Goal: Task Accomplishment & Management: Manage account settings

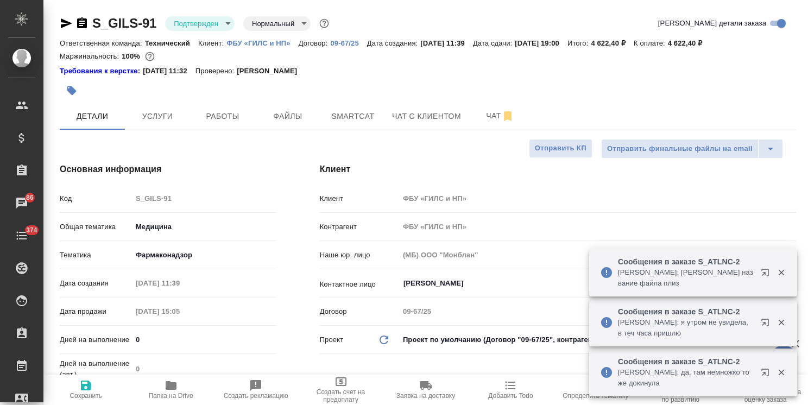
select select "RU"
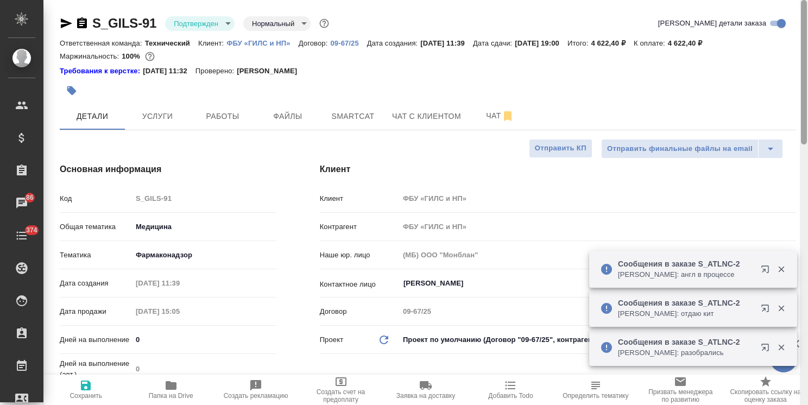
drag, startPoint x: 803, startPoint y: 192, endPoint x: 811, endPoint y: 34, distance: 158.7
click at [807, 34] on html "🙏 .cls-1 fill:#fff; AWATERA Usmanova Olga Клиенты Спецификации Заказы 86 Чаты 3…" at bounding box center [404, 202] width 808 height 405
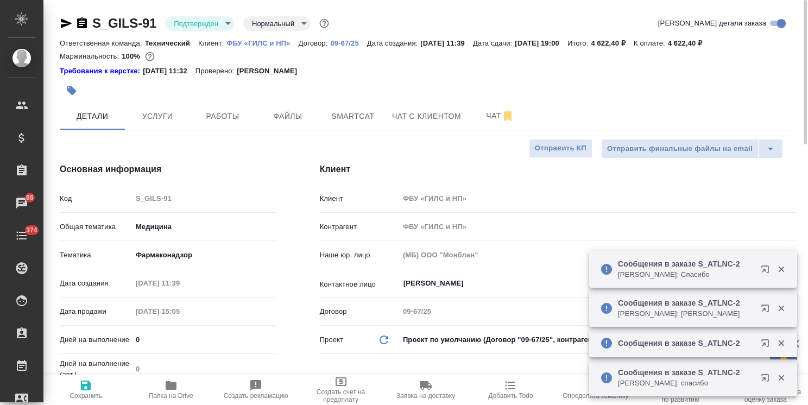
click at [78, 24] on icon "button" at bounding box center [82, 22] width 10 height 11
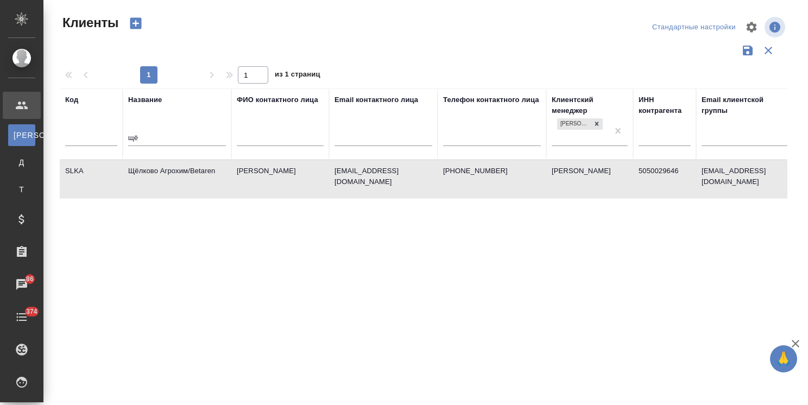
select select "RU"
drag, startPoint x: 139, startPoint y: 138, endPoint x: 99, endPoint y: 138, distance: 40.2
click at [98, 139] on tr "Код Название щё ФИО контактного лица Email контактного лица Телефон контактного…" at bounding box center [470, 123] width 821 height 71
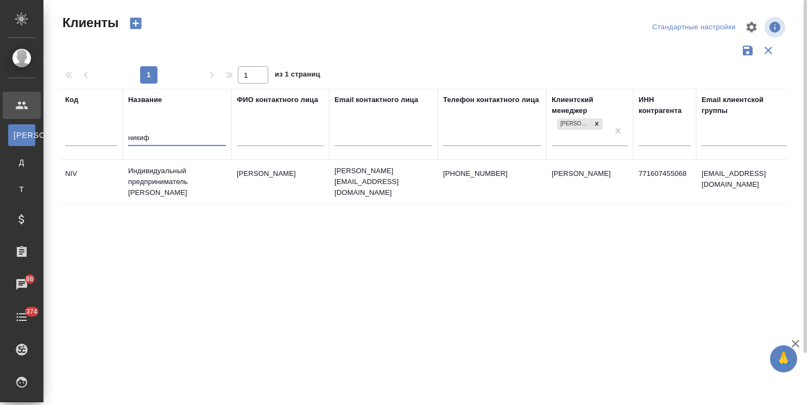
type input "никиф"
click at [156, 174] on td "Индивидуальный предприниматель Никифоров Игорь Валерьевич" at bounding box center [177, 181] width 109 height 43
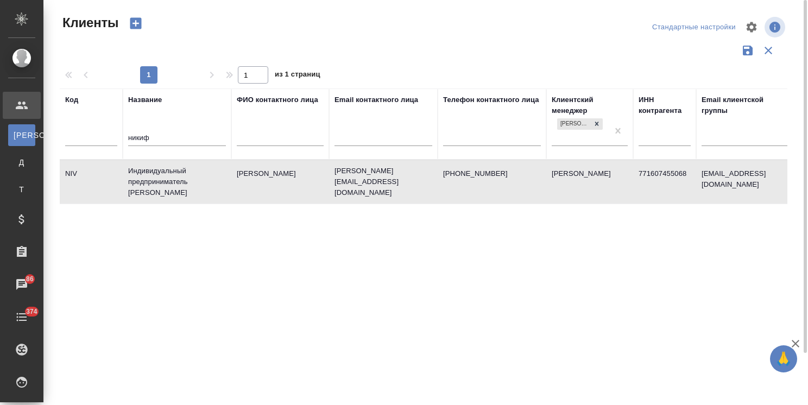
click at [156, 174] on td "Индивидуальный предприниматель Никифоров Игорь Валерьевич" at bounding box center [177, 181] width 109 height 43
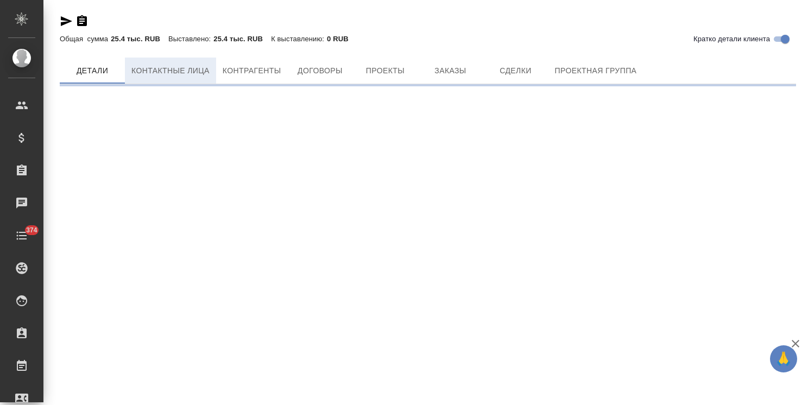
click at [149, 72] on span "Контактные лица" at bounding box center [170, 71] width 78 height 14
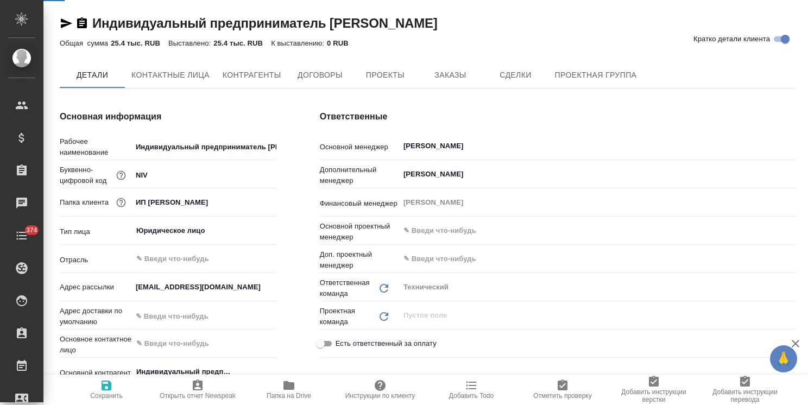
select select "RU"
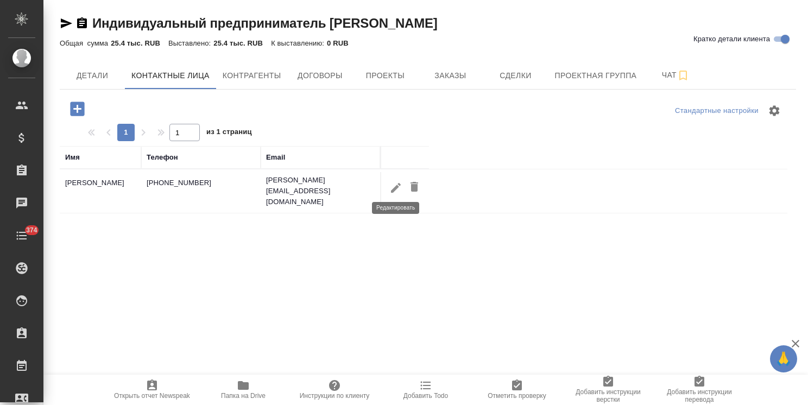
click at [395, 185] on icon "button" at bounding box center [396, 187] width 10 height 10
type input "Игорь"
type input "Никифоров"
type input "Пользователь"
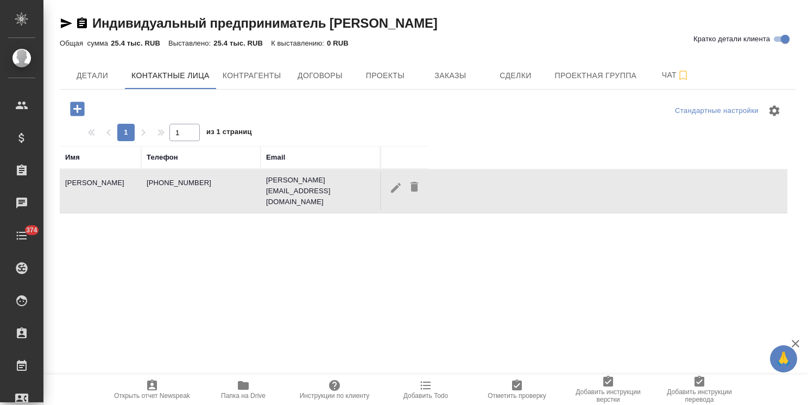
click at [393, 188] on icon "button" at bounding box center [396, 187] width 10 height 10
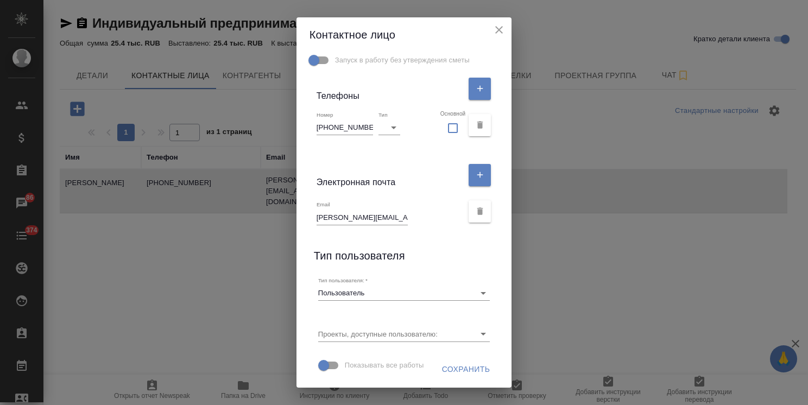
scroll to position [217, 0]
drag, startPoint x: 367, startPoint y: 113, endPoint x: 238, endPoint y: 111, distance: 128.6
click at [239, 111] on div "Контактное лицо Имя Игорь Отчество Фамилия Никифоров Коментарий x Адрес доставк…" at bounding box center [404, 202] width 808 height 405
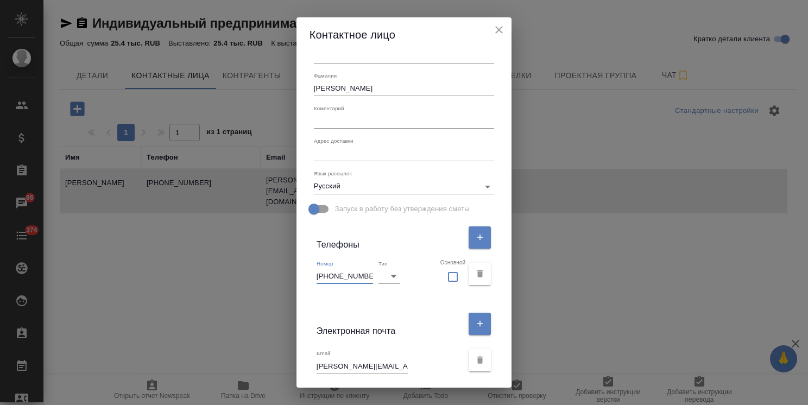
scroll to position [54, 0]
click at [338, 155] on textarea at bounding box center [404, 153] width 181 height 8
paste textarea "г.Москва 127495, Челобитьевское шоссе, дом 1Б, корп.2, кв.17"
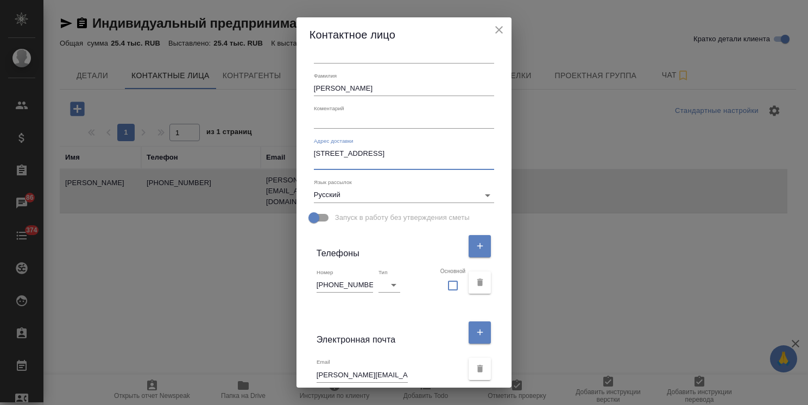
click at [331, 160] on textarea "г.Москва 127495, Челобитьевское шоссе, дом 1Б, корп.2, кв.17" at bounding box center [404, 157] width 181 height 17
click at [392, 164] on textarea "г.Москва 127495, Челобитьевское шоссе, дом 1Б, корп.2, кв.17" at bounding box center [404, 157] width 181 height 17
type textarea "г.Москва 127495, Челобитьевское шоссе, дом 1Б, корп.2, кв.17"
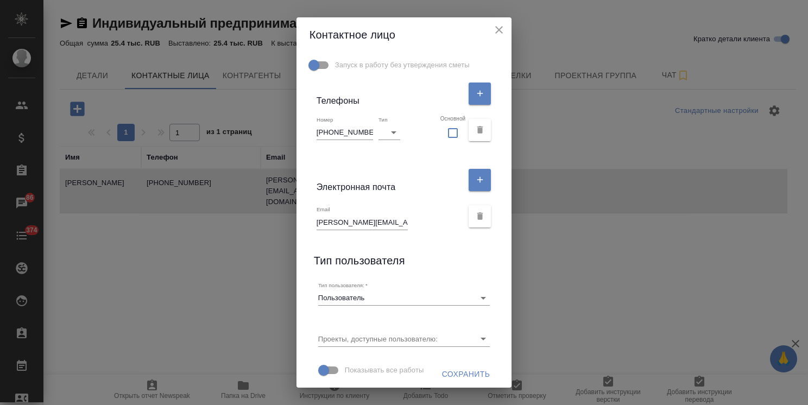
scroll to position [217, 0]
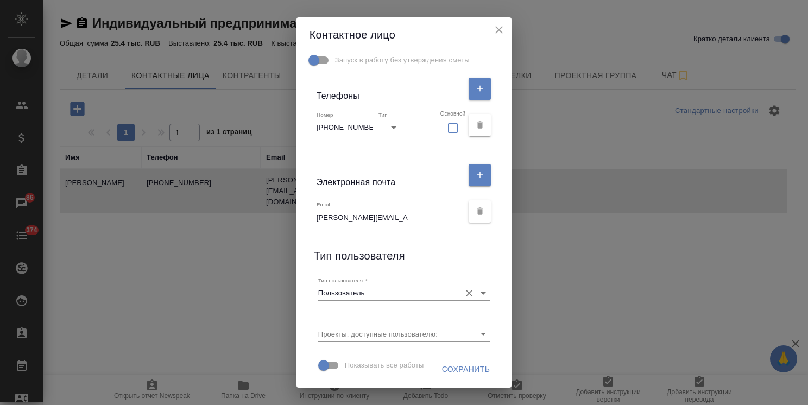
click at [358, 290] on input "Пользователь" at bounding box center [386, 292] width 137 height 15
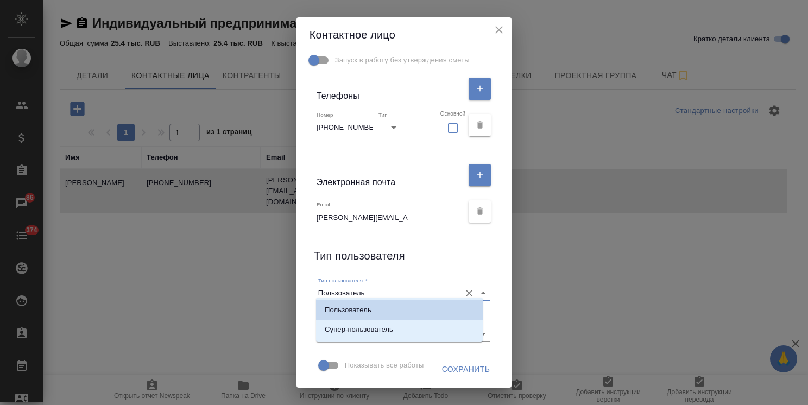
click at [426, 264] on div "Имя Игорь Отчество Фамилия Никифоров Коментарий x Адрес доставки г.Москва 12749…" at bounding box center [403, 219] width 215 height 335
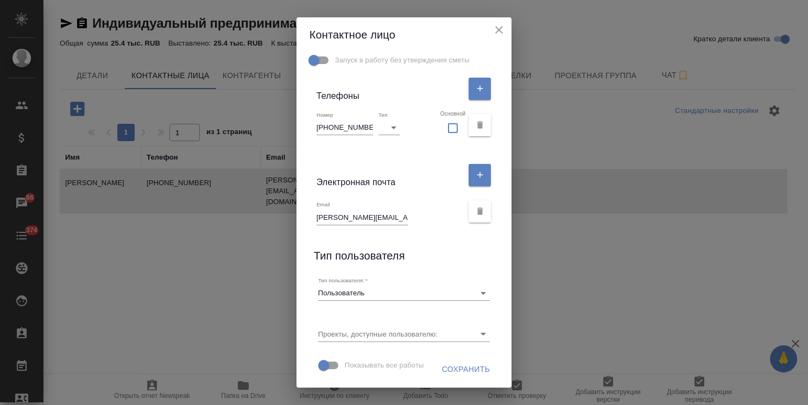
scroll to position [232, 0]
click at [442, 363] on span "Сохранить" at bounding box center [466, 370] width 48 height 14
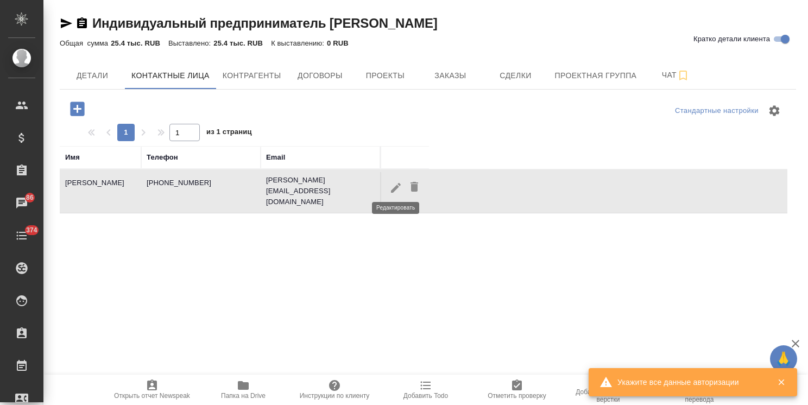
click at [399, 182] on icon "button" at bounding box center [396, 187] width 10 height 10
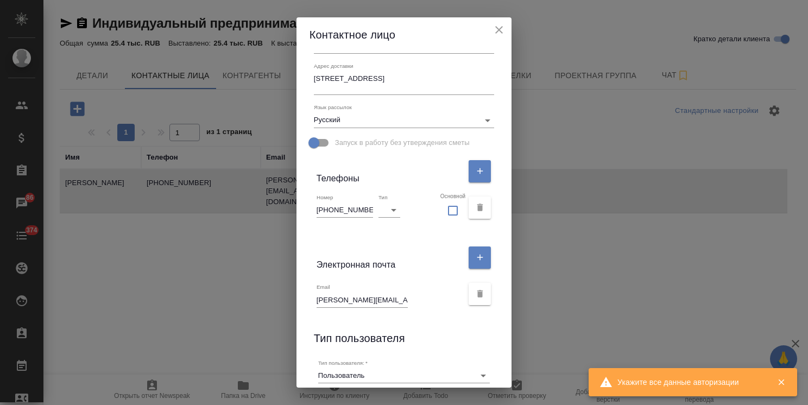
scroll to position [124, 0]
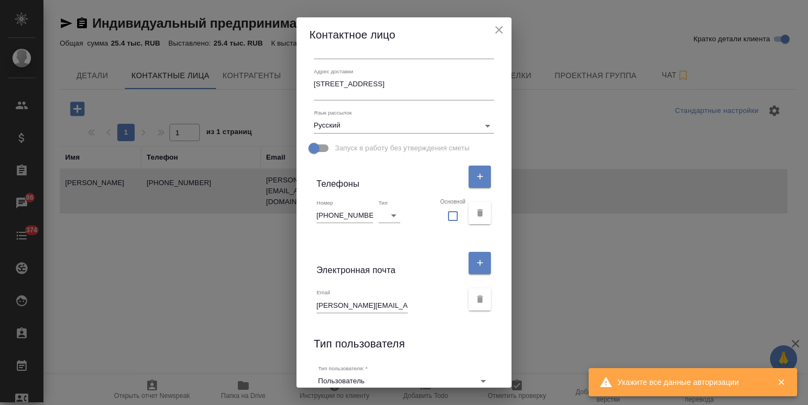
click at [503, 27] on icon "close" at bounding box center [499, 30] width 8 height 8
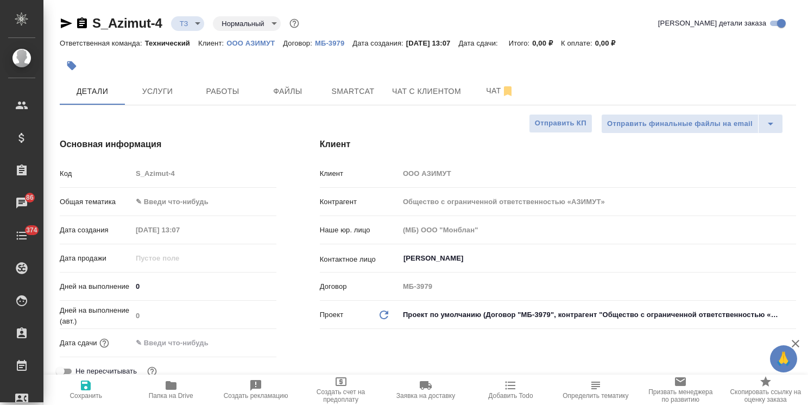
select select "RU"
click at [484, 94] on span "Чат" at bounding box center [500, 91] width 52 height 14
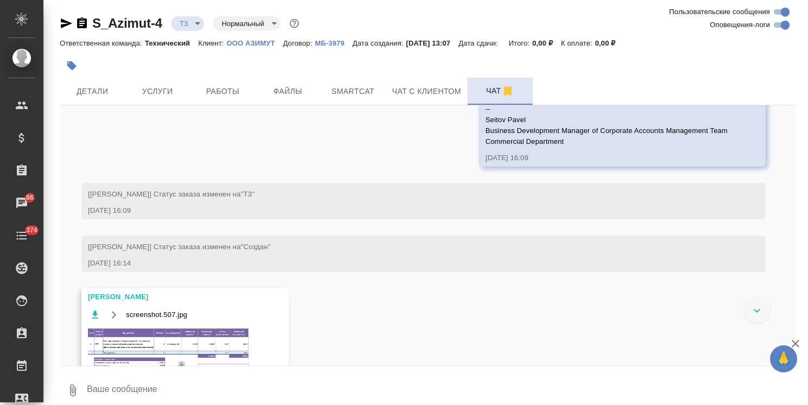
scroll to position [578, 0]
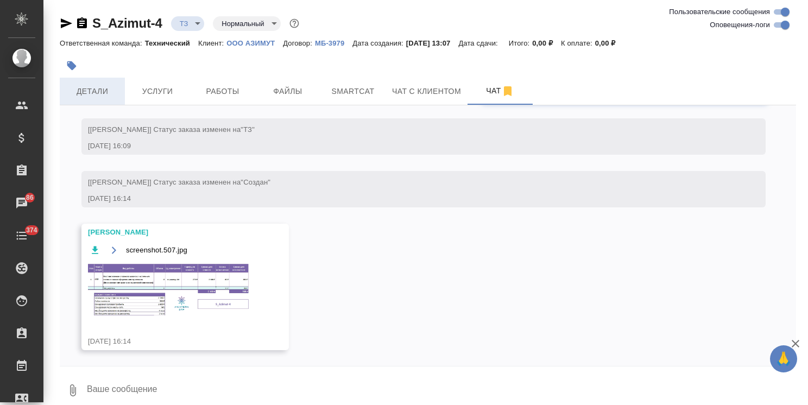
click at [99, 85] on span "Детали" at bounding box center [92, 92] width 52 height 14
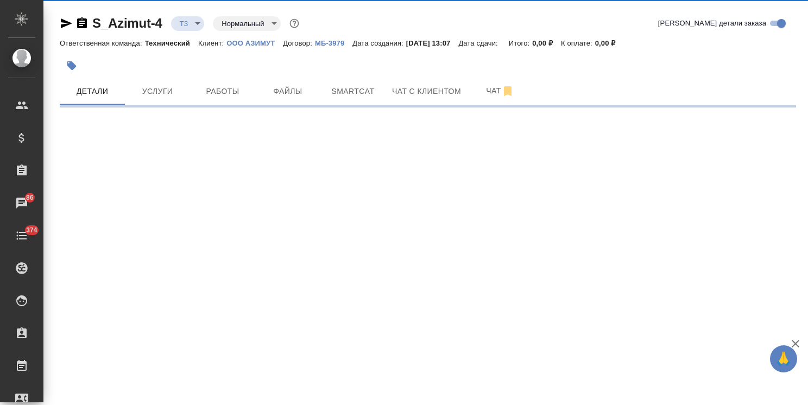
select select "RU"
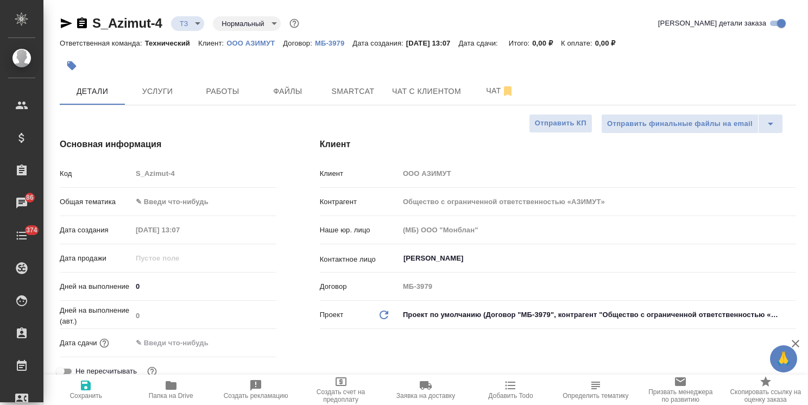
type textarea "x"
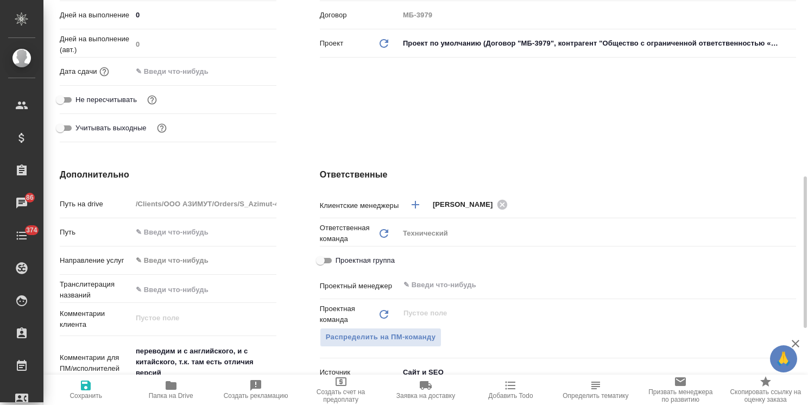
scroll to position [326, 0]
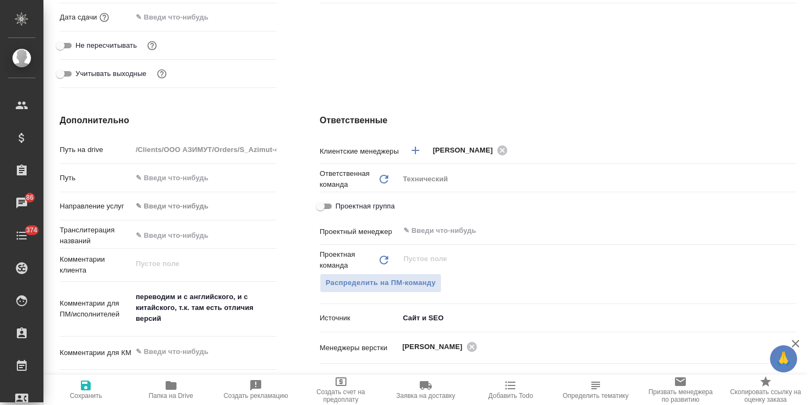
type textarea "x"
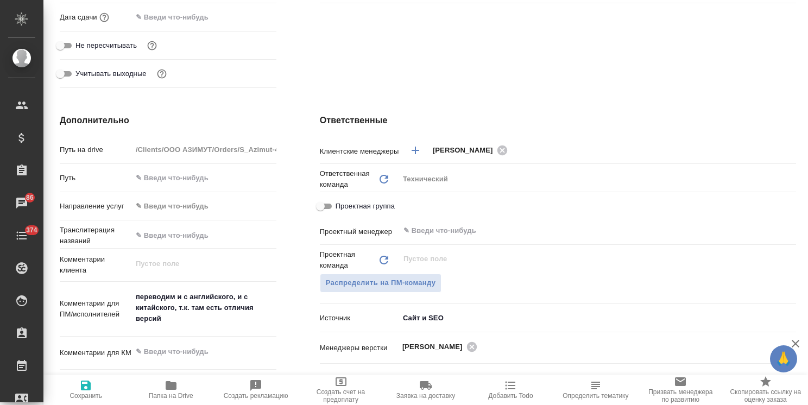
type textarea "x"
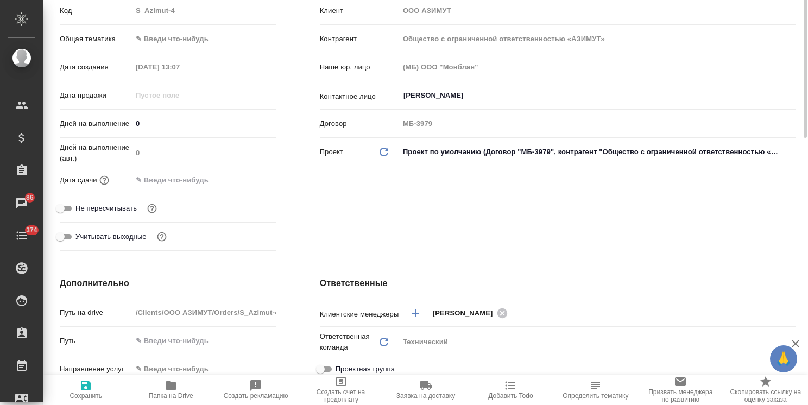
scroll to position [54, 0]
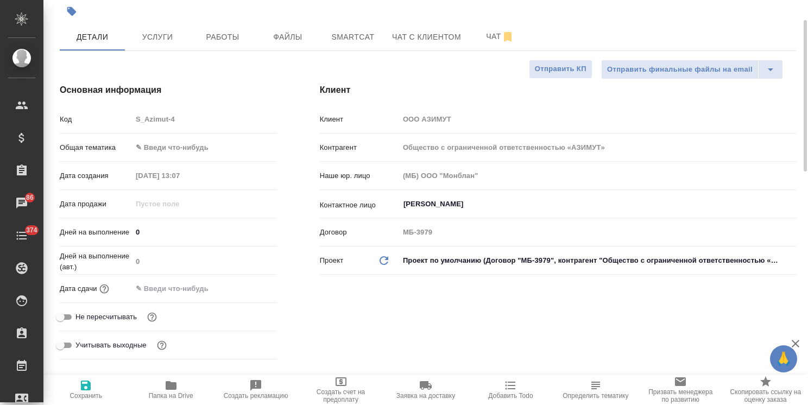
type textarea "x"
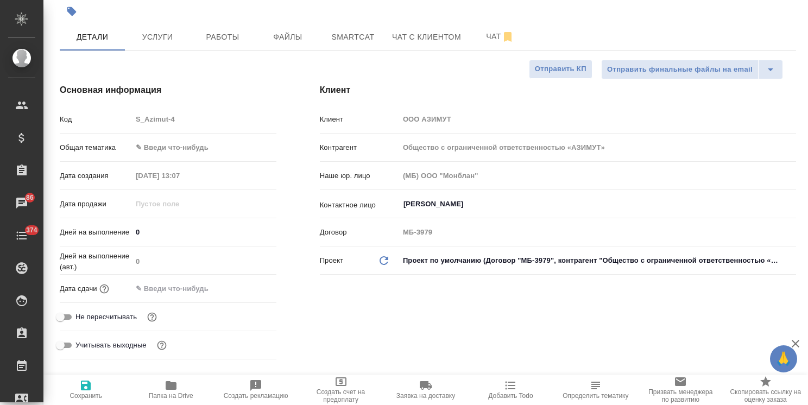
type textarea "x"
click at [225, 107] on div "Основная информация Код S_Azimut-4 Общая тематика ✎ Введи что-нибудь Дата созда…" at bounding box center [168, 223] width 260 height 323
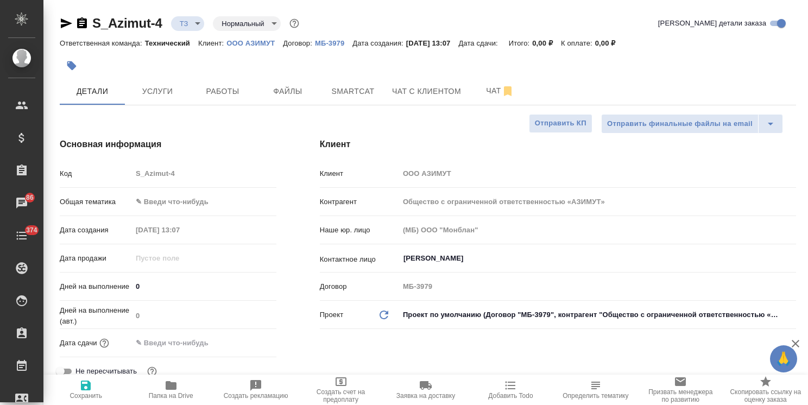
type textarea "x"
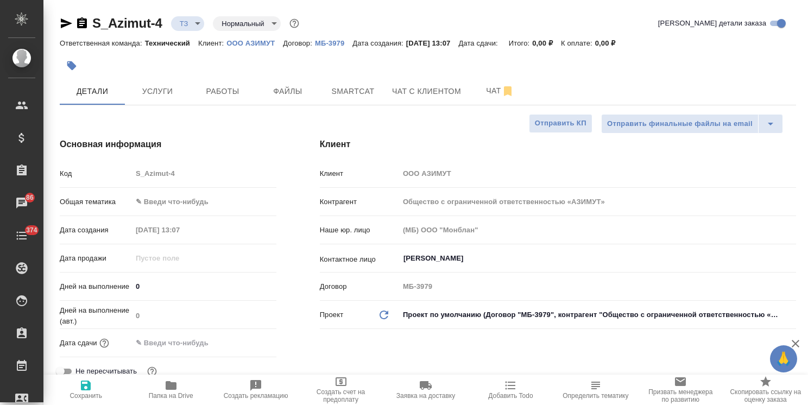
type textarea "x"
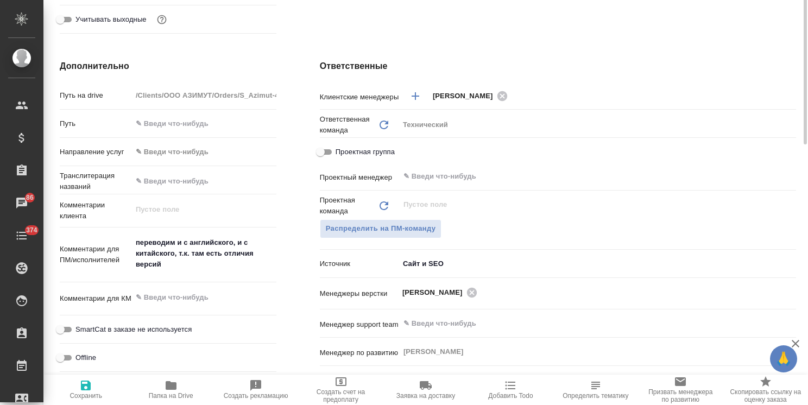
scroll to position [434, 0]
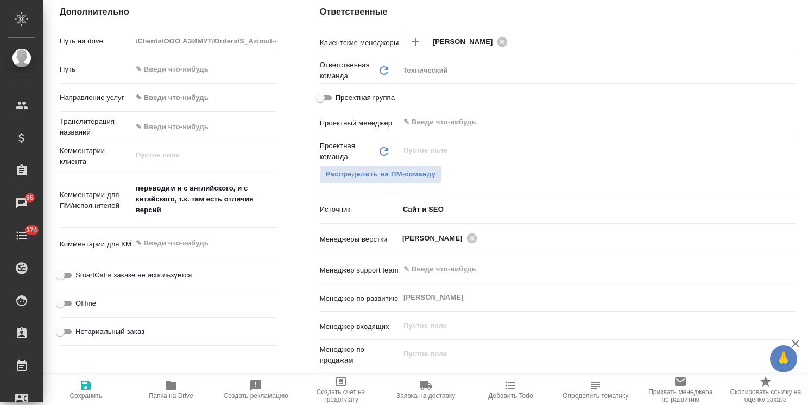
click at [775, 155] on div "​" at bounding box center [597, 151] width 397 height 20
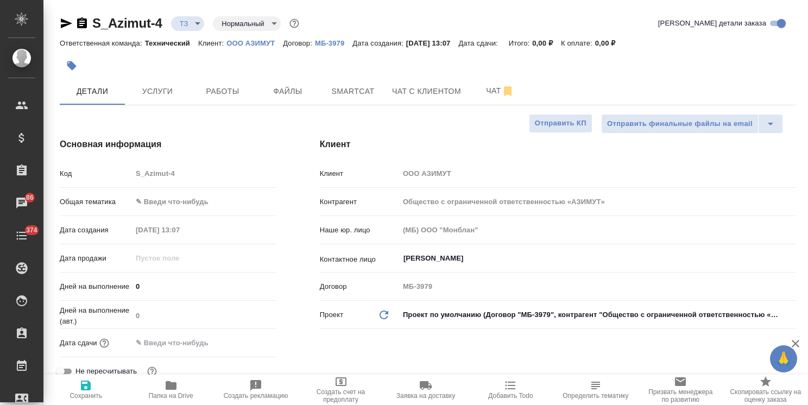
type textarea "x"
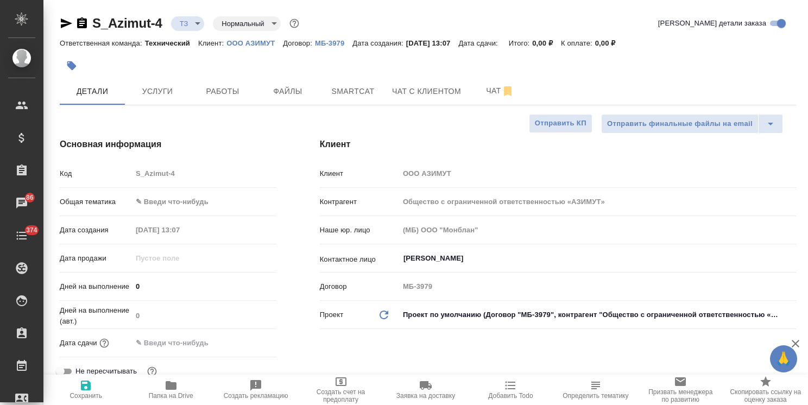
type textarea "x"
click at [201, 200] on body "🙏 .cls-1 fill:#fff; AWATERA Usmanova Olga Клиенты Спецификации Заказы 86 Чаты 3…" at bounding box center [404, 202] width 808 height 405
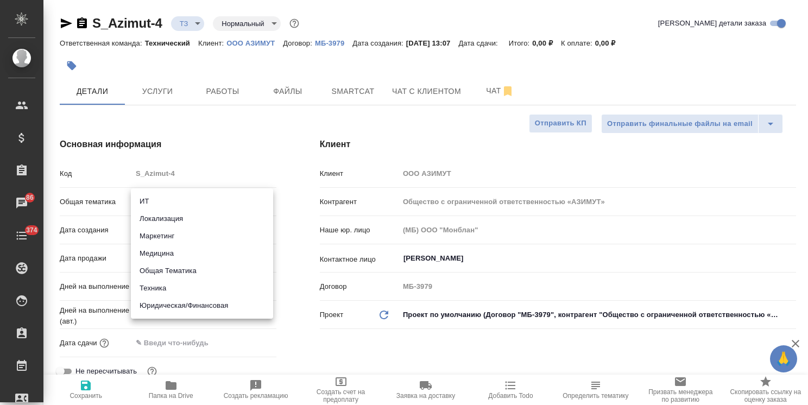
click at [162, 291] on li "Техника" at bounding box center [202, 288] width 142 height 17
type input "tech"
type textarea "x"
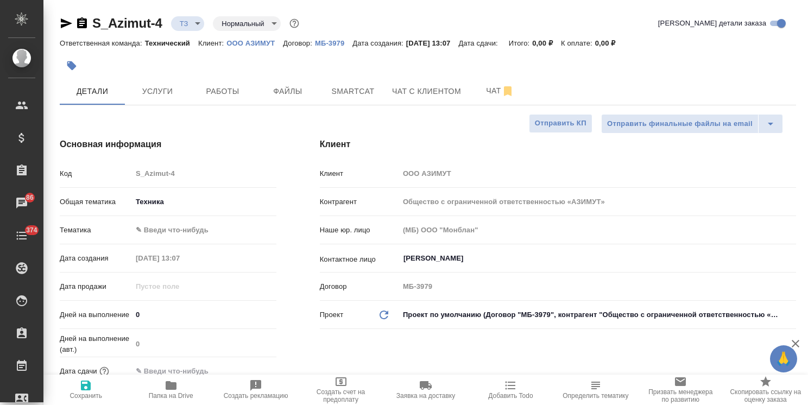
click at [187, 231] on body "🙏 .cls-1 fill:#fff; AWATERA Usmanova Olga Клиенты Спецификации Заказы 86 Чаты 3…" at bounding box center [404, 202] width 808 height 405
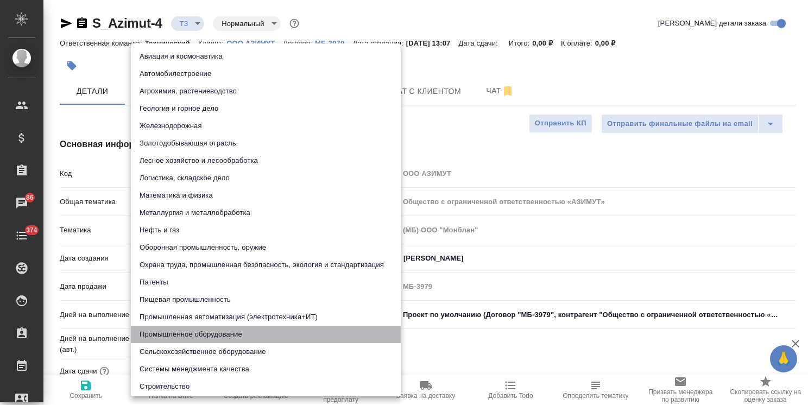
click at [175, 329] on li "Промышленное оборудование" at bounding box center [266, 334] width 270 height 17
type textarea "x"
type input "5f647205b73bc97568ca66bc"
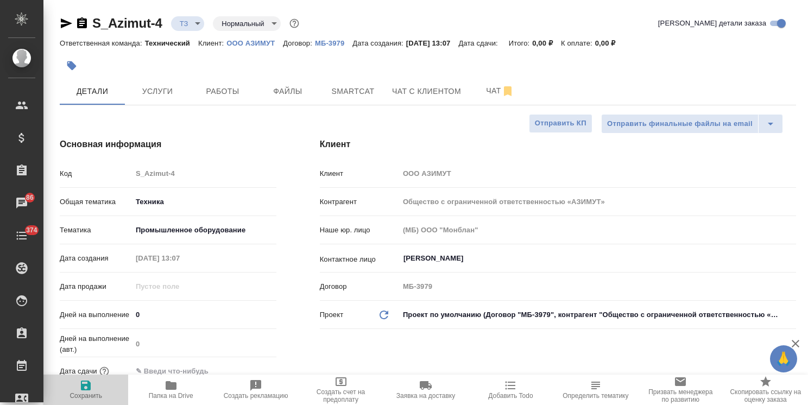
click at [92, 389] on span "Сохранить" at bounding box center [86, 389] width 72 height 21
type textarea "x"
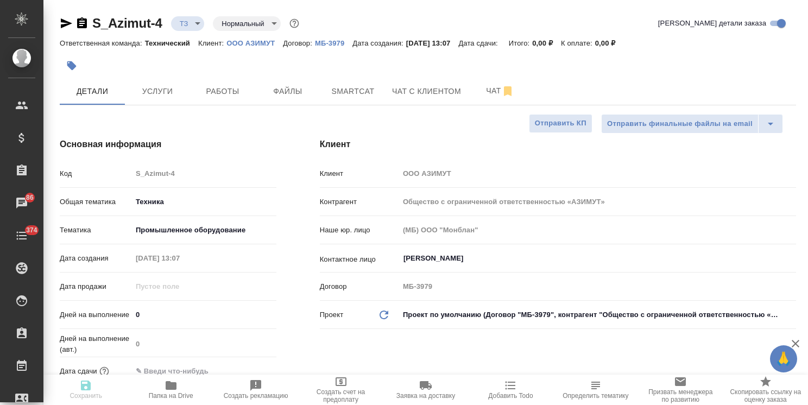
type textarea "x"
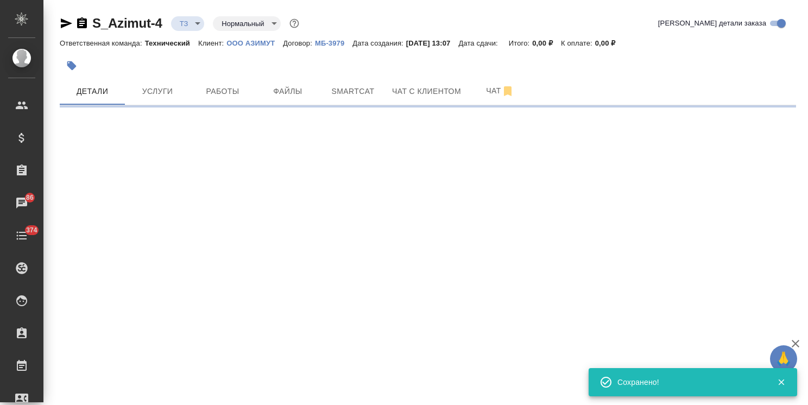
select select "RU"
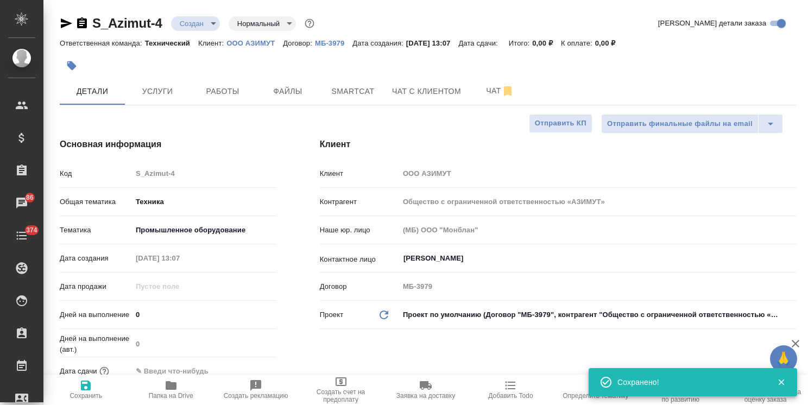
type input "new"
type textarea "x"
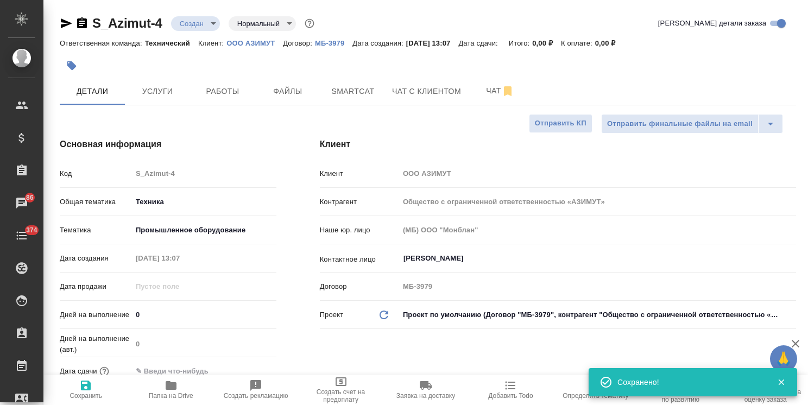
type textarea "x"
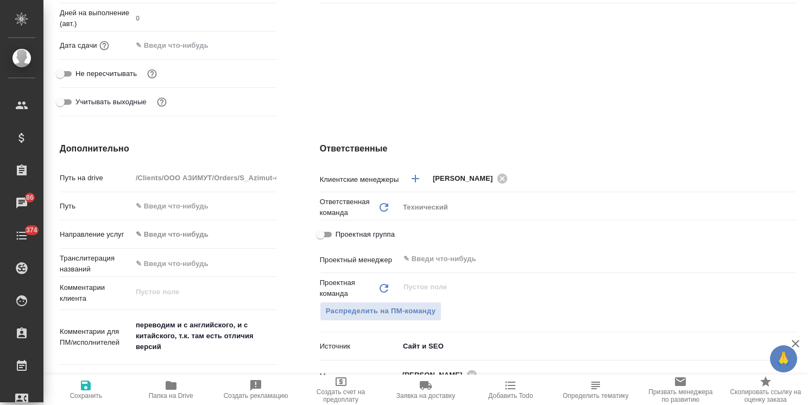
scroll to position [380, 0]
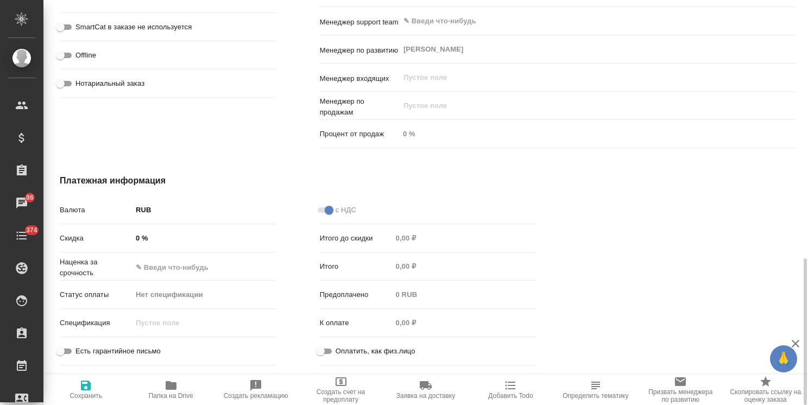
click at [801, 228] on div "S_Azimut-4 Создан new Нормальный normal Кратко детали заказа Ответственная кома…" at bounding box center [425, 202] width 764 height 405
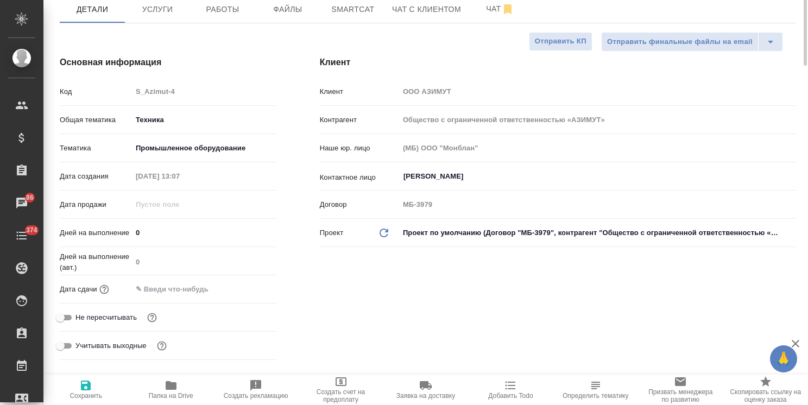
scroll to position [0, 0]
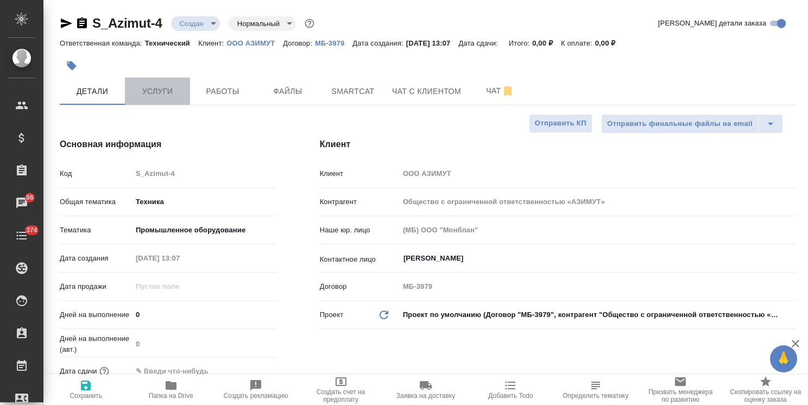
click at [185, 96] on button "Услуги" at bounding box center [157, 91] width 65 height 27
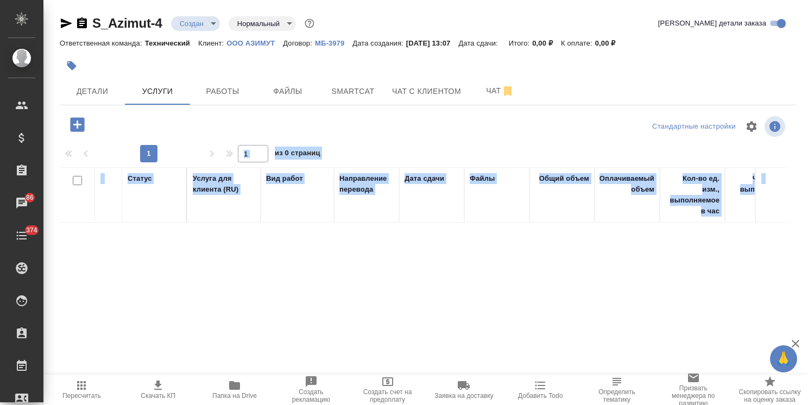
click at [303, 266] on div "Статус Услуга для клиента (RU) Вид работ Направление перевода Дата сдачи Файлы …" at bounding box center [423, 283] width 727 height 233
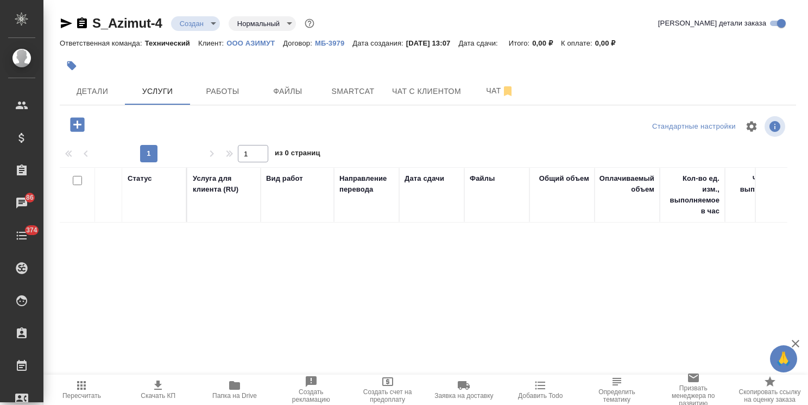
click at [83, 128] on icon "button" at bounding box center [77, 124] width 14 height 14
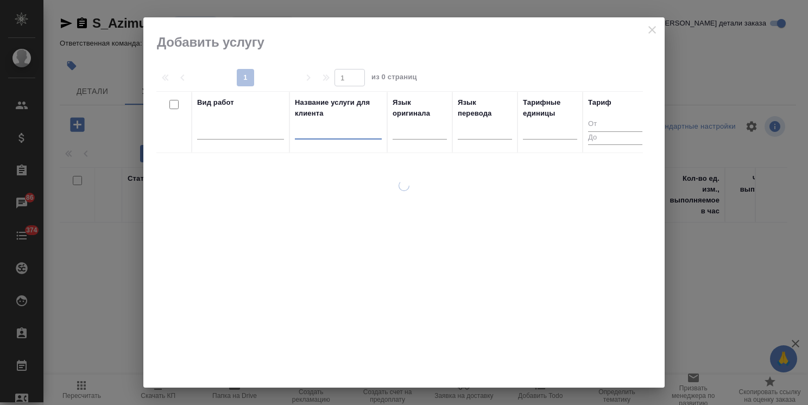
click at [313, 130] on input "text" at bounding box center [338, 133] width 87 height 14
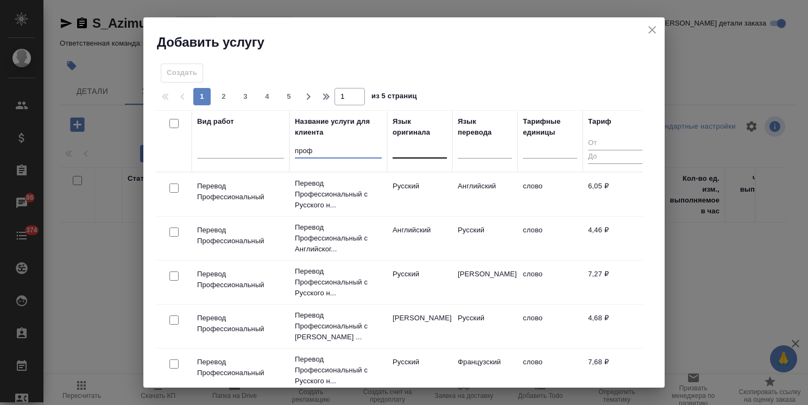
type input "проф"
click at [403, 154] on div at bounding box center [419, 147] width 54 height 16
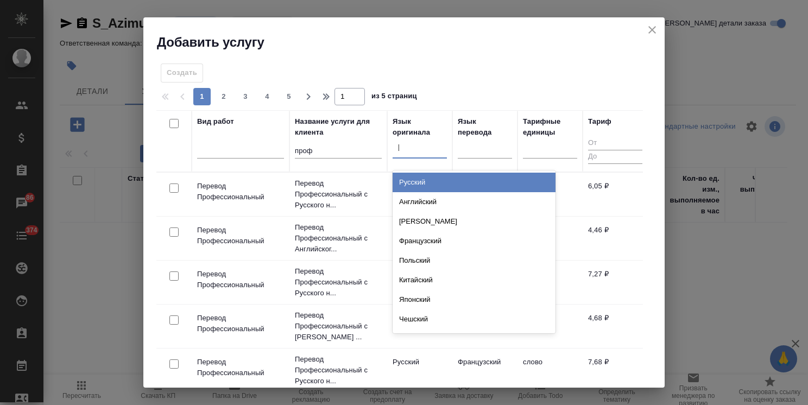
type input "ан"
click at [442, 188] on div "Английский" at bounding box center [473, 183] width 163 height 20
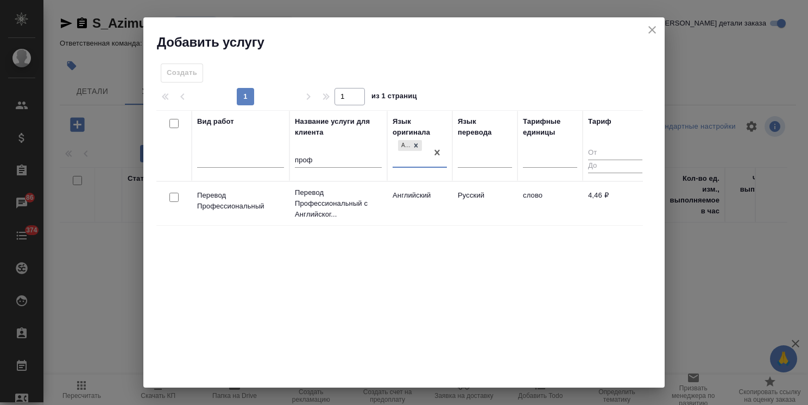
click at [173, 198] on input "checkbox" at bounding box center [173, 197] width 9 height 9
checkbox input "true"
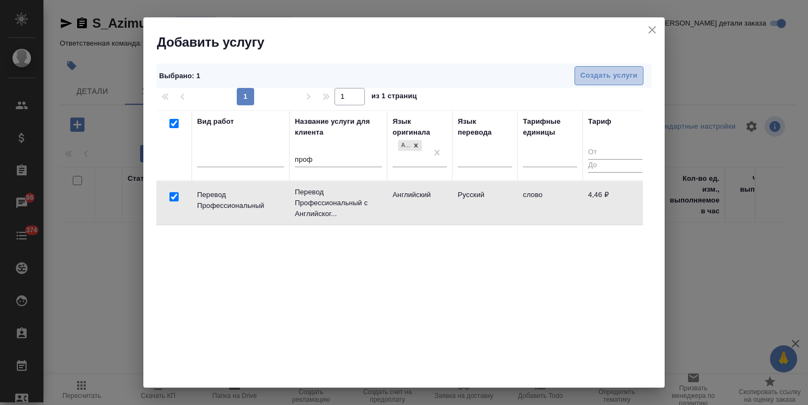
click at [587, 75] on span "Создать услуги" at bounding box center [608, 75] width 57 height 12
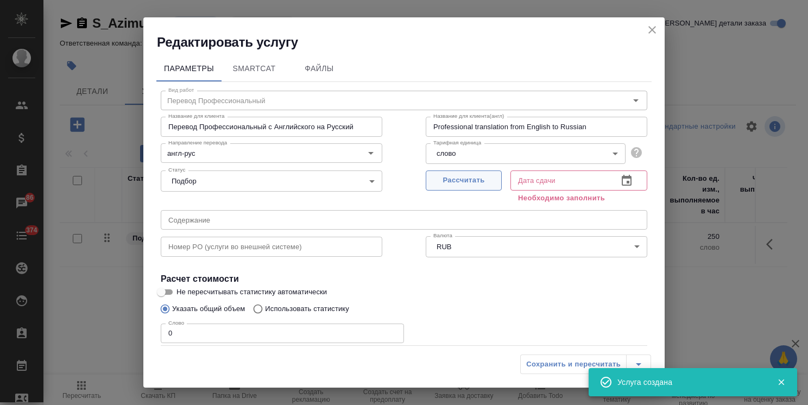
click at [443, 182] on span "Рассчитать" at bounding box center [464, 180] width 64 height 12
type input "28.08.2025 18:16"
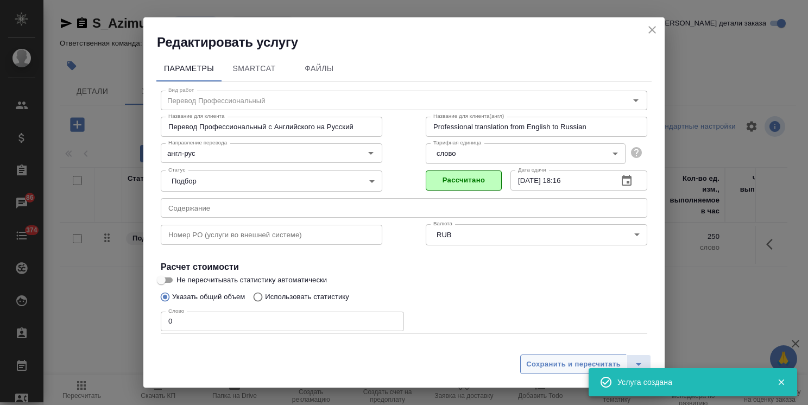
click at [543, 364] on span "Сохранить и пересчитать" at bounding box center [573, 364] width 94 height 12
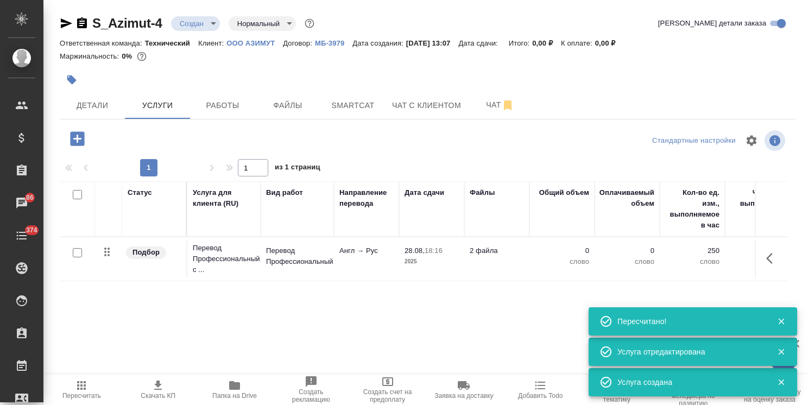
click at [83, 140] on icon "button" at bounding box center [77, 138] width 14 height 14
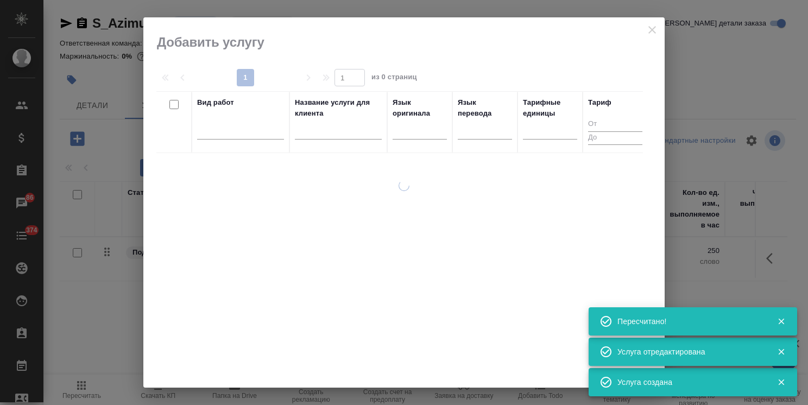
click at [343, 129] on input "text" at bounding box center [338, 133] width 87 height 14
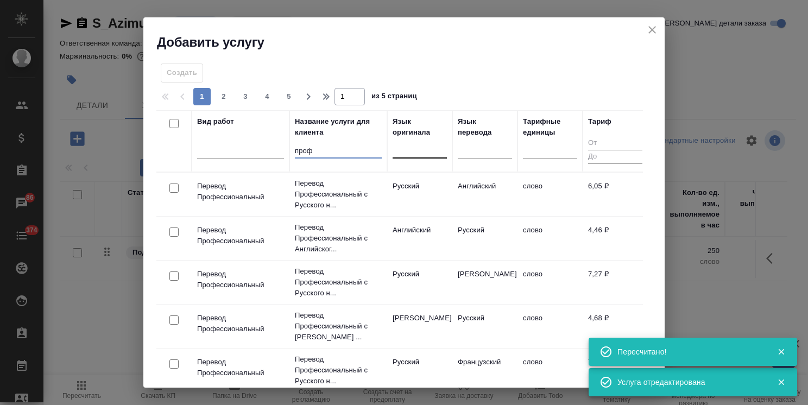
type input "проф"
click at [417, 148] on div at bounding box center [419, 147] width 54 height 16
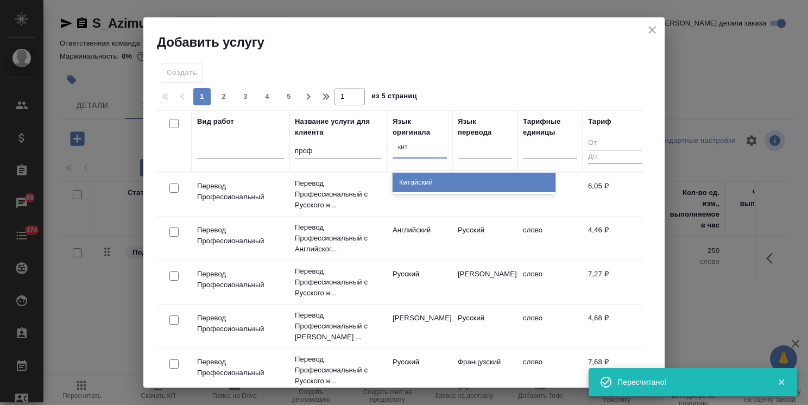
type input "кита"
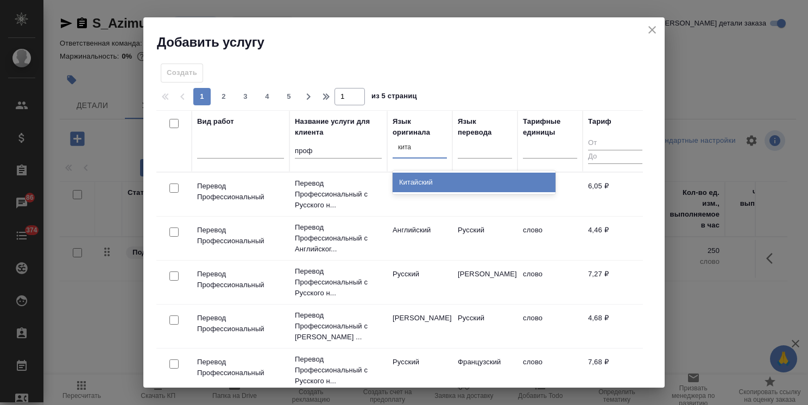
click at [428, 181] on div "Китайский" at bounding box center [473, 183] width 163 height 20
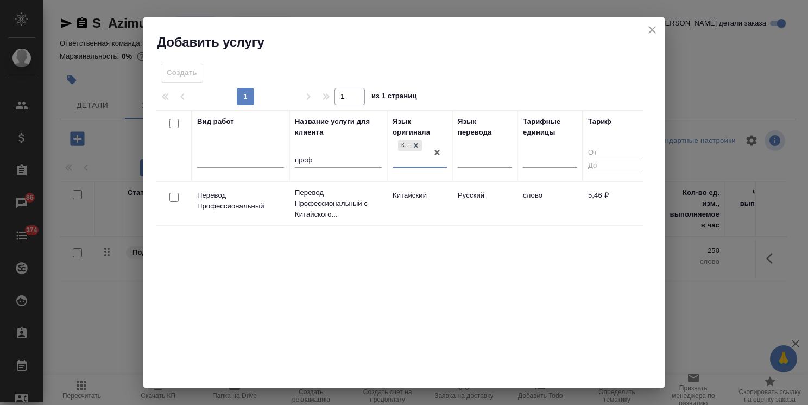
click at [174, 194] on input "checkbox" at bounding box center [173, 197] width 9 height 9
checkbox input "true"
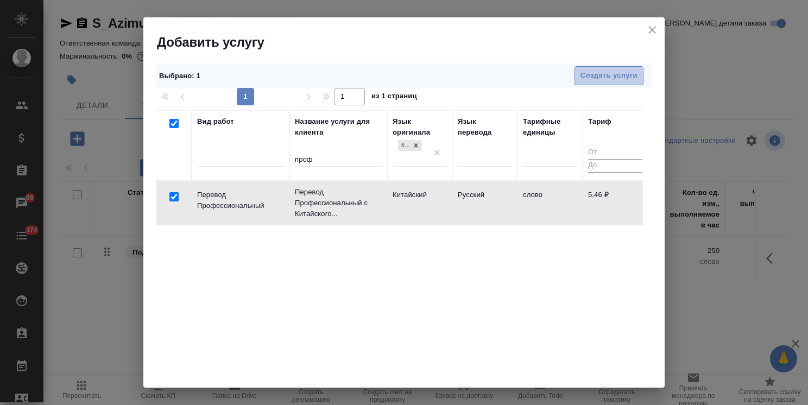
click at [588, 77] on span "Создать услуги" at bounding box center [608, 75] width 57 height 12
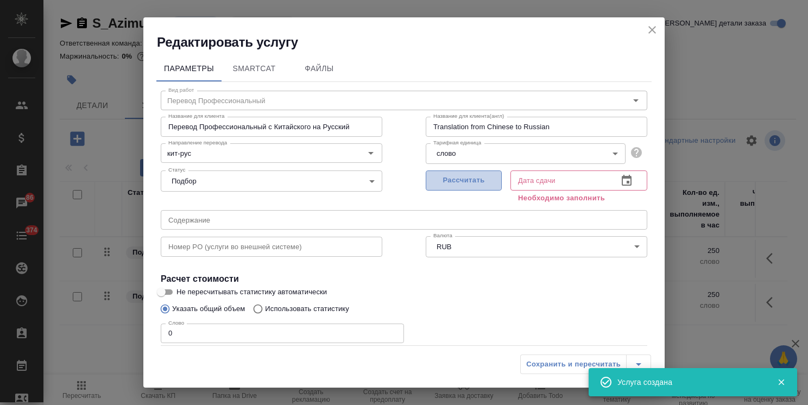
click at [459, 175] on span "Рассчитать" at bounding box center [464, 180] width 64 height 12
type input "28.08.2025 18:16"
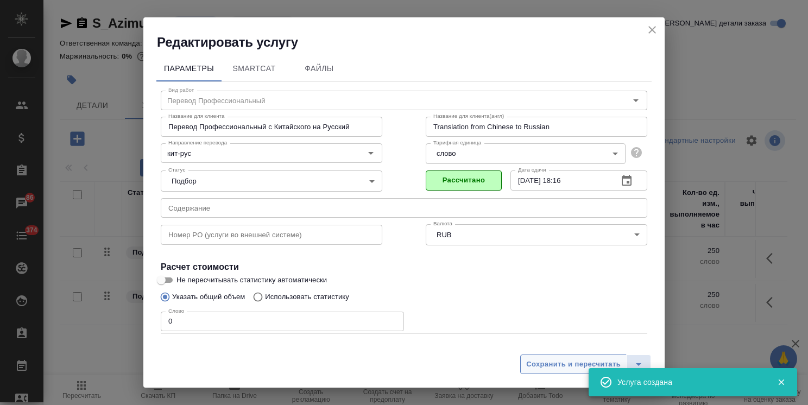
click at [553, 367] on span "Сохранить и пересчитать" at bounding box center [573, 364] width 94 height 12
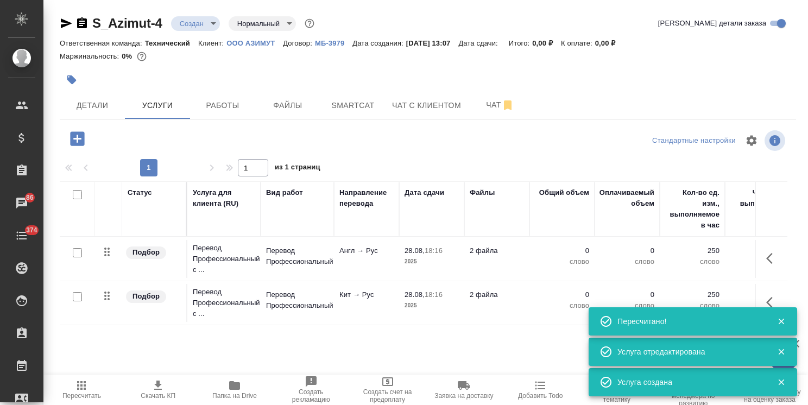
click at [245, 385] on span "Папка на Drive" at bounding box center [235, 389] width 64 height 21
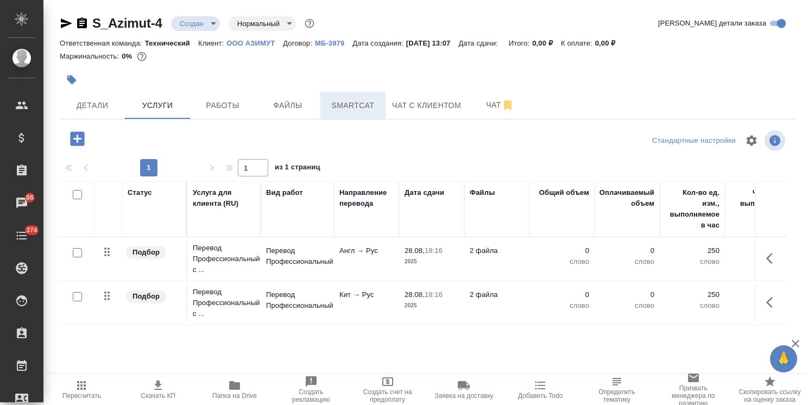
click at [350, 103] on span "Smartcat" at bounding box center [353, 106] width 52 height 14
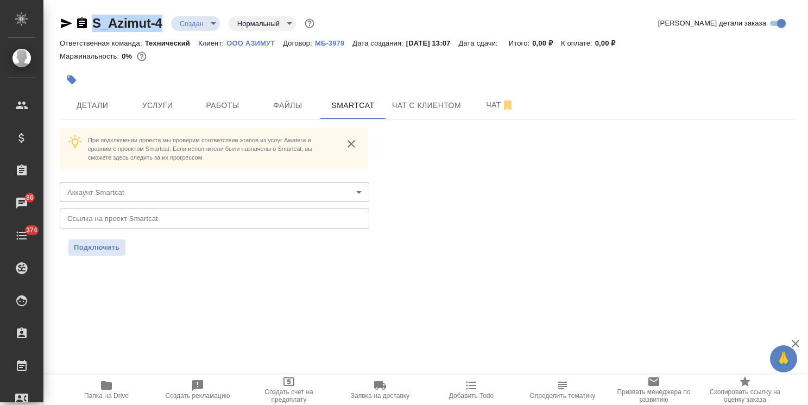
drag, startPoint x: 165, startPoint y: 6, endPoint x: 75, endPoint y: 20, distance: 90.7
click at [75, 20] on div "S_Azimut-4 Создан new Нормальный normal Кратко детали заказа Ответственная кома…" at bounding box center [428, 141] width 748 height 283
copy link "S_Azimut-4"
click at [168, 192] on body "🙏 .cls-1 fill:#fff; AWATERA Usmanova Olga Клиенты Спецификации Заказы 86 Чаты 3…" at bounding box center [404, 202] width 808 height 405
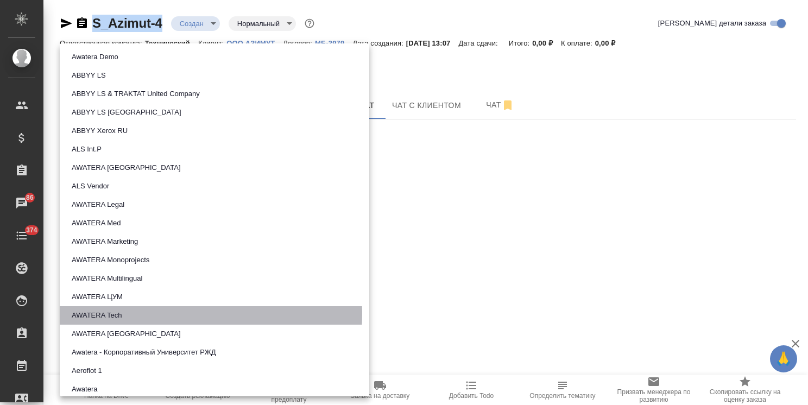
click at [129, 313] on li "AWATERA Tech" at bounding box center [214, 315] width 309 height 18
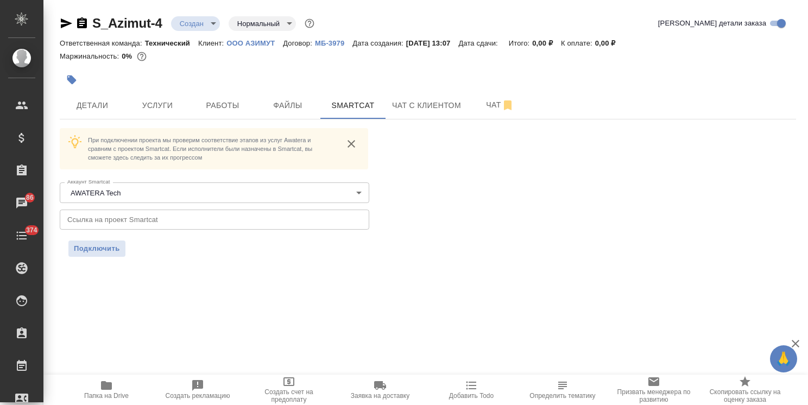
click at [161, 220] on input "text" at bounding box center [214, 220] width 309 height 20
click at [99, 249] on span "Подключить" at bounding box center [97, 248] width 46 height 11
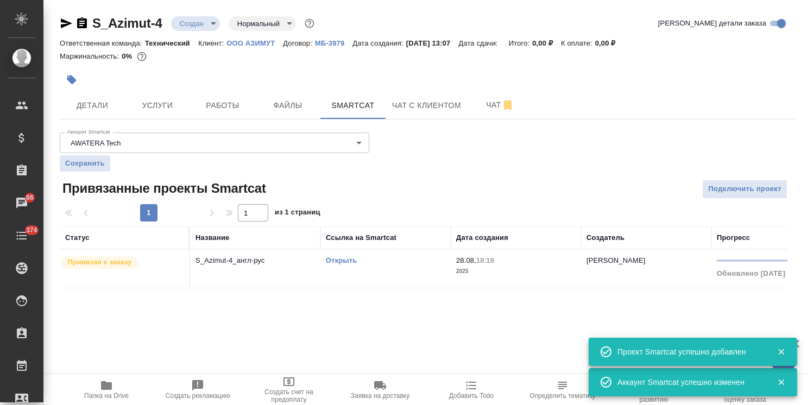
drag, startPoint x: 169, startPoint y: 10, endPoint x: 80, endPoint y: 16, distance: 89.7
click at [80, 16] on div "S_Azimut-4 Создан new Нормальный normal Кратко детали заказа Ответственная кома…" at bounding box center [428, 158] width 748 height 316
drag, startPoint x: 165, startPoint y: 10, endPoint x: 88, endPoint y: 9, distance: 77.1
click at [88, 9] on div "S_Azimut-4 Создан new Нормальный normal Кратко детали заказа Ответственная кома…" at bounding box center [428, 158] width 748 height 316
copy link "S_Azimut-4"
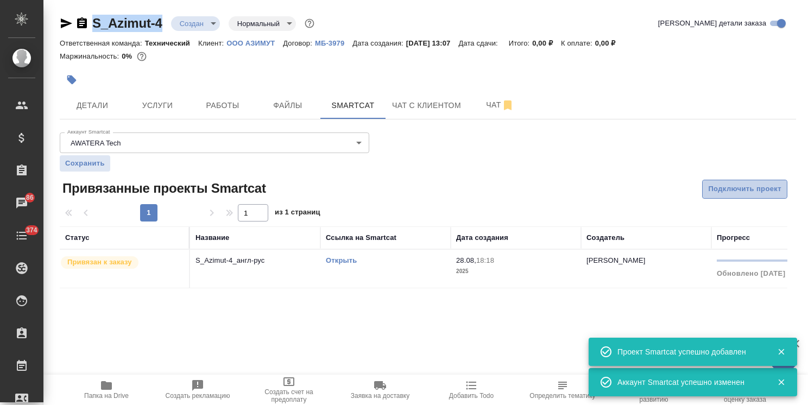
click at [719, 187] on span "Подключить проект" at bounding box center [744, 189] width 73 height 12
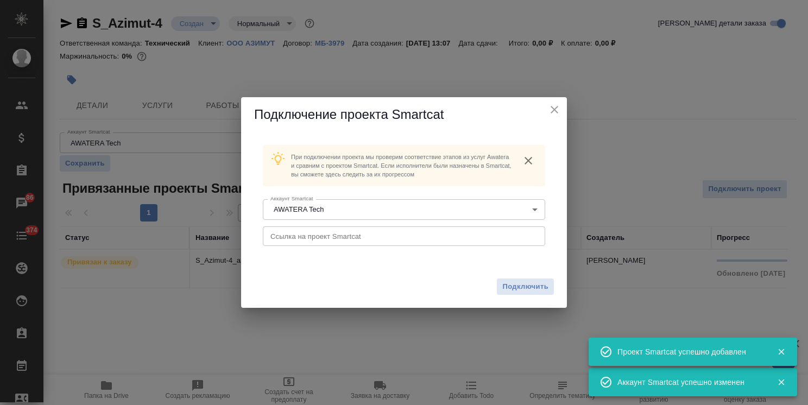
click at [347, 243] on input "text" at bounding box center [404, 236] width 282 height 20
click at [530, 287] on span "Подключить" at bounding box center [525, 286] width 46 height 11
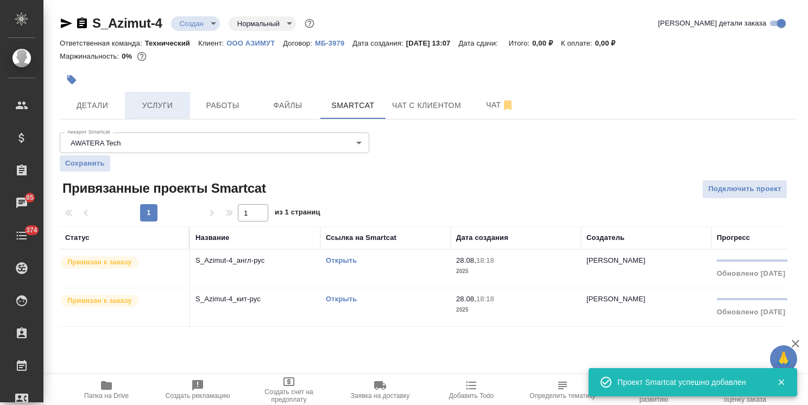
click at [164, 108] on span "Услуги" at bounding box center [157, 106] width 52 height 14
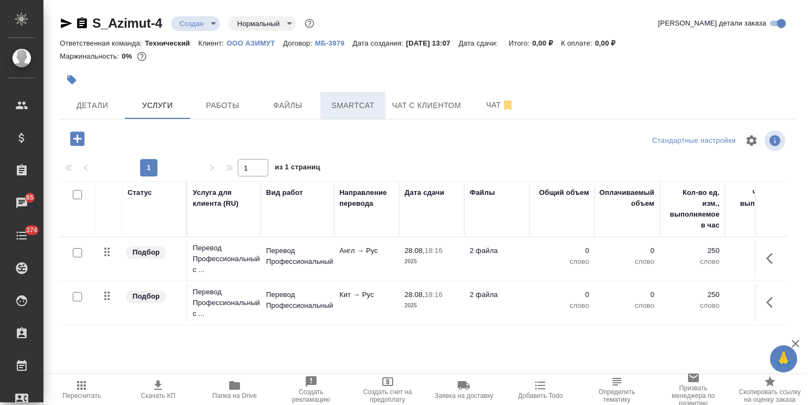
click at [354, 110] on span "Smartcat" at bounding box center [353, 106] width 52 height 14
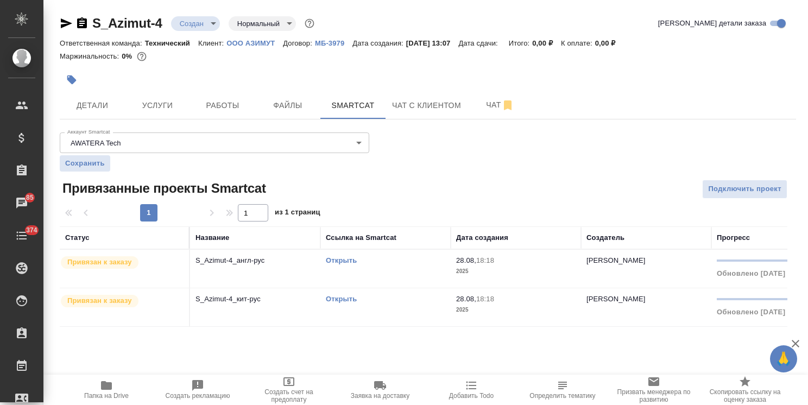
click at [341, 263] on link "Открыть" at bounding box center [341, 260] width 31 height 8
click at [178, 110] on span "Услуги" at bounding box center [157, 106] width 52 height 14
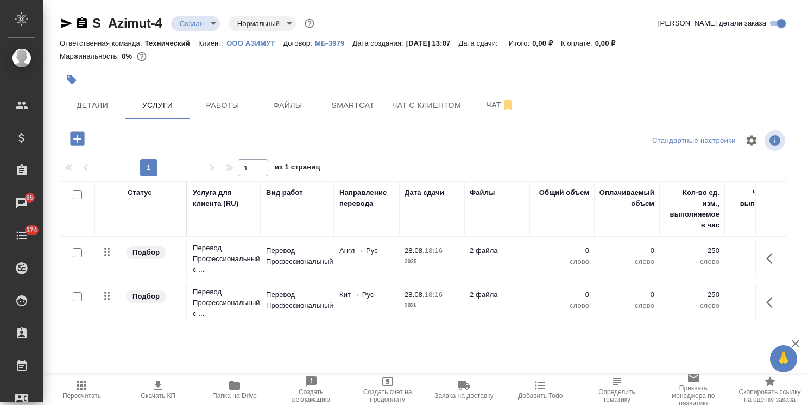
click at [766, 257] on icon "button" at bounding box center [772, 258] width 13 height 13
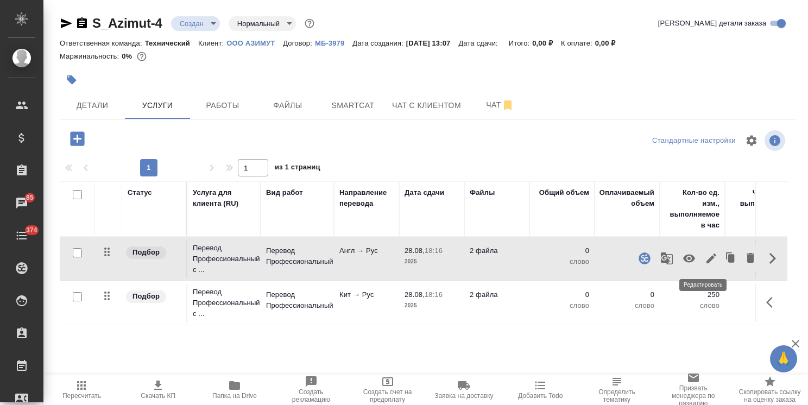
click at [706, 257] on icon "button" at bounding box center [711, 258] width 10 height 10
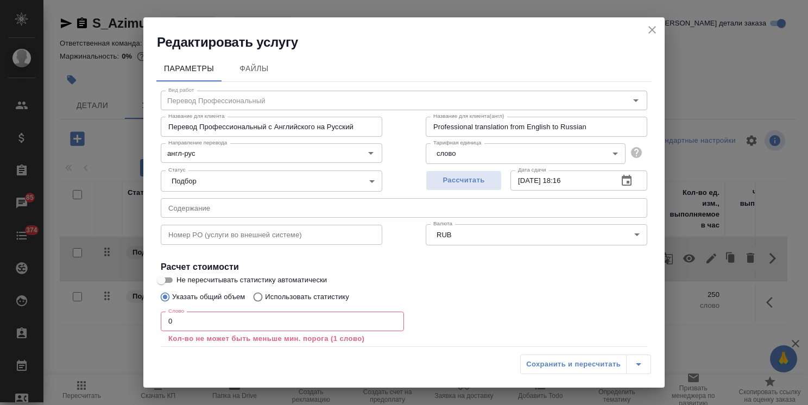
click at [310, 296] on p "Использовать статистику" at bounding box center [307, 296] width 84 height 11
click at [265, 296] on input "Использовать статистику" at bounding box center [256, 297] width 17 height 21
radio input "true"
radio input "false"
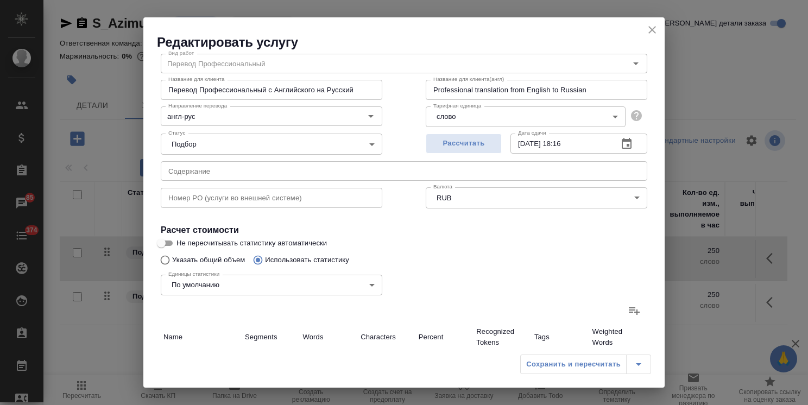
scroll to position [54, 0]
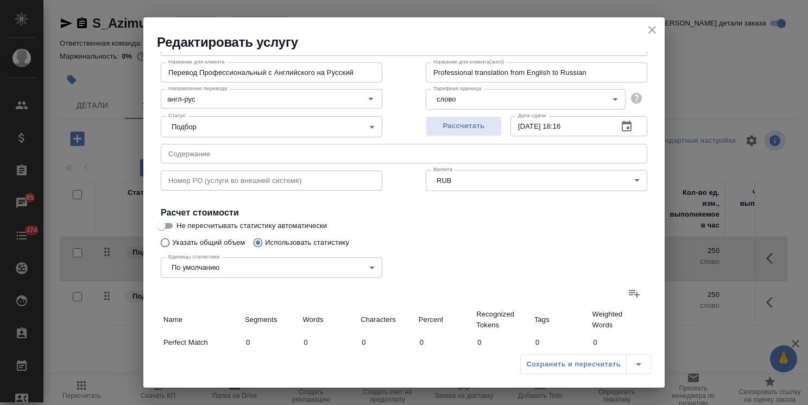
click at [629, 293] on icon at bounding box center [634, 294] width 11 height 8
click at [0, 0] on input "file" at bounding box center [0, 0] width 0 height 0
click at [653, 34] on icon "close" at bounding box center [651, 29] width 13 height 13
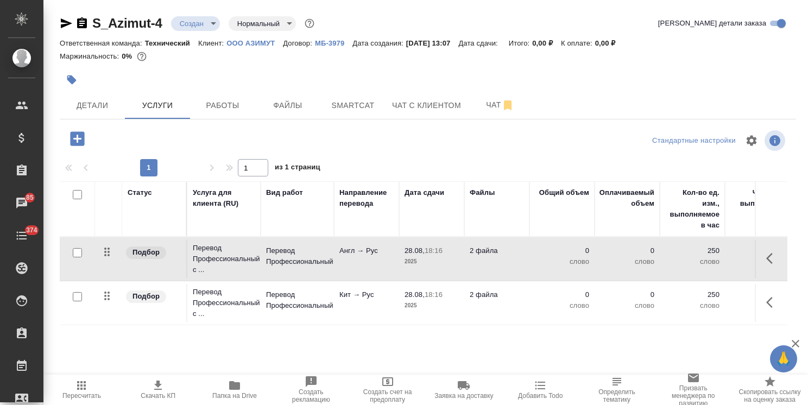
click at [66, 392] on span "Пересчитать" at bounding box center [81, 396] width 39 height 8
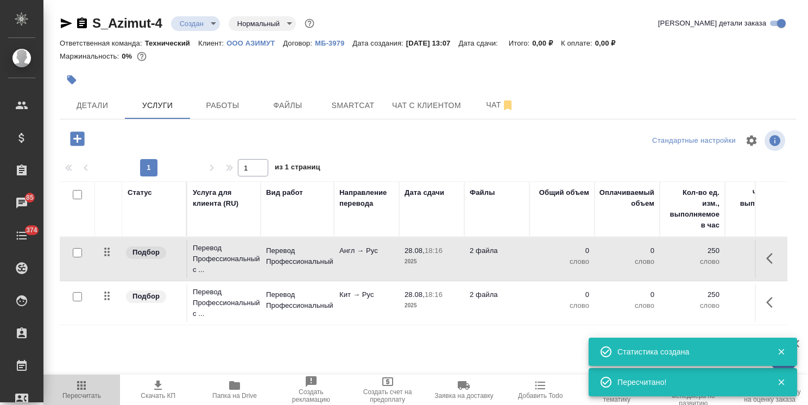
click at [66, 392] on span "Пересчитать" at bounding box center [81, 396] width 39 height 8
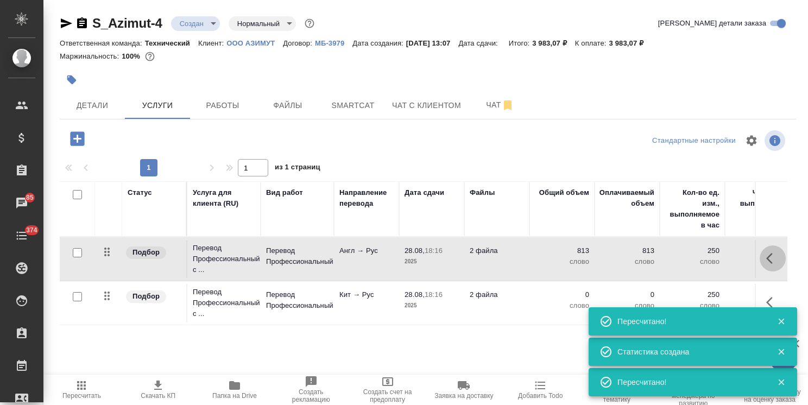
click at [766, 253] on icon "button" at bounding box center [772, 258] width 13 height 13
click at [707, 255] on icon "button" at bounding box center [711, 258] width 10 height 10
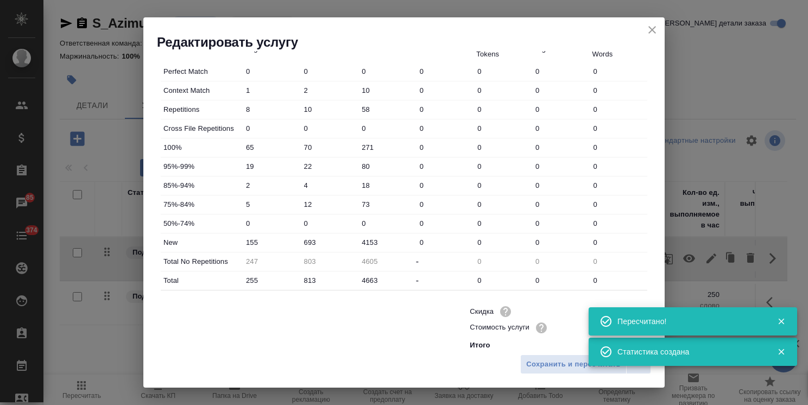
scroll to position [333, 0]
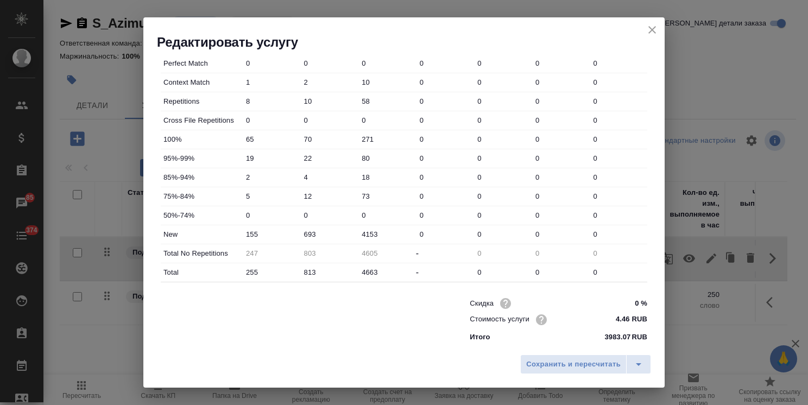
drag, startPoint x: 306, startPoint y: 233, endPoint x: 295, endPoint y: 236, distance: 10.5
click at [295, 236] on div "New 155 693 4153 0 0 0 0" at bounding box center [404, 234] width 486 height 18
type input "793"
click at [547, 363] on span "Сохранить и пересчитать" at bounding box center [573, 364] width 94 height 12
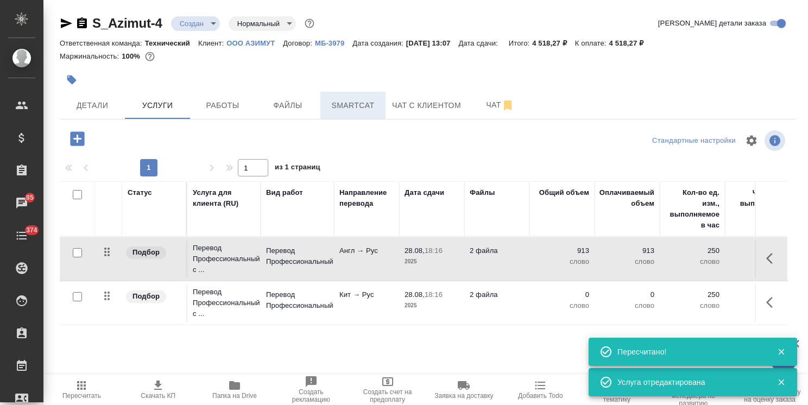
click at [357, 106] on span "Smartcat" at bounding box center [353, 106] width 52 height 14
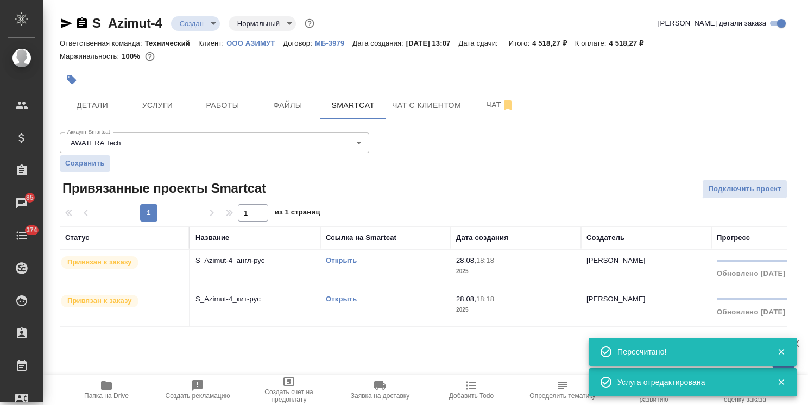
click at [346, 297] on link "Открыть" at bounding box center [341, 299] width 31 height 8
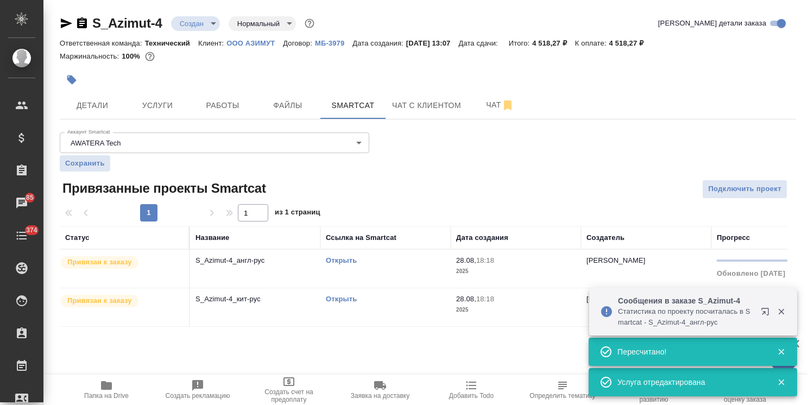
click at [121, 294] on div "Привязан к заказу" at bounding box center [122, 301] width 124 height 15
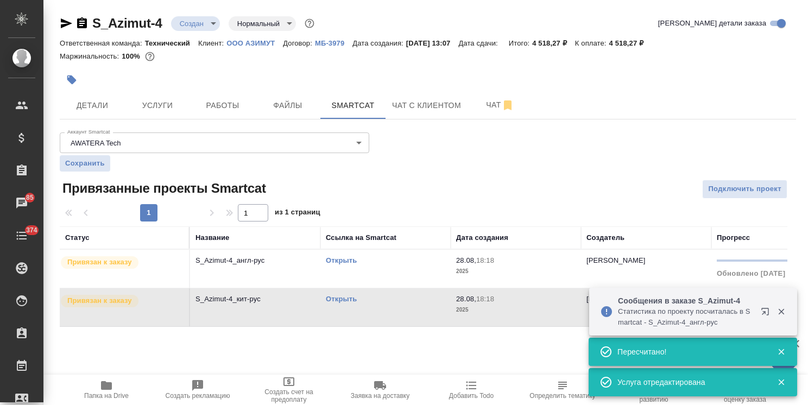
click at [121, 294] on div "Привязан к заказу" at bounding box center [122, 301] width 124 height 15
click at [174, 110] on span "Услуги" at bounding box center [157, 106] width 52 height 14
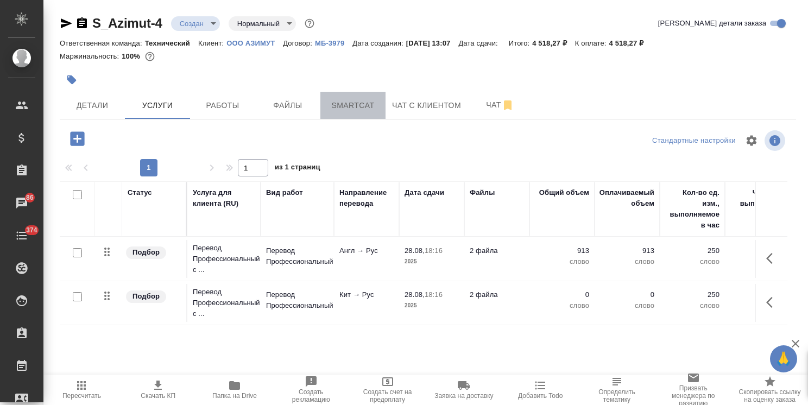
click at [356, 103] on span "Smartcat" at bounding box center [353, 106] width 52 height 14
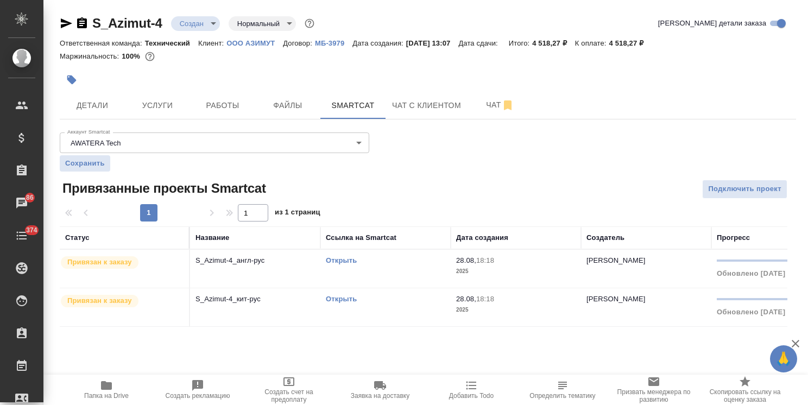
click at [341, 258] on link "Открыть" at bounding box center [341, 260] width 31 height 8
click at [167, 114] on button "Услуги" at bounding box center [157, 105] width 65 height 27
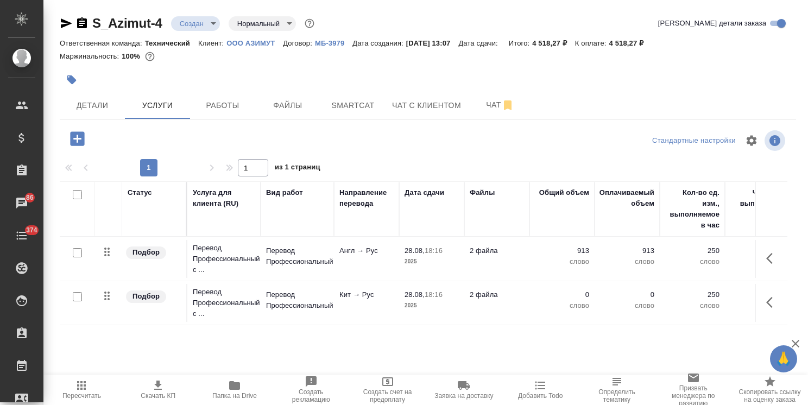
click at [766, 300] on icon "button" at bounding box center [772, 302] width 13 height 13
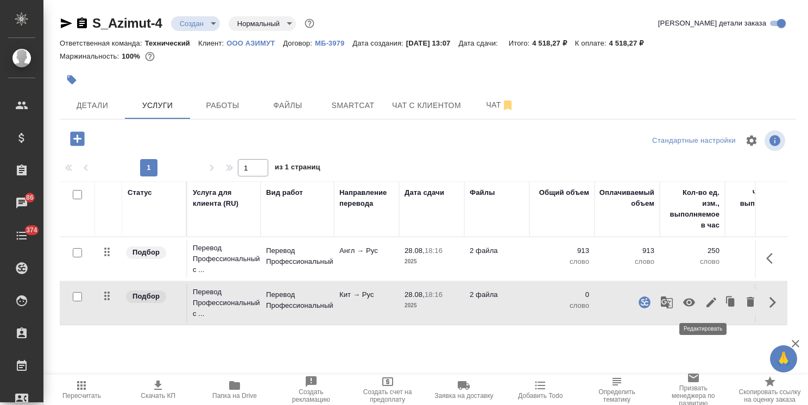
click at [705, 305] on icon "button" at bounding box center [711, 302] width 13 height 13
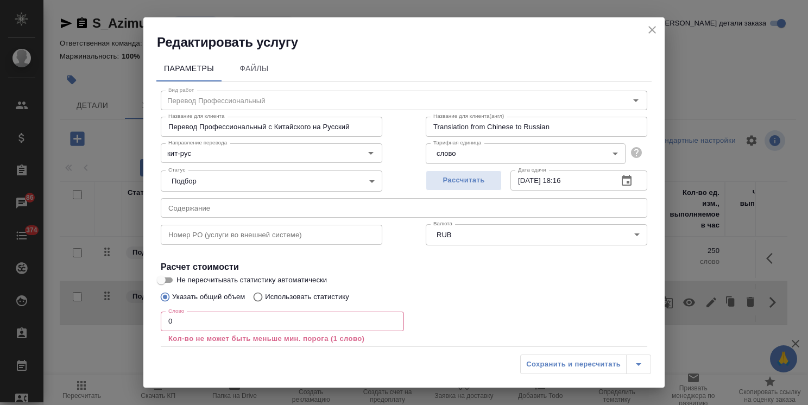
click at [303, 299] on p "Использовать статистику" at bounding box center [307, 296] width 84 height 11
click at [265, 299] on input "Использовать статистику" at bounding box center [256, 297] width 17 height 21
radio input "true"
radio input "false"
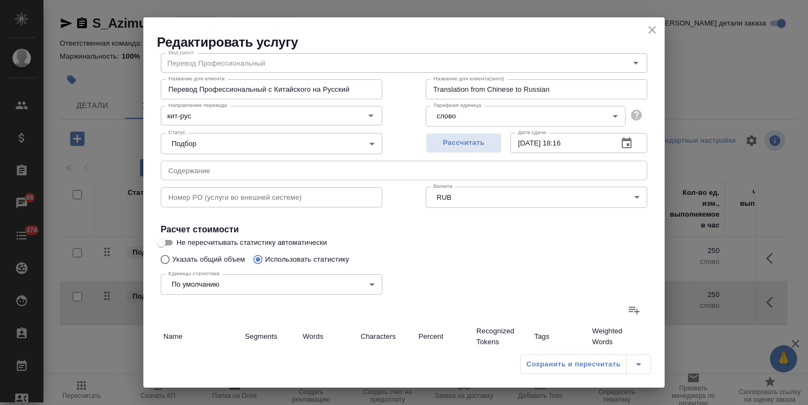
scroll to position [54, 0]
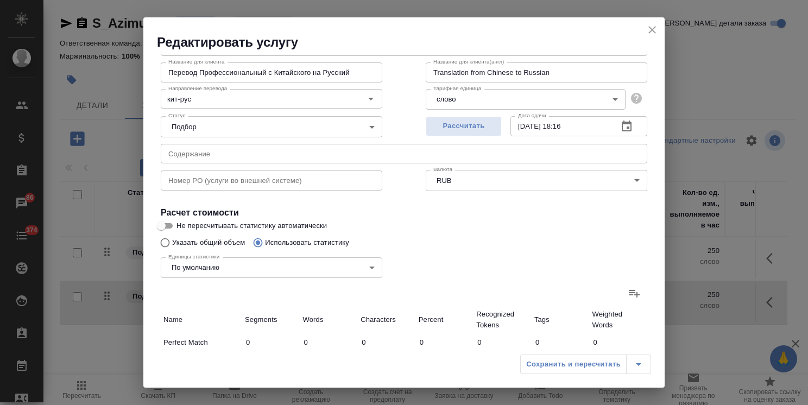
click at [627, 292] on icon at bounding box center [633, 293] width 13 height 13
click at [0, 0] on input "file" at bounding box center [0, 0] width 0 height 0
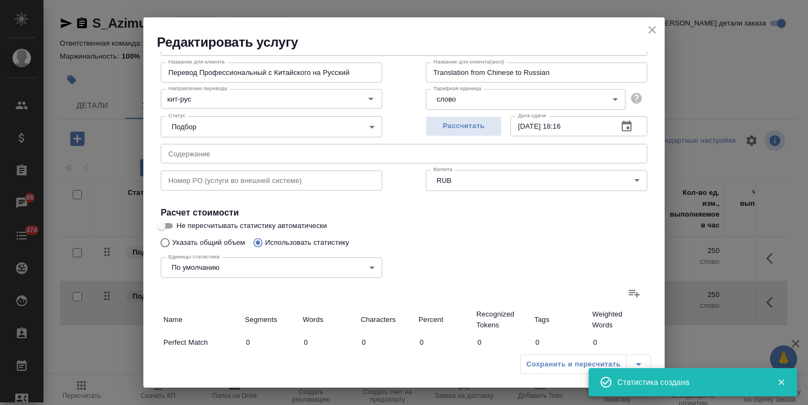
type input "1"
type input "2"
type input "10"
type input "8"
type input "10"
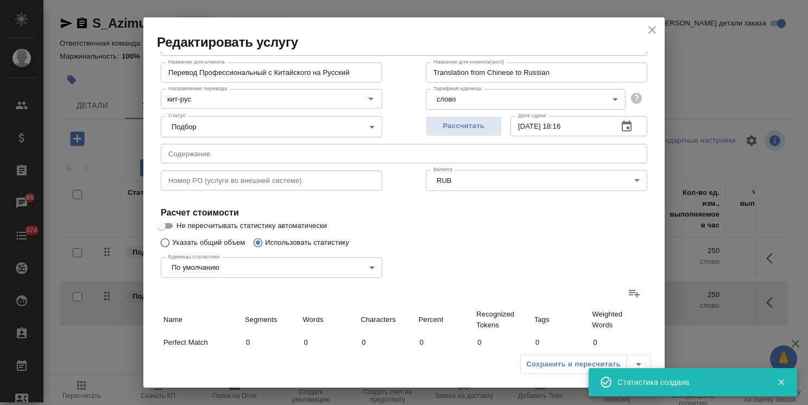
type input "58"
type input "65"
type input "70"
type input "271"
type input "19"
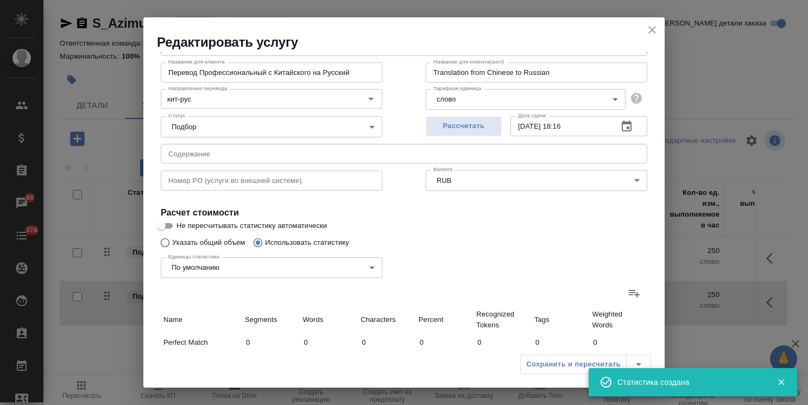
type input "22"
type input "80"
type input "2"
type input "4"
type input "18"
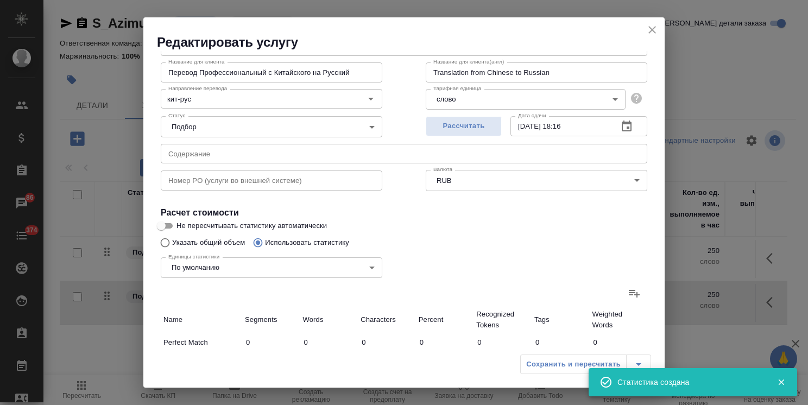
type input "5"
type input "12"
type input "73"
type input "155"
type input "693"
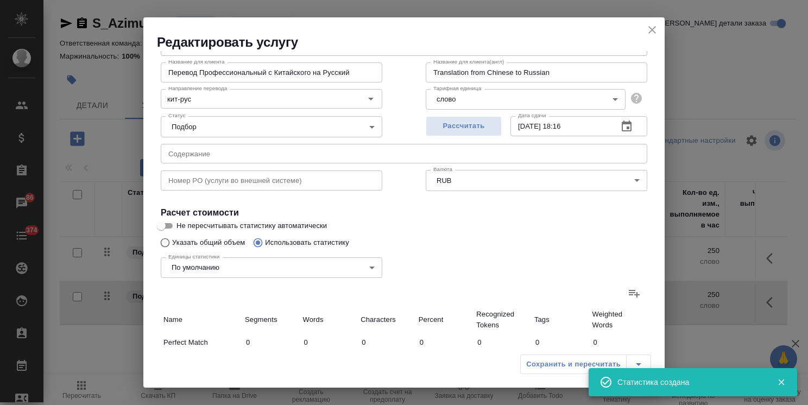
type input "4153"
type input "247"
type input "803"
type input "4605"
type input "255"
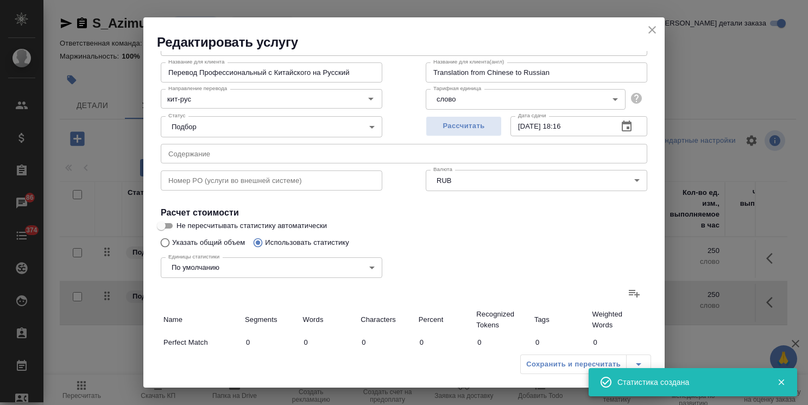
type input "813"
type input "4663"
click at [652, 31] on icon "close" at bounding box center [651, 29] width 13 height 13
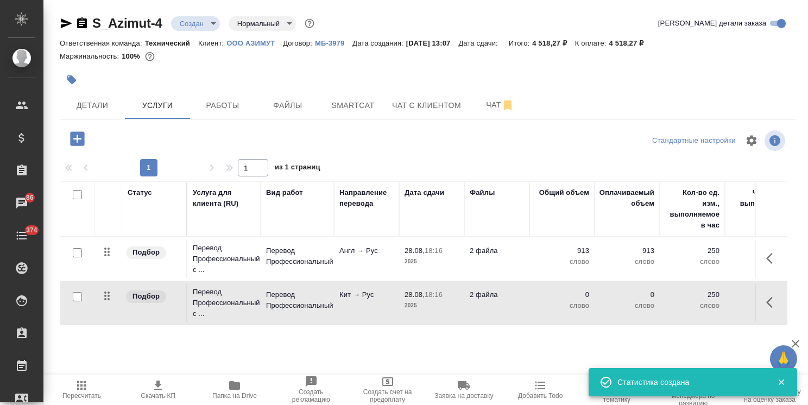
click at [88, 394] on span "Пересчитать" at bounding box center [81, 396] width 39 height 8
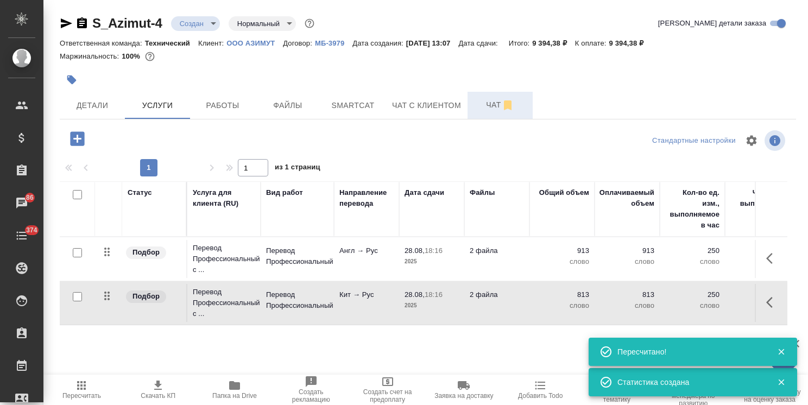
click at [486, 99] on span "Чат" at bounding box center [500, 105] width 52 height 14
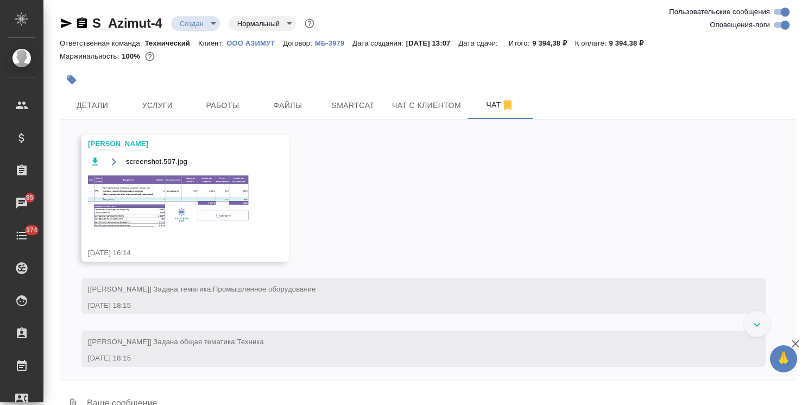
scroll to position [680, 0]
click at [182, 189] on img at bounding box center [169, 201] width 163 height 54
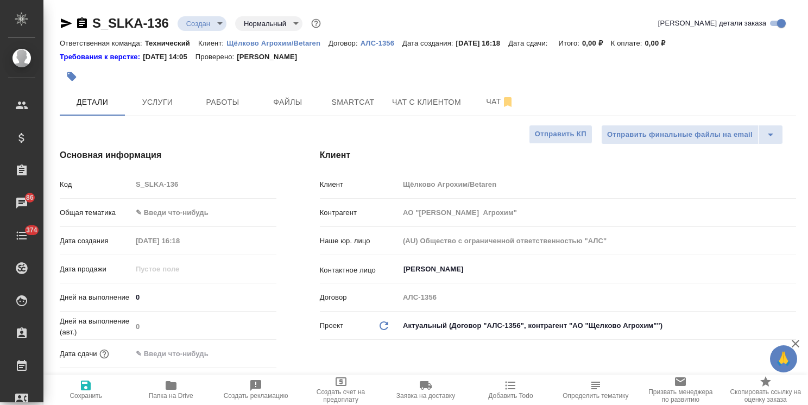
select select "RU"
click at [285, 105] on span "Файлы" at bounding box center [288, 103] width 52 height 14
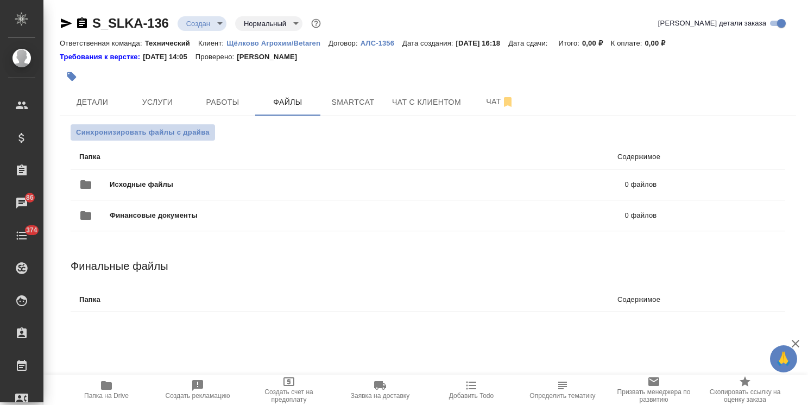
click at [195, 136] on span "Синхронизировать файлы с драйва" at bounding box center [143, 132] width 134 height 11
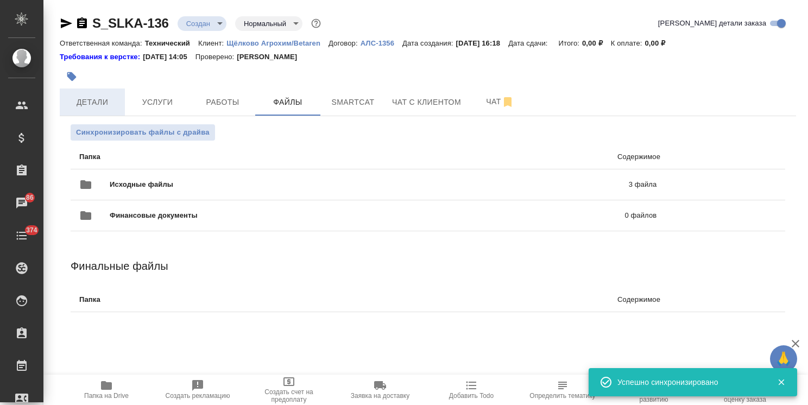
click at [88, 106] on span "Детали" at bounding box center [92, 103] width 52 height 14
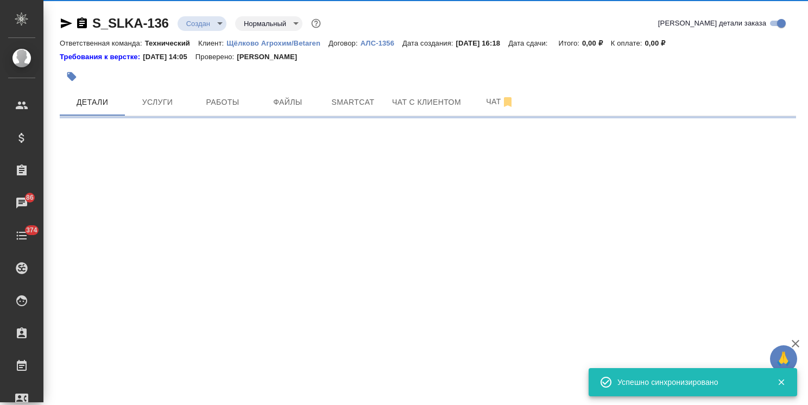
select select "RU"
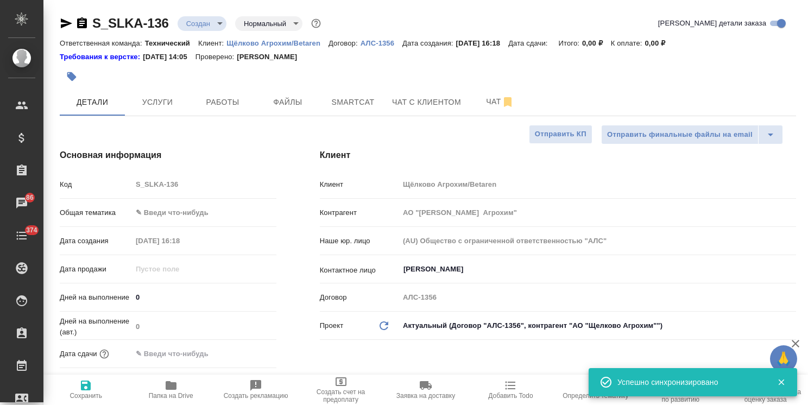
type textarea "x"
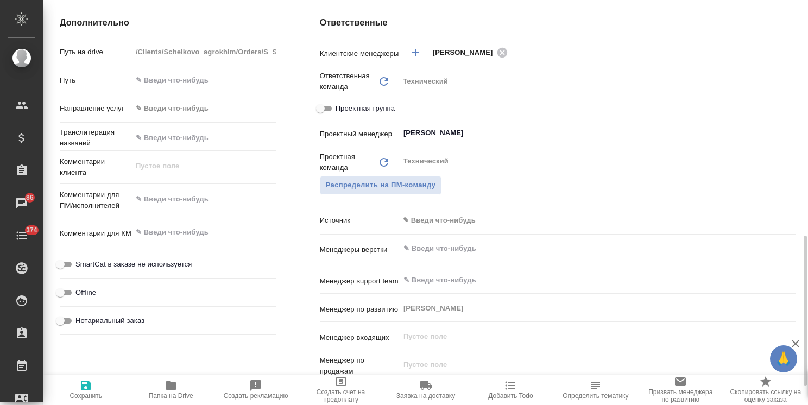
scroll to position [488, 0]
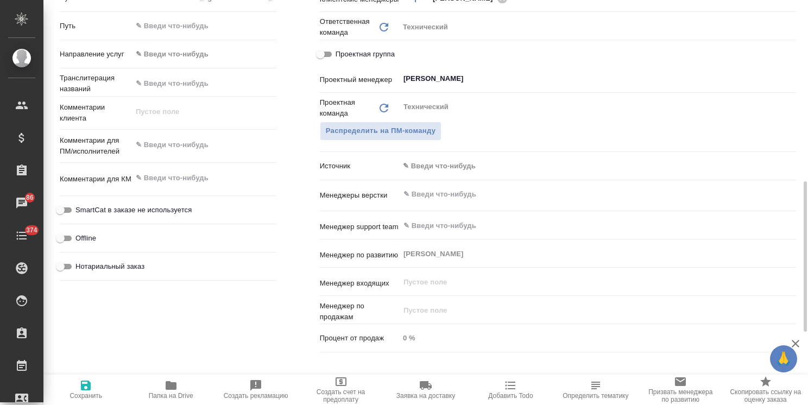
type textarea "x"
click at [192, 140] on textarea at bounding box center [203, 145] width 143 height 18
paste textarea "У нас есть задача сделать перевод документы на русский язык (текст и все печати…"
type textarea "x"
type textarea "У нас есть задача сделать перевод документы на русский язык (текст и все печати…"
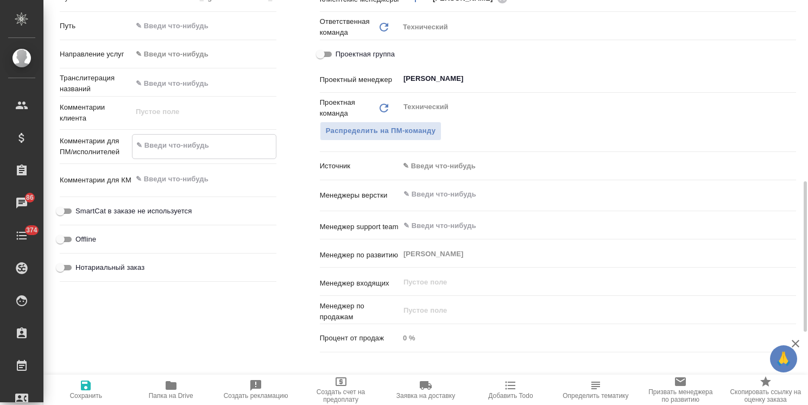
type textarea "x"
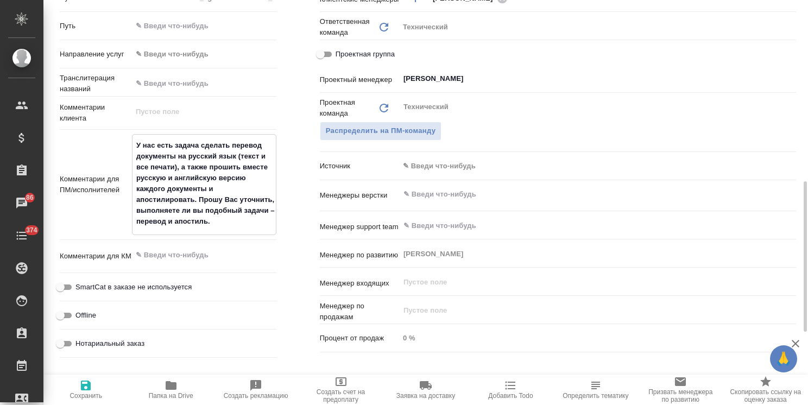
type textarea "У нас есть задача сделать перевод документы на русский язык (текст и все печати…"
type textarea "x"
click at [91, 391] on icon "button" at bounding box center [85, 385] width 13 height 13
type textarea "x"
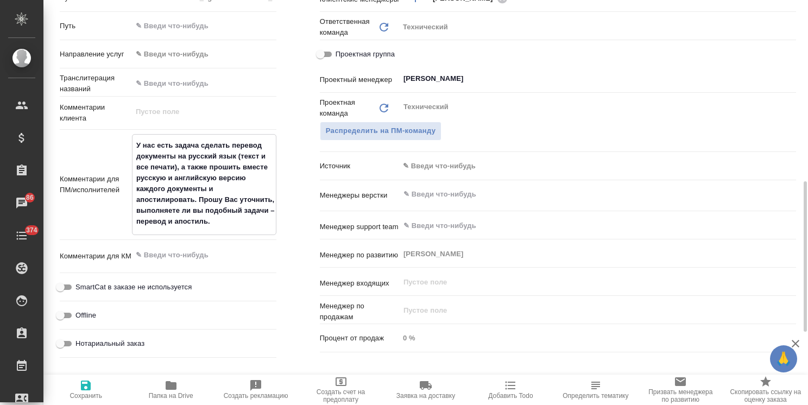
type textarea "x"
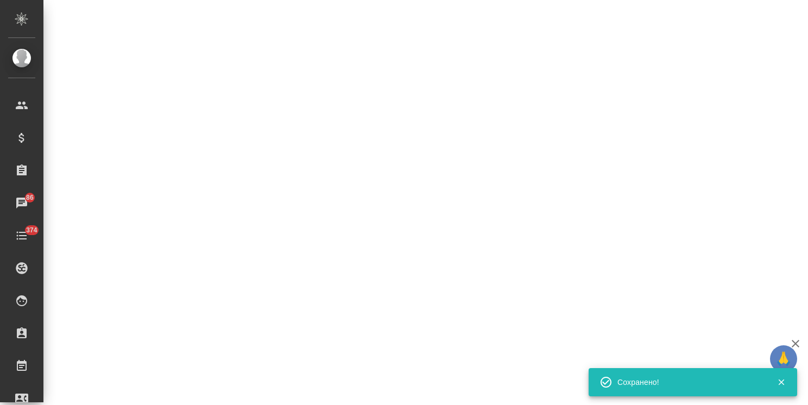
select select "RU"
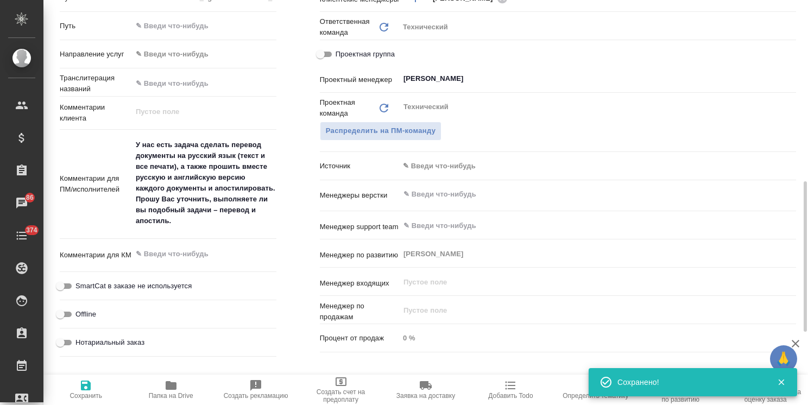
type textarea "x"
click at [174, 389] on icon "button" at bounding box center [171, 385] width 11 height 9
type textarea "x"
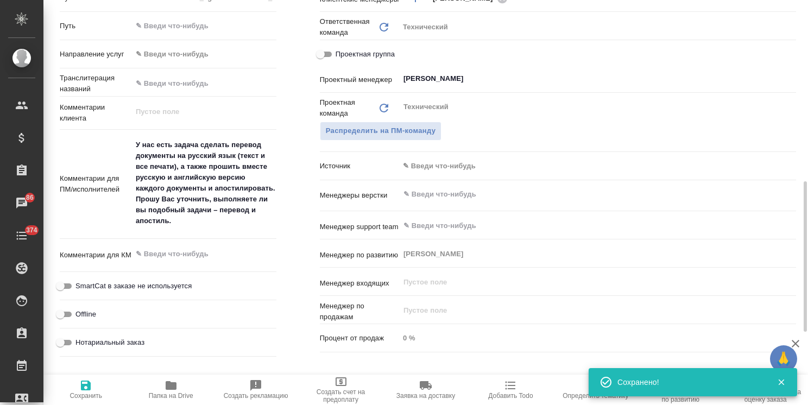
type textarea "x"
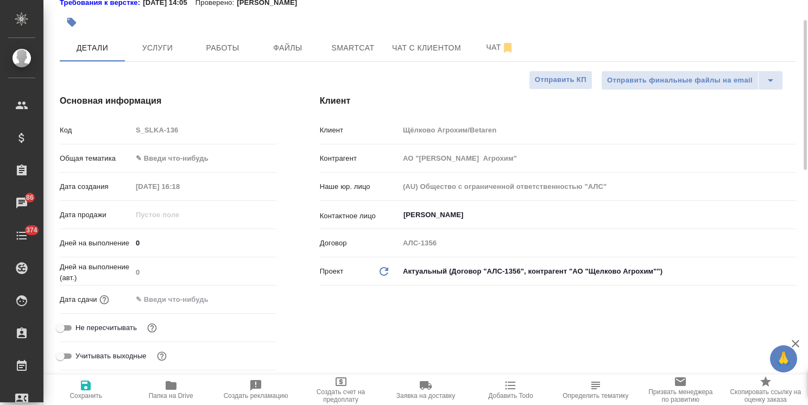
scroll to position [0, 0]
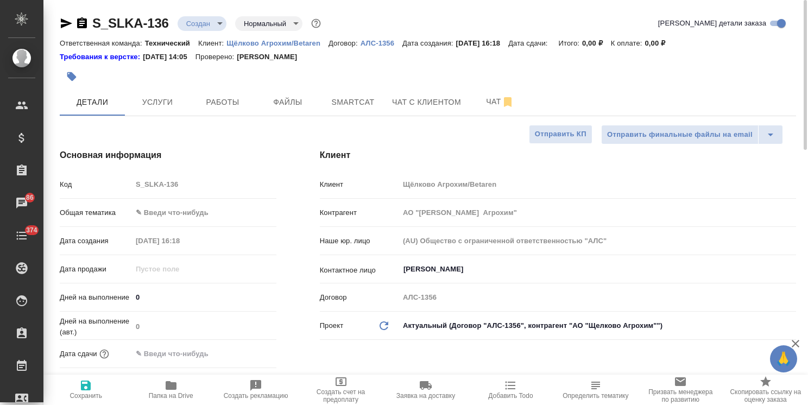
click at [185, 211] on body "🙏 .cls-1 fill:#fff; AWATERA Usmanova Olga Клиенты Спецификации Заказы 86 Чаты 3…" at bounding box center [404, 202] width 808 height 405
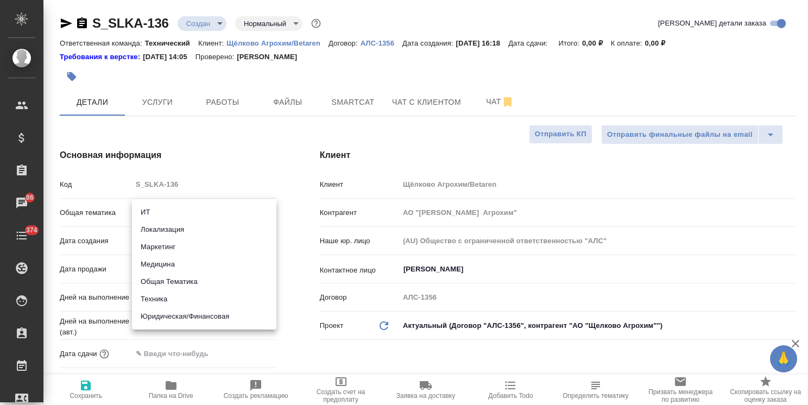
click at [192, 279] on li "Общая Тематика" at bounding box center [204, 281] width 144 height 17
type input "obtem"
type textarea "x"
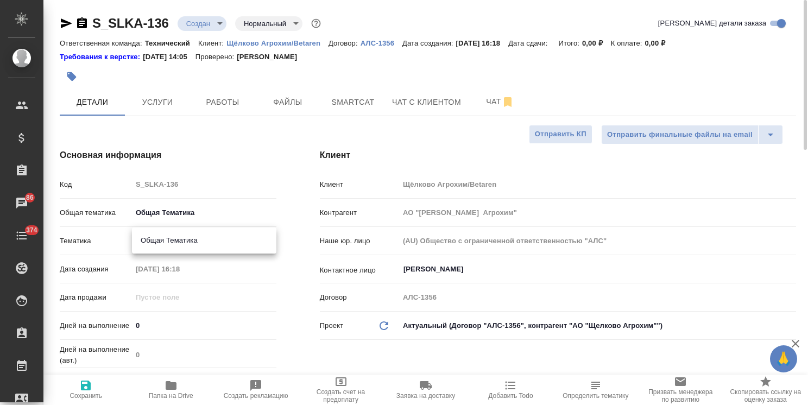
click at [197, 236] on body "🙏 .cls-1 fill:#fff; AWATERA Usmanova Olga Клиенты Спецификации Заказы 86 Чаты 3…" at bounding box center [404, 202] width 808 height 405
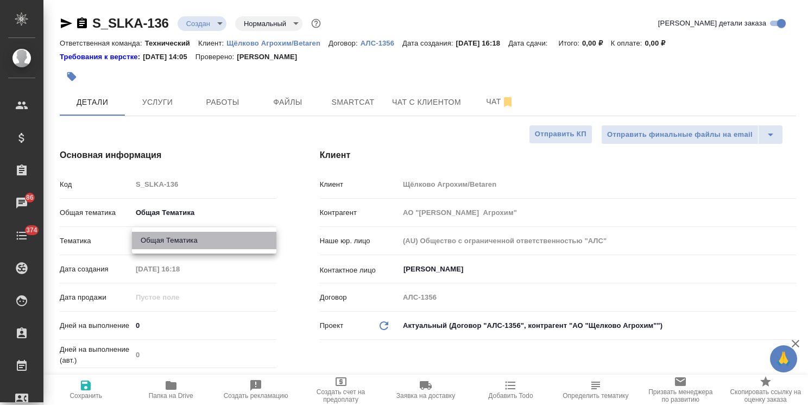
click at [198, 240] on li "Общая Тематика" at bounding box center [204, 240] width 144 height 17
type textarea "x"
type input "6012b1ca196b0e5c9229a120"
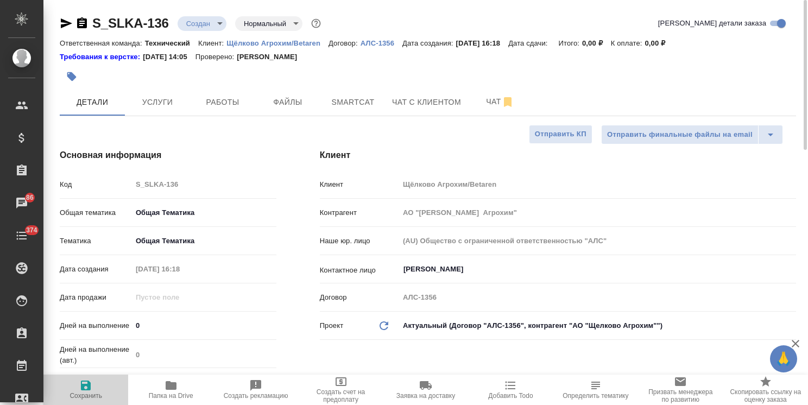
click at [91, 385] on icon "button" at bounding box center [85, 385] width 13 height 13
type textarea "x"
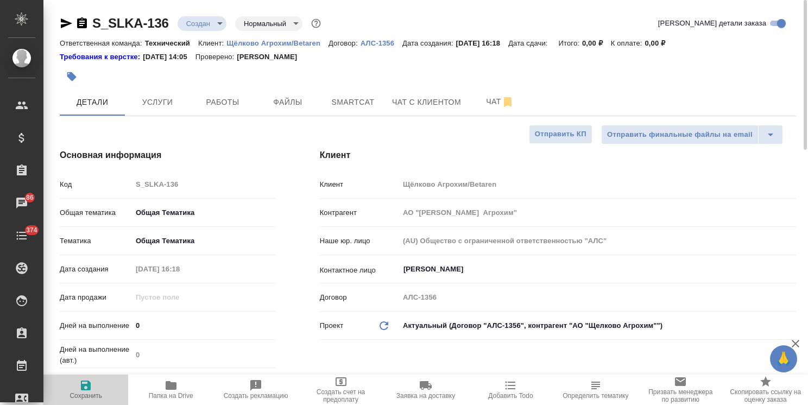
type textarea "x"
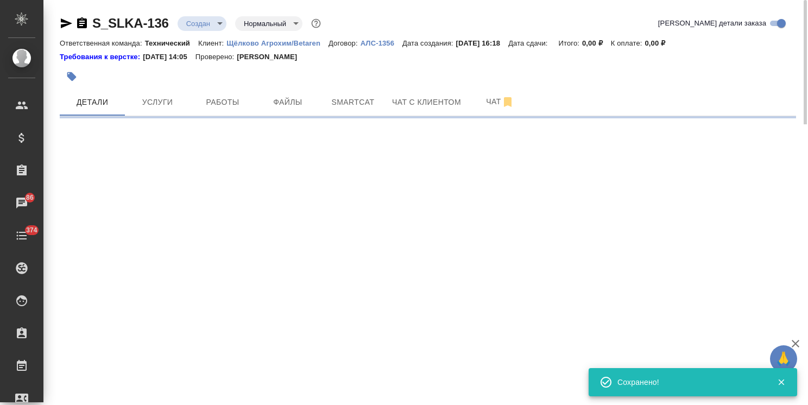
select select "RU"
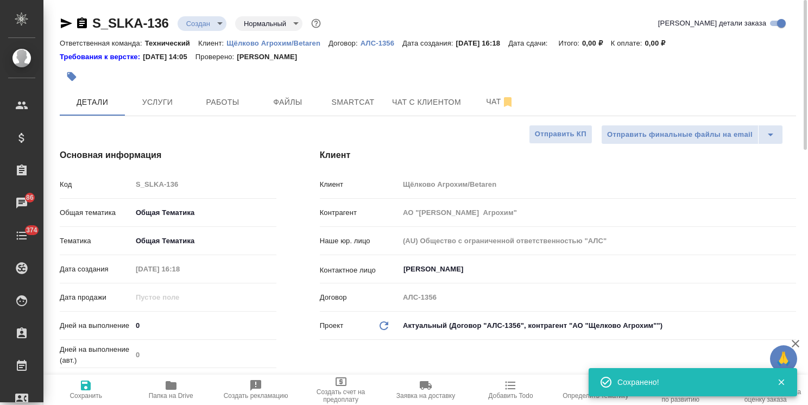
type textarea "x"
drag, startPoint x: 174, startPoint y: 12, endPoint x: 77, endPoint y: 25, distance: 98.0
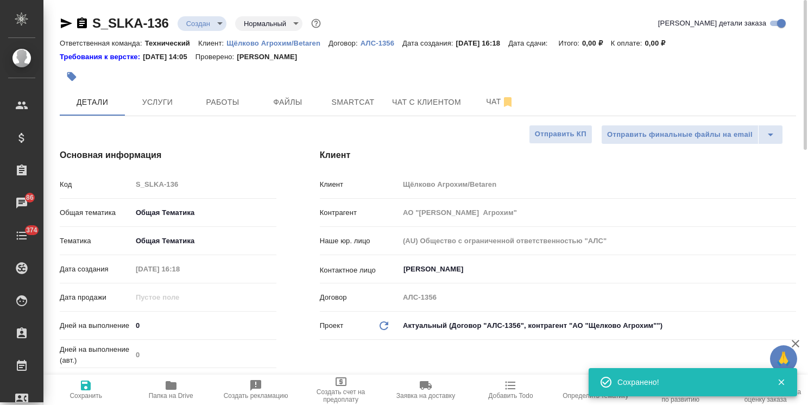
click at [167, 74] on div at bounding box center [305, 77] width 491 height 24
drag, startPoint x: 168, startPoint y: 10, endPoint x: 87, endPoint y: 12, distance: 81.5
copy link "S_SLKA-136"
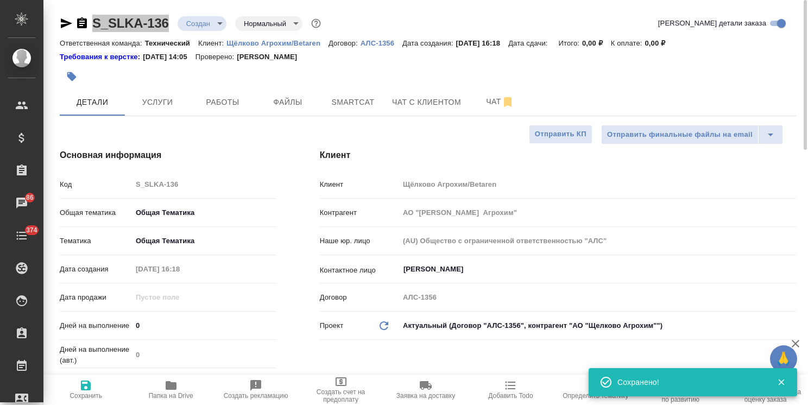
type textarea "x"
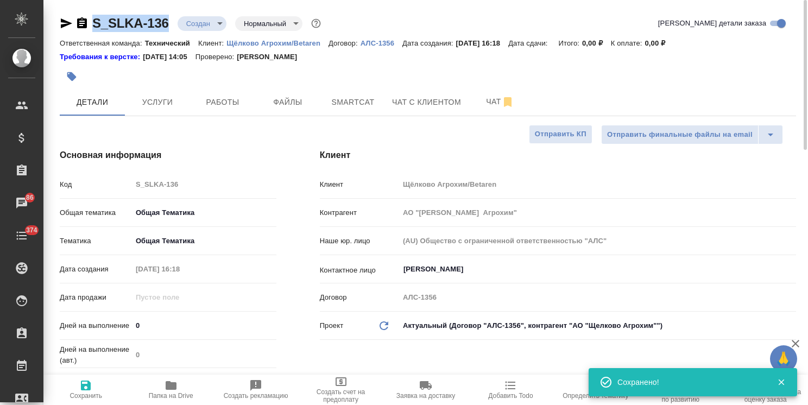
type textarea "x"
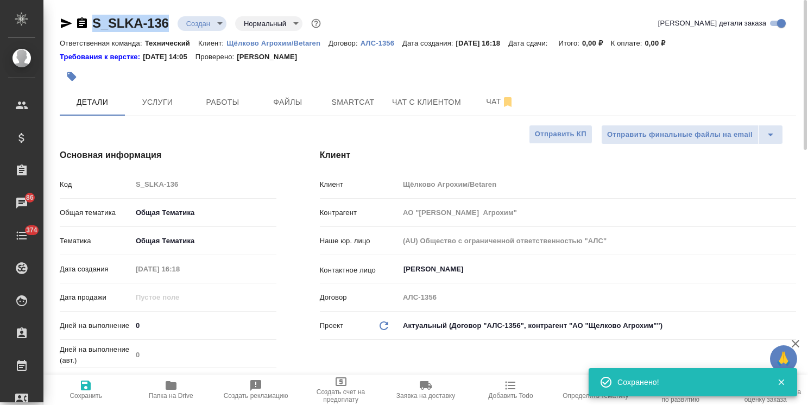
type textarea "x"
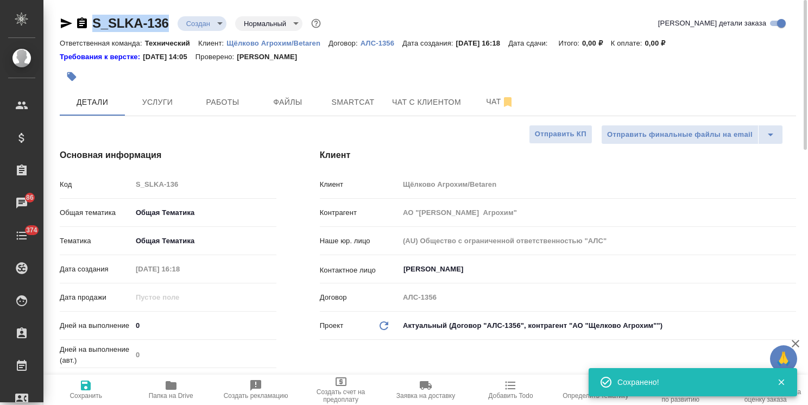
type textarea "x"
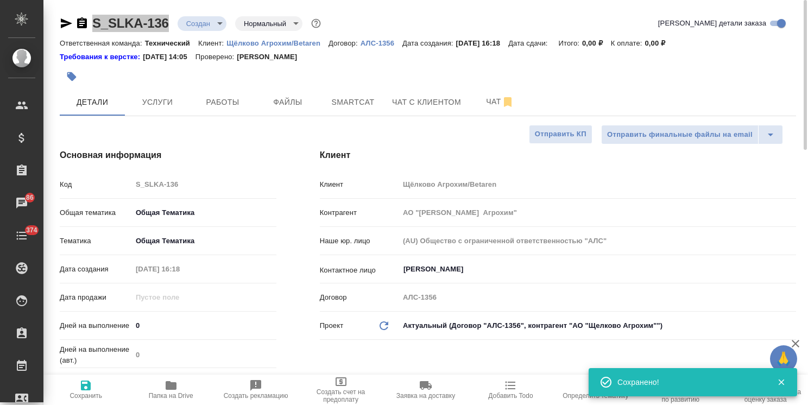
type textarea "x"
click at [79, 23] on icon "button" at bounding box center [81, 23] width 13 height 13
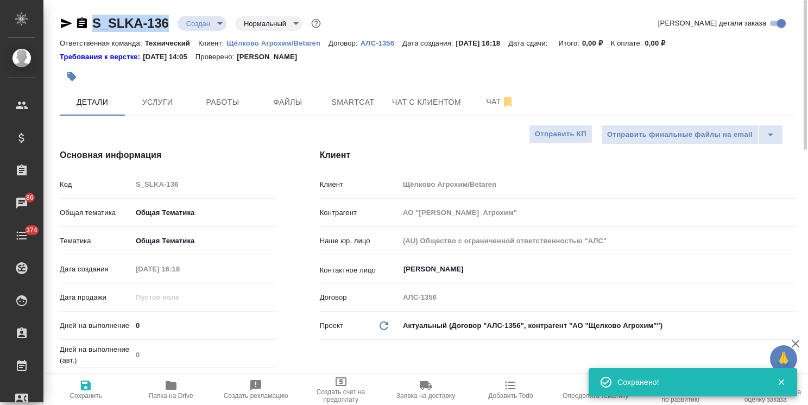
copy link "S_SLKA-136"
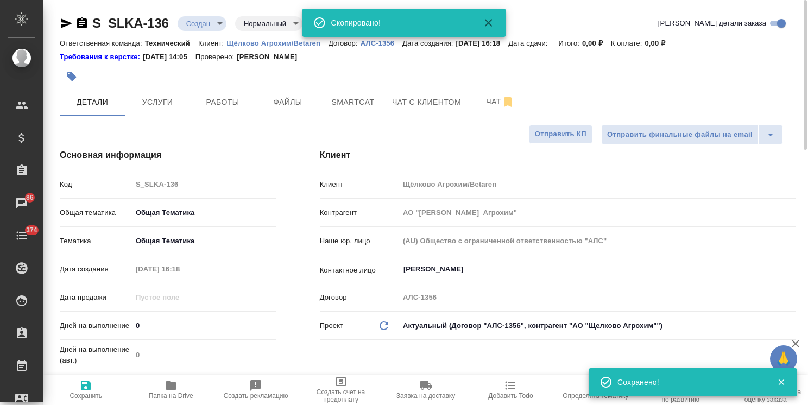
type textarea "x"
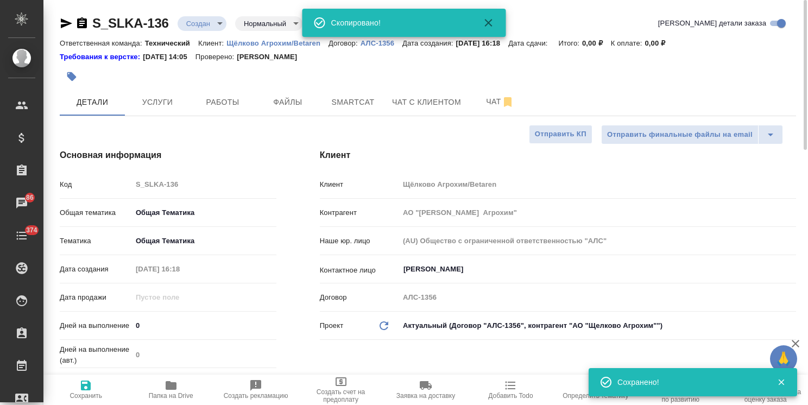
type textarea "x"
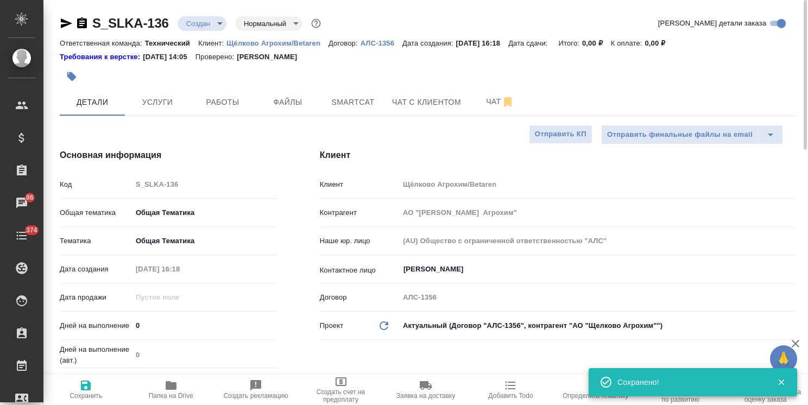
type textarea "x"
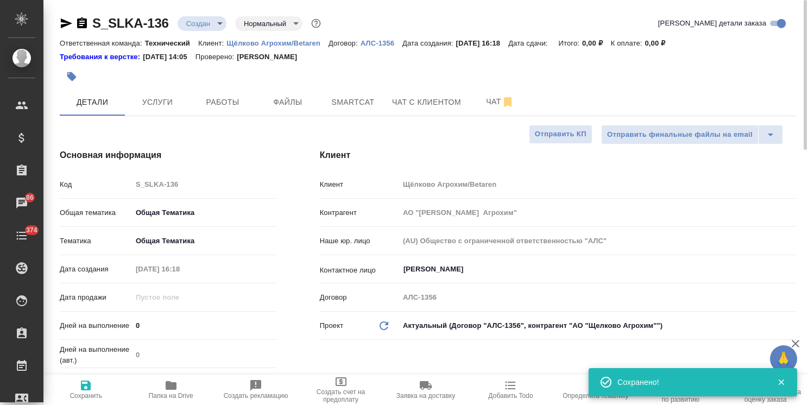
type textarea "x"
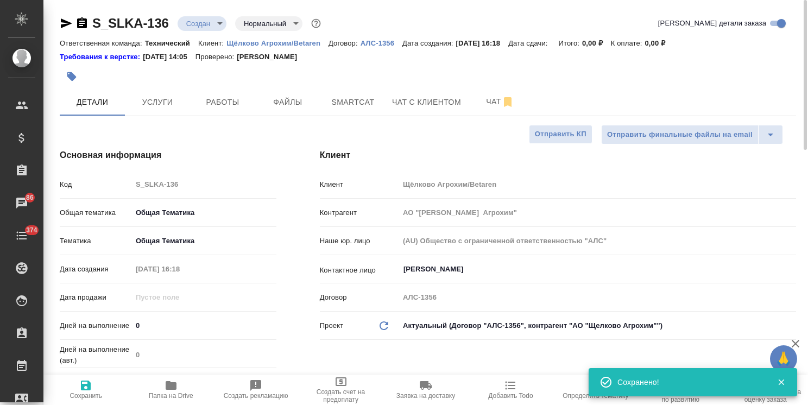
type textarea "x"
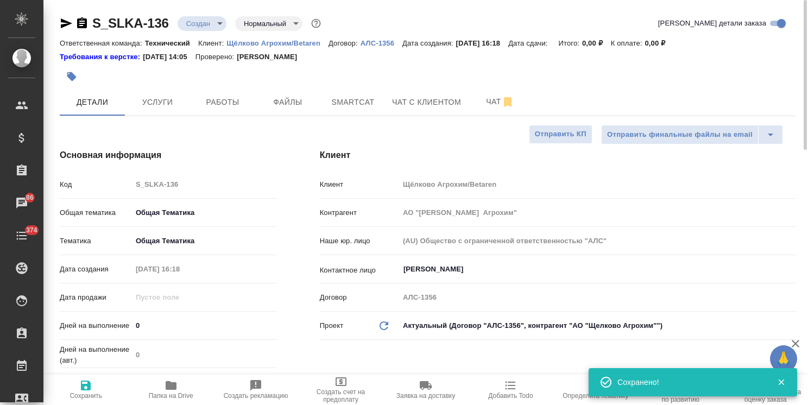
type textarea "x"
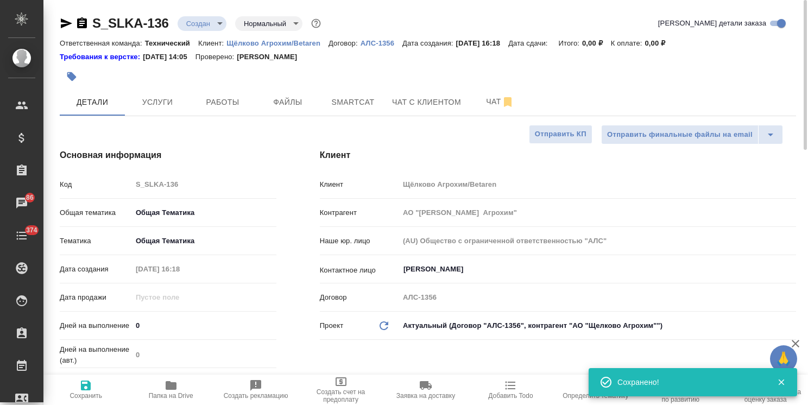
type textarea "x"
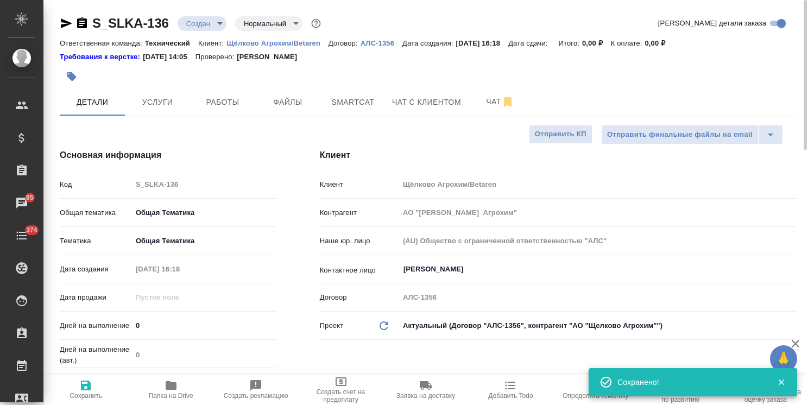
type textarea "x"
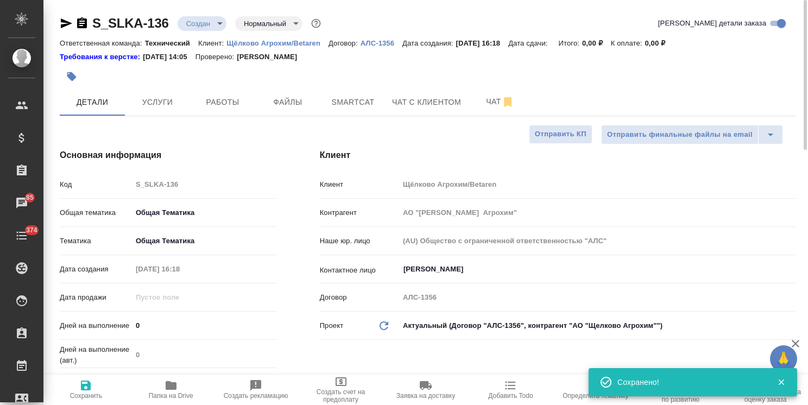
type textarea "x"
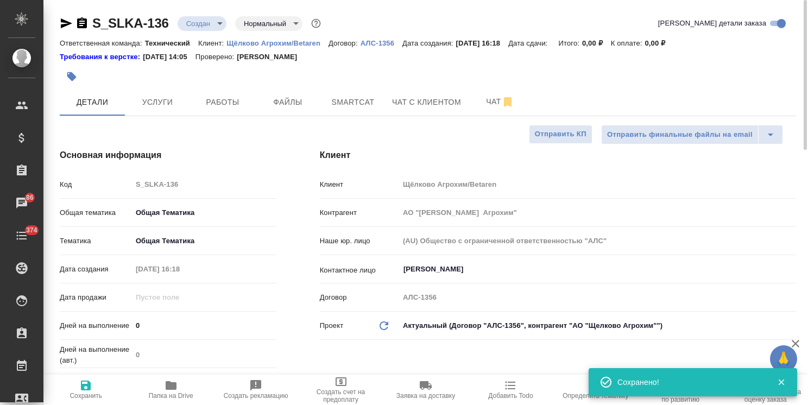
type textarea "x"
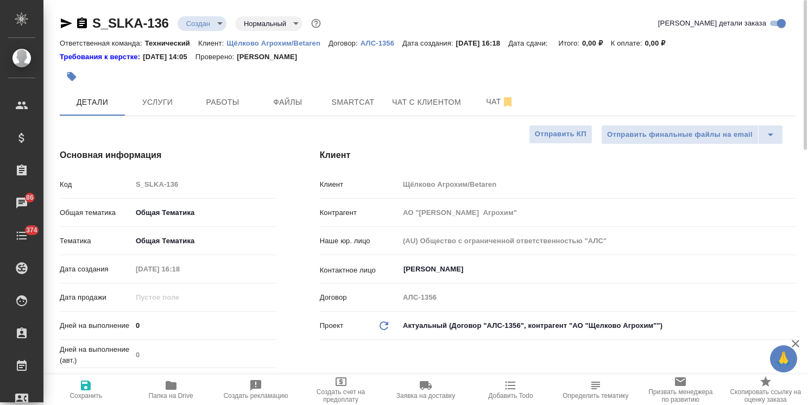
type textarea "x"
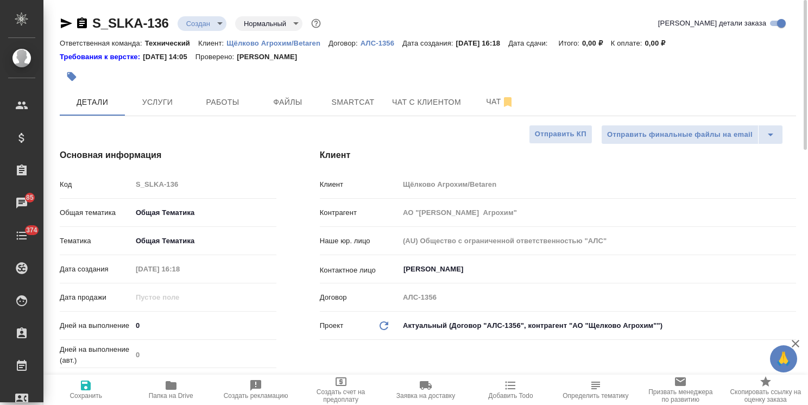
type textarea "x"
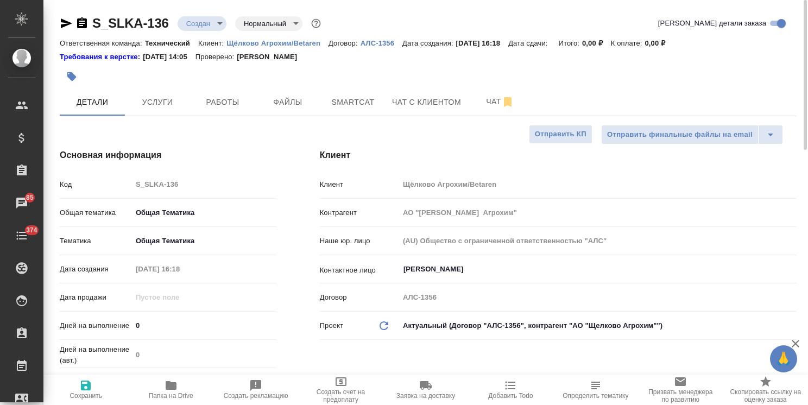
type textarea "x"
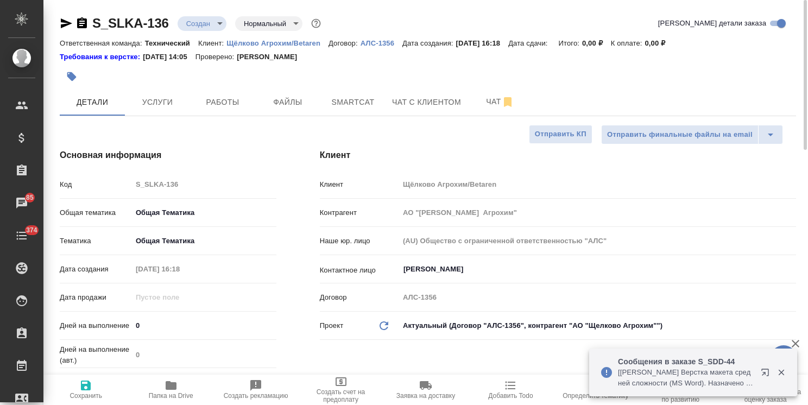
type textarea "x"
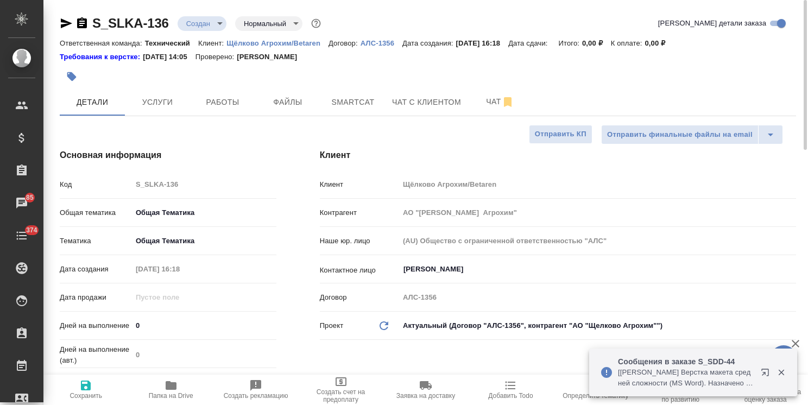
type textarea "x"
click at [779, 372] on icon "button" at bounding box center [781, 373] width 6 height 6
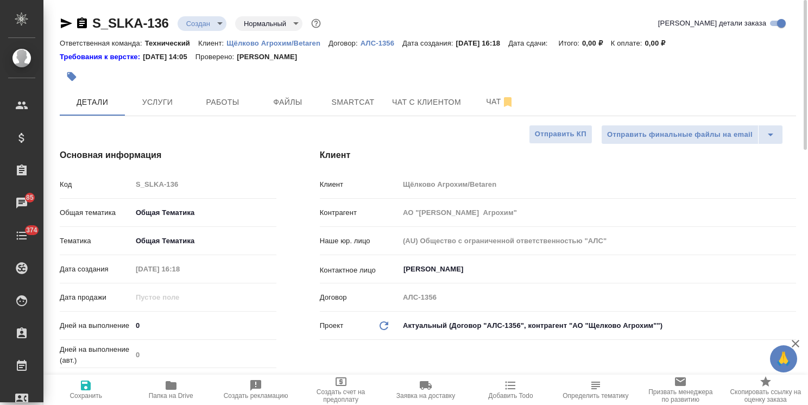
type textarea "x"
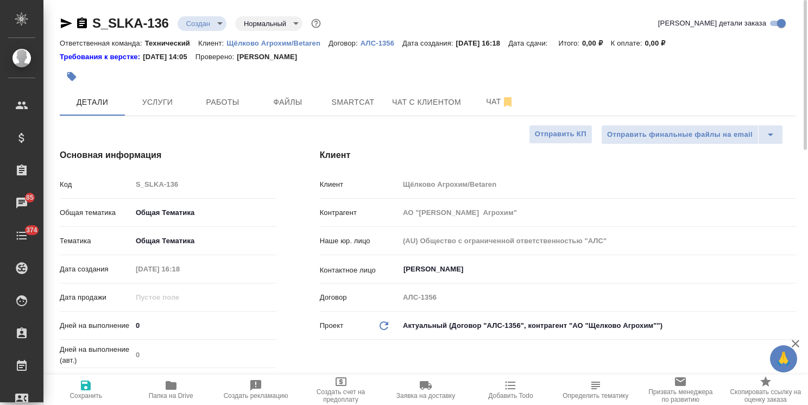
type textarea "x"
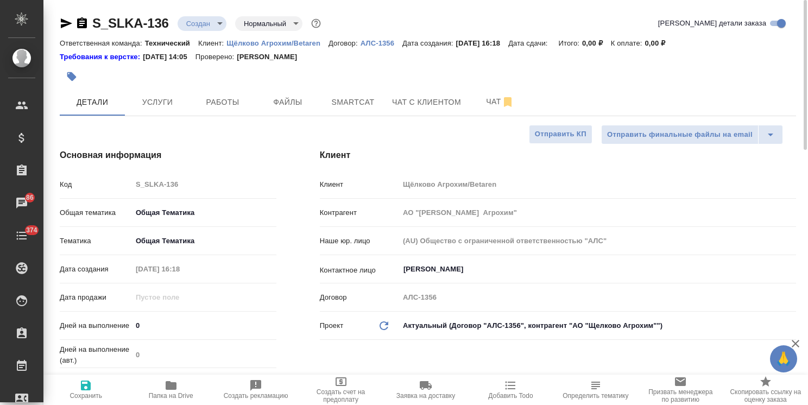
type textarea "x"
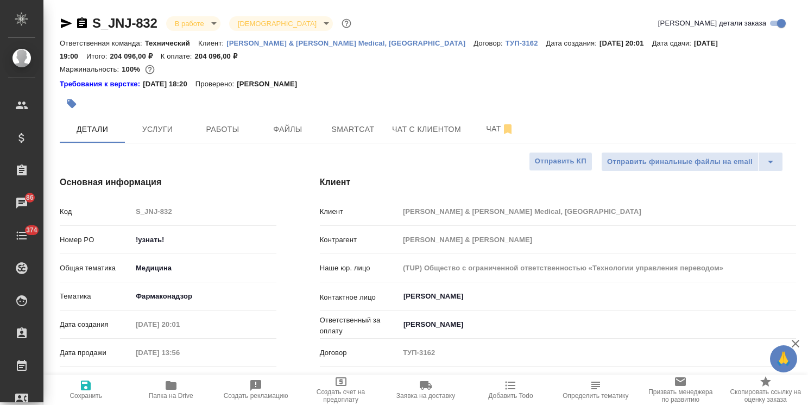
select select "RU"
click at [83, 20] on icon "button" at bounding box center [82, 22] width 10 height 11
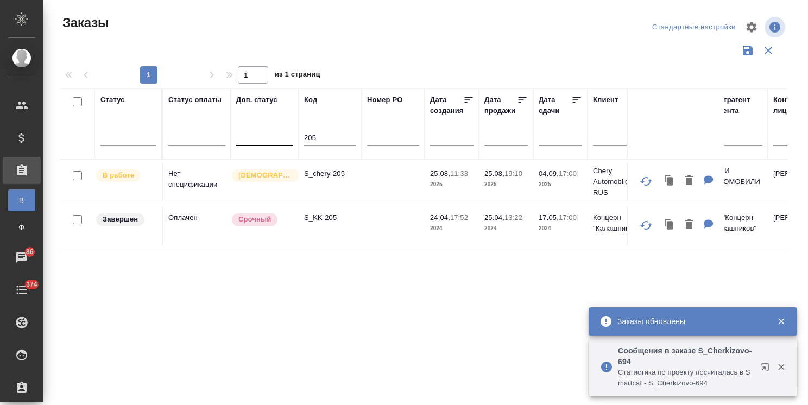
scroll to position [80, 0]
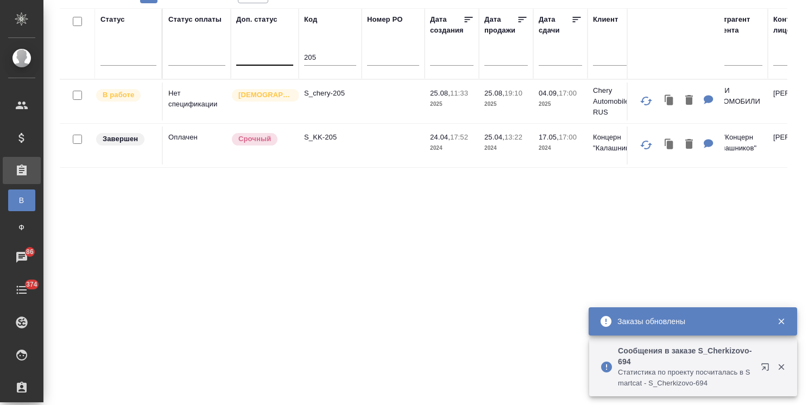
drag, startPoint x: 280, startPoint y: 59, endPoint x: 251, endPoint y: 60, distance: 29.3
paste input "S_Haier-829"
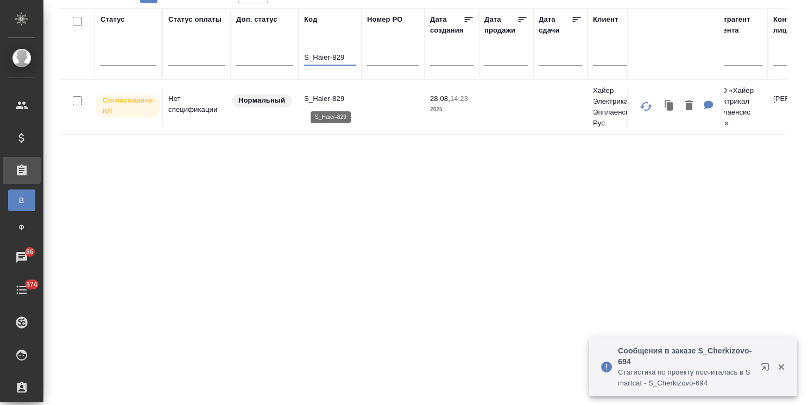
click at [329, 94] on p "S_Haier-829" at bounding box center [330, 98] width 52 height 11
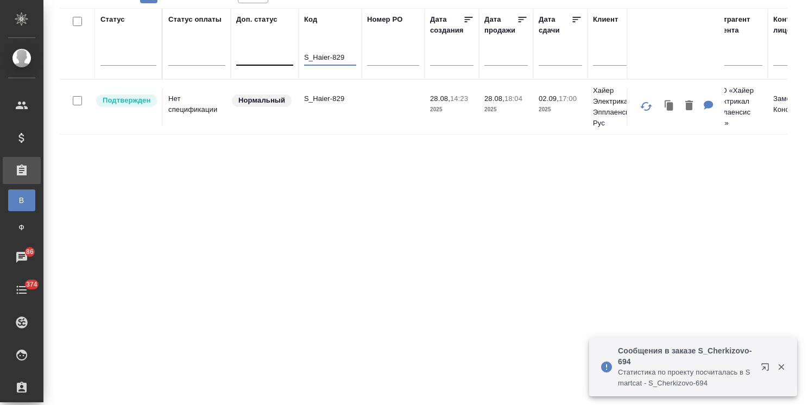
drag, startPoint x: 323, startPoint y: 59, endPoint x: 265, endPoint y: 59, distance: 58.1
paste input "ATLNC-2"
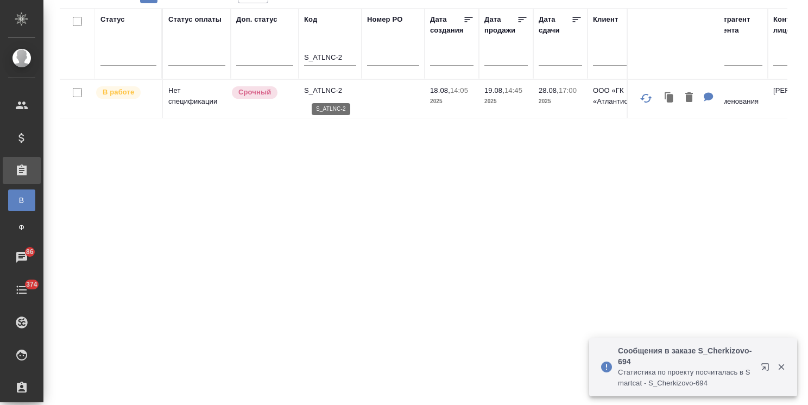
click at [327, 91] on p "S_ATLNC-2" at bounding box center [330, 90] width 52 height 11
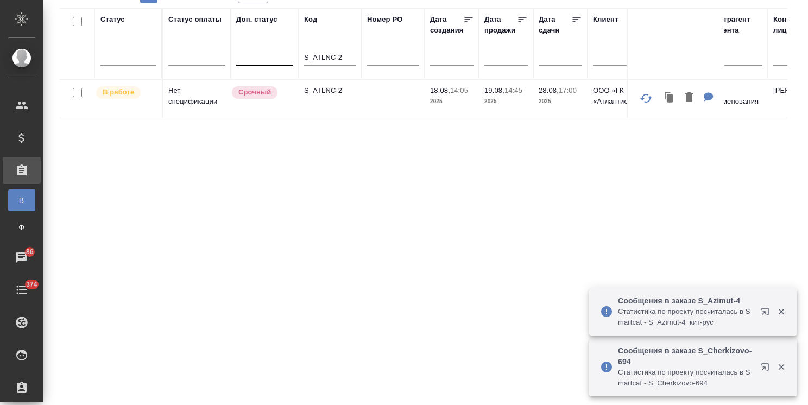
drag, startPoint x: 346, startPoint y: 61, endPoint x: 268, endPoint y: 59, distance: 78.7
paste input "SDD-44"
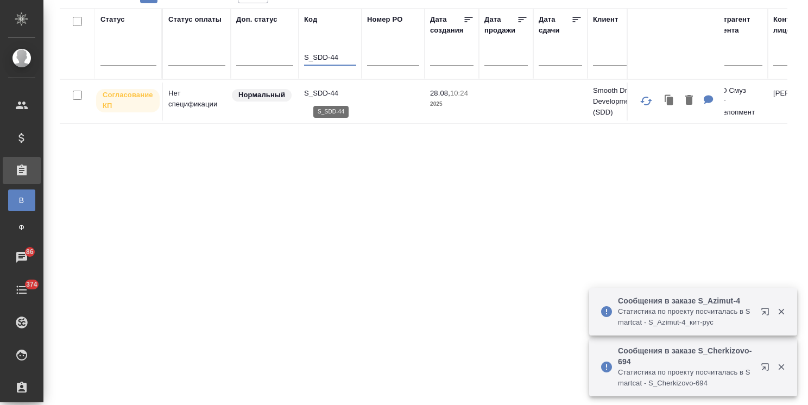
click at [324, 90] on p "S_SDD-44" at bounding box center [330, 93] width 52 height 11
drag, startPoint x: 341, startPoint y: 56, endPoint x: 234, endPoint y: 58, distance: 106.4
paste input "39"
type input "S_SDD-39"
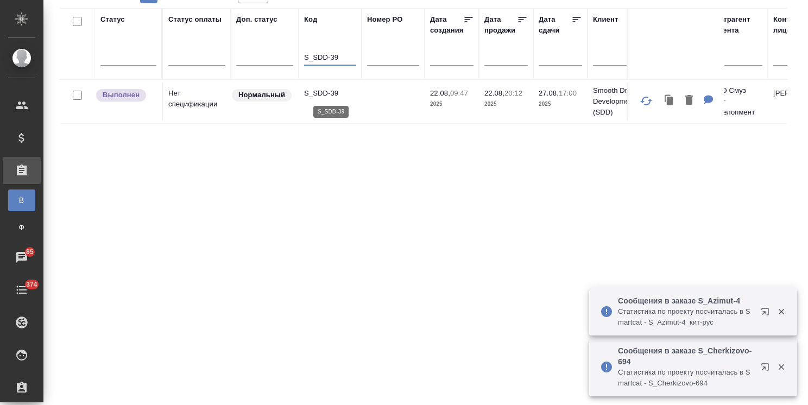
click at [329, 91] on p "S_SDD-39" at bounding box center [330, 93] width 52 height 11
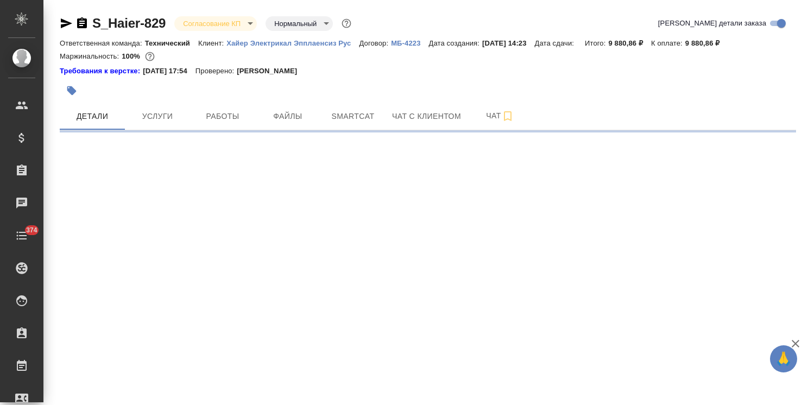
select select "RU"
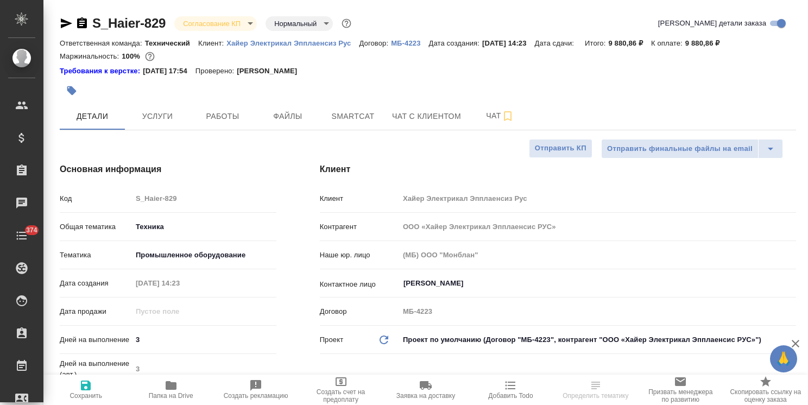
type textarea "x"
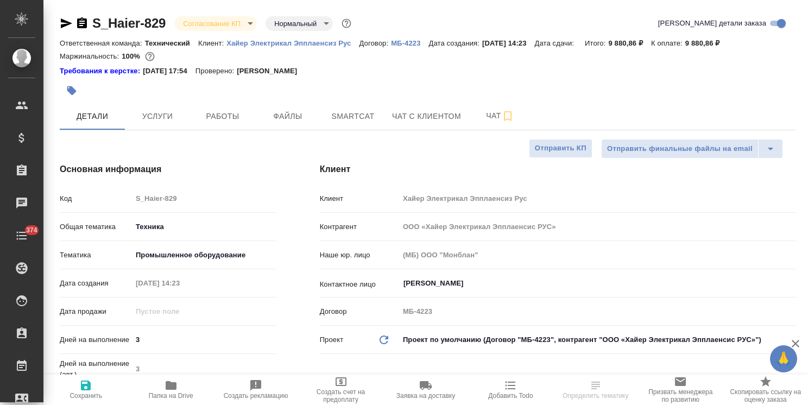
type textarea "x"
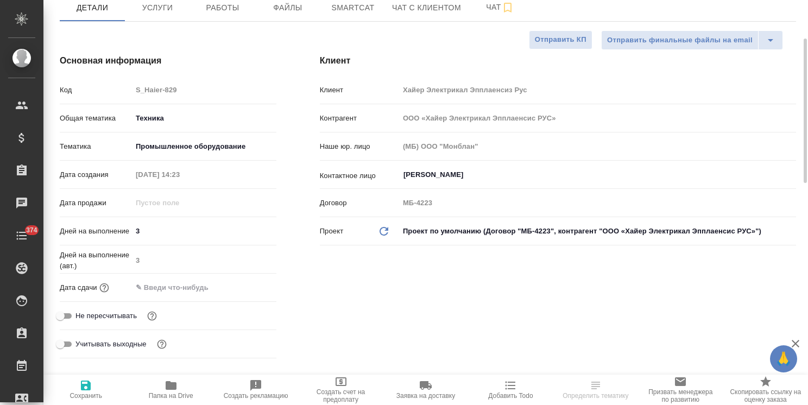
type textarea "x"
click at [198, 284] on input "text" at bounding box center [179, 288] width 95 height 16
click at [247, 288] on icon "button" at bounding box center [245, 286] width 10 height 11
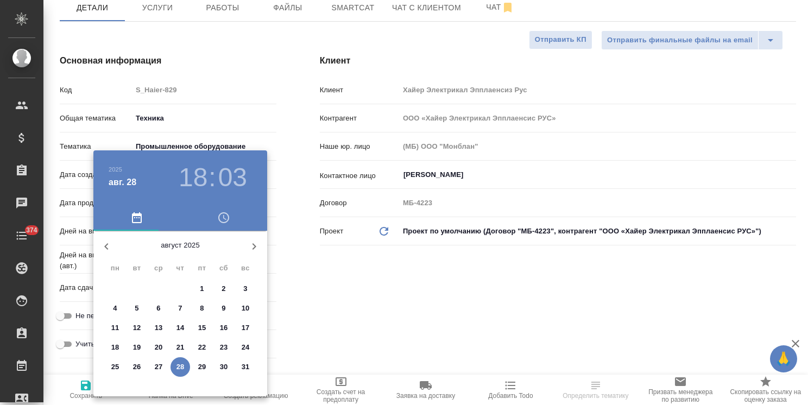
click at [261, 246] on button "button" at bounding box center [254, 246] width 26 height 26
click at [136, 288] on p "2" at bounding box center [137, 288] width 4 height 11
type input "[DATE] 18:03"
type textarea "x"
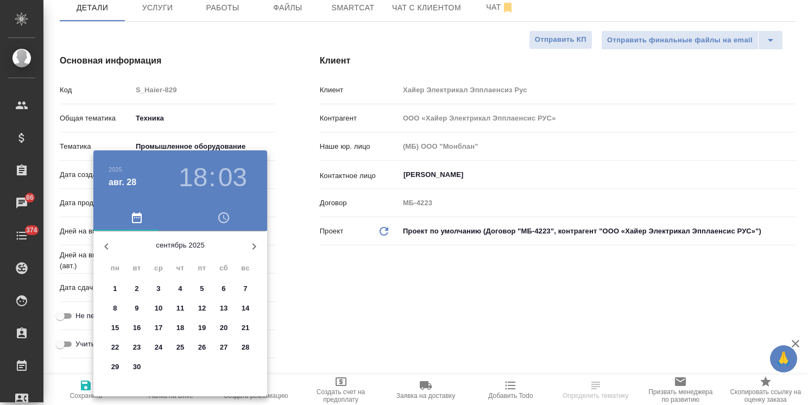
type textarea "x"
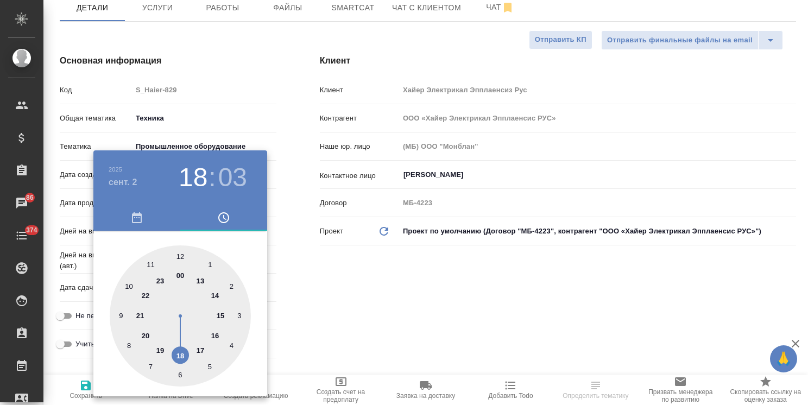
click at [339, 290] on div at bounding box center [404, 202] width 808 height 405
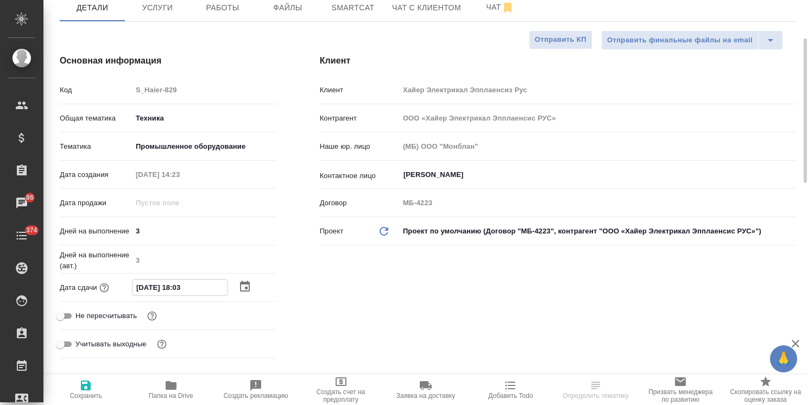
click at [177, 288] on input "02.09.2025 18:03" at bounding box center [179, 288] width 95 height 16
type input "02.09.2025 17:03"
type textarea "x"
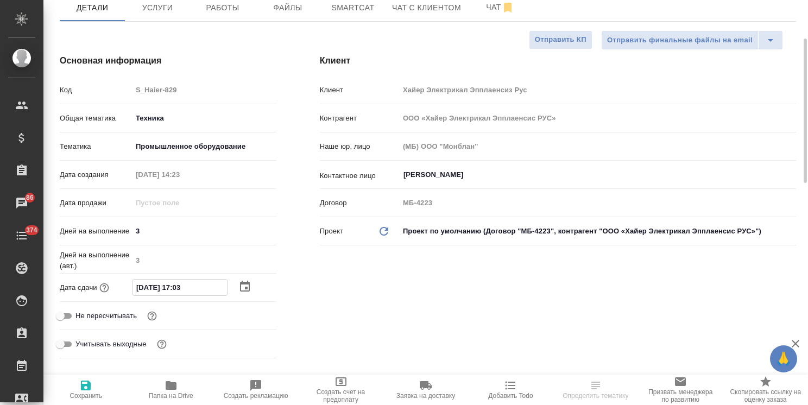
drag, startPoint x: 193, startPoint y: 284, endPoint x: 186, endPoint y: 288, distance: 8.5
click at [186, 288] on input "02.09.2025 17:03" at bounding box center [179, 288] width 95 height 16
type input "02.09.2025 17:0_"
type textarea "x"
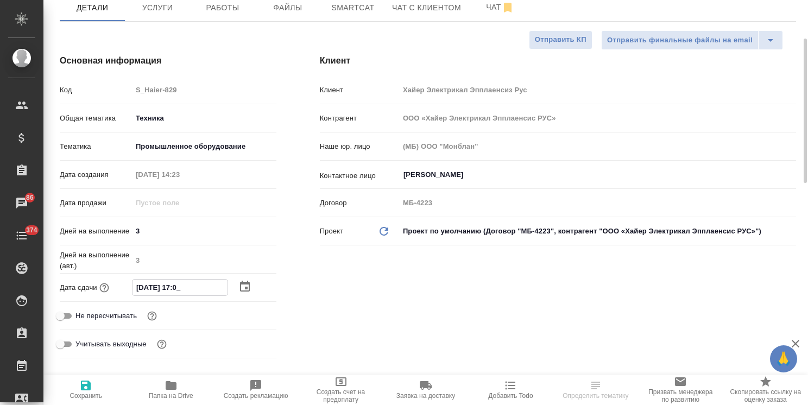
type textarea "x"
type input "02.09.2025 17:00"
type textarea "x"
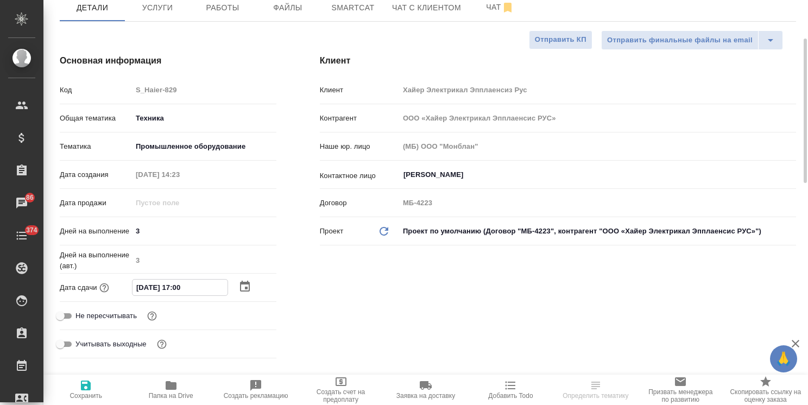
type input "02.09.2025 17:00"
click at [105, 386] on span "Сохранить" at bounding box center [86, 389] width 72 height 21
type textarea "x"
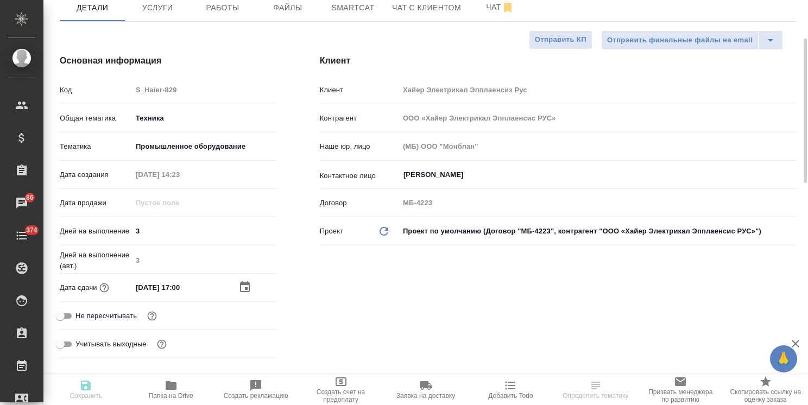
type textarea "x"
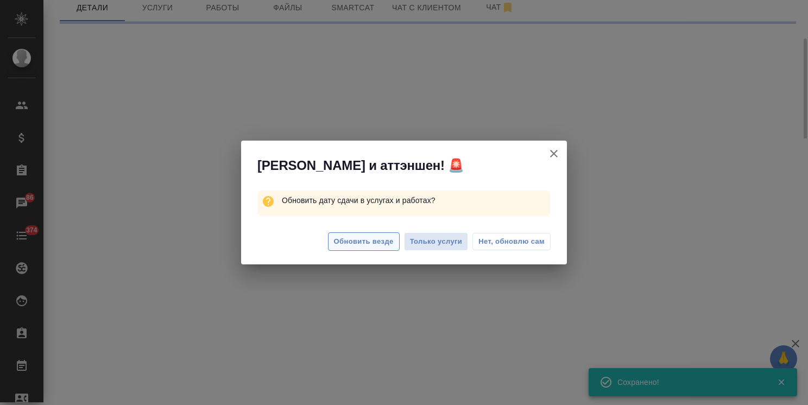
click at [355, 242] on span "Обновить везде" at bounding box center [364, 242] width 60 height 12
select select "RU"
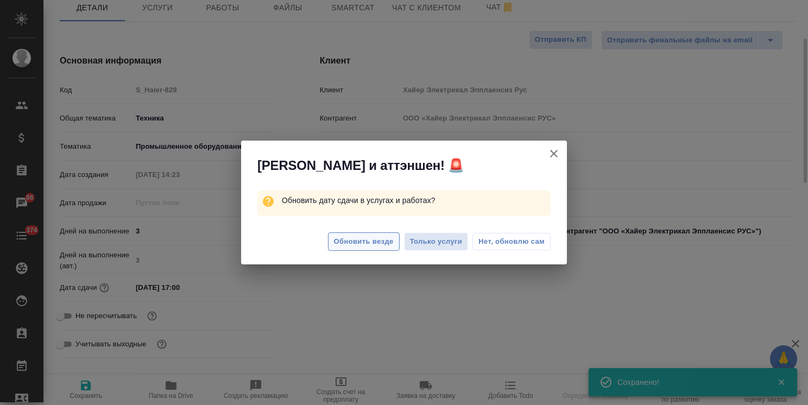
type textarea "x"
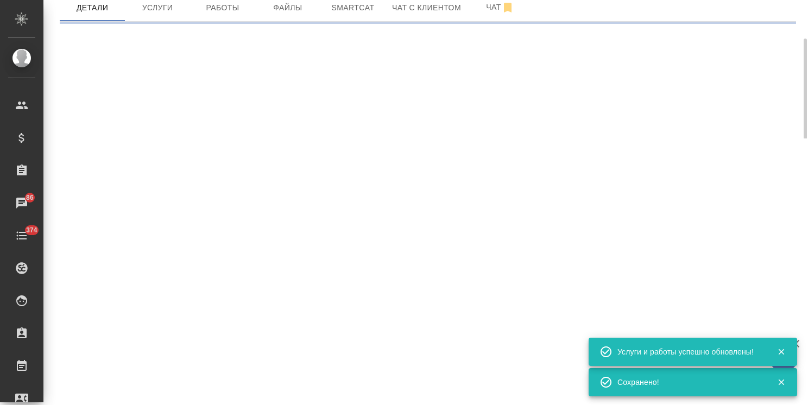
select select "RU"
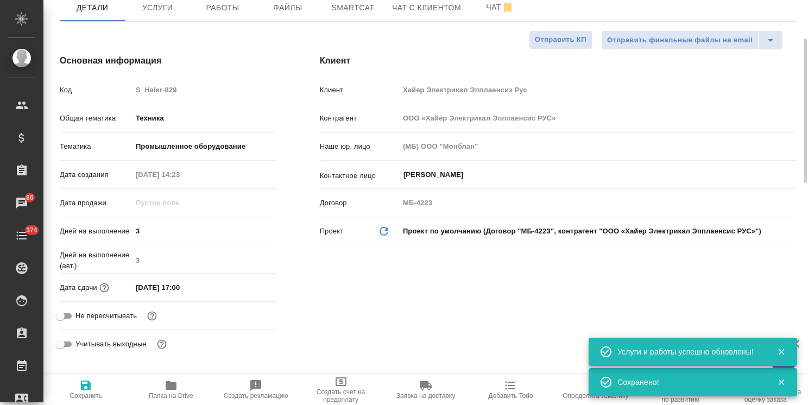
type textarea "x"
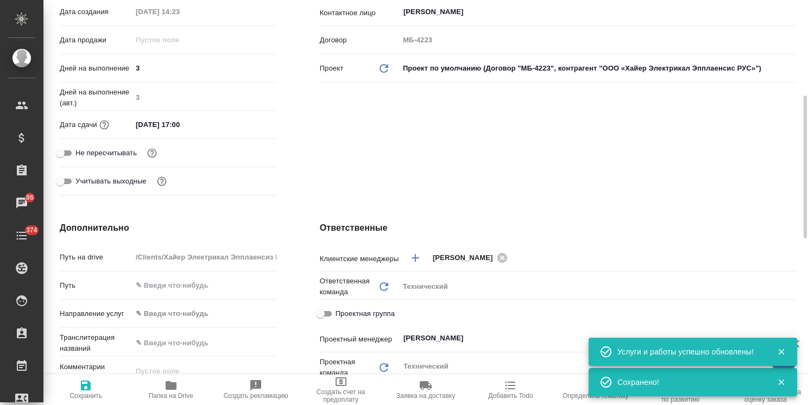
scroll to position [326, 0]
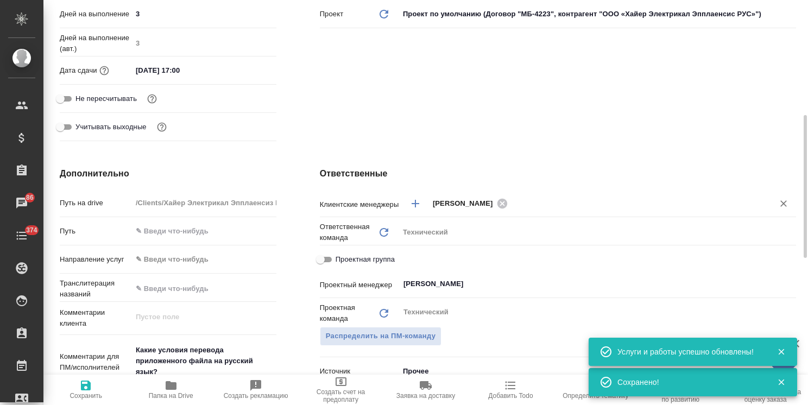
click at [540, 213] on div "Усманова Ольга ​" at bounding box center [597, 203] width 397 height 20
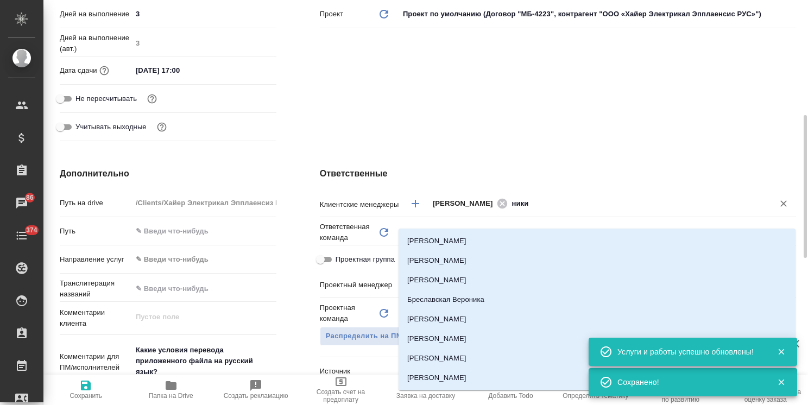
type input "никиф"
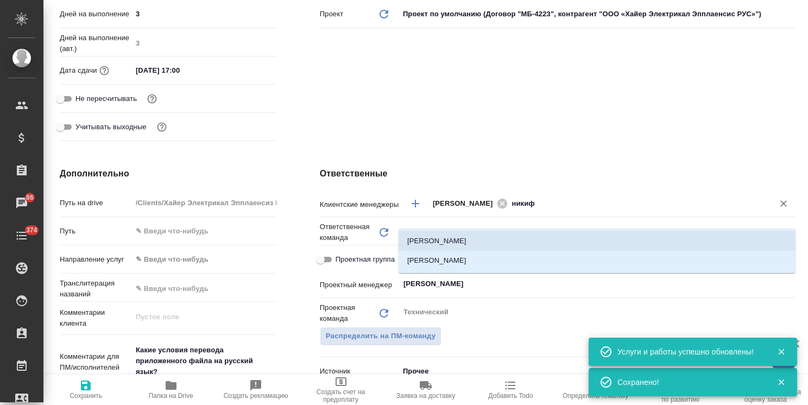
click at [510, 236] on li "Никифорова Валерия" at bounding box center [596, 241] width 397 height 20
type textarea "x"
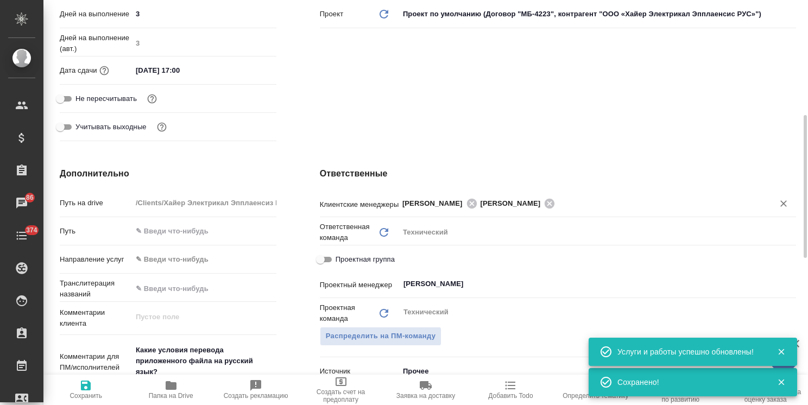
click at [76, 394] on span "Сохранить" at bounding box center [85, 396] width 33 height 8
type textarea "x"
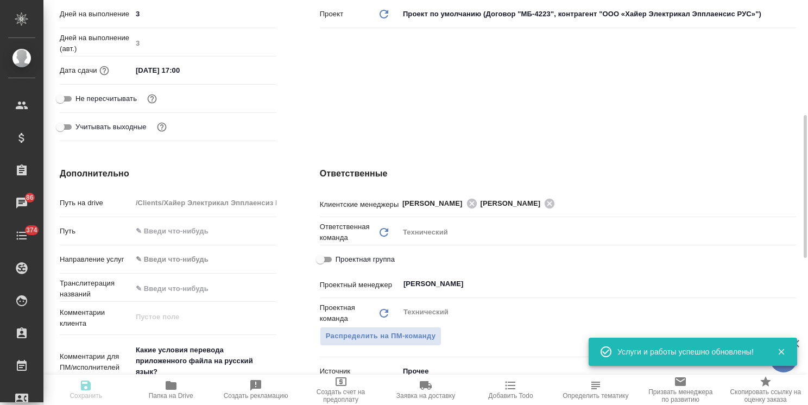
type textarea "x"
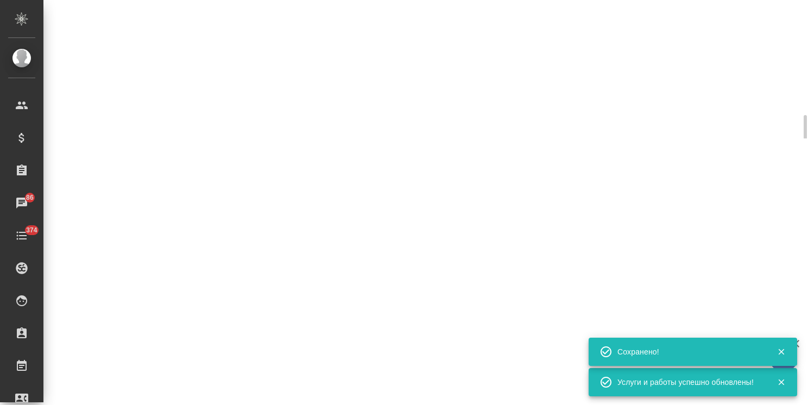
select select "RU"
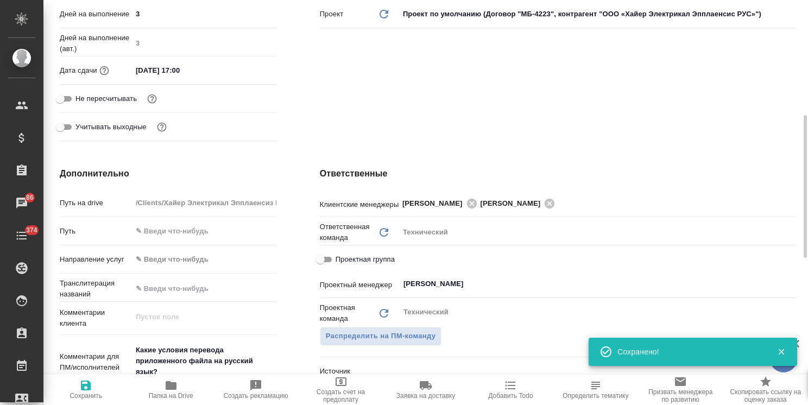
type textarea "x"
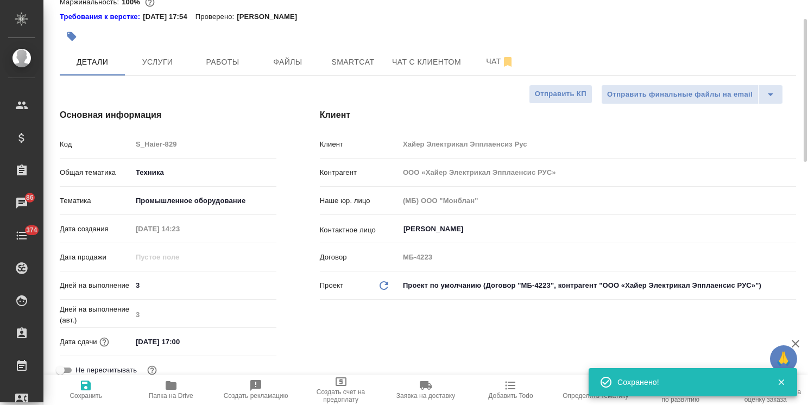
scroll to position [0, 0]
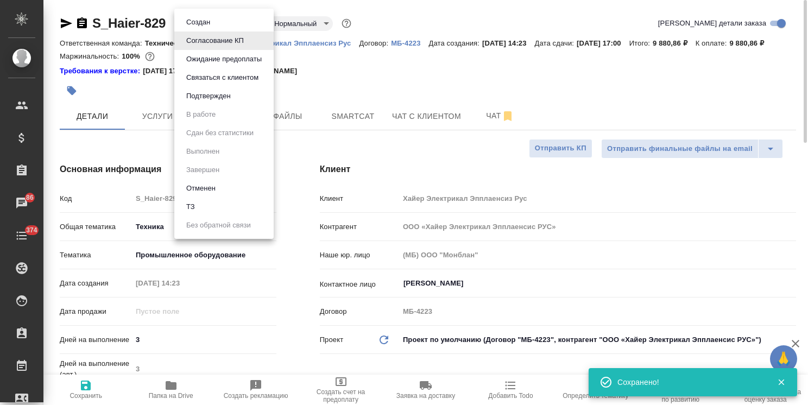
click at [219, 23] on body "🙏 .cls-1 fill:#fff; AWATERA Usmanova Olga Клиенты Спецификации Заказы 86 Чаты 3…" at bounding box center [404, 202] width 808 height 405
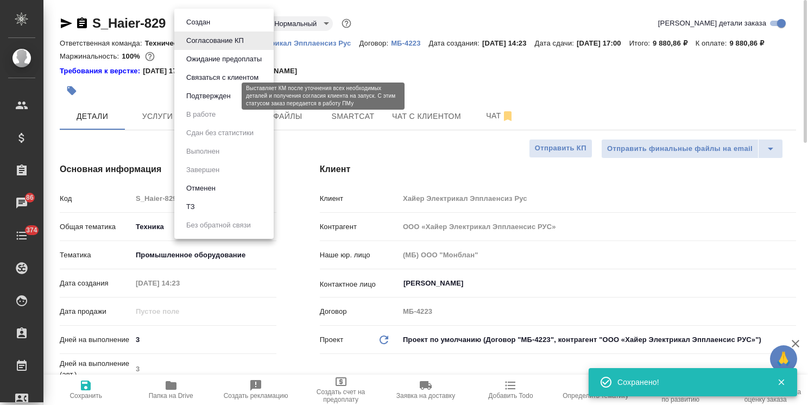
click at [202, 97] on button "Подтвержден" at bounding box center [208, 96] width 51 height 12
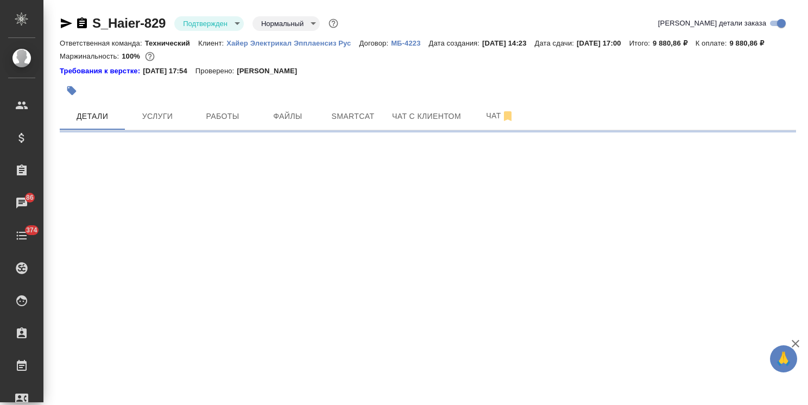
select select "RU"
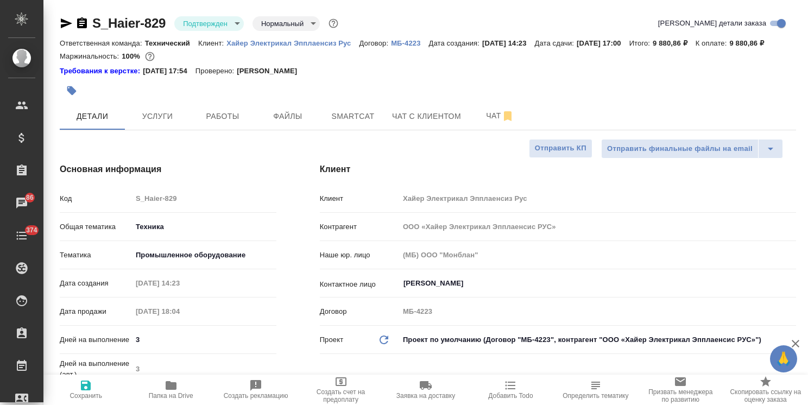
type textarea "x"
drag, startPoint x: 80, startPoint y: 26, endPoint x: 98, endPoint y: 31, distance: 18.4
click at [80, 26] on icon "button" at bounding box center [81, 23] width 13 height 13
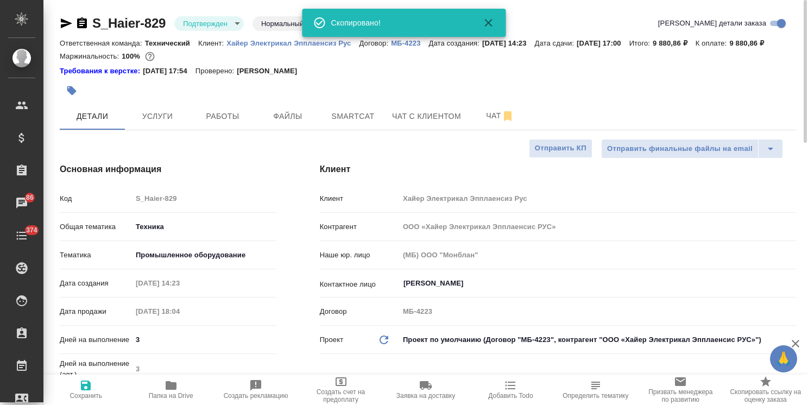
type textarea "x"
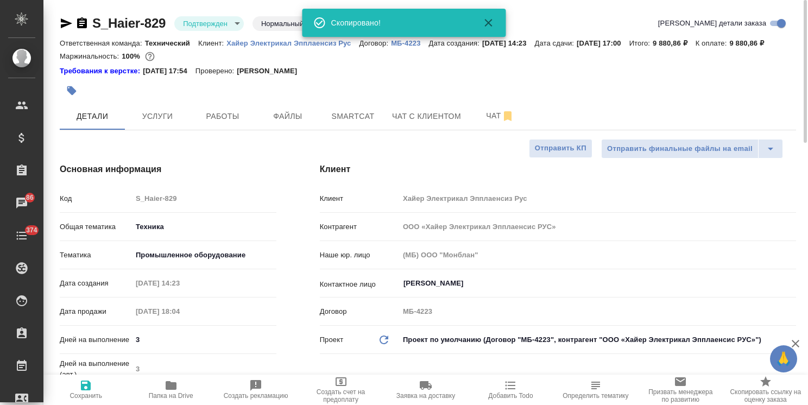
type textarea "x"
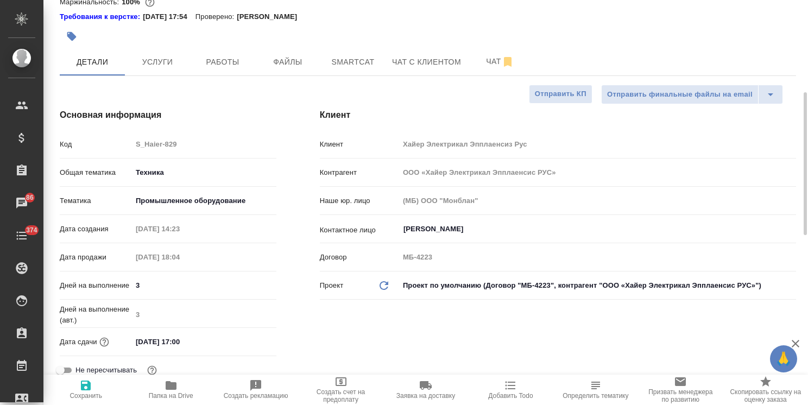
scroll to position [109, 0]
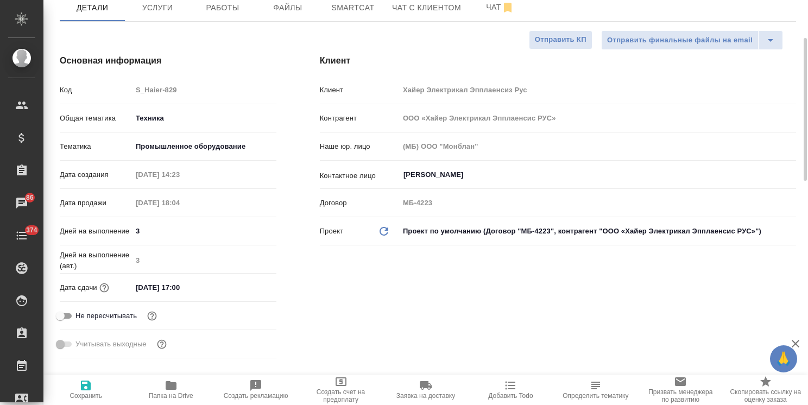
drag, startPoint x: 220, startPoint y: 299, endPoint x: 75, endPoint y: 301, distance: 144.9
click at [75, 297] on div "Дата сдачи 02.09.2025 17:00" at bounding box center [168, 287] width 217 height 19
type textarea "x"
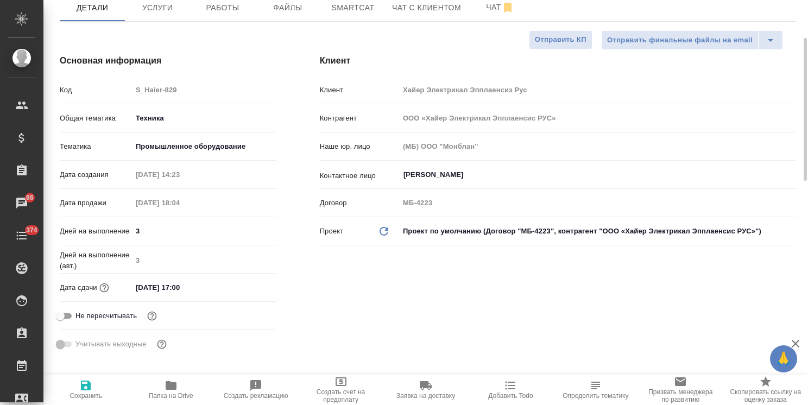
type textarea "x"
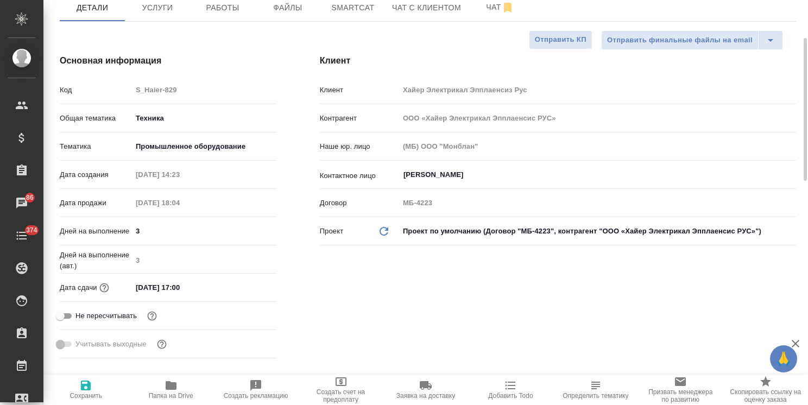
type textarea "x"
click at [434, 181] on input "Митрофанов Максим" at bounding box center [579, 174] width 354 height 13
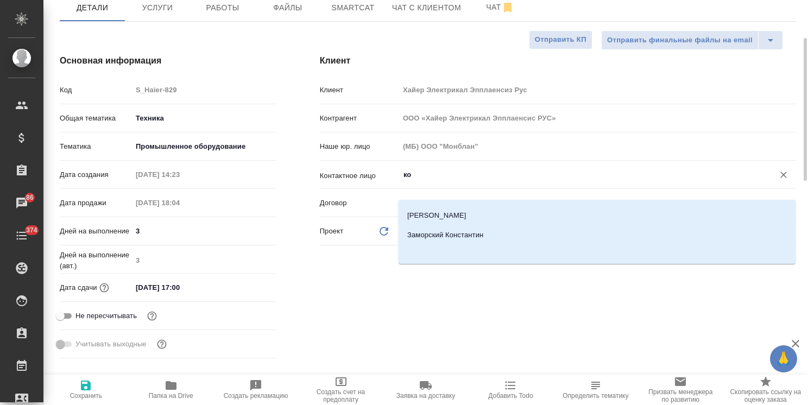
scroll to position [0, 0]
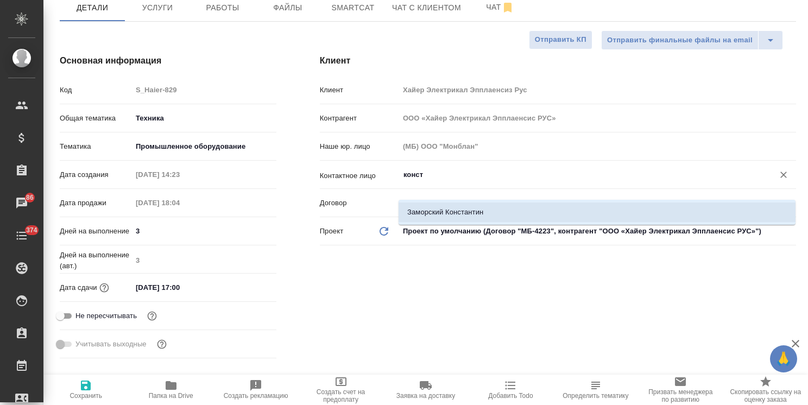
click at [446, 212] on li "Заморский Константин" at bounding box center [596, 212] width 397 height 20
type input "Заморский Константин"
type textarea "x"
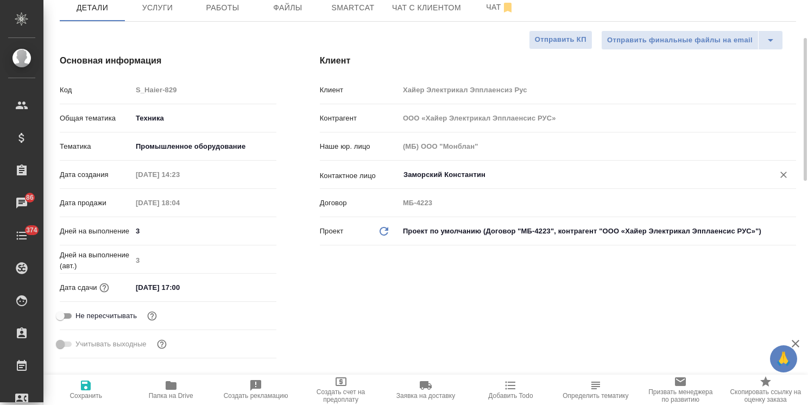
type input "Заморский Константин"
click at [83, 389] on icon "button" at bounding box center [86, 385] width 10 height 10
type textarea "x"
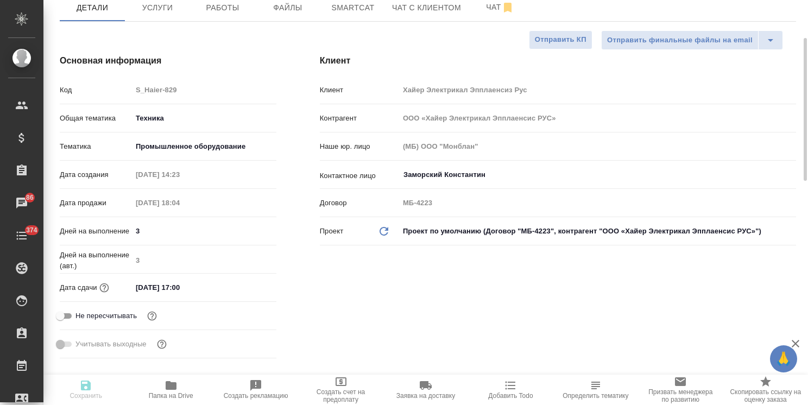
type textarea "x"
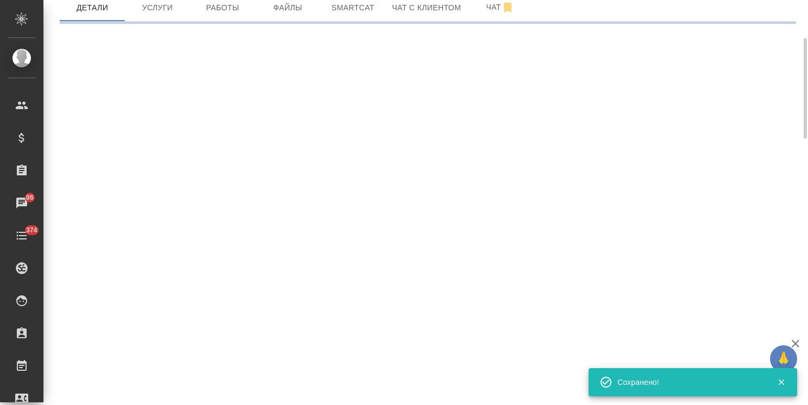
select select "RU"
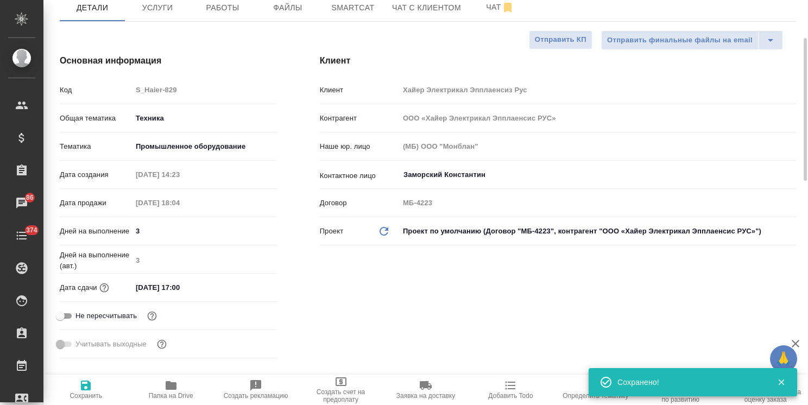
type textarea "x"
click at [493, 181] on input "Заморский Константин" at bounding box center [579, 174] width 354 height 13
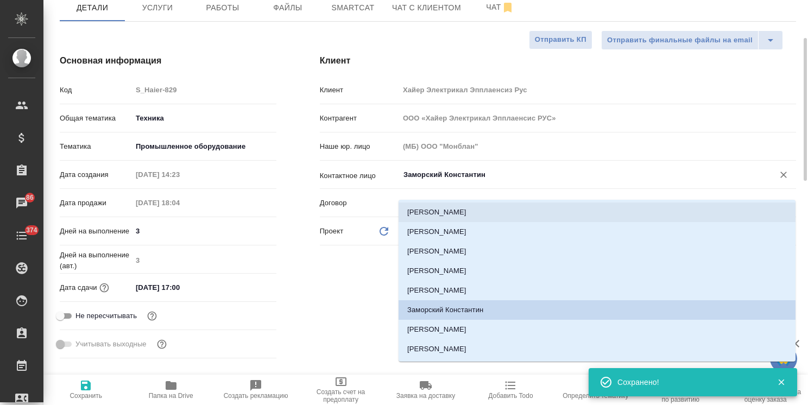
click at [505, 180] on div "Заморский Константин ​" at bounding box center [597, 175] width 397 height 20
click at [495, 181] on input "Заморский Константин" at bounding box center [579, 174] width 354 height 13
drag, startPoint x: 521, startPoint y: 182, endPoint x: 332, endPoint y: 187, distance: 188.9
click at [332, 184] on div "Контактное лицо Заморский Константин ​" at bounding box center [558, 174] width 476 height 19
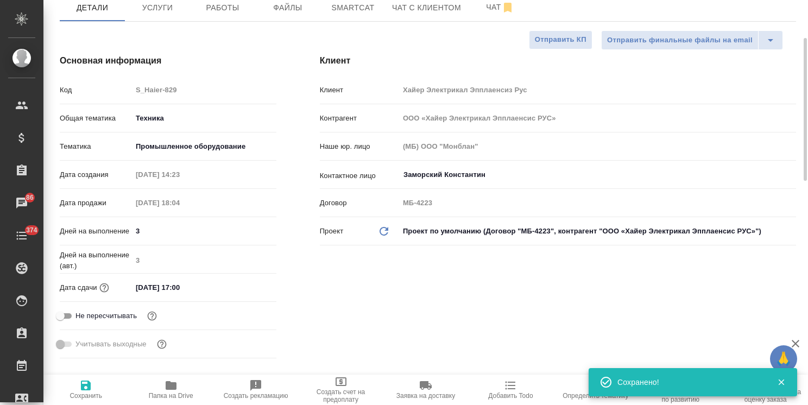
type textarea "x"
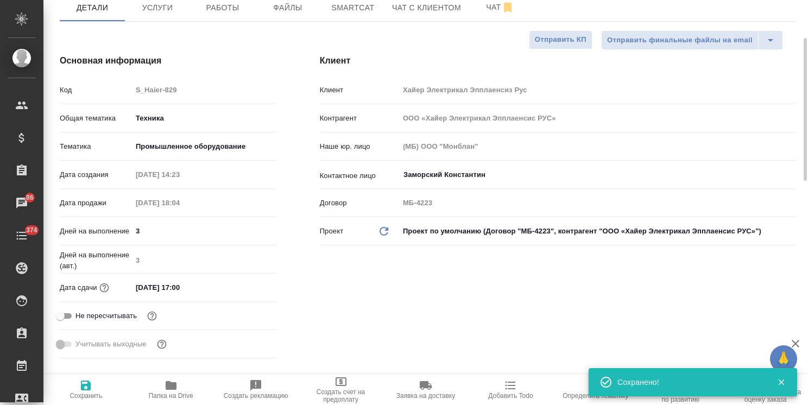
type textarea "x"
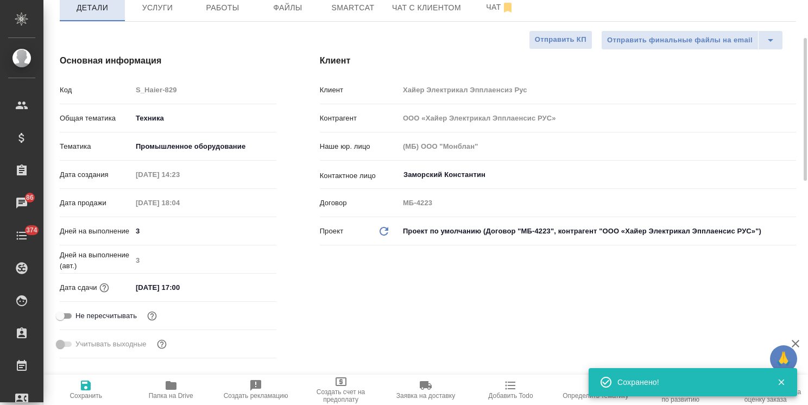
type textarea "x"
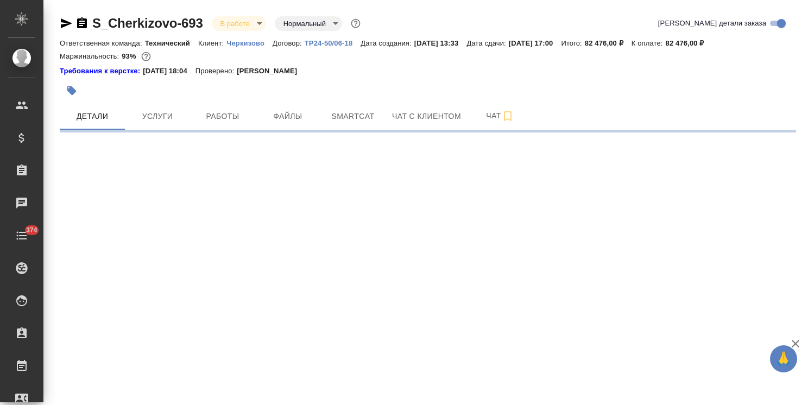
select select "RU"
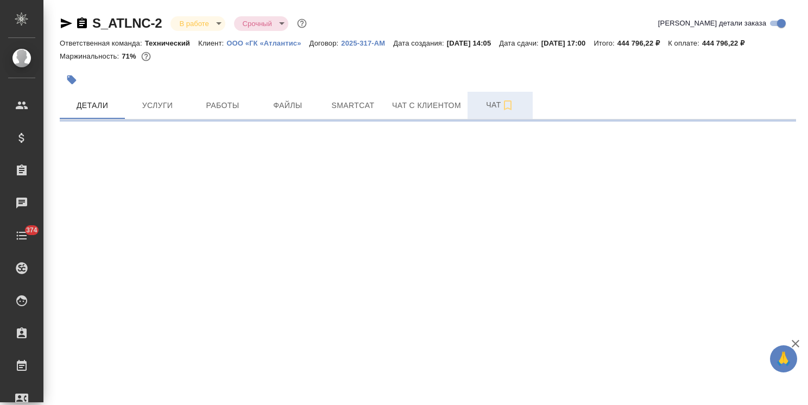
select select "RU"
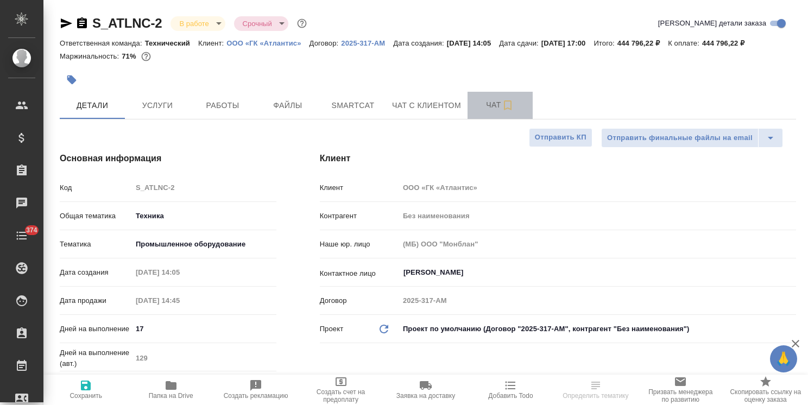
click at [497, 110] on span "Чат" at bounding box center [500, 105] width 52 height 14
type textarea "x"
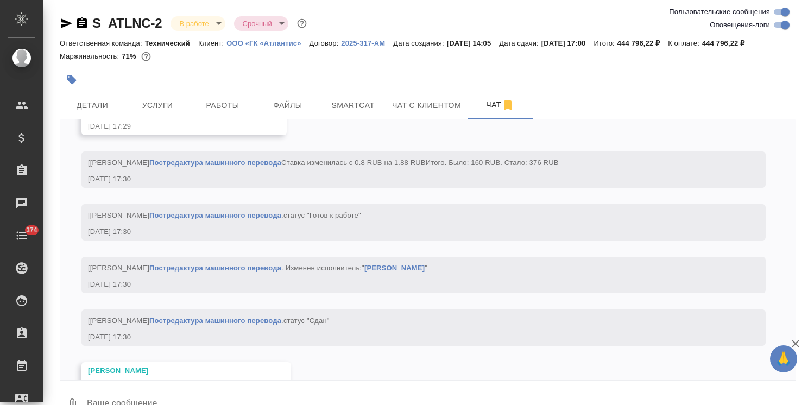
click at [794, 343] on icon "button" at bounding box center [795, 344] width 8 height 8
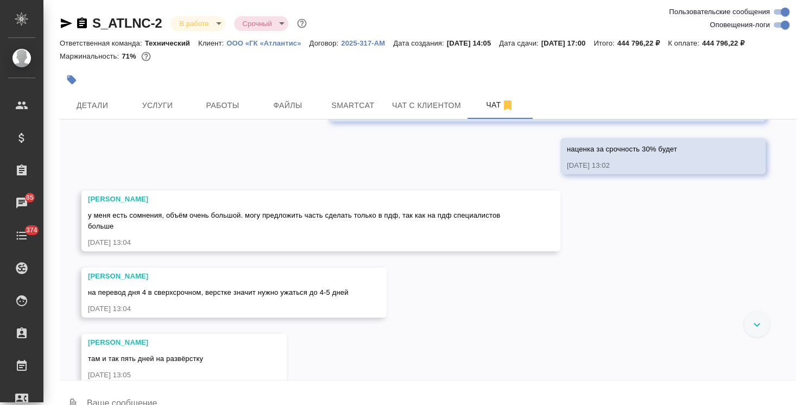
scroll to position [937, 0]
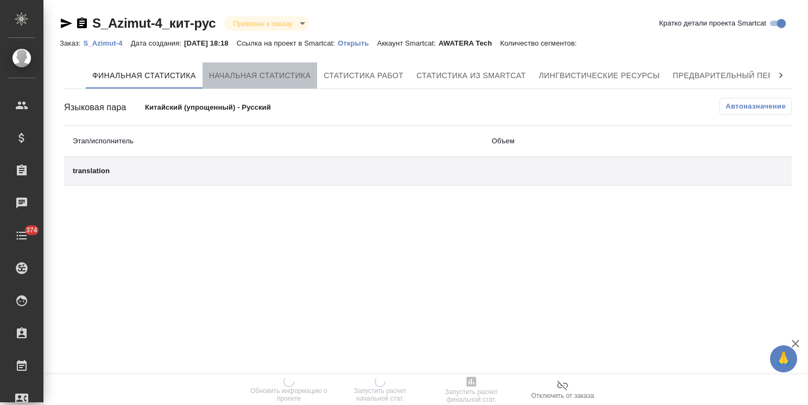
click at [233, 77] on span "Начальная статистика" at bounding box center [260, 76] width 102 height 14
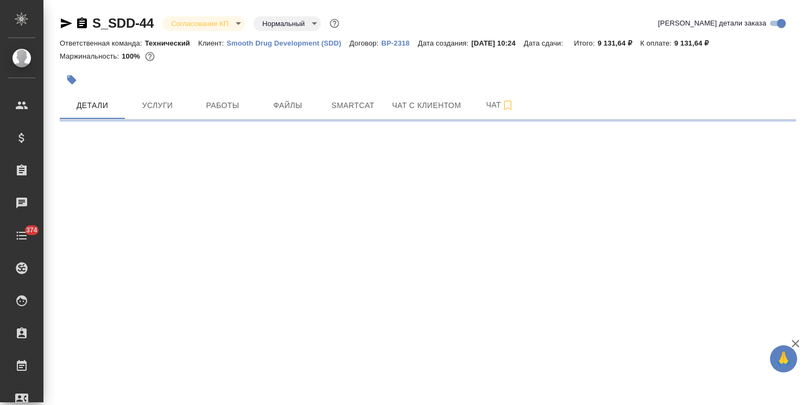
select select "RU"
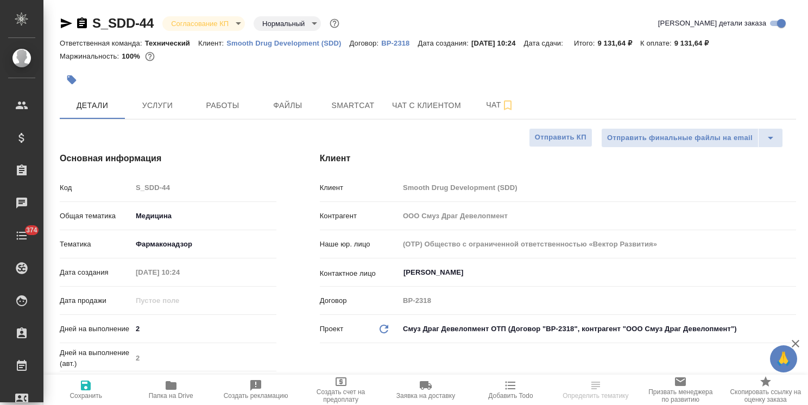
type textarea "x"
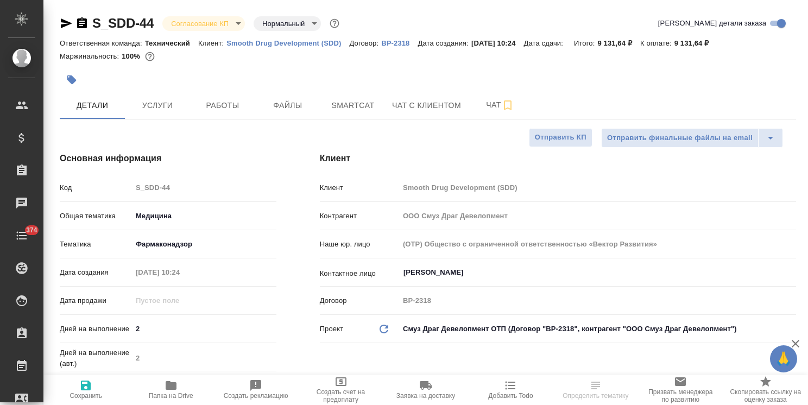
type textarea "x"
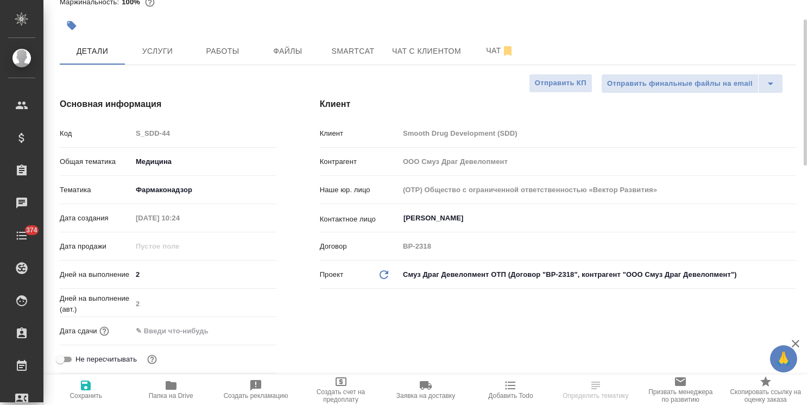
scroll to position [109, 0]
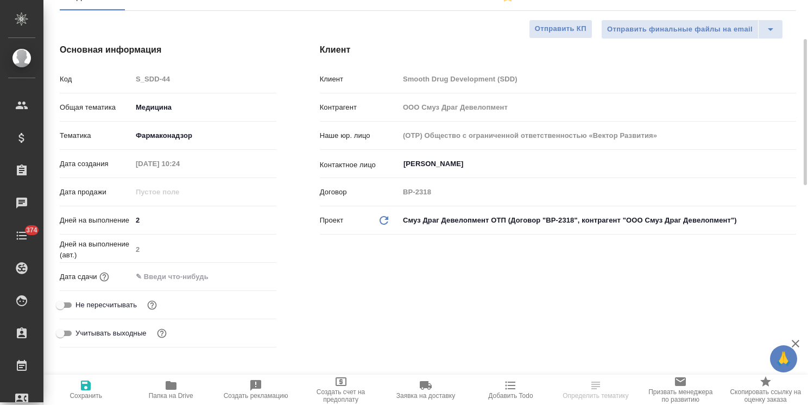
click at [200, 277] on input "text" at bounding box center [179, 277] width 95 height 16
click at [252, 279] on div at bounding box center [257, 276] width 38 height 13
click at [240, 272] on icon "button" at bounding box center [245, 275] width 10 height 11
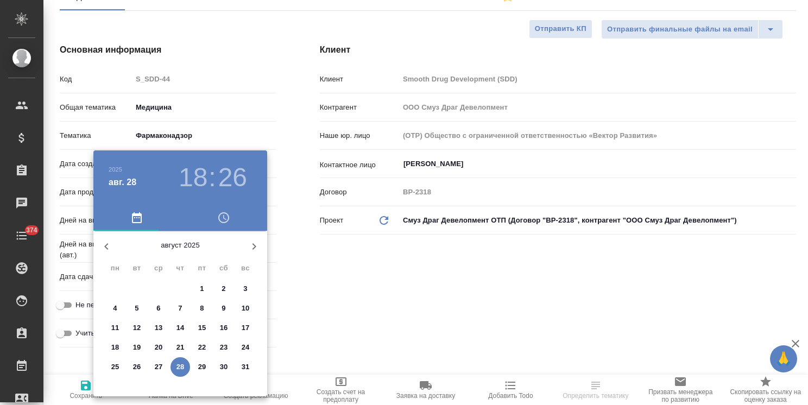
click at [262, 249] on button "button" at bounding box center [254, 246] width 26 height 26
click at [119, 286] on span "1" at bounding box center [115, 288] width 20 height 11
type input "[DATE] 18:26"
type textarea "x"
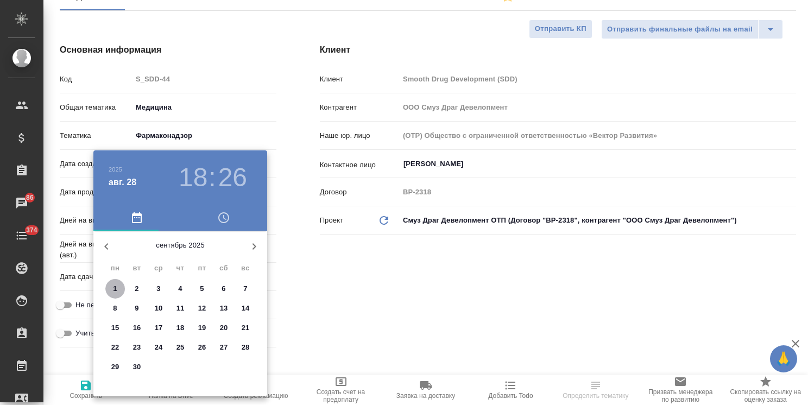
type textarea "x"
click at [330, 299] on div at bounding box center [404, 202] width 808 height 405
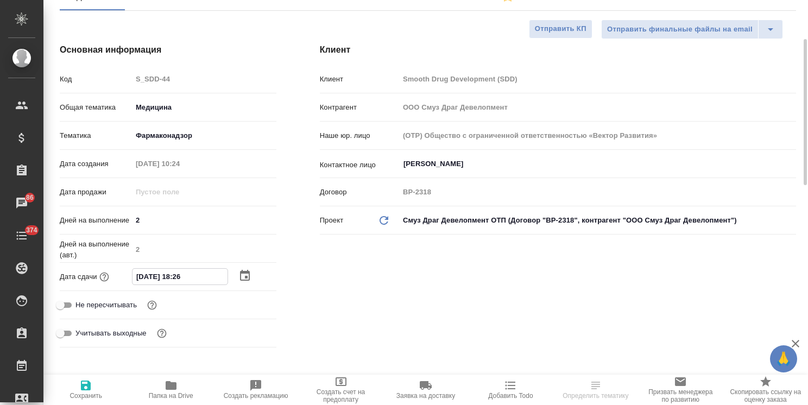
click at [179, 280] on input "[DATE] 18:26" at bounding box center [179, 277] width 95 height 16
type input "[DATE] 17:26"
type textarea "x"
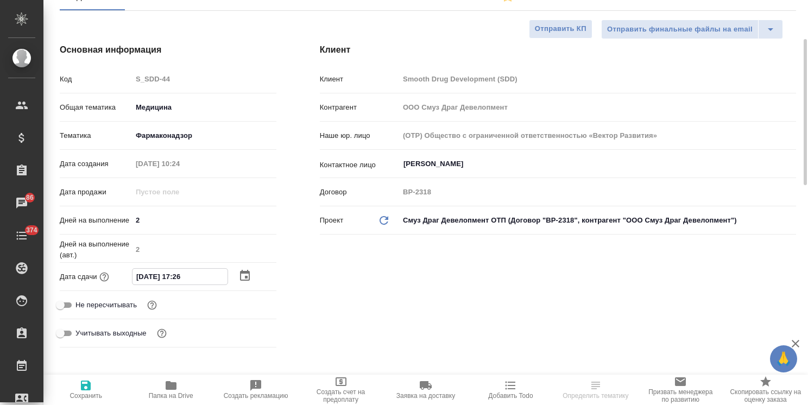
drag, startPoint x: 197, startPoint y: 279, endPoint x: 185, endPoint y: 280, distance: 12.5
click at [185, 280] on input "[DATE] 17:26" at bounding box center [179, 277] width 95 height 16
type input "[DATE] 17:0_"
type textarea "x"
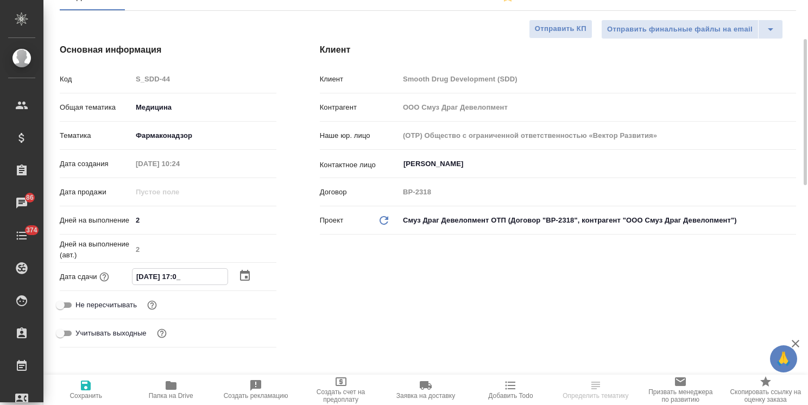
type textarea "x"
type input "[DATE] 17:00"
type textarea "x"
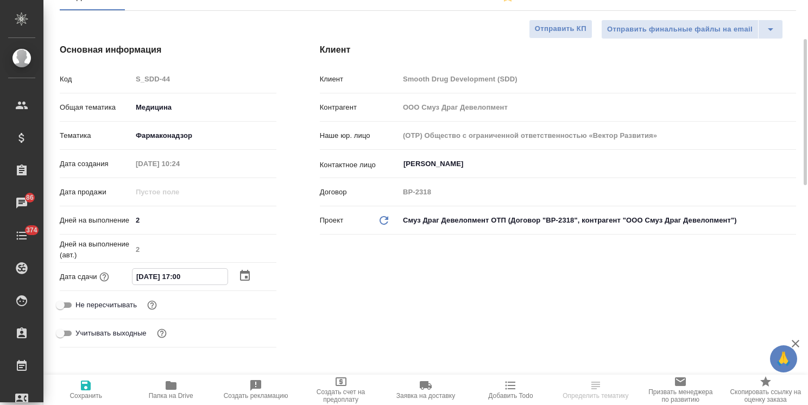
type input "[DATE] 17:00"
click at [85, 394] on span "Сохранить" at bounding box center [85, 396] width 33 height 8
type textarea "x"
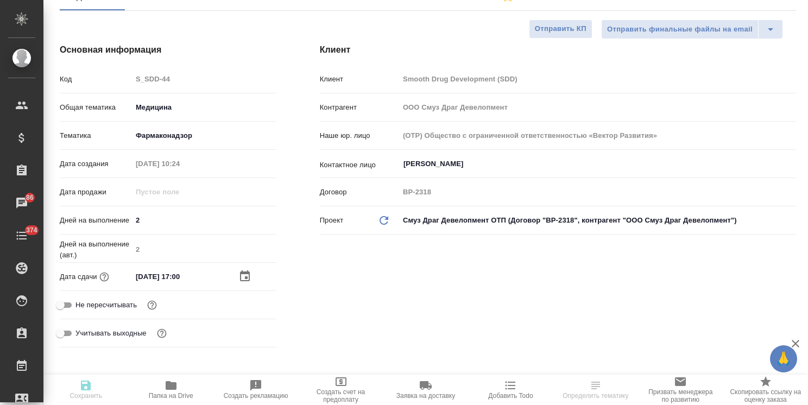
type textarea "x"
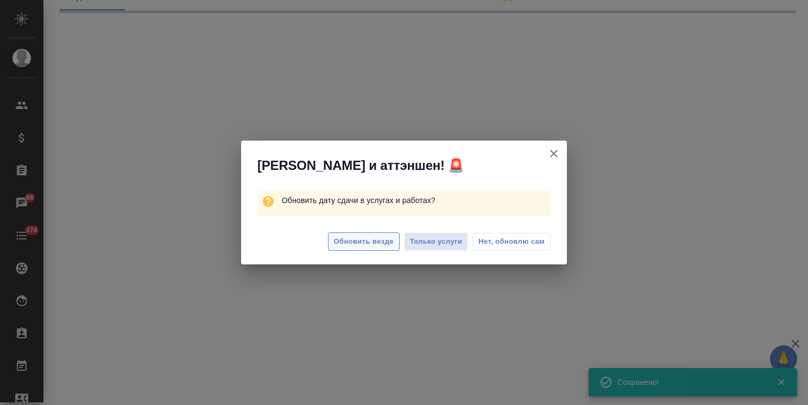
click at [369, 237] on span "Обновить везде" at bounding box center [364, 242] width 60 height 12
select select "RU"
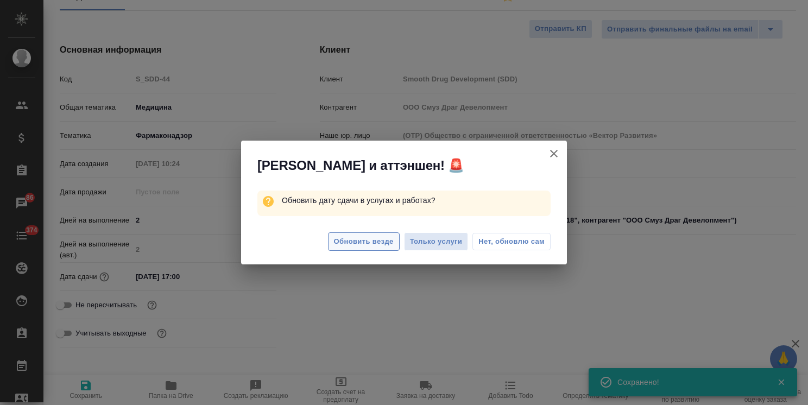
type textarea "x"
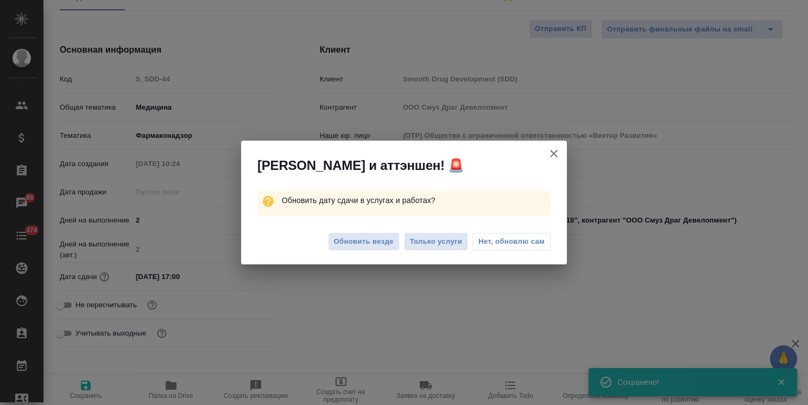
type textarea "x"
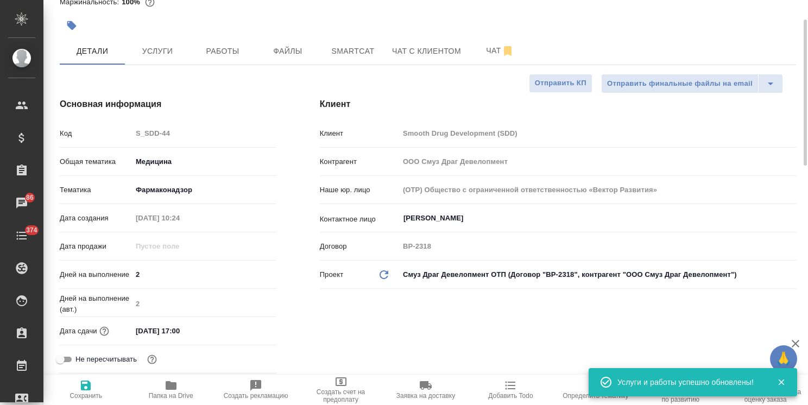
scroll to position [0, 0]
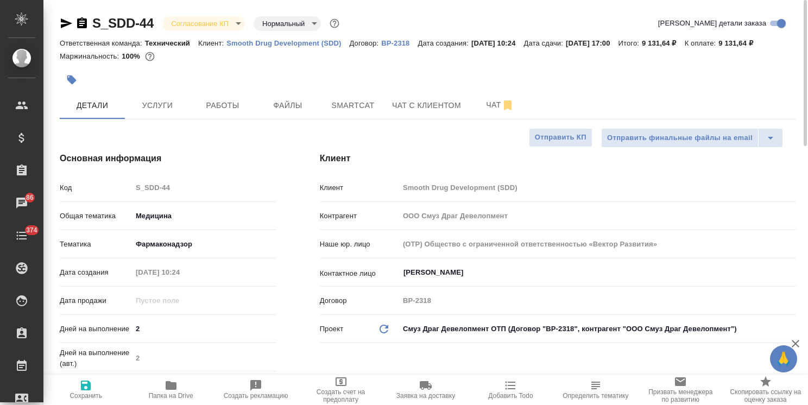
click at [211, 22] on body "🙏 .cls-1 fill:#fff; AWATERA [PERSON_NAME] Спецификации Заказы 86 Чаты 374 Todo …" at bounding box center [404, 202] width 808 height 405
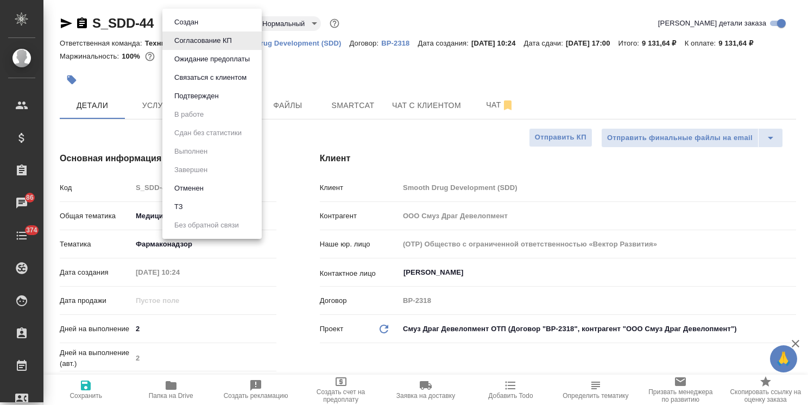
click at [202, 93] on button "Подтвержден" at bounding box center [196, 96] width 51 height 12
type textarea "x"
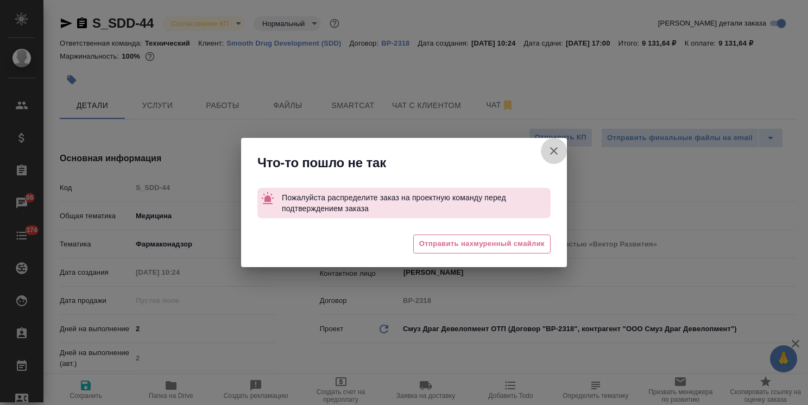
click at [551, 152] on icon "button" at bounding box center [553, 150] width 13 height 13
type textarea "x"
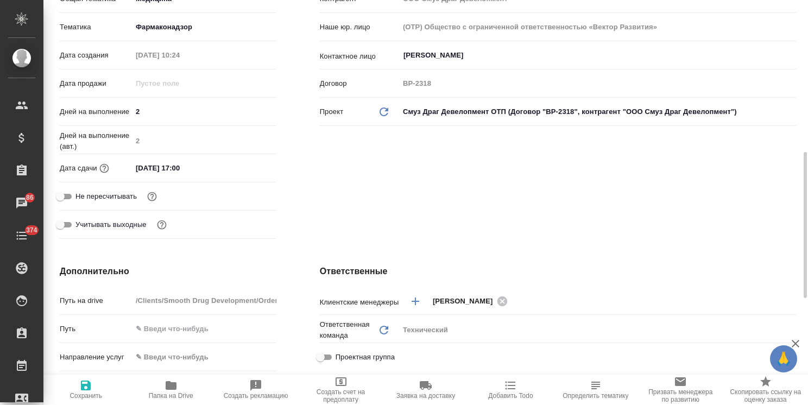
scroll to position [271, 0]
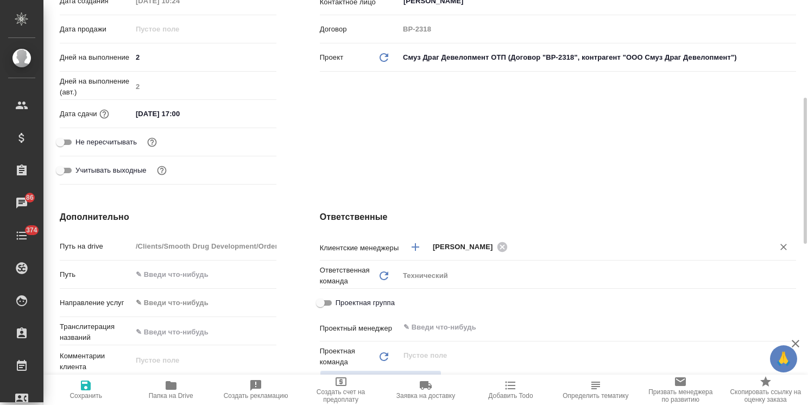
click at [521, 246] on input "text" at bounding box center [633, 246] width 245 height 13
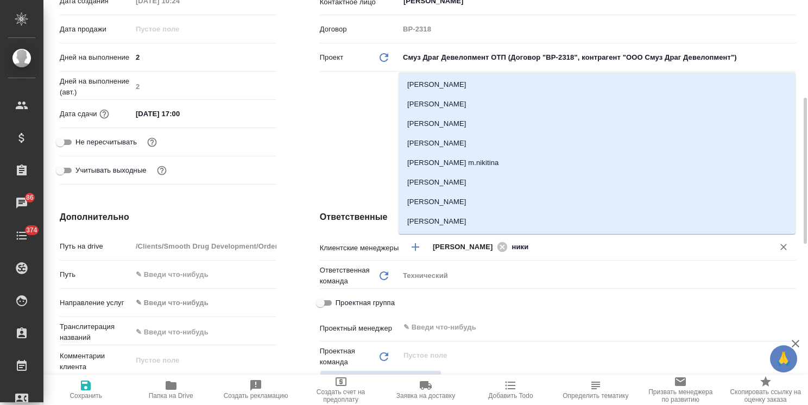
type input "никиф"
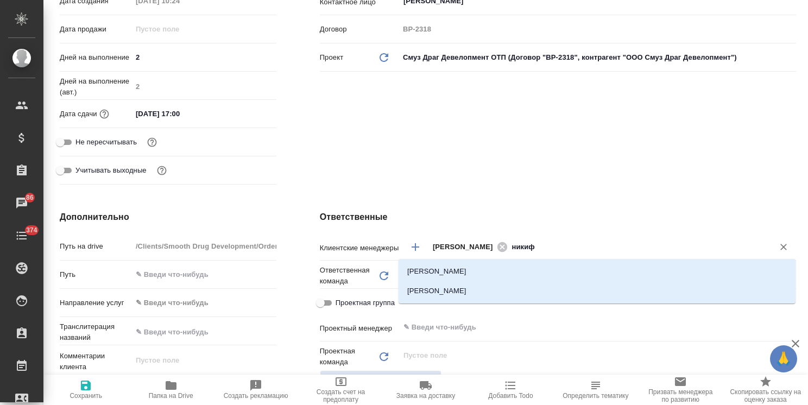
click at [499, 266] on li "[PERSON_NAME]" at bounding box center [596, 272] width 397 height 20
type textarea "x"
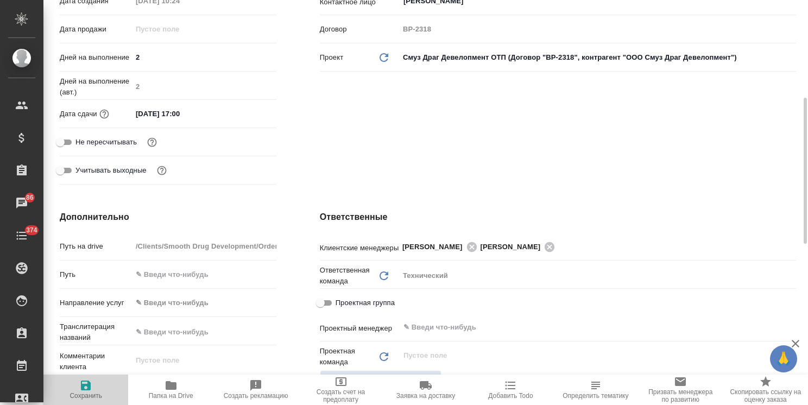
click at [90, 392] on span "Сохранить" at bounding box center [85, 396] width 33 height 8
type textarea "x"
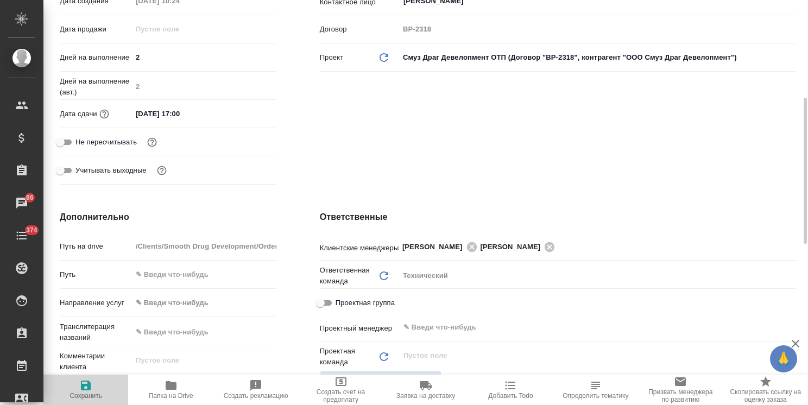
type textarea "x"
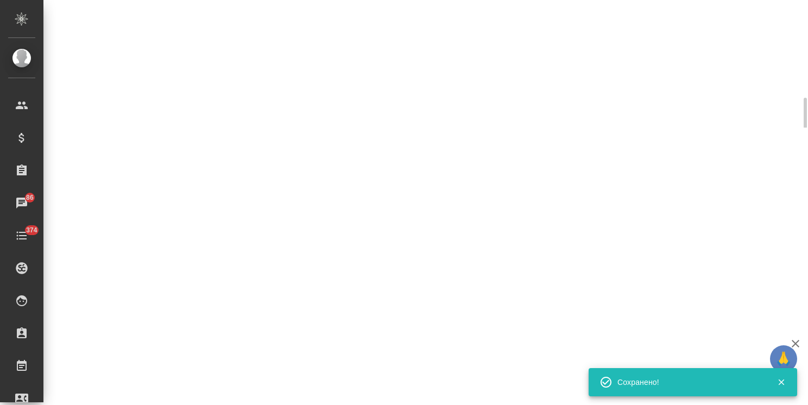
select select "RU"
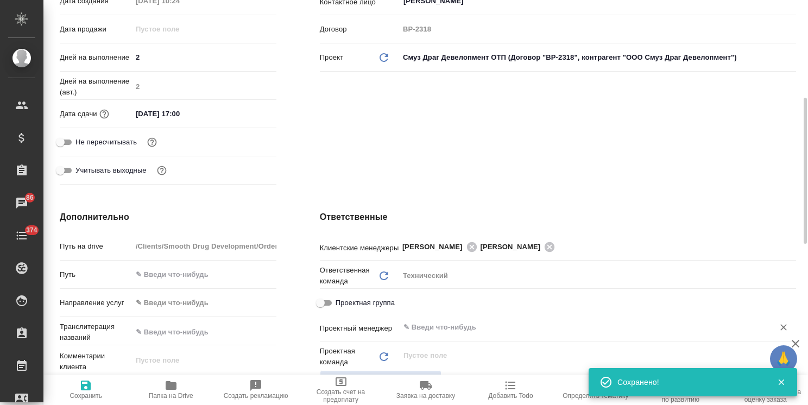
click at [454, 328] on input "text" at bounding box center [579, 327] width 354 height 13
type textarea "x"
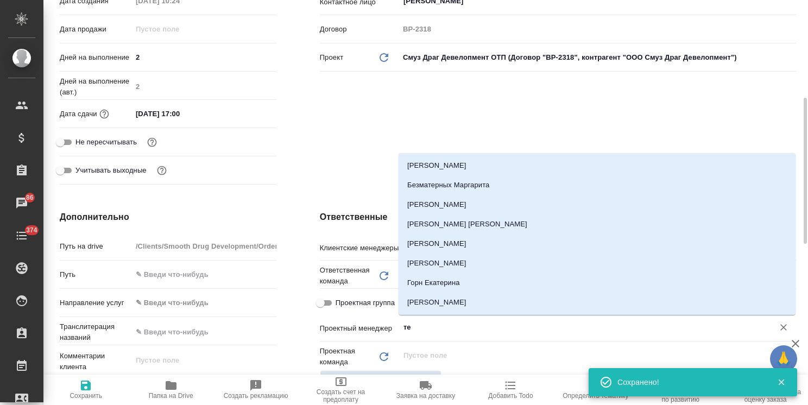
type input "т"
type textarea "x"
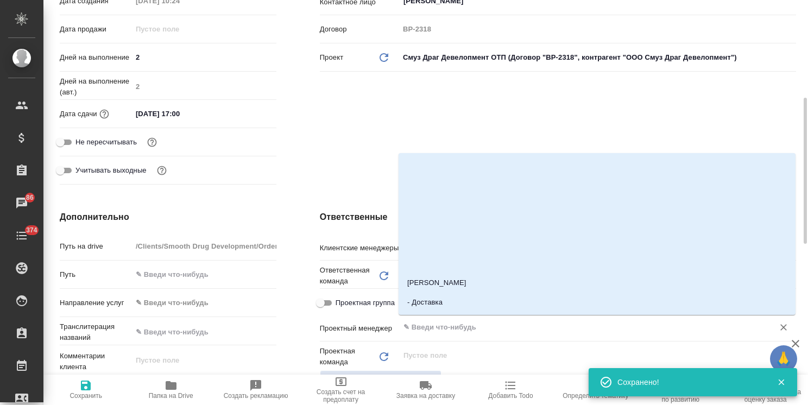
scroll to position [380, 0]
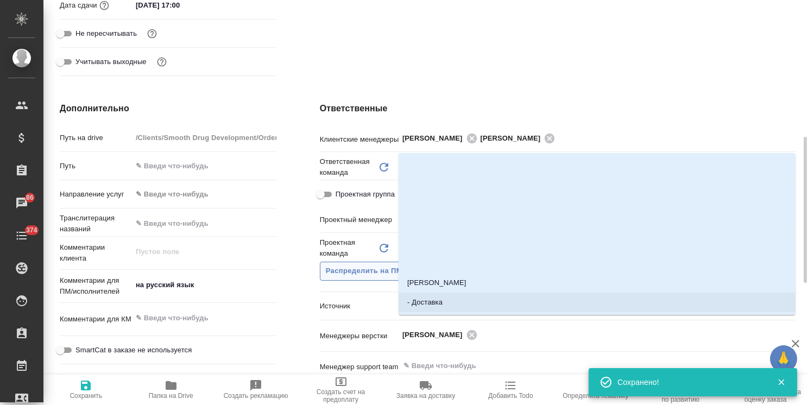
click at [361, 266] on span "Распределить на ПМ-команду" at bounding box center [381, 271] width 110 height 12
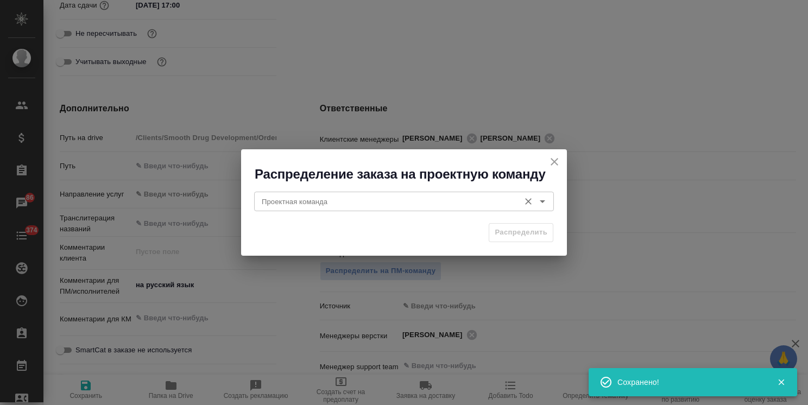
click at [322, 195] on input "Проектная команда" at bounding box center [385, 201] width 257 height 13
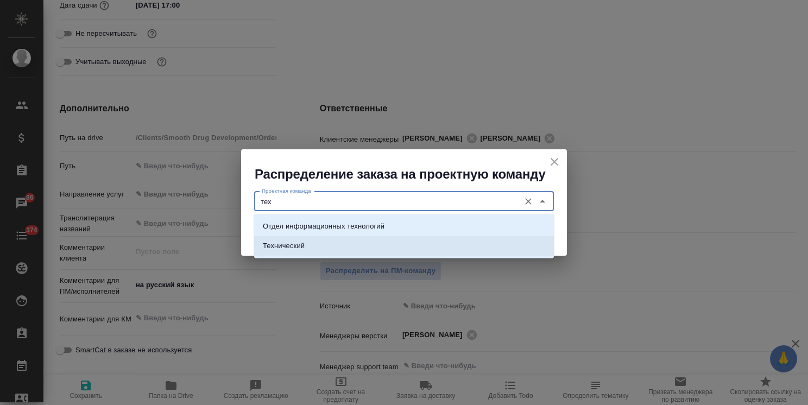
click at [310, 240] on li "Технический" at bounding box center [404, 246] width 300 height 20
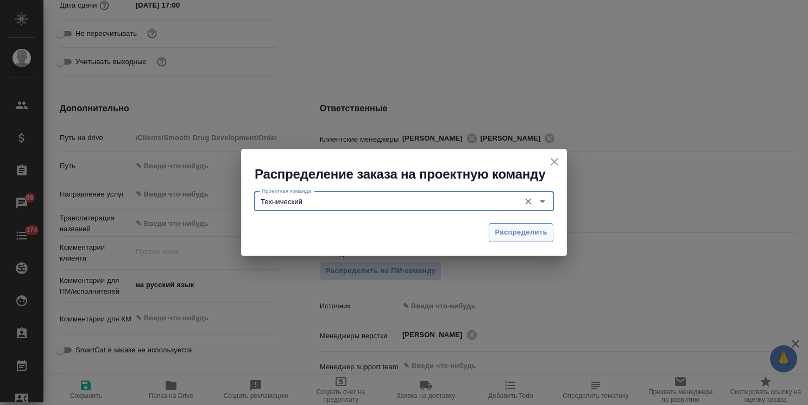
type input "Технический"
click at [534, 233] on span "Распределить" at bounding box center [520, 232] width 53 height 12
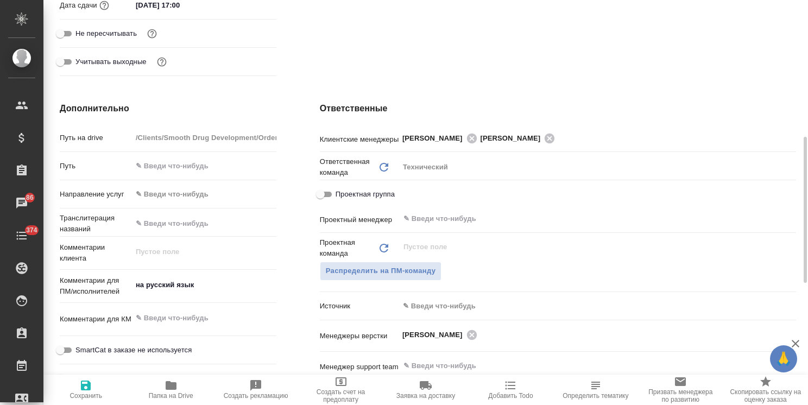
type textarea "x"
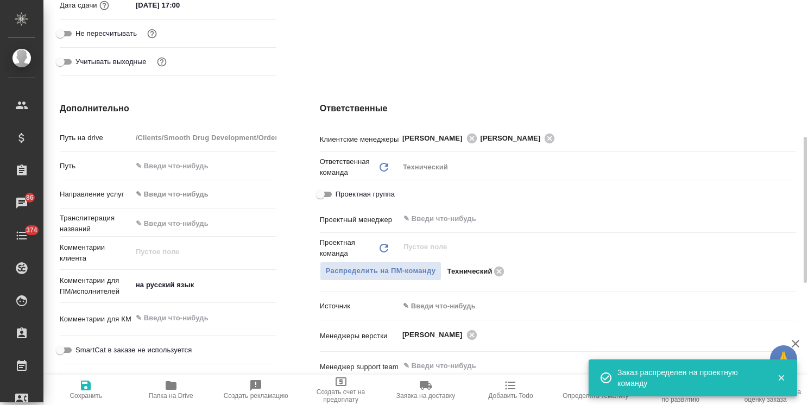
click at [87, 395] on span "Сохранить" at bounding box center [85, 396] width 33 height 8
type textarea "x"
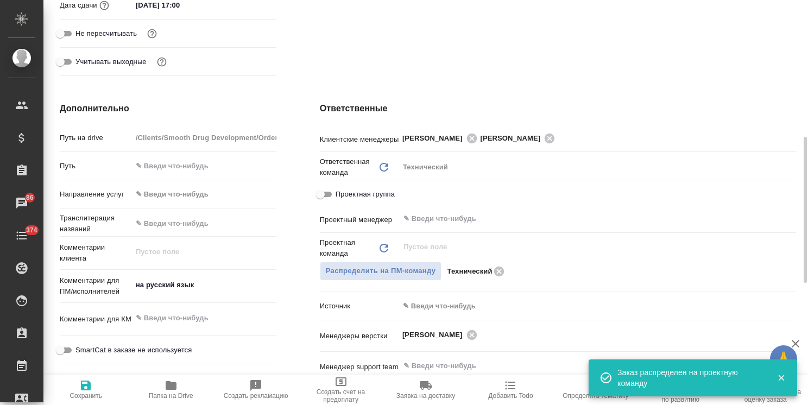
type textarea "x"
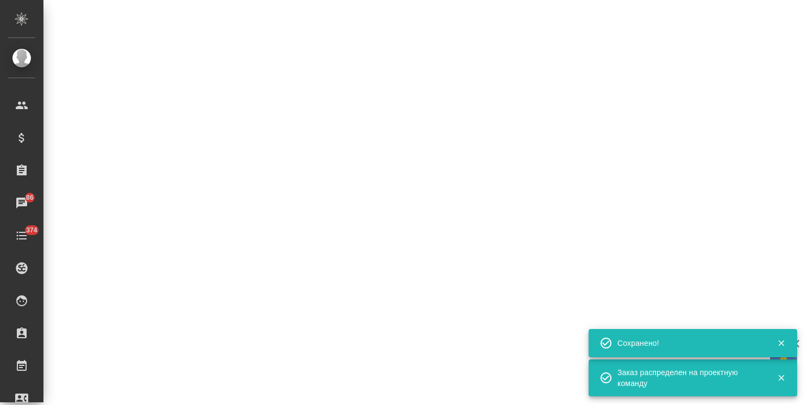
select select "RU"
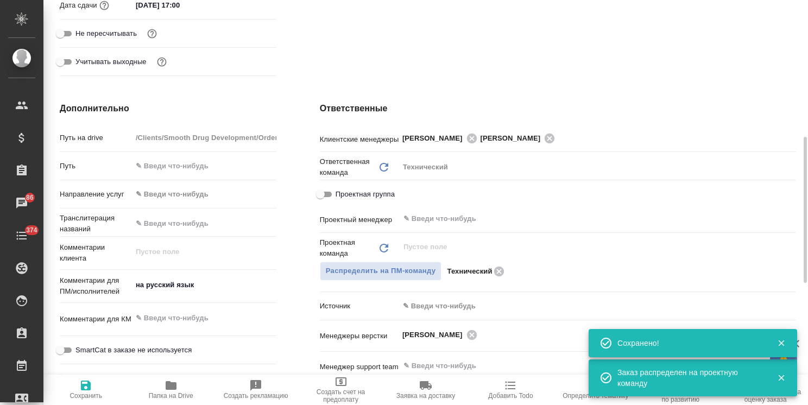
type textarea "x"
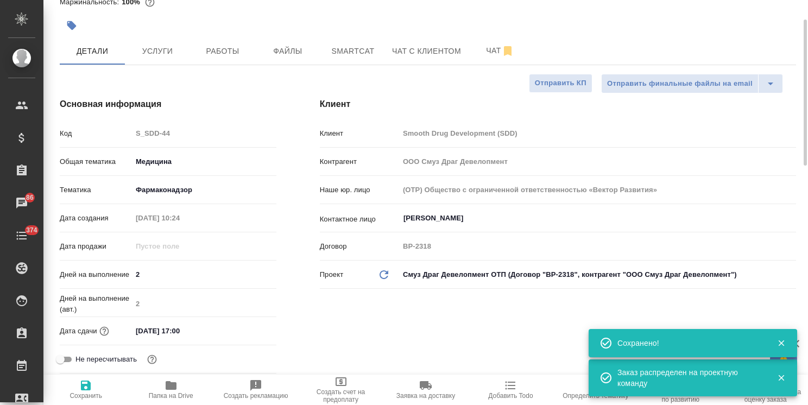
scroll to position [0, 0]
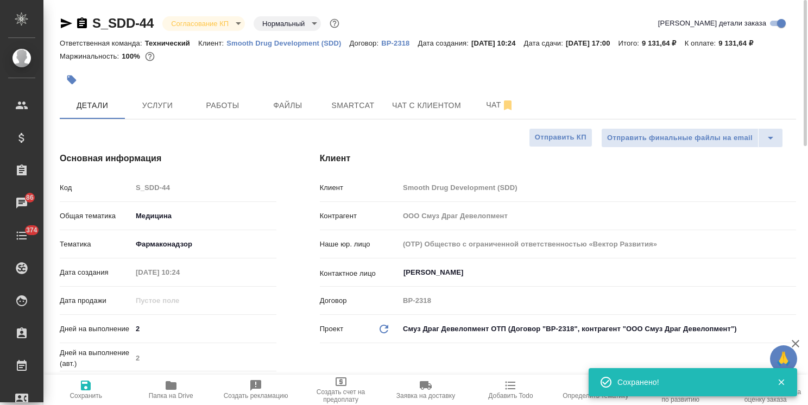
type textarea "x"
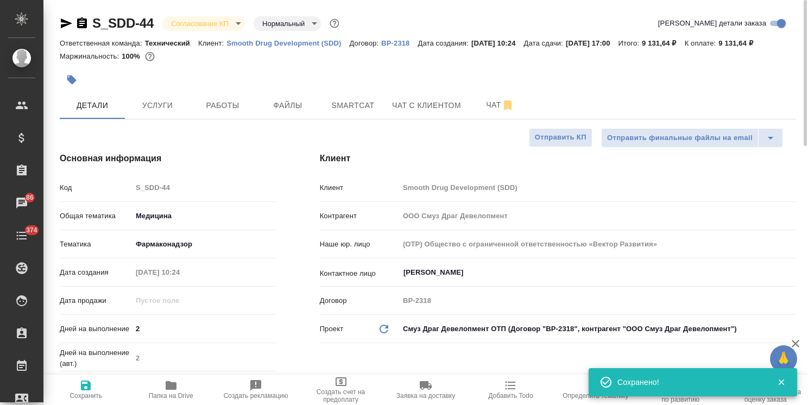
type textarea "x"
click at [83, 27] on icon "button" at bounding box center [82, 22] width 10 height 11
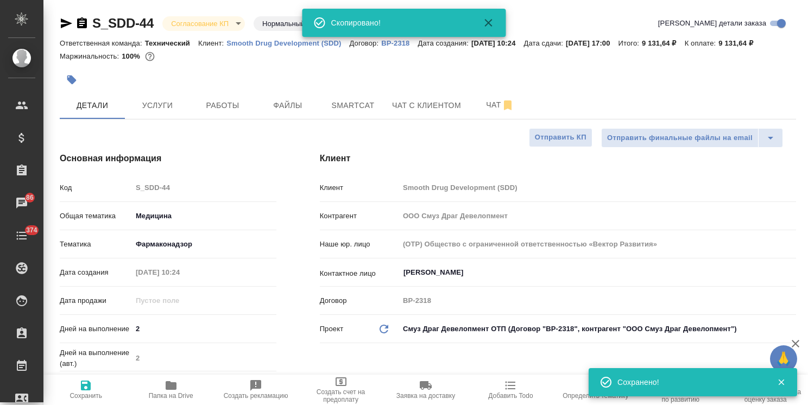
type textarea "x"
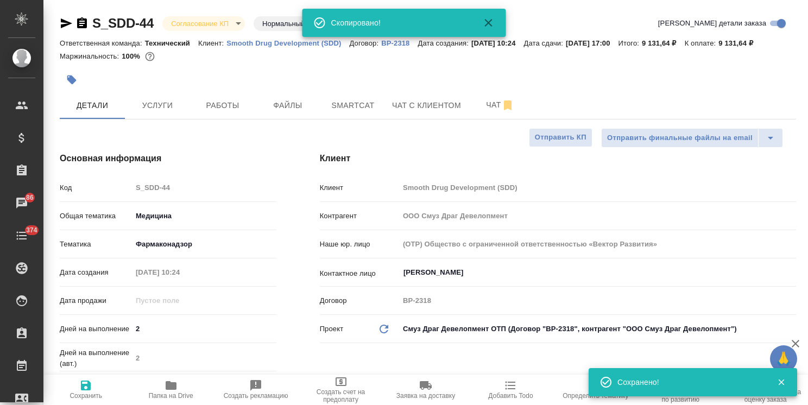
type textarea "x"
click at [246, 38] on link "Smooth Drug Development (SDD)" at bounding box center [287, 42] width 123 height 9
type textarea "x"
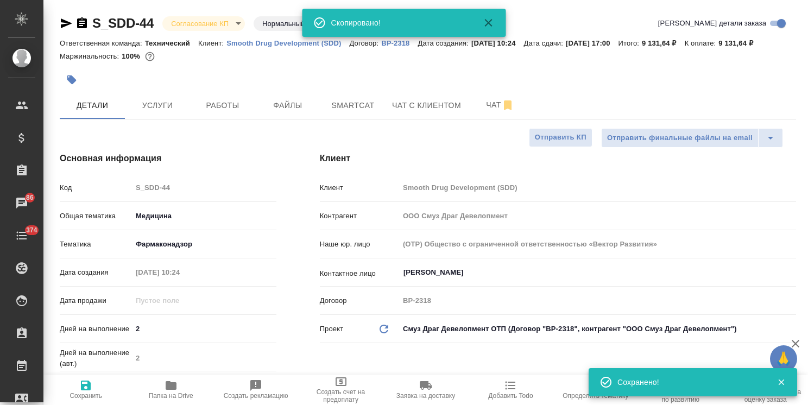
type textarea "x"
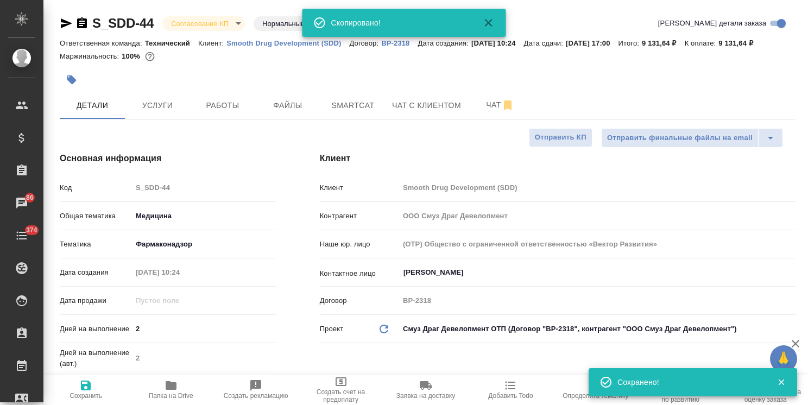
type textarea "x"
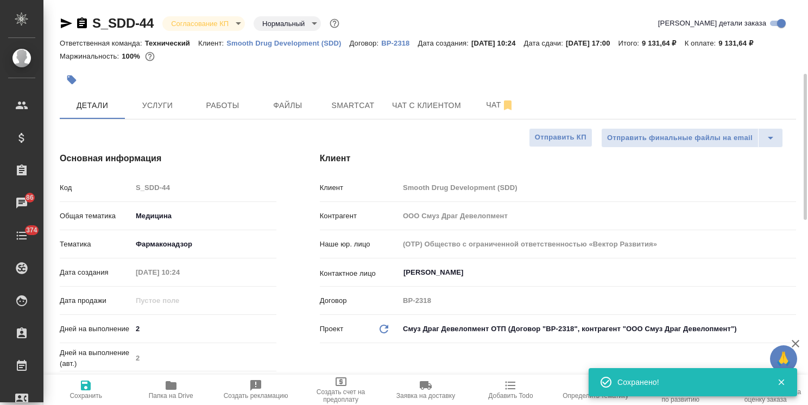
scroll to position [54, 0]
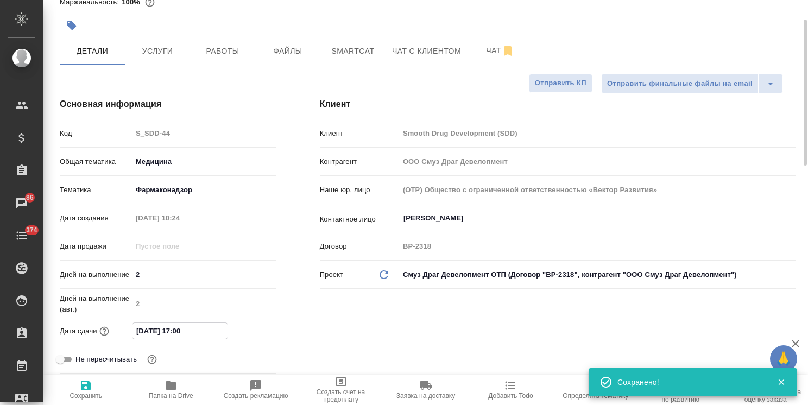
drag, startPoint x: 214, startPoint y: 328, endPoint x: 64, endPoint y: 332, distance: 151.0
click at [63, 332] on div "Дата сдачи 01.09.2025 17:00" at bounding box center [168, 330] width 217 height 19
type textarea "x"
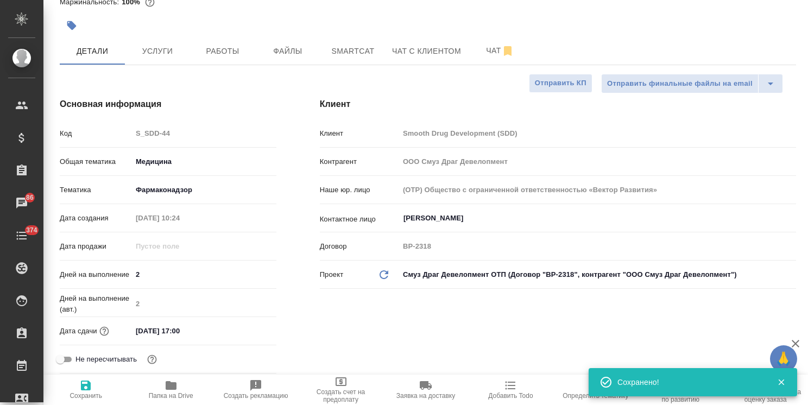
type textarea "x"
click at [478, 217] on input "Дмитриева Ирина" at bounding box center [579, 218] width 354 height 13
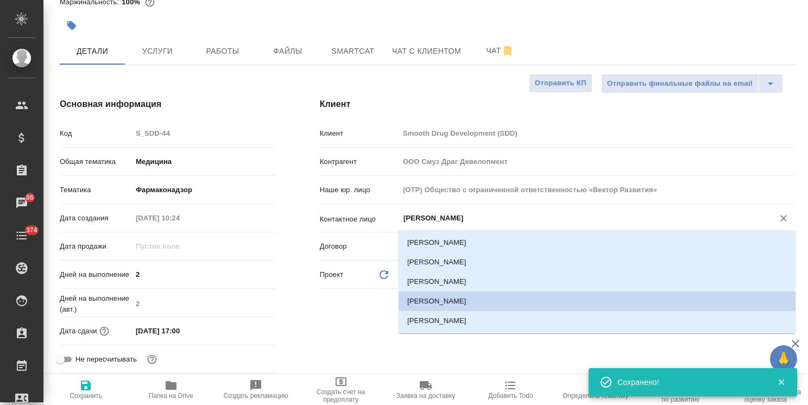
click at [499, 206] on div "Наше юр. лицо (OTP) Общество с ограниченной ответственностью «Вектор Развития»" at bounding box center [558, 194] width 476 height 28
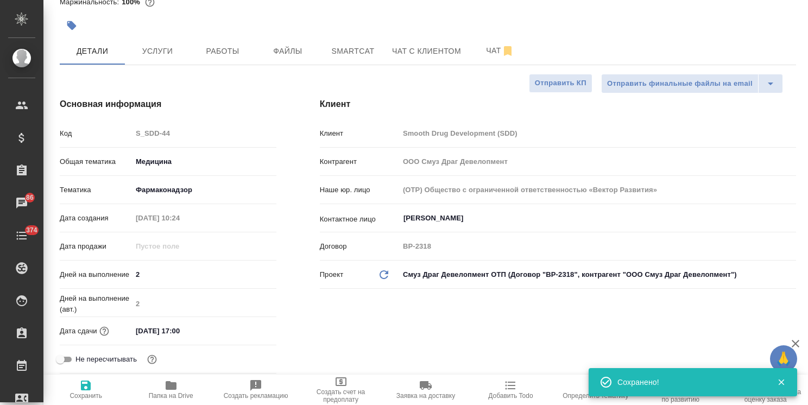
drag, startPoint x: 477, startPoint y: 218, endPoint x: 373, endPoint y: 232, distance: 105.2
click at [384, 232] on div "Контактное лицо Дмитриева Ирина ​" at bounding box center [558, 222] width 476 height 28
type textarea "x"
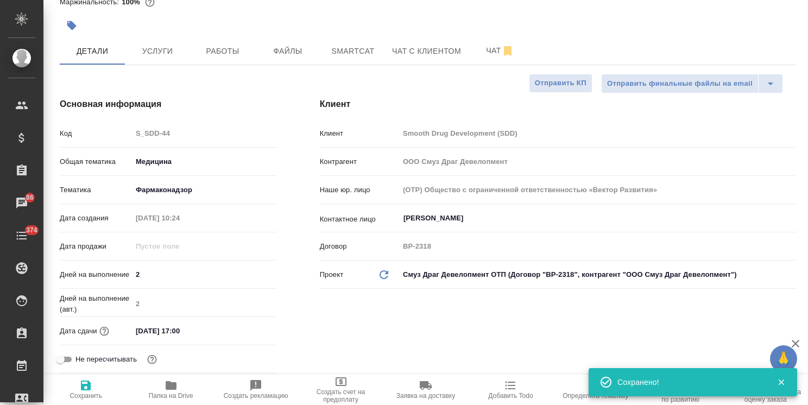
type textarea "x"
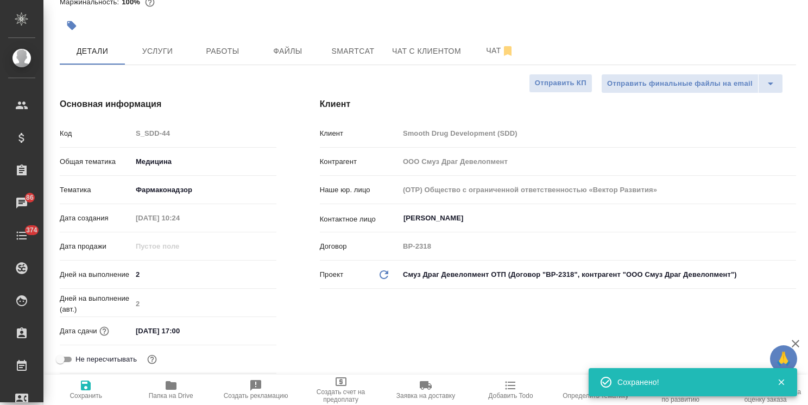
type textarea "x"
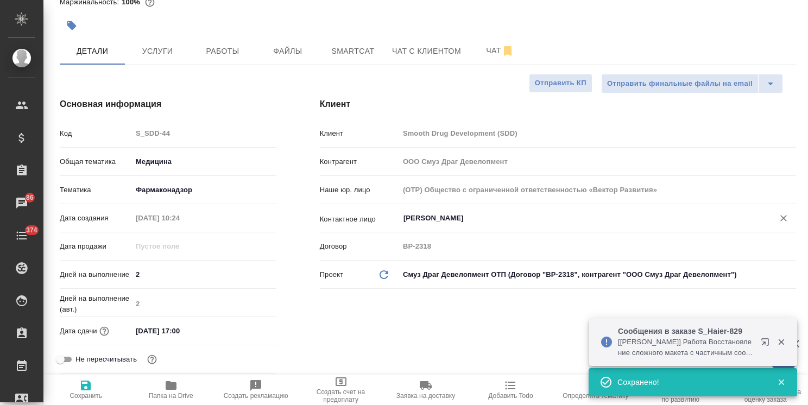
scroll to position [0, 0]
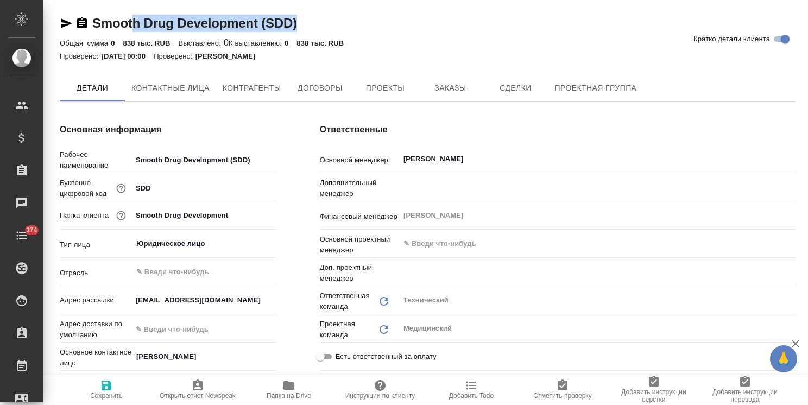
type textarea "x"
drag, startPoint x: 319, startPoint y: 18, endPoint x: 85, endPoint y: 22, distance: 234.5
click at [85, 22] on div "Smooth Drug Development (SDD) Кратко детали клиента" at bounding box center [428, 23] width 736 height 17
type textarea "x"
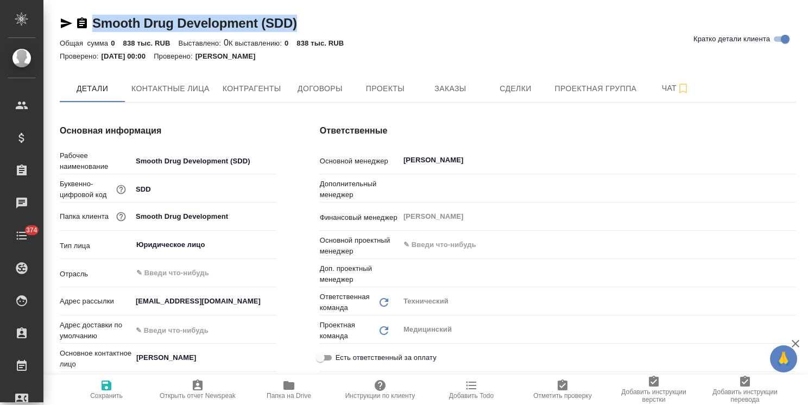
type textarea "x"
copy link "Smooth Drug Development (SDD)"
type textarea "x"
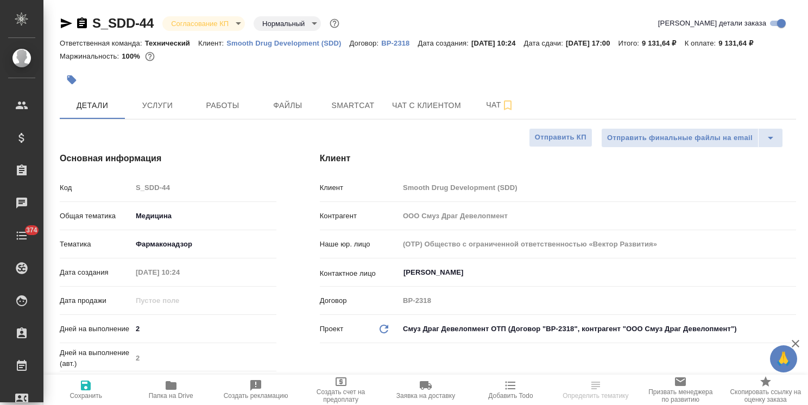
select select "RU"
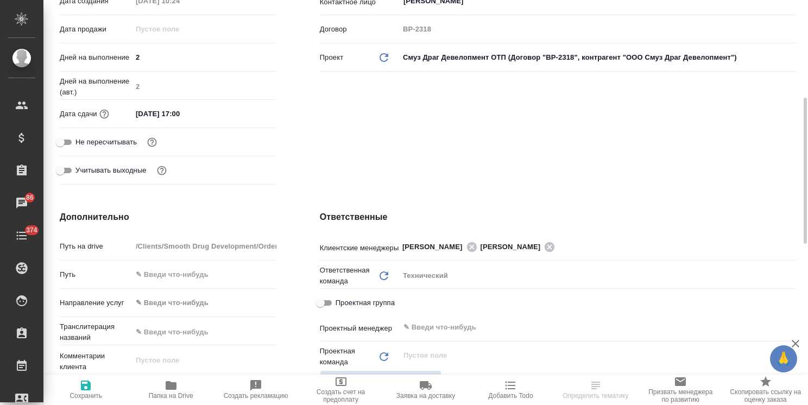
scroll to position [22, 0]
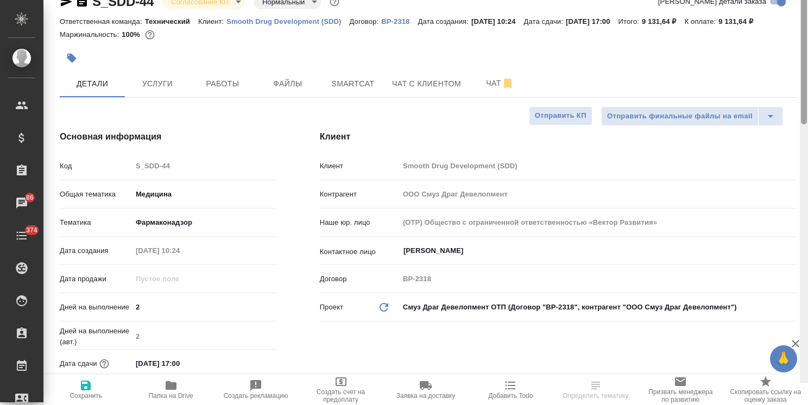
drag, startPoint x: 804, startPoint y: 231, endPoint x: 539, endPoint y: 53, distance: 319.9
click at [766, 77] on div "S_SDD-44 Согласование КП kpNegotiation Нормальный normal Кратко детали заказа О…" at bounding box center [425, 202] width 764 height 405
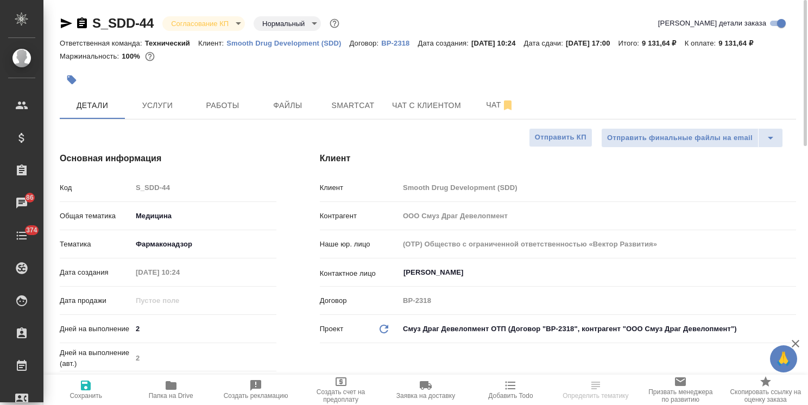
click at [207, 28] on body "🙏 .cls-1 fill:#fff; AWATERA [PERSON_NAME] Спецификации Заказы 86 Чаты 374 Todo …" at bounding box center [404, 202] width 808 height 405
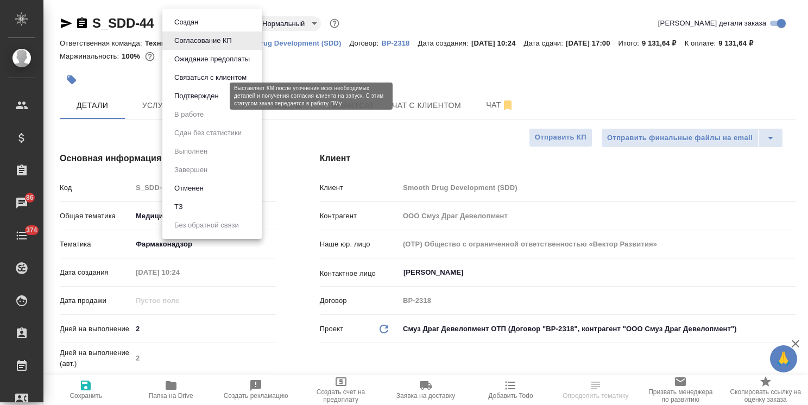
click at [206, 98] on button "Подтвержден" at bounding box center [196, 96] width 51 height 12
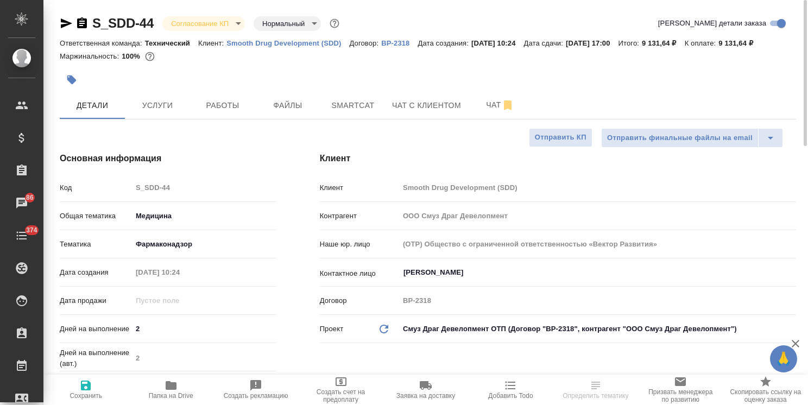
select select "RU"
type textarea "x"
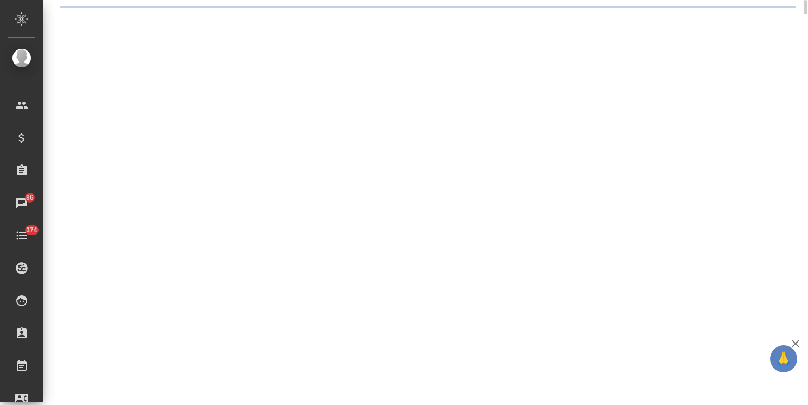
select select "RU"
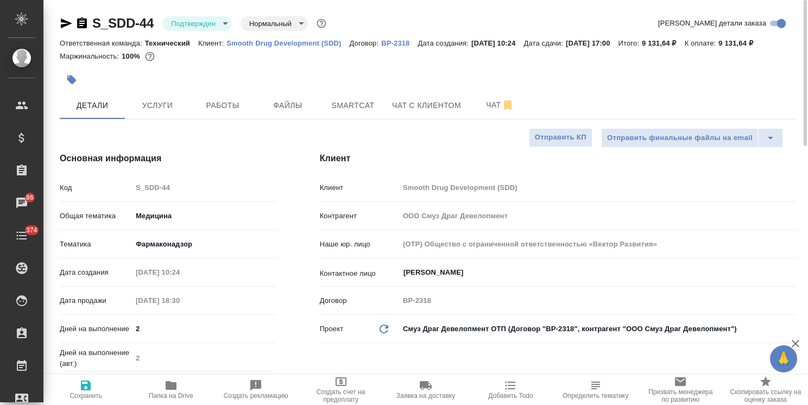
type textarea "x"
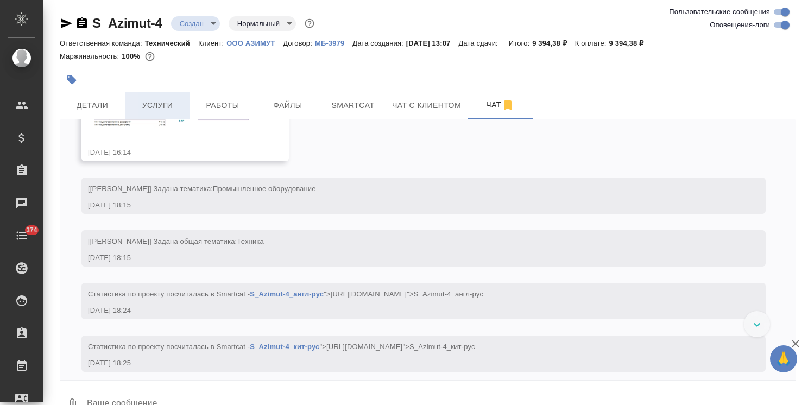
click at [167, 94] on button "Услуги" at bounding box center [157, 105] width 65 height 27
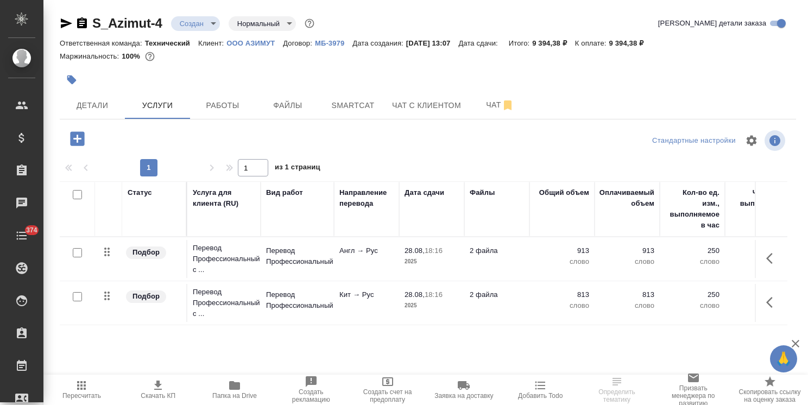
click at [87, 136] on button "button" at bounding box center [77, 139] width 30 height 22
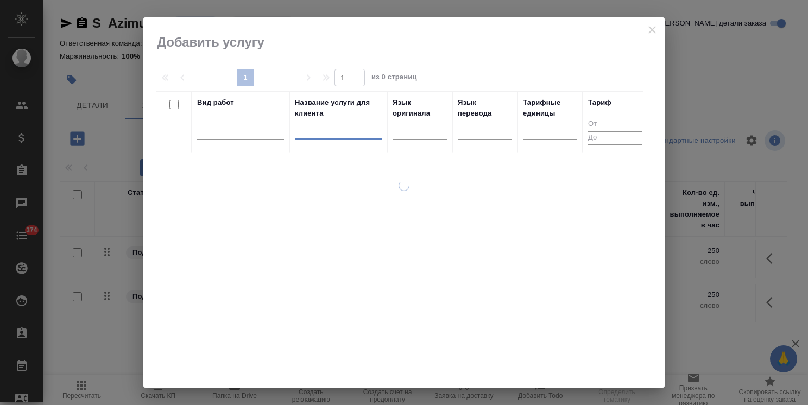
click at [347, 131] on input "text" at bounding box center [338, 133] width 87 height 14
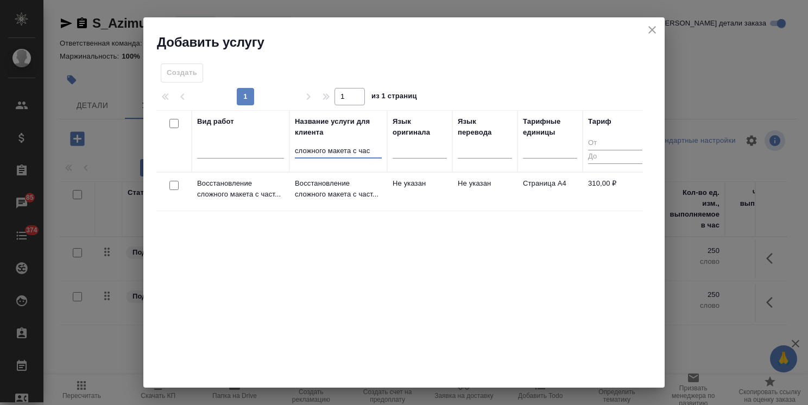
type input "сложного макета с час"
click at [176, 182] on input "checkbox" at bounding box center [173, 185] width 9 height 9
checkbox input "true"
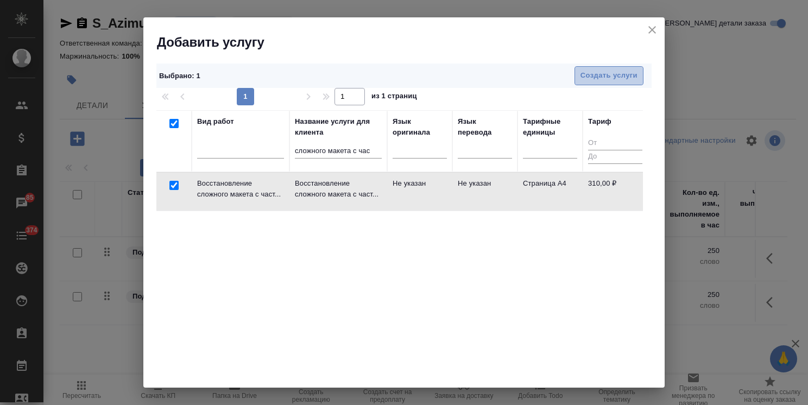
click at [580, 72] on span "Создать услуги" at bounding box center [608, 75] width 57 height 12
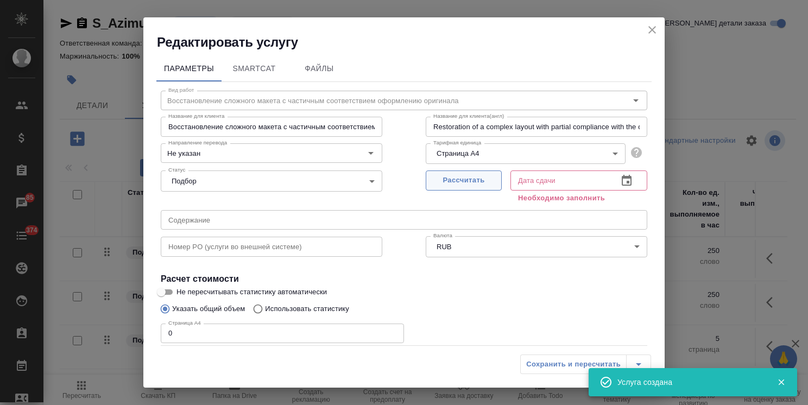
click at [472, 178] on span "Рассчитать" at bounding box center [464, 180] width 64 height 12
type input "[DATE] 18:31"
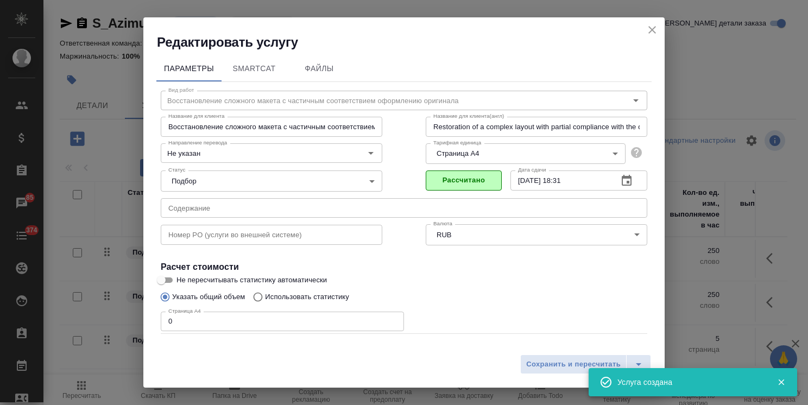
drag, startPoint x: 194, startPoint y: 317, endPoint x: 157, endPoint y: 314, distance: 37.1
click at [158, 314] on div "Вид работ Восстановление сложного макета с частичным соответствием оформлению о…" at bounding box center [403, 240] width 495 height 316
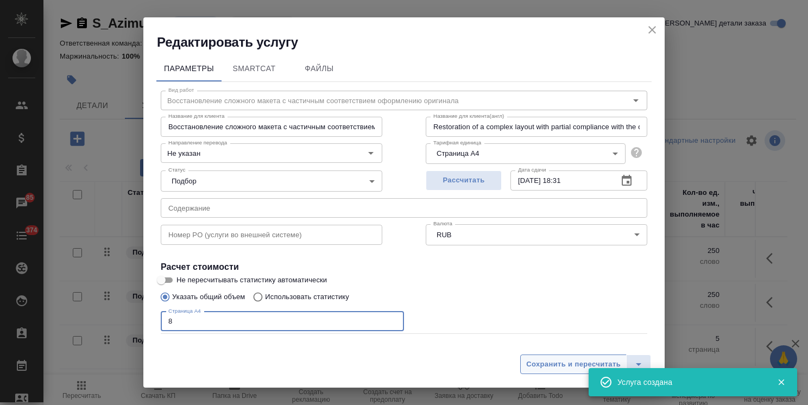
type input "8"
click at [563, 366] on span "Сохранить и пересчитать" at bounding box center [573, 364] width 94 height 12
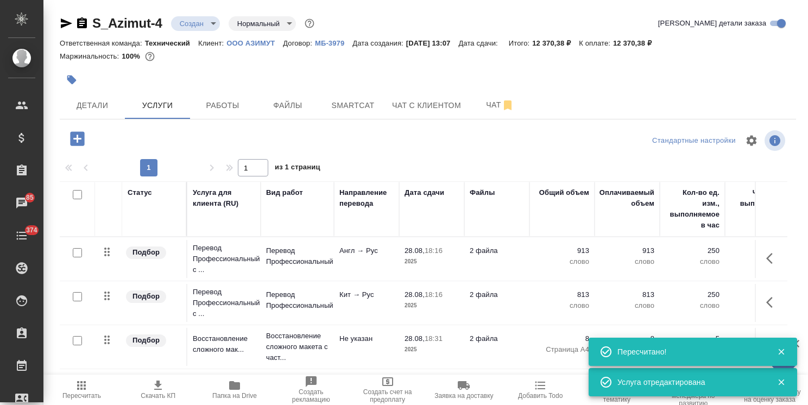
scroll to position [37, 0]
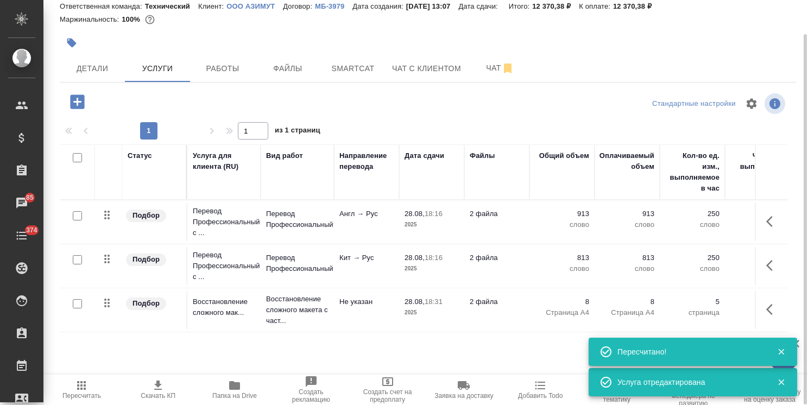
click at [777, 262] on icon "button" at bounding box center [772, 265] width 13 height 13
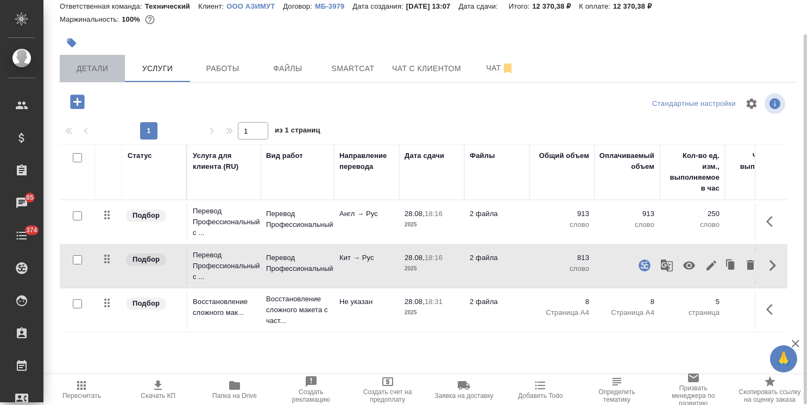
click at [100, 73] on span "Детали" at bounding box center [92, 69] width 52 height 14
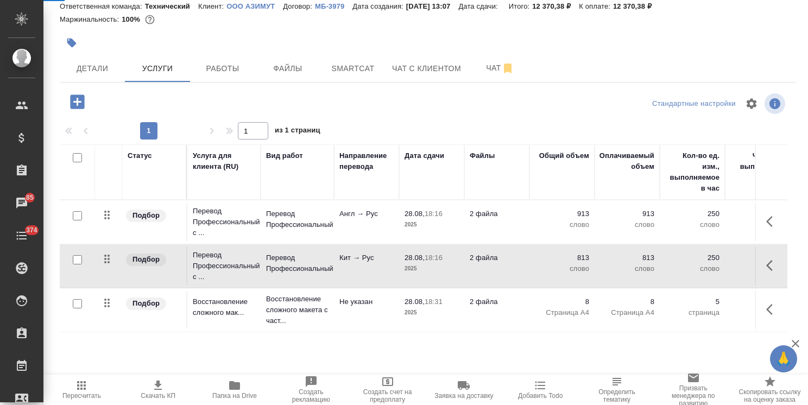
select select "RU"
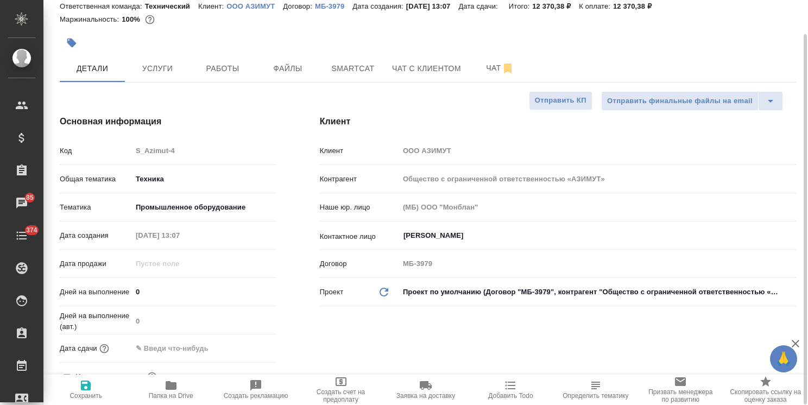
type textarea "x"
drag, startPoint x: 135, startPoint y: 287, endPoint x: 130, endPoint y: 295, distance: 9.5
click at [130, 287] on div "Дней на выполнение 0" at bounding box center [168, 291] width 217 height 19
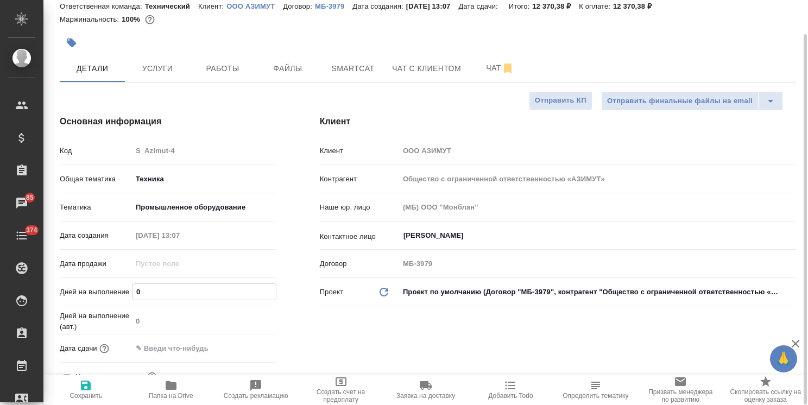
drag, startPoint x: 61, startPoint y: 299, endPoint x: 104, endPoint y: 341, distance: 61.0
click at [44, 301] on div "Основная информация Код S_Azimut-4 Общая тематика Техника tech Тематика Промышл…" at bounding box center [168, 269] width 260 height 352
type input "2"
type textarea "x"
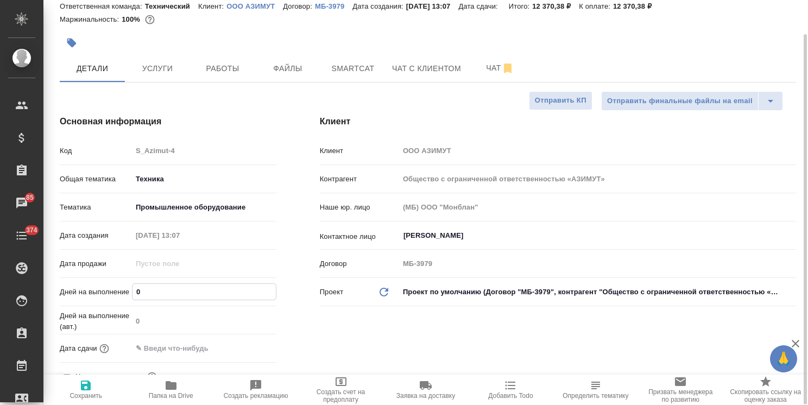
type textarea "x"
type input "2"
click at [90, 384] on icon "button" at bounding box center [86, 385] width 10 height 10
type textarea "x"
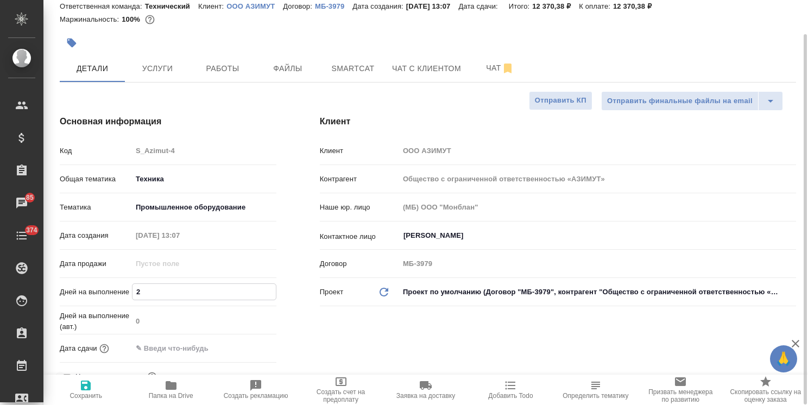
type textarea "x"
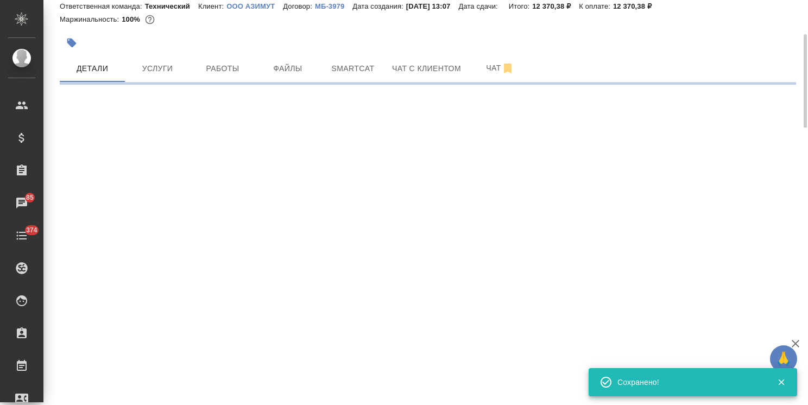
select select "RU"
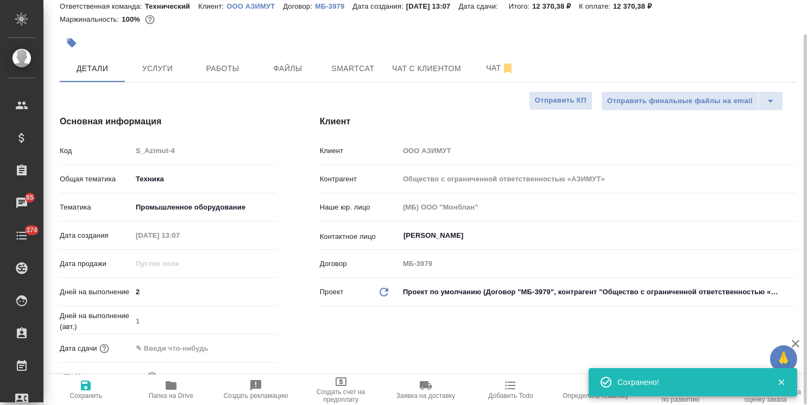
type textarea "x"
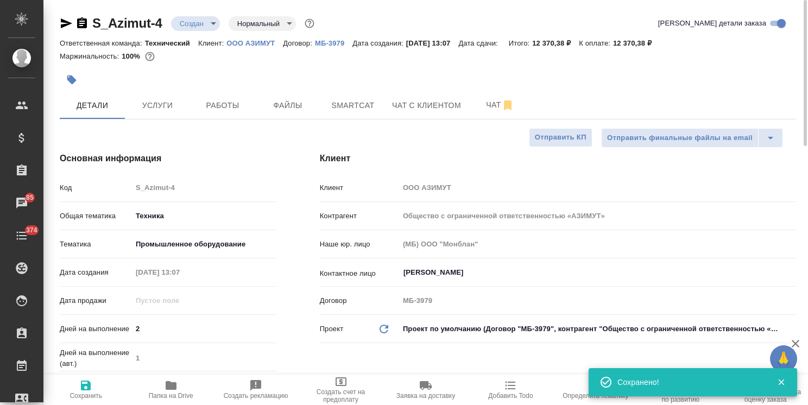
click at [200, 29] on body "🙏 .cls-1 fill:#fff; AWATERA Usmanova Olga Клиенты Спецификации Заказы 85 Чаты 3…" at bounding box center [404, 202] width 808 height 405
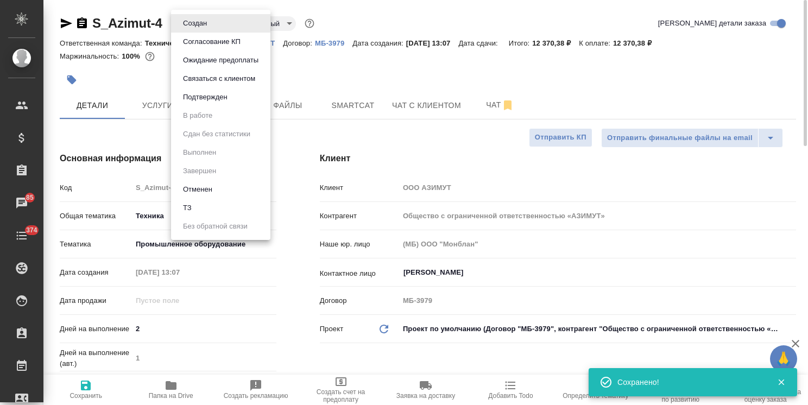
click at [211, 43] on button "Согласование КП" at bounding box center [212, 42] width 64 height 12
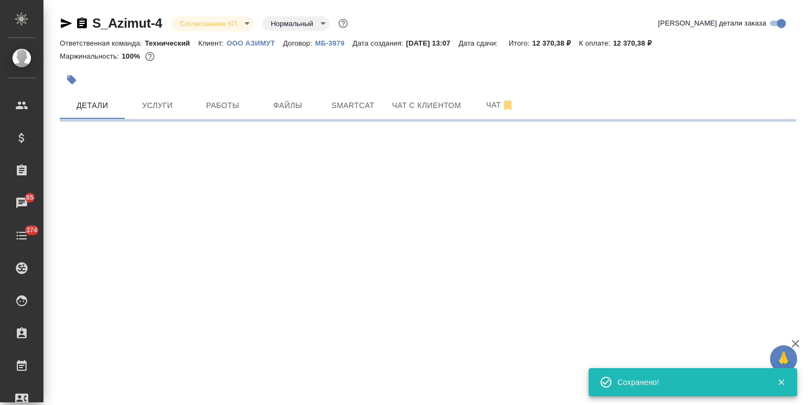
select select "RU"
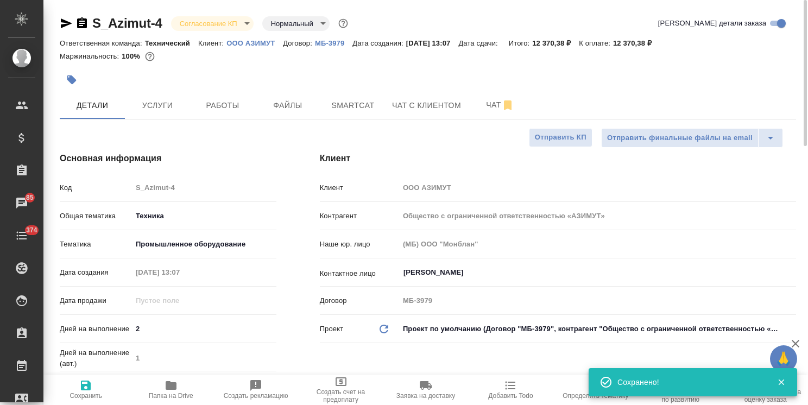
type textarea "x"
click at [157, 103] on span "Услуги" at bounding box center [157, 106] width 52 height 14
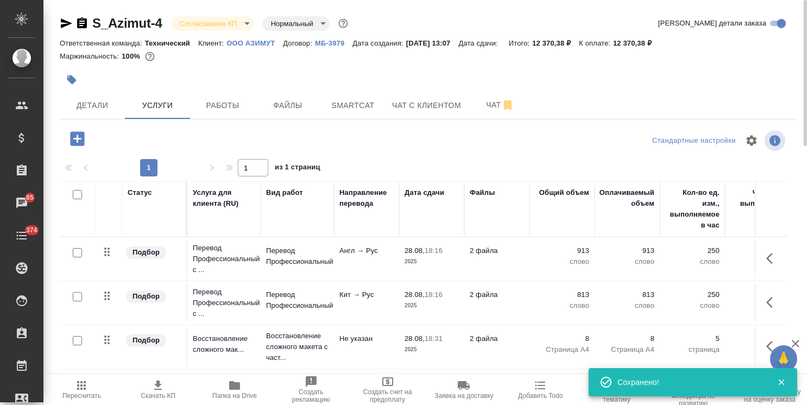
scroll to position [37, 0]
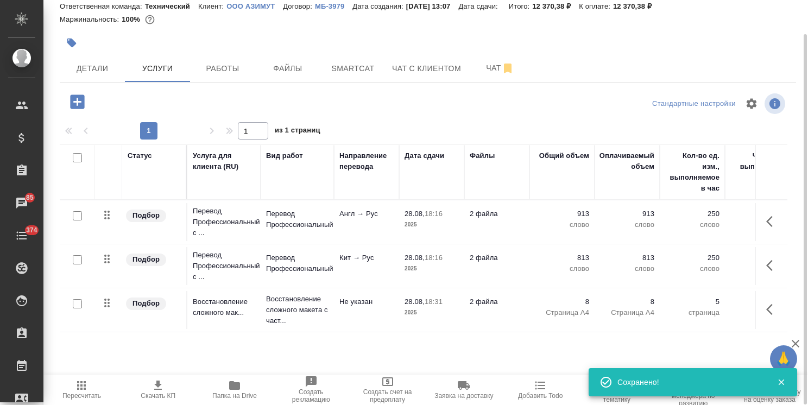
click at [154, 379] on icon "button" at bounding box center [157, 385] width 13 height 13
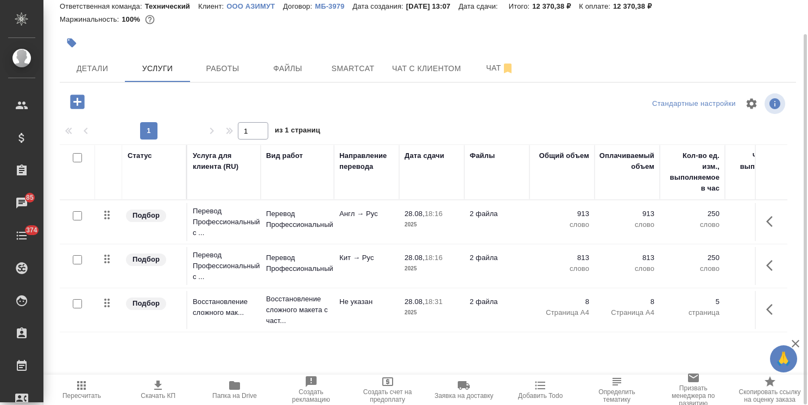
scroll to position [0, 0]
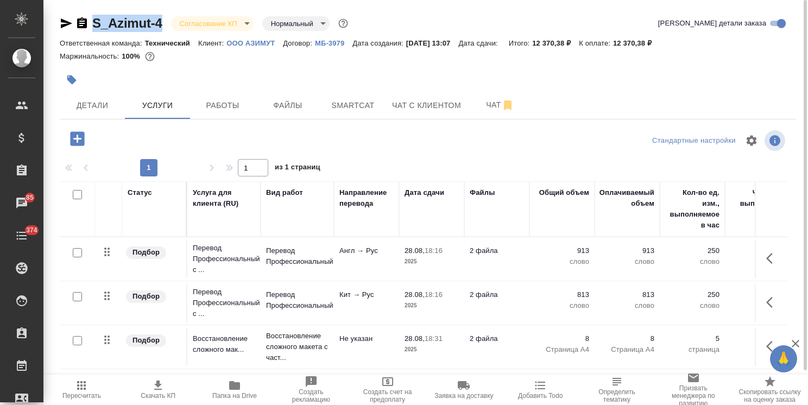
drag, startPoint x: 165, startPoint y: 18, endPoint x: 81, endPoint y: 9, distance: 84.0
click at [83, 18] on div "S_Azimut-4 Согласование КП kpNegotiation Нормальный normal" at bounding box center [205, 23] width 290 height 17
copy link "S_Azimut-4"
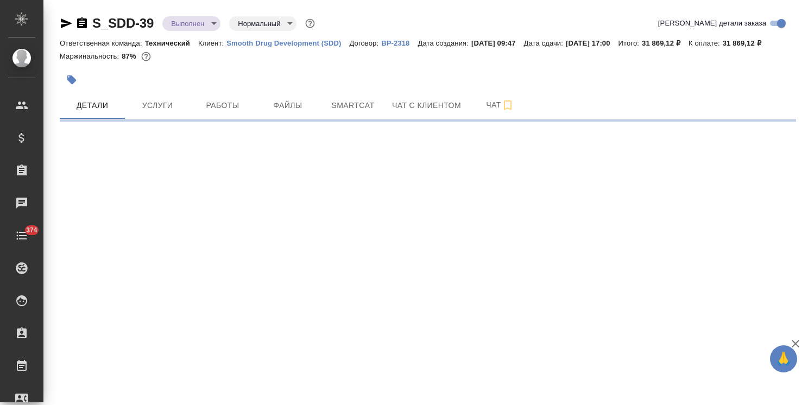
select select "RU"
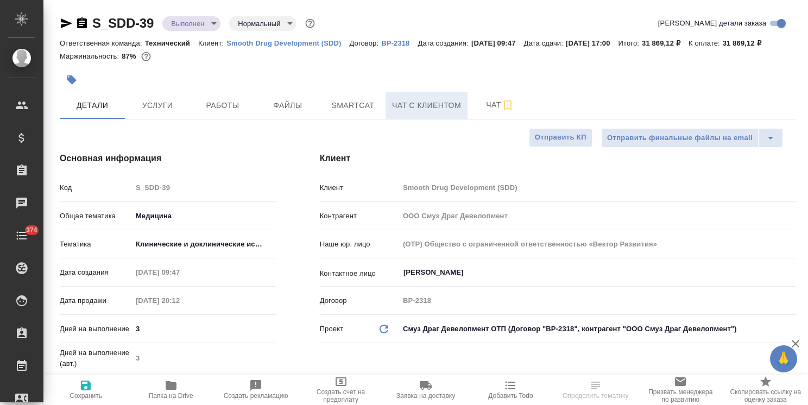
type textarea "x"
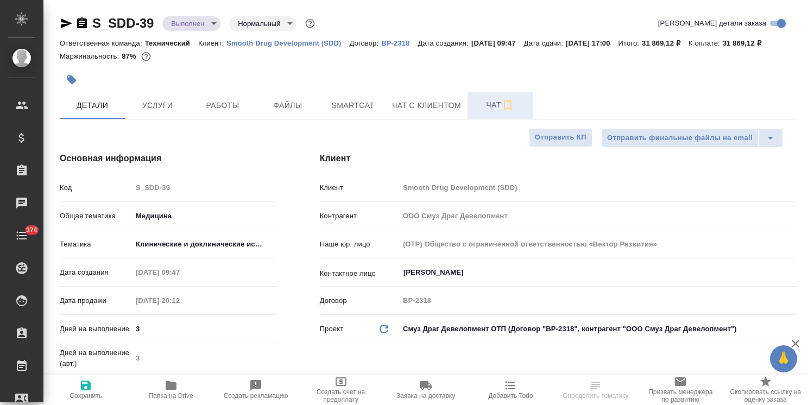
type textarea "x"
drag, startPoint x: 804, startPoint y: 229, endPoint x: 773, endPoint y: 88, distance: 143.5
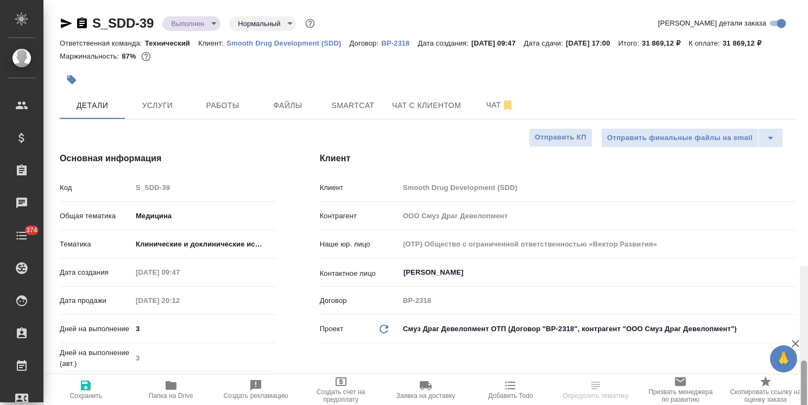
click at [807, 85] on html "🙏 .cls-1 fill:#fff; AWATERA [PERSON_NAME] Спецификации Заказы Чаты 374 Todo Про…" at bounding box center [404, 202] width 808 height 405
click at [471, 119] on button "Чат" at bounding box center [499, 105] width 65 height 27
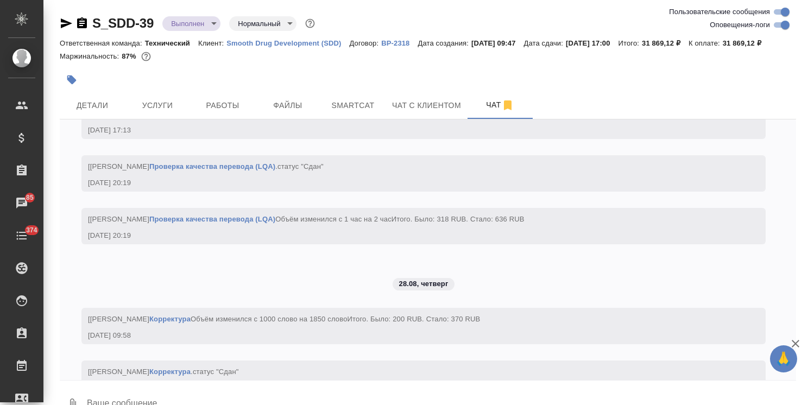
click at [795, 345] on icon "button" at bounding box center [795, 343] width 13 height 13
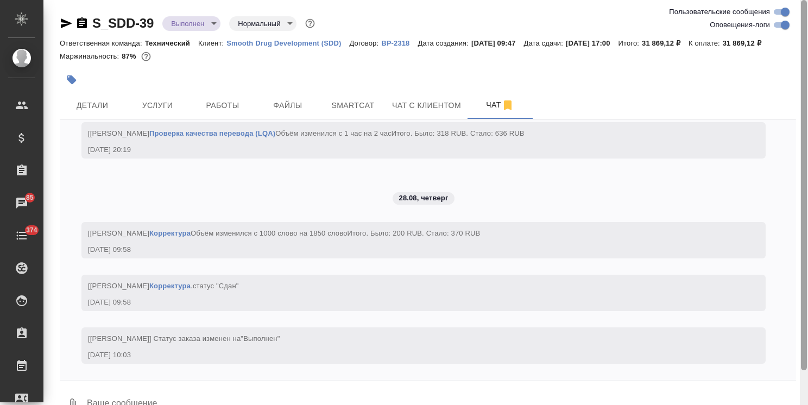
scroll to position [37, 0]
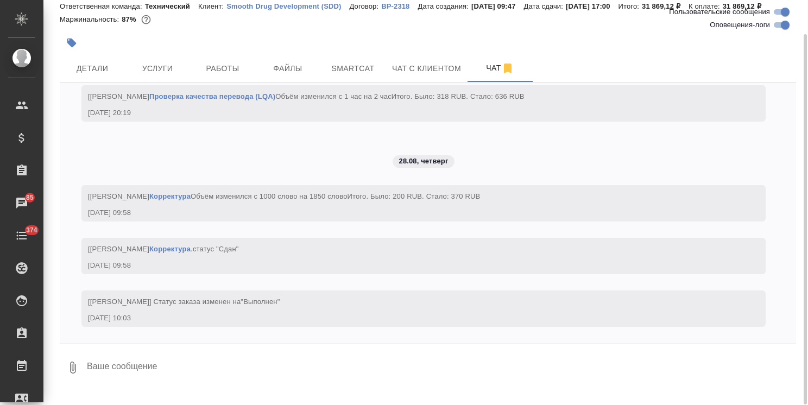
click at [221, 363] on textarea at bounding box center [441, 367] width 710 height 37
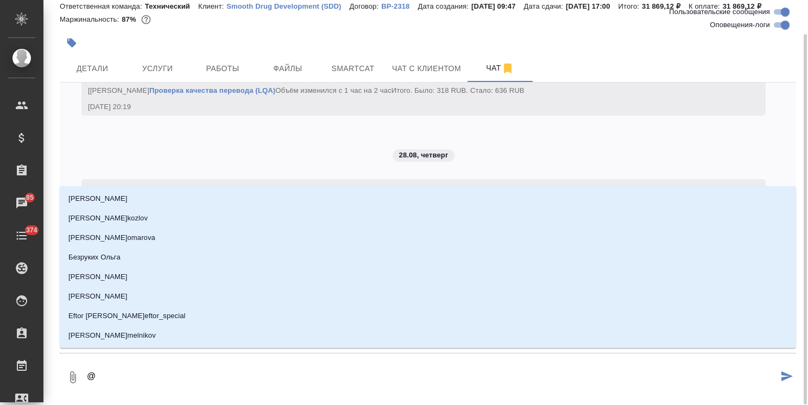
type textarea "@б"
type input "б"
type textarea "@бе"
type input "бе"
type textarea "@бел"
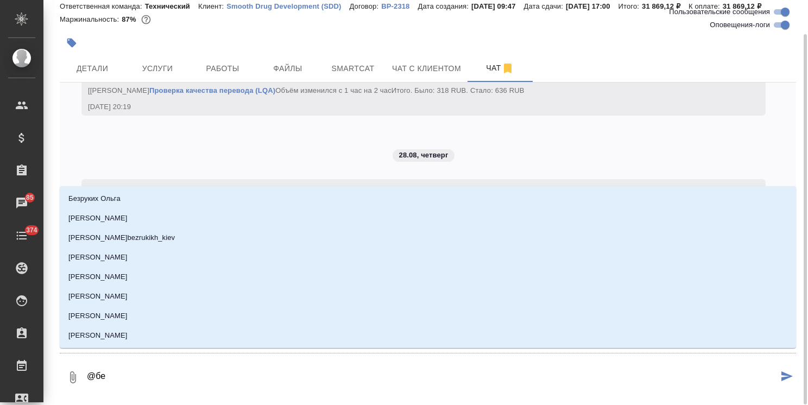
type input "бел"
type textarea "@беля"
type input "беля"
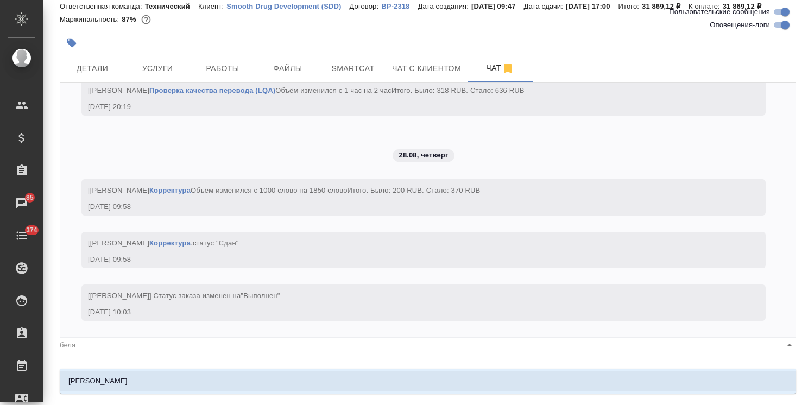
click at [210, 378] on li "[PERSON_NAME]" at bounding box center [428, 381] width 736 height 20
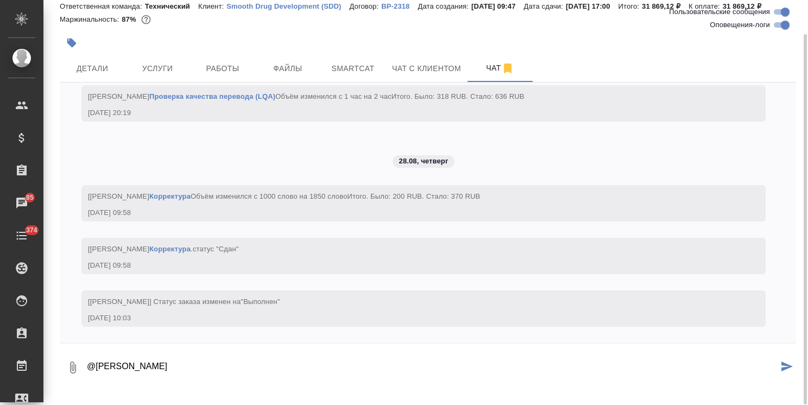
paste textarea "Комментарии коллег: В некоторых документах колонтитулы не переведены и оставлен…"
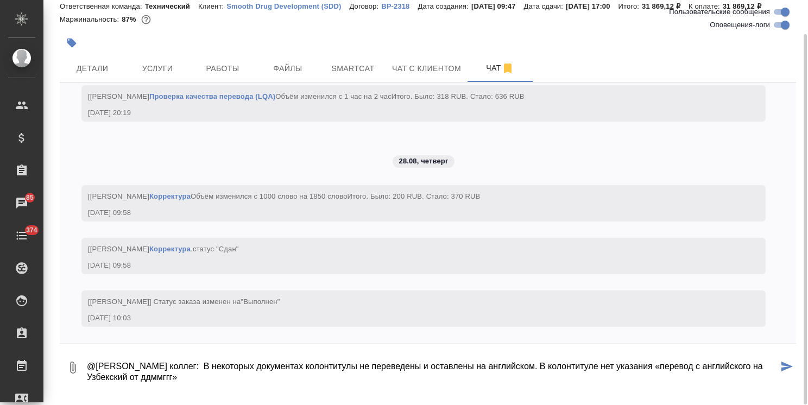
scroll to position [39, 0]
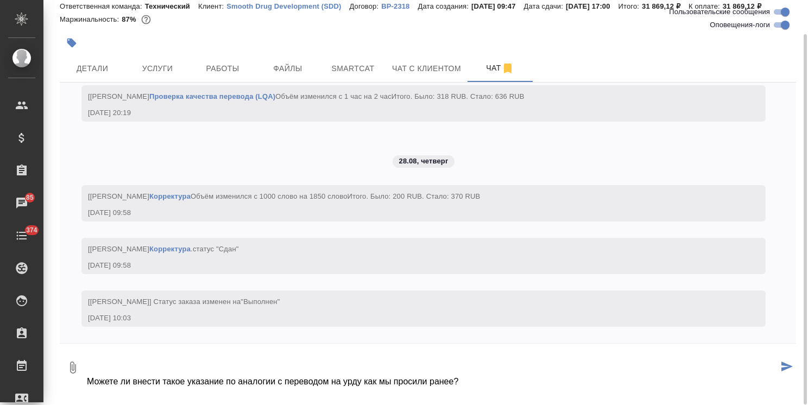
type textarea "@[PERSON_NAME] коллег: В некоторых документах колонтитулы не переведены и остав…"
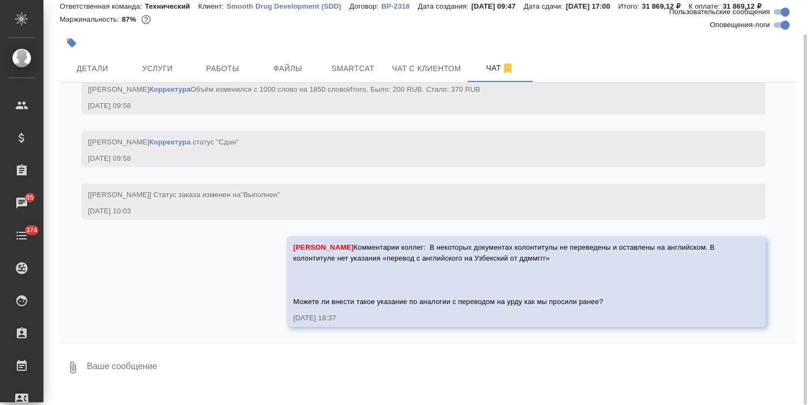
scroll to position [0, 0]
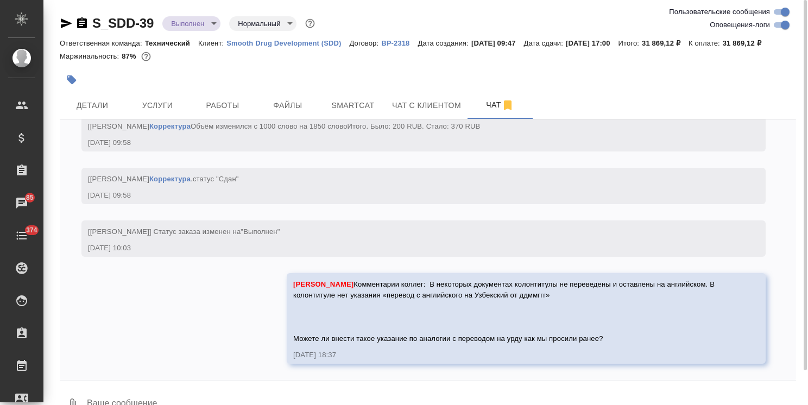
click at [87, 23] on icon "button" at bounding box center [81, 23] width 13 height 13
click at [245, 40] on p "Smooth Drug Development (SDD)" at bounding box center [287, 43] width 123 height 8
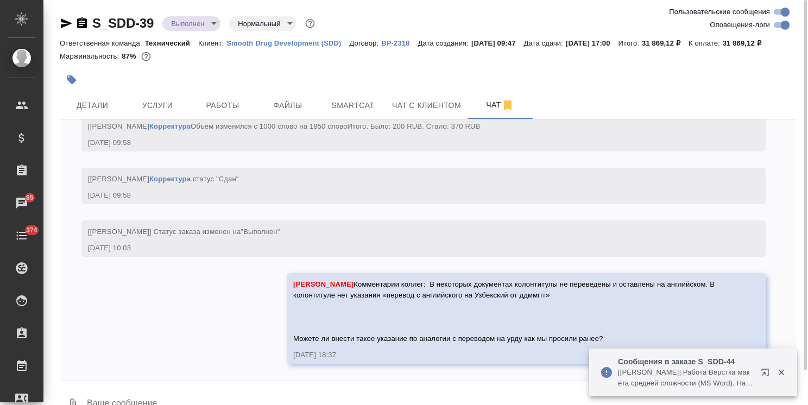
click at [271, 43] on p "Smooth Drug Development (SDD)" at bounding box center [287, 43] width 123 height 8
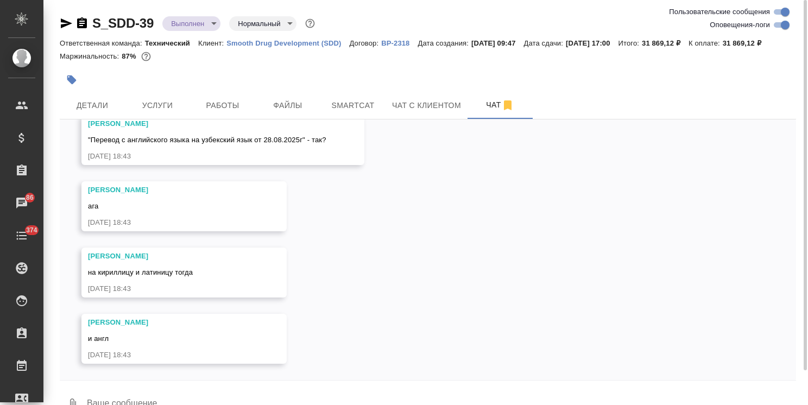
scroll to position [15708, 0]
click at [93, 112] on span "Детали" at bounding box center [92, 106] width 52 height 14
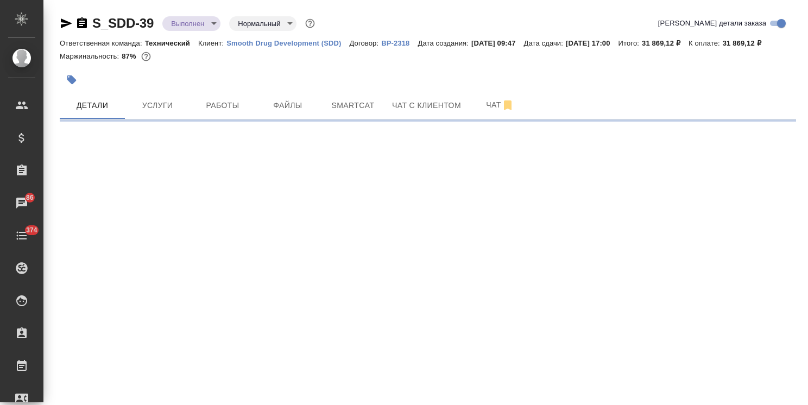
select select "RU"
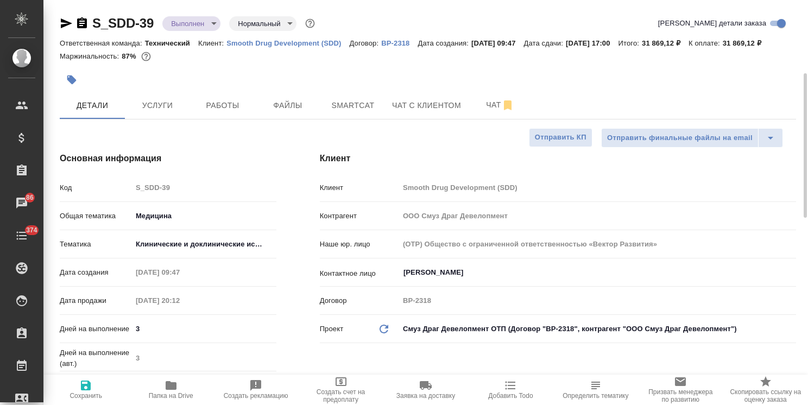
type textarea "x"
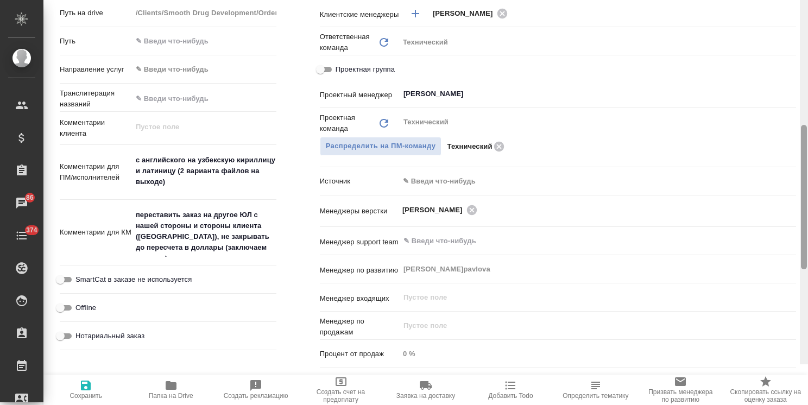
drag, startPoint x: 803, startPoint y: 176, endPoint x: 724, endPoint y: 294, distance: 142.7
click at [778, 299] on div "S_SDD-39 Выполнен completed Нормальный normal Кратко детали заказа Ответственна…" at bounding box center [425, 202] width 764 height 405
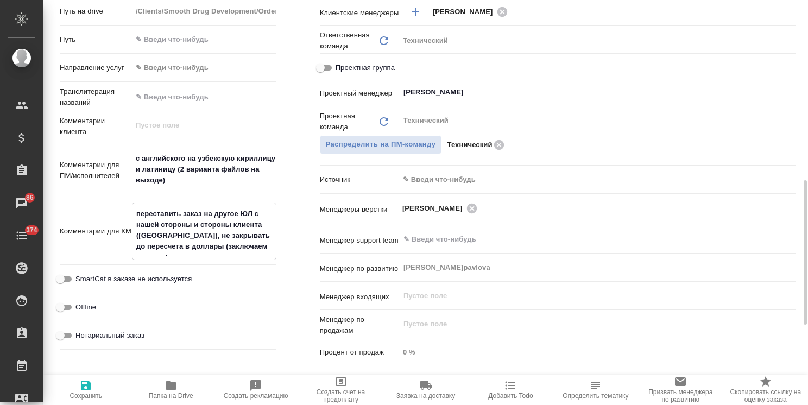
click at [253, 252] on textarea "переставить заказ на другое ЮЛ с нашей стороны и стороны клиента (USA), не закр…" at bounding box center [203, 230] width 143 height 51
drag, startPoint x: 258, startPoint y: 262, endPoint x: 165, endPoint y: 155, distance: 142.4
click at [79, 194] on div "Путь на drive /Clients/Smooth Drug Development/Orders/S_SDD-39 Путь Направление…" at bounding box center [168, 178] width 217 height 352
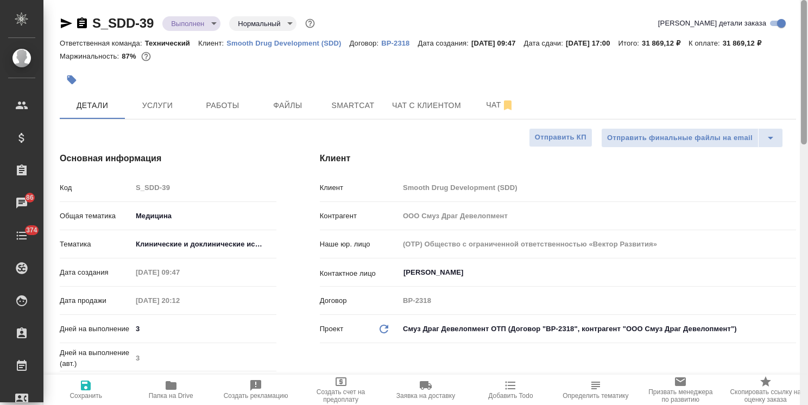
drag, startPoint x: 803, startPoint y: 255, endPoint x: 818, endPoint y: 11, distance: 244.7
click at [807, 11] on html ".cls-1 fill:#fff; AWATERA Usmanova Olga Клиенты Спецификации Заказы 86 Чаты 374…" at bounding box center [404, 202] width 808 height 405
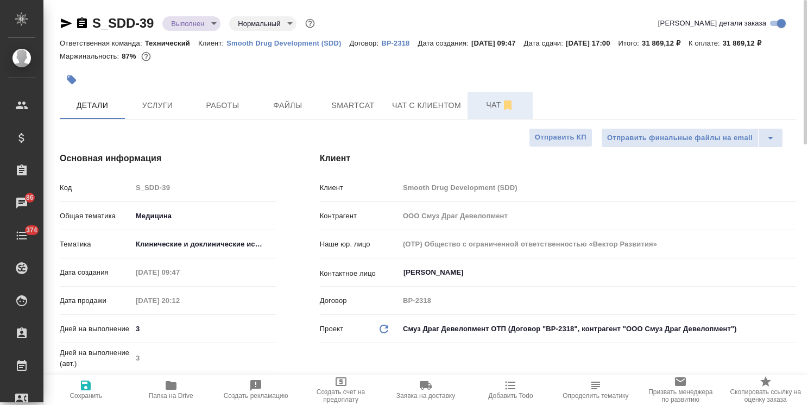
type textarea "x"
click at [478, 112] on span "Чат" at bounding box center [500, 105] width 52 height 14
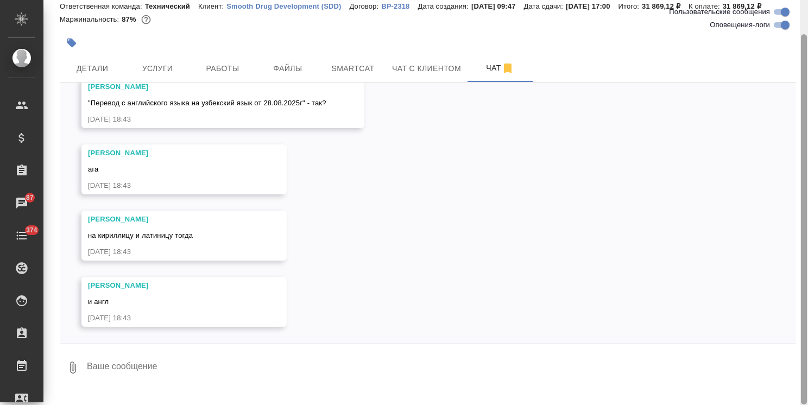
scroll to position [15708, 0]
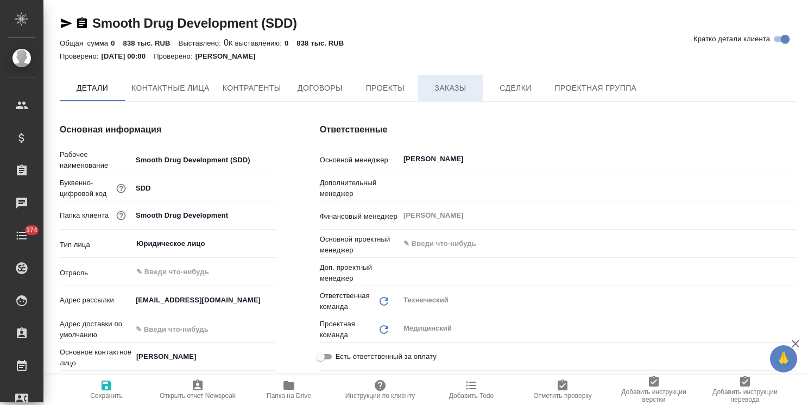
type textarea "x"
click at [438, 90] on span "Заказы" at bounding box center [450, 88] width 52 height 14
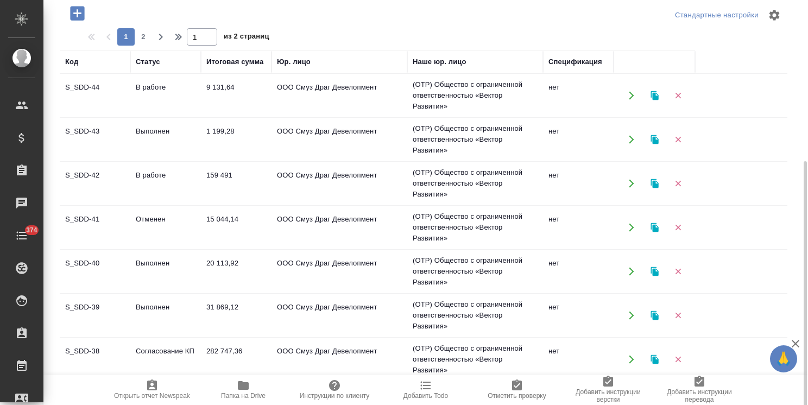
scroll to position [163, 0]
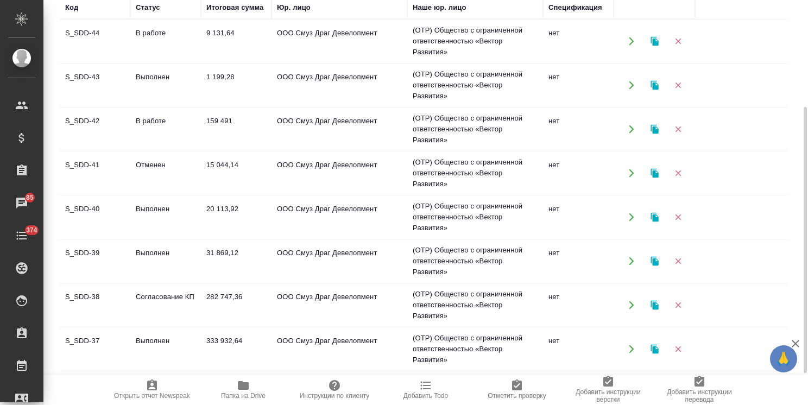
click at [150, 341] on td "Выполнен" at bounding box center [165, 349] width 71 height 38
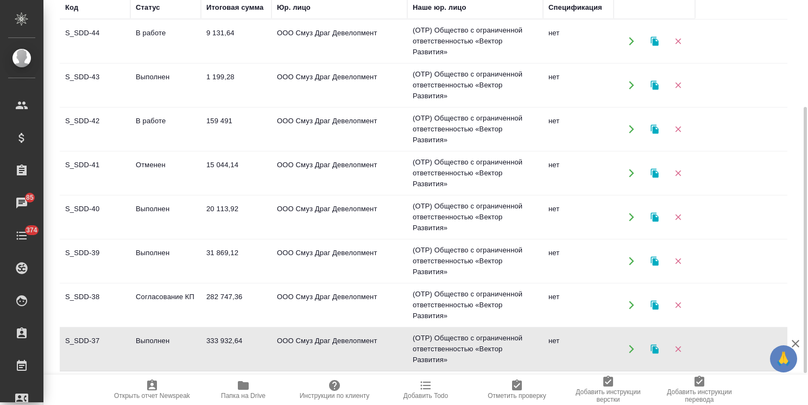
click at [96, 303] on td "S_SDD-38" at bounding box center [95, 305] width 71 height 38
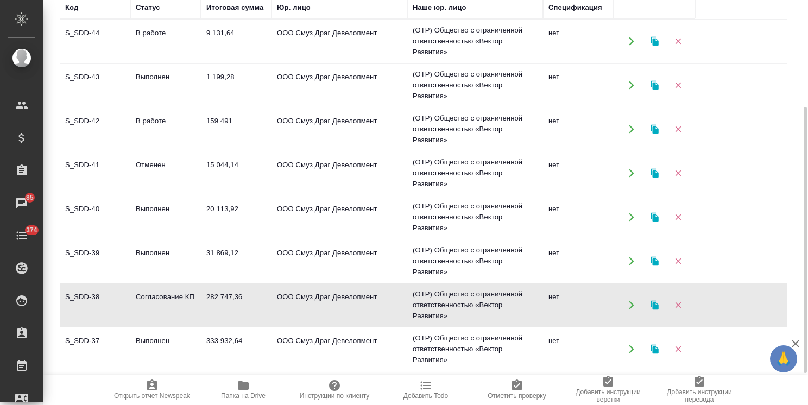
click at [96, 303] on td "S_SDD-38" at bounding box center [95, 305] width 71 height 38
click at [104, 245] on td "S_SDD-39" at bounding box center [95, 261] width 71 height 38
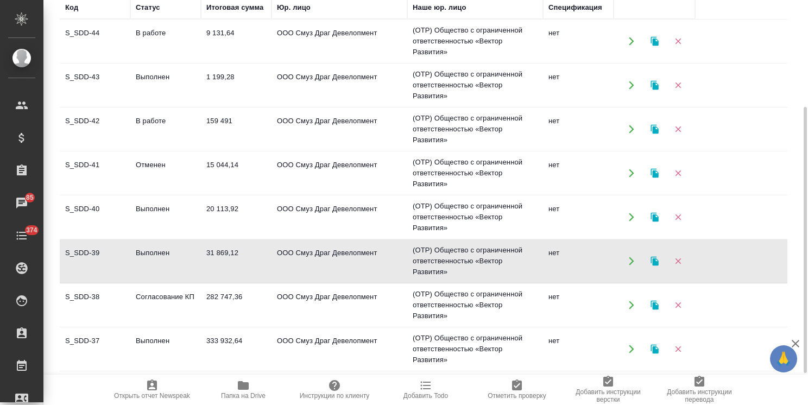
click at [104, 245] on td "S_SDD-39" at bounding box center [95, 261] width 71 height 38
click at [97, 220] on td "S_SDD-40" at bounding box center [95, 217] width 71 height 38
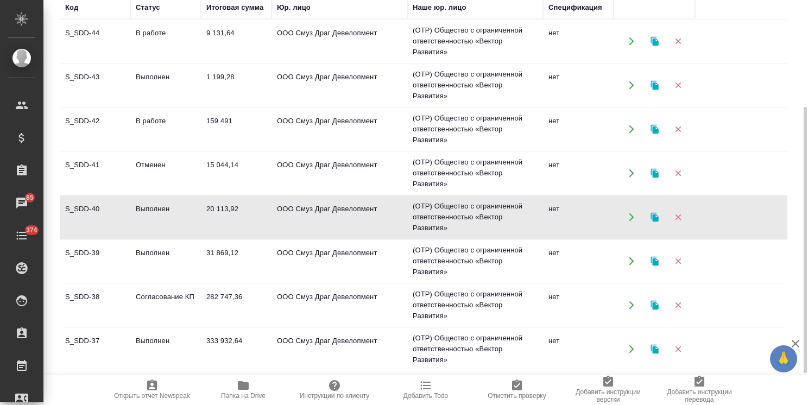
click at [97, 220] on td "S_SDD-40" at bounding box center [95, 217] width 71 height 38
click at [158, 125] on td "В работе" at bounding box center [165, 129] width 71 height 38
click at [158, 124] on td "В работе" at bounding box center [165, 129] width 71 height 38
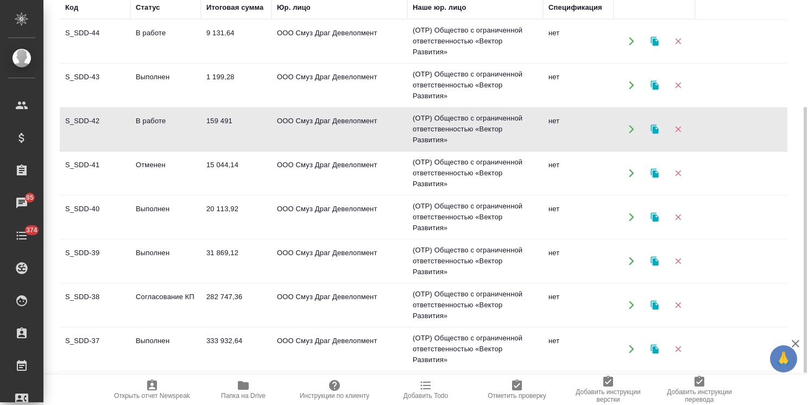
click at [139, 81] on td "Выполнен" at bounding box center [165, 85] width 71 height 38
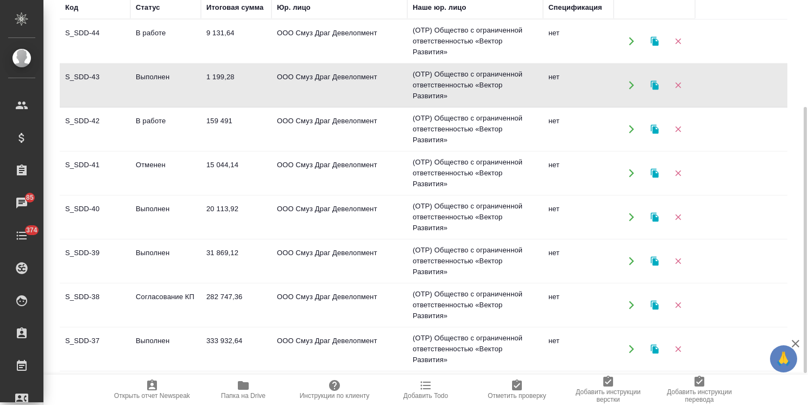
click at [139, 81] on td "Выполнен" at bounding box center [165, 85] width 71 height 38
click at [189, 53] on td "В работе" at bounding box center [165, 41] width 71 height 38
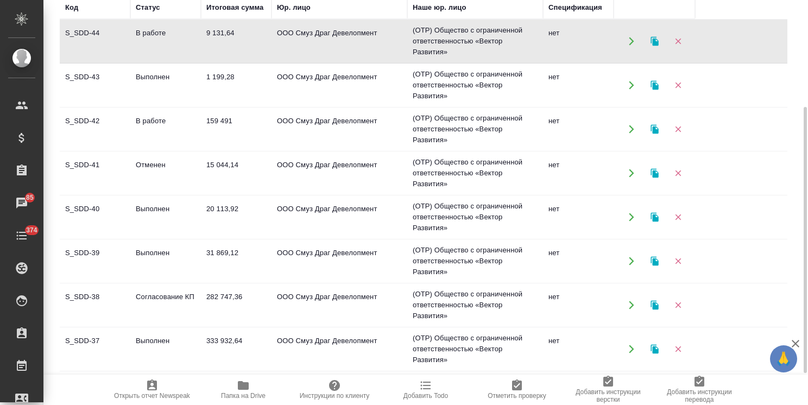
click at [162, 303] on td "Согласование КП" at bounding box center [165, 305] width 71 height 38
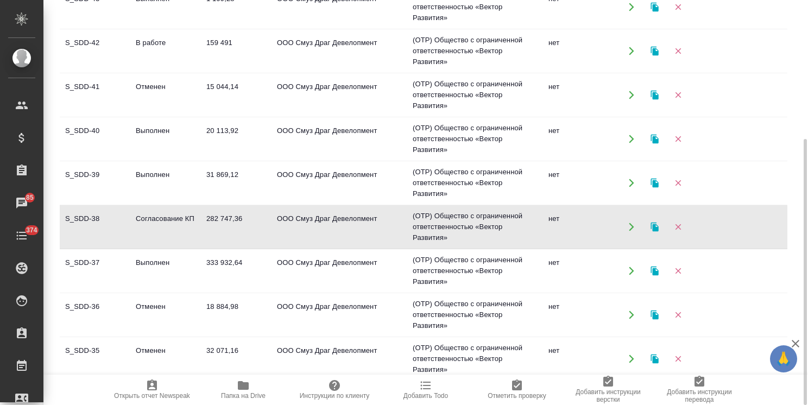
scroll to position [54, 0]
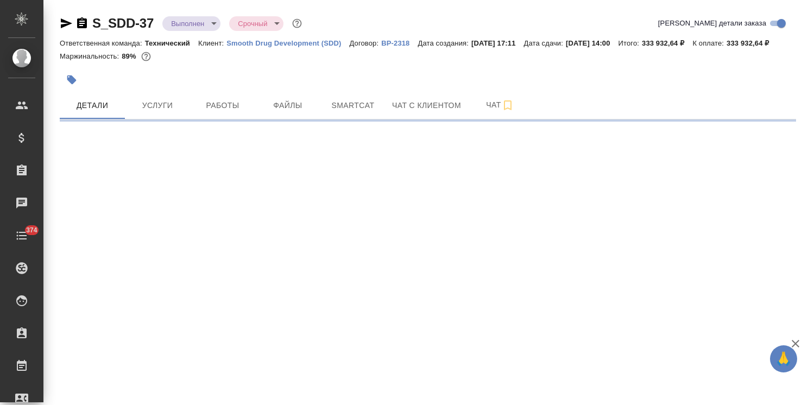
select select "RU"
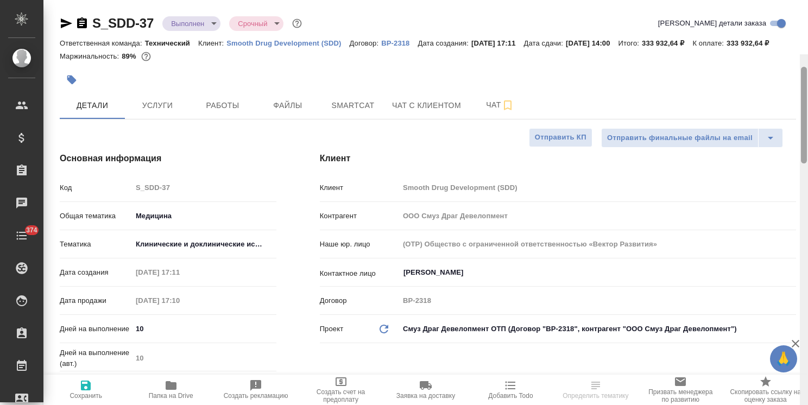
scroll to position [54, 0]
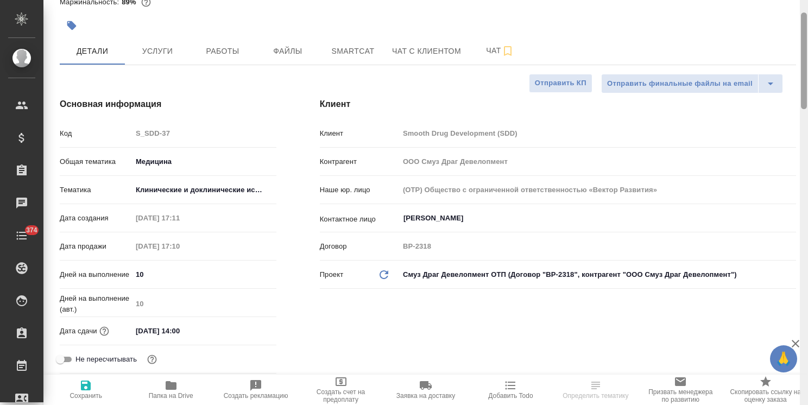
type textarea "x"
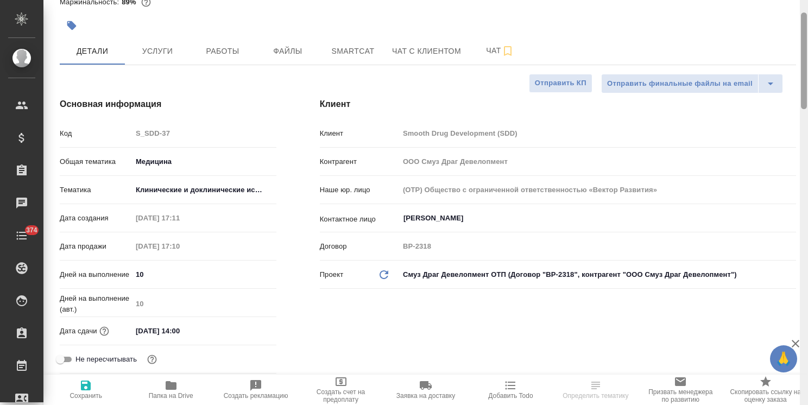
type textarea "x"
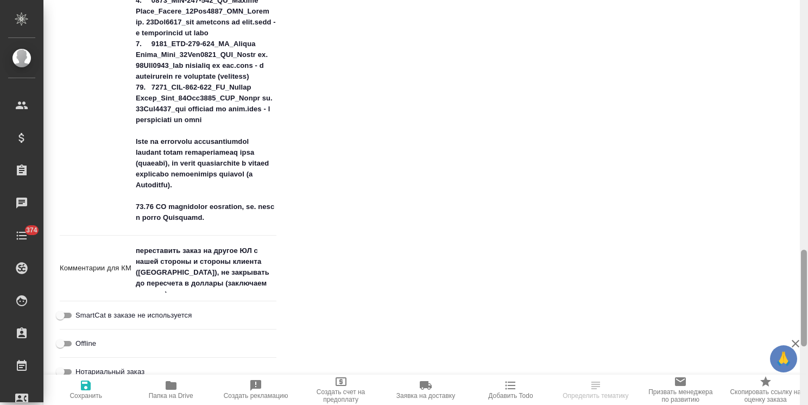
drag, startPoint x: 802, startPoint y: 92, endPoint x: 703, endPoint y: 318, distance: 246.7
click at [756, 331] on div "S_SDD-37 Выполнен completed Срочный urgent Кратко детали заказа Ответственная к…" at bounding box center [425, 202] width 764 height 405
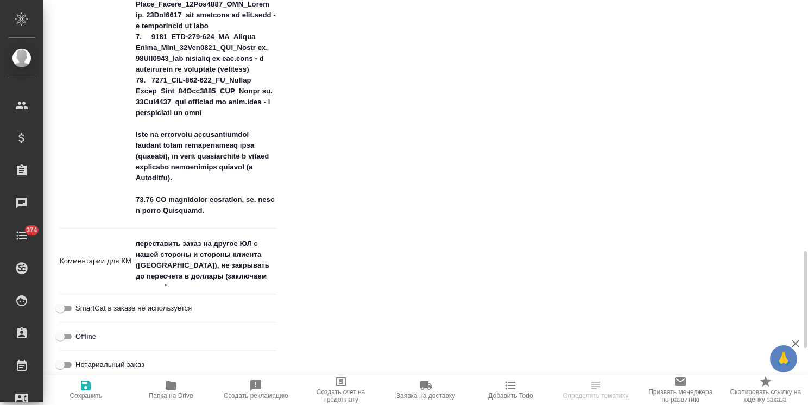
type textarea "x"
click at [233, 279] on textarea "переставить заказ на другое ЮЛ с нашей стороны и стороны клиента ([GEOGRAPHIC_D…" at bounding box center [204, 259] width 144 height 51
drag, startPoint x: 253, startPoint y: 293, endPoint x: 45, endPoint y: 206, distance: 225.5
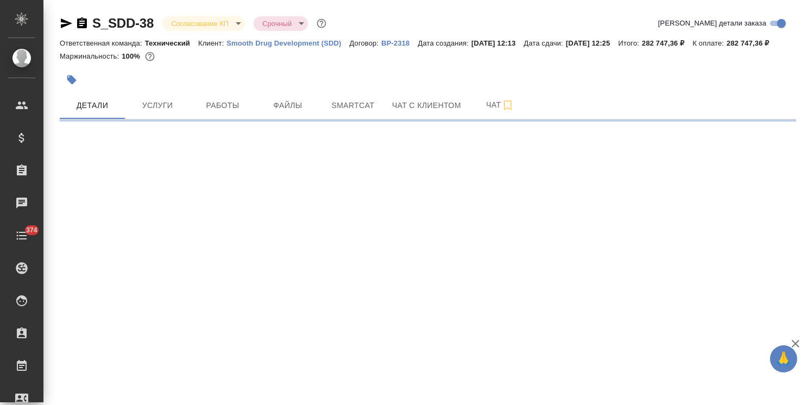
select select "RU"
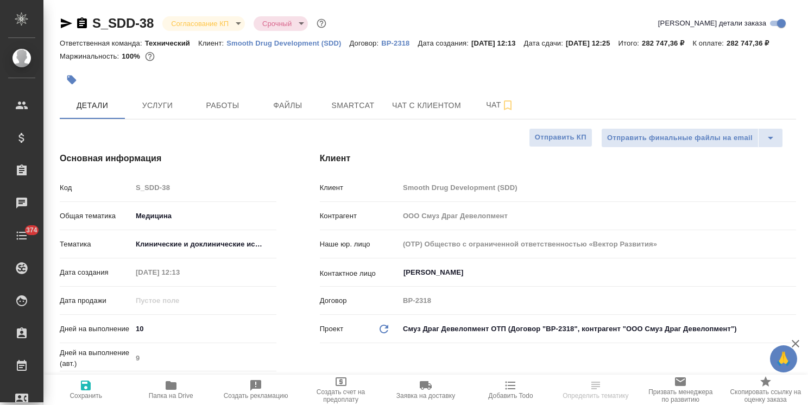
type textarea "x"
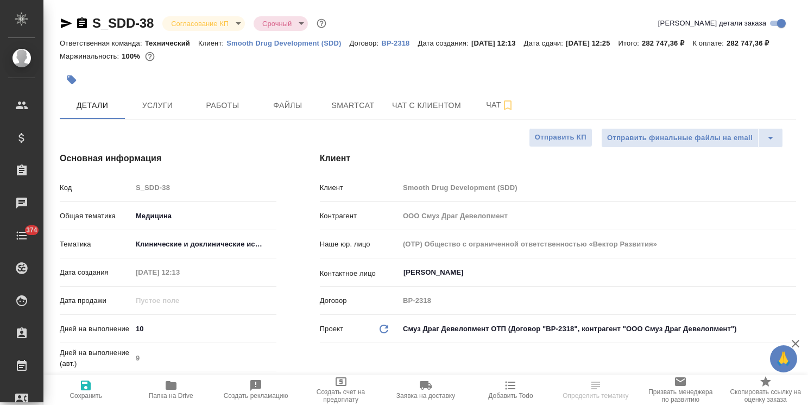
type textarea "x"
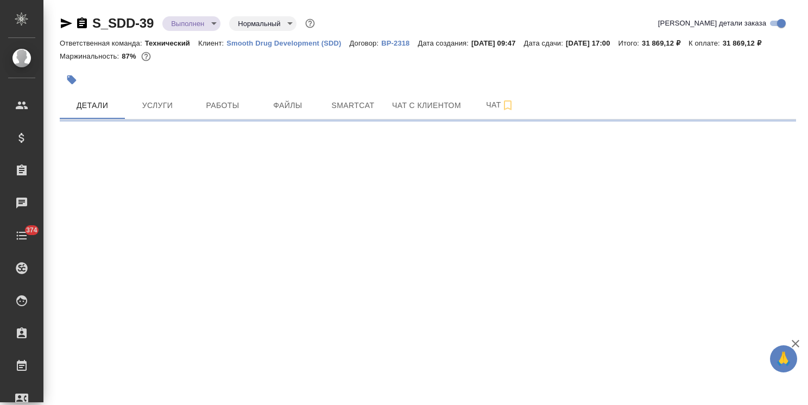
select select "RU"
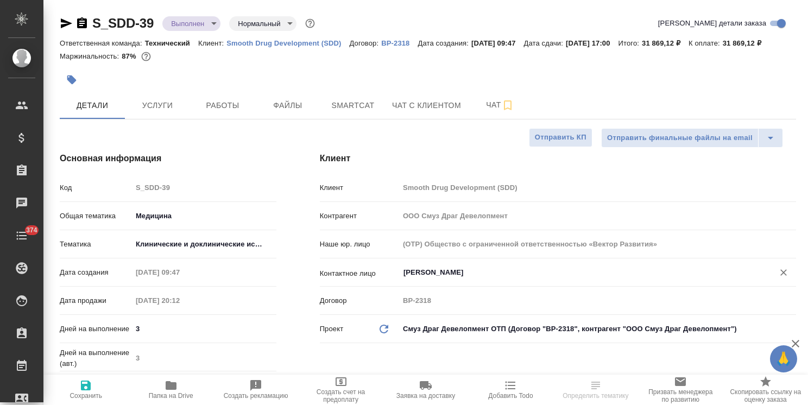
type textarea "x"
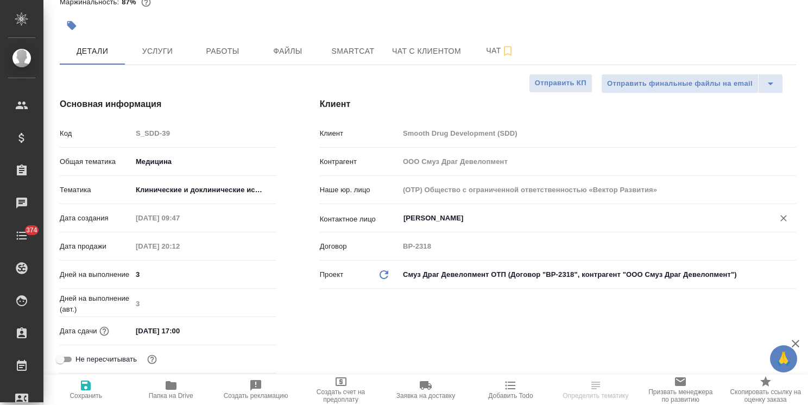
type textarea "x"
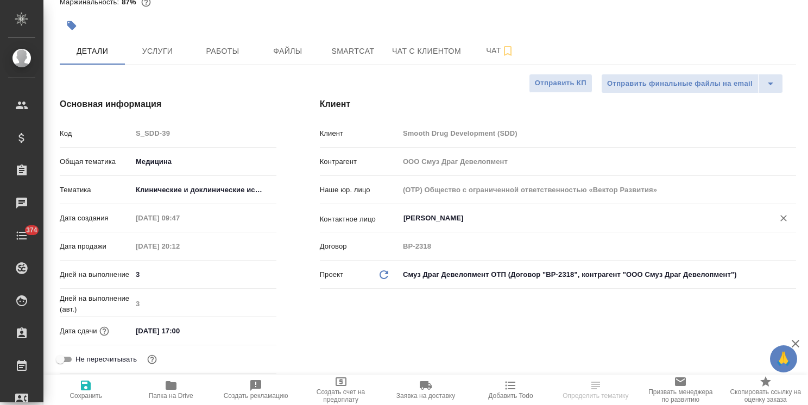
type textarea "x"
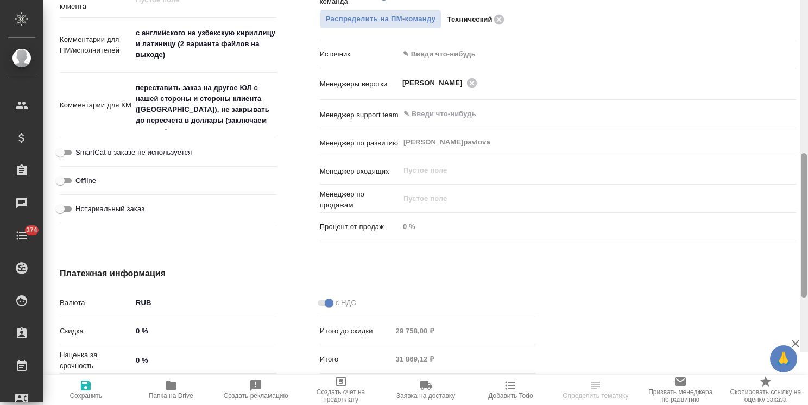
scroll to position [644, 0]
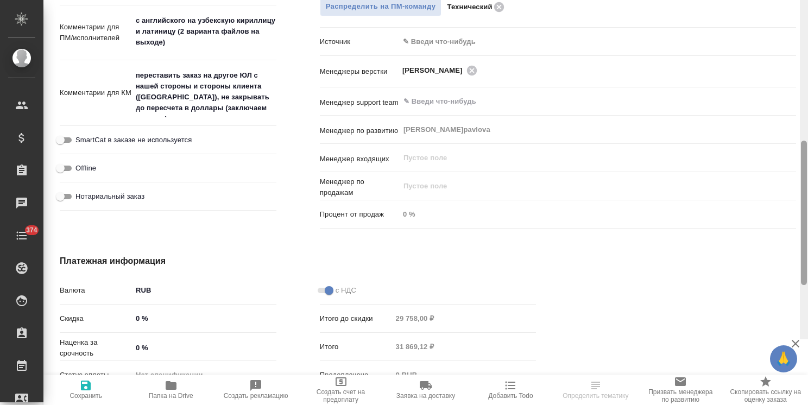
drag, startPoint x: 805, startPoint y: 125, endPoint x: 749, endPoint y: 333, distance: 215.8
click at [765, 335] on div "S_SDD-39 Выполнен completed Нормальный normal Кратко детали заказа Ответственна…" at bounding box center [425, 202] width 764 height 405
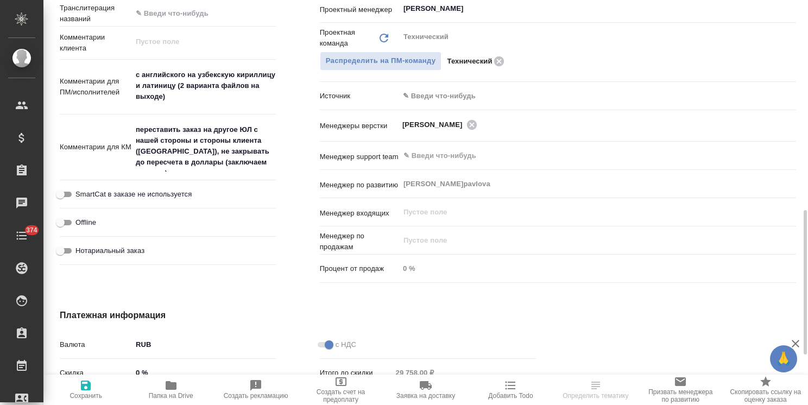
scroll to position [536, 0]
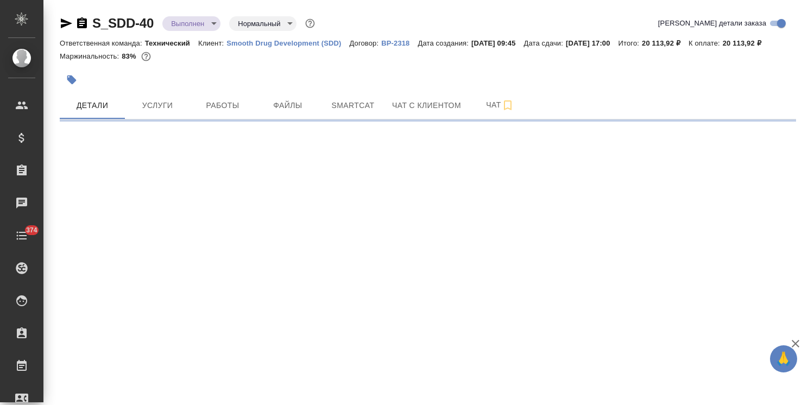
select select "RU"
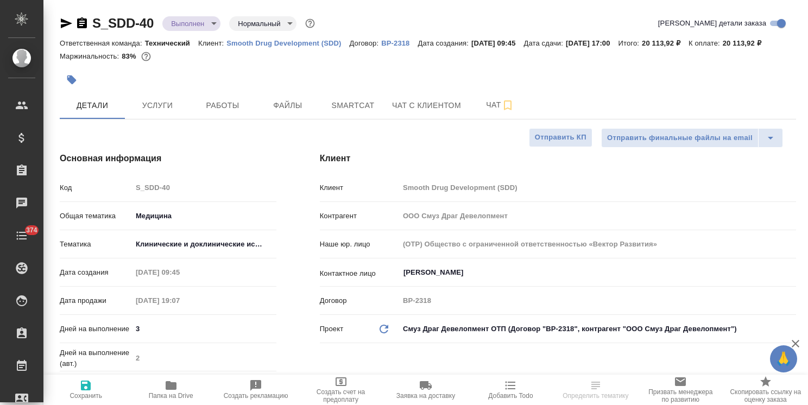
type textarea "x"
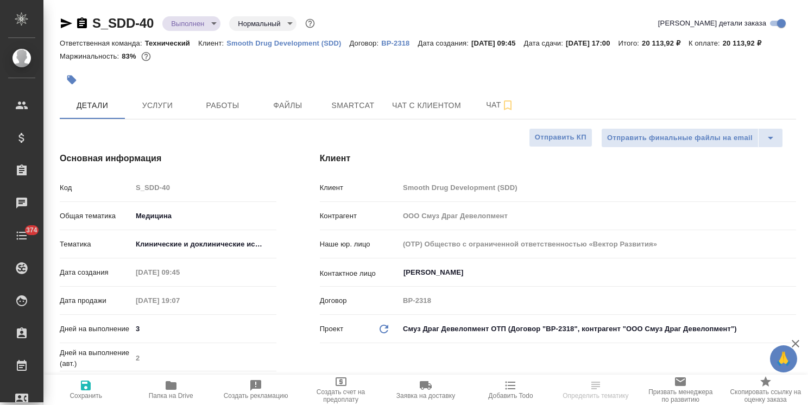
type textarea "x"
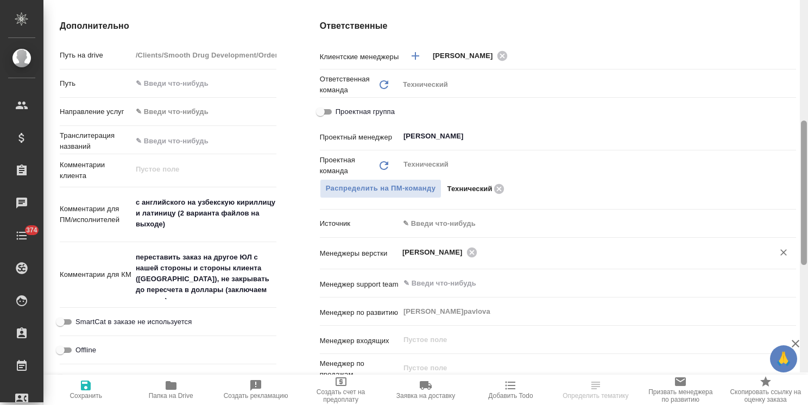
scroll to position [484, 0]
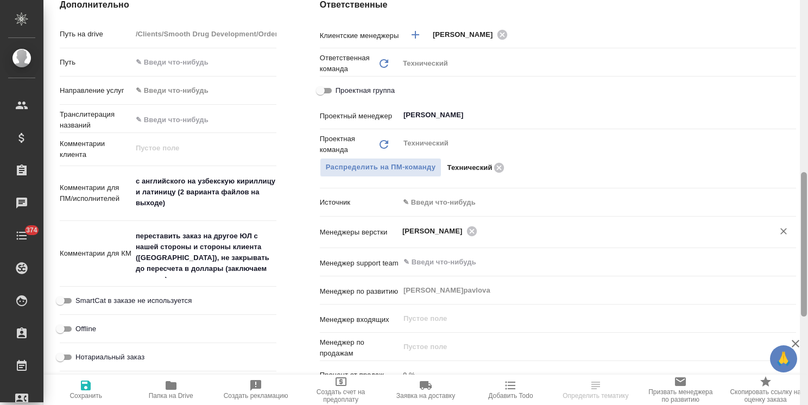
drag, startPoint x: 805, startPoint y: 131, endPoint x: 779, endPoint y: 246, distance: 117.5
click at [779, 246] on div "S_SDD-40 Выполнен completed Нормальный normal Кратко детали заказа Ответственна…" at bounding box center [425, 202] width 764 height 405
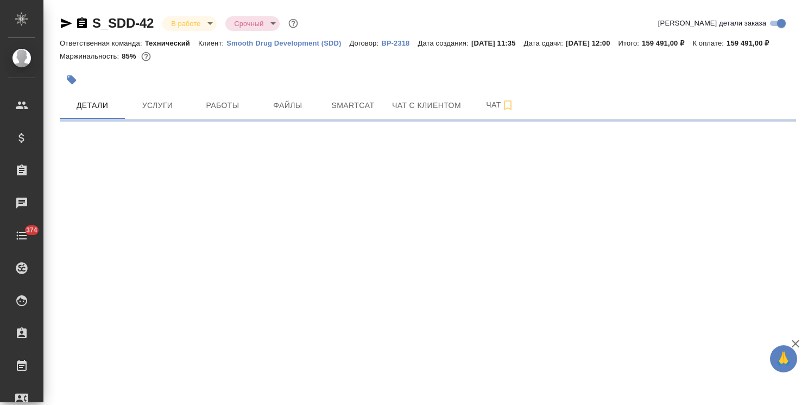
select select "RU"
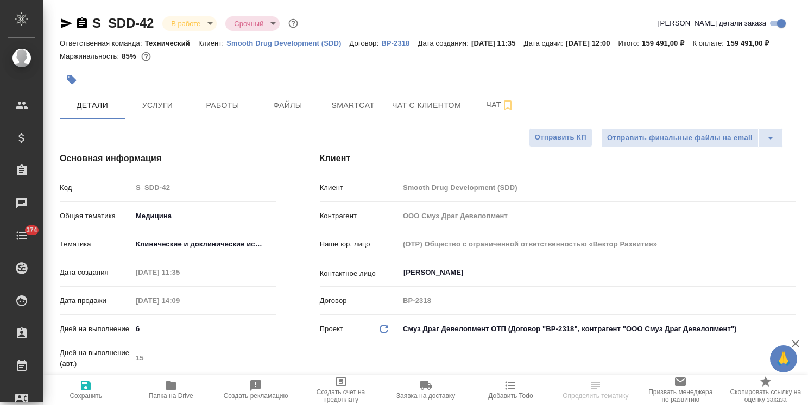
type textarea "x"
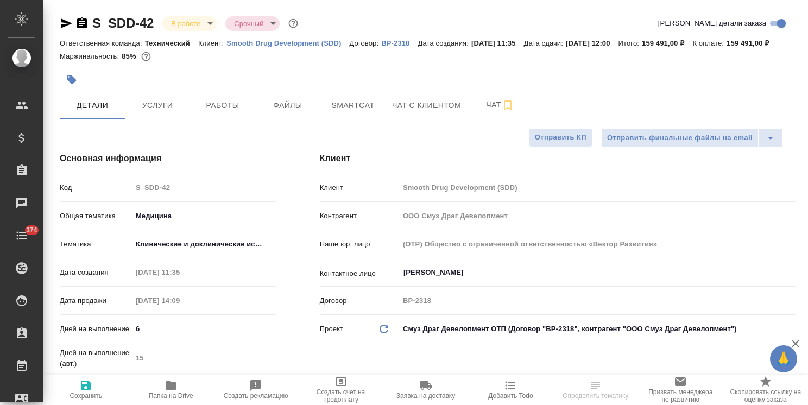
type textarea "x"
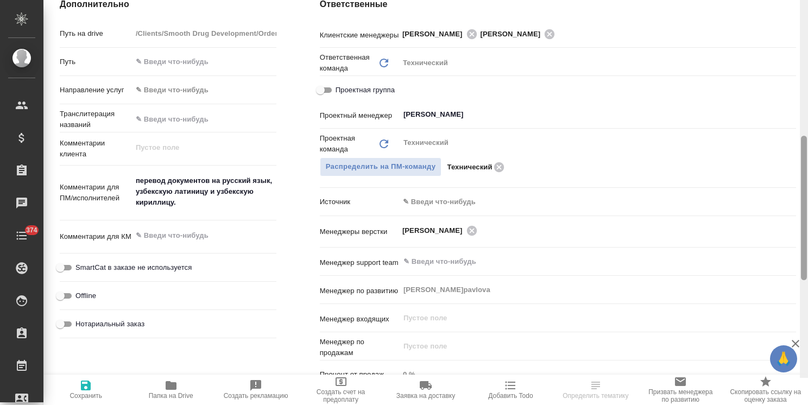
scroll to position [489, 0]
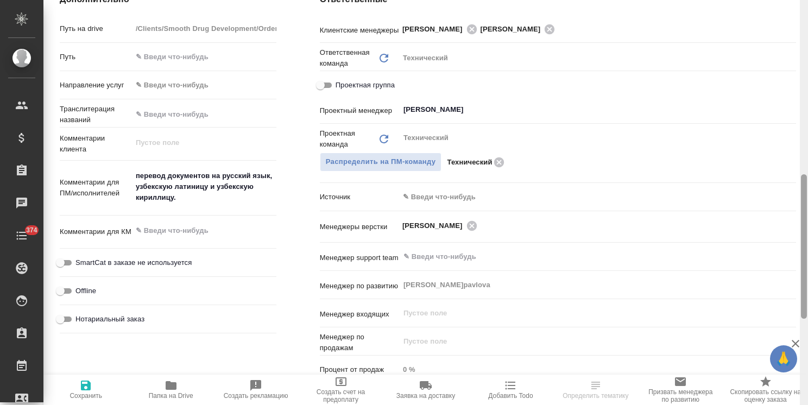
drag, startPoint x: 803, startPoint y: 132, endPoint x: 779, endPoint y: 288, distance: 157.1
click at [779, 288] on div "S_SDD-42 В работе inProgress Срочный urgent Кратко детали заказа Ответственная …" at bounding box center [425, 202] width 764 height 405
type textarea "x"
click at [200, 240] on textarea at bounding box center [204, 230] width 144 height 18
paste textarea "переставить заказ на другое ЮЛ с нашей стороны и стороны клиента ([GEOGRAPHIC_D…"
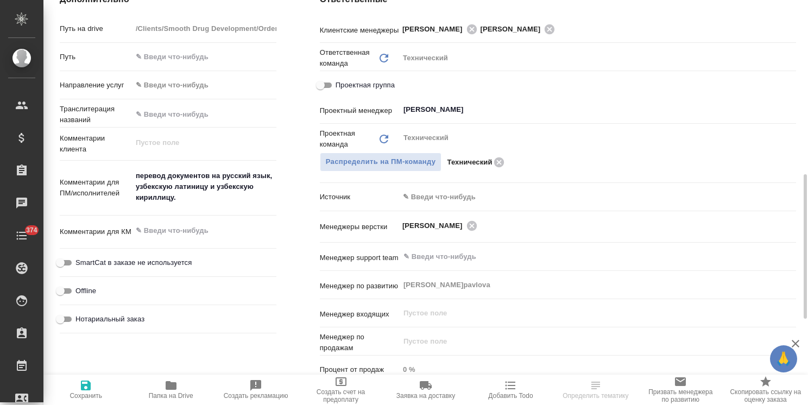
type textarea "x"
type textarea "переставить заказ на другое ЮЛ с нашей стороны и стороны клиента ([GEOGRAPHIC_D…"
type textarea "x"
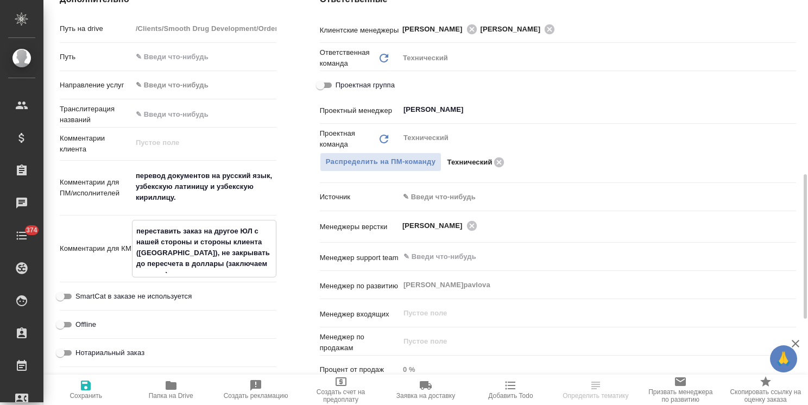
type textarea "переставить заказ на другое ЮЛ с нашей стороны и стороны клиента ([GEOGRAPHIC_D…"
type textarea "x"
click at [91, 398] on span "Сохранить" at bounding box center [85, 396] width 33 height 8
type textarea "x"
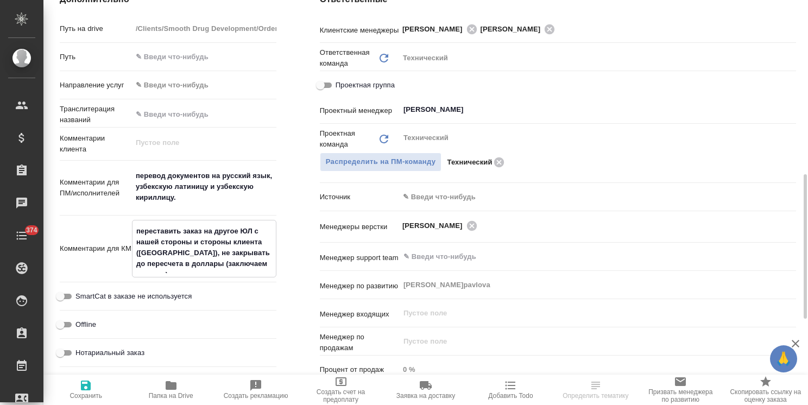
type textarea "x"
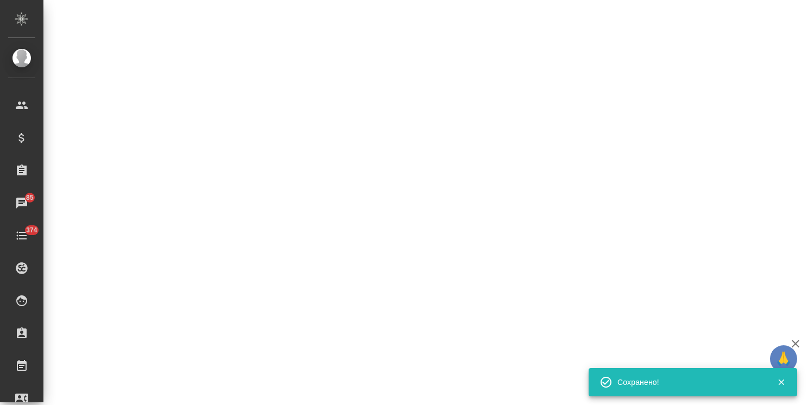
select select "RU"
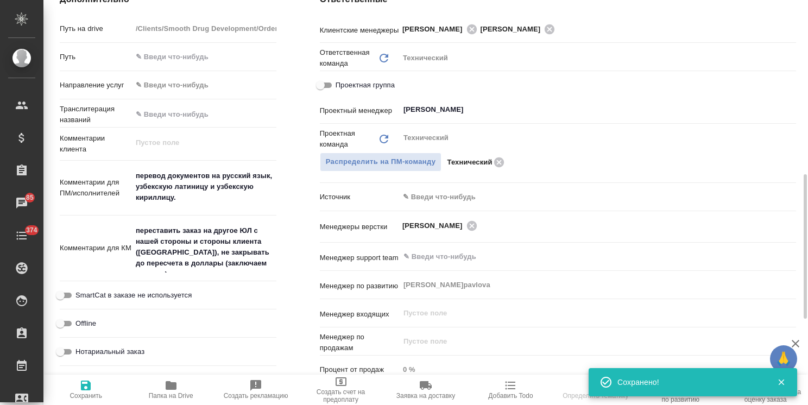
type textarea "x"
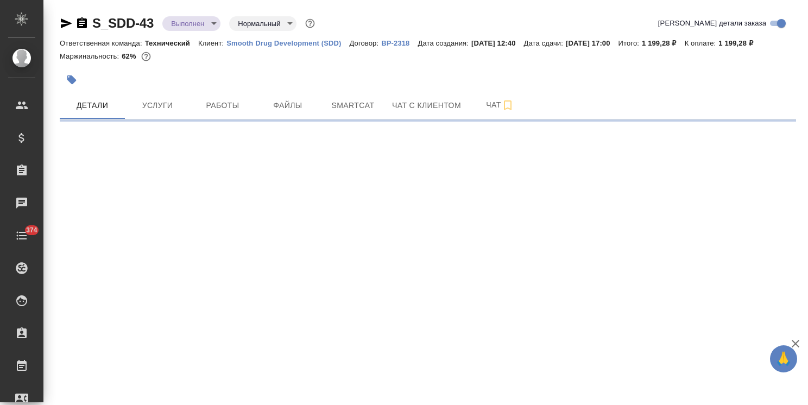
select select "RU"
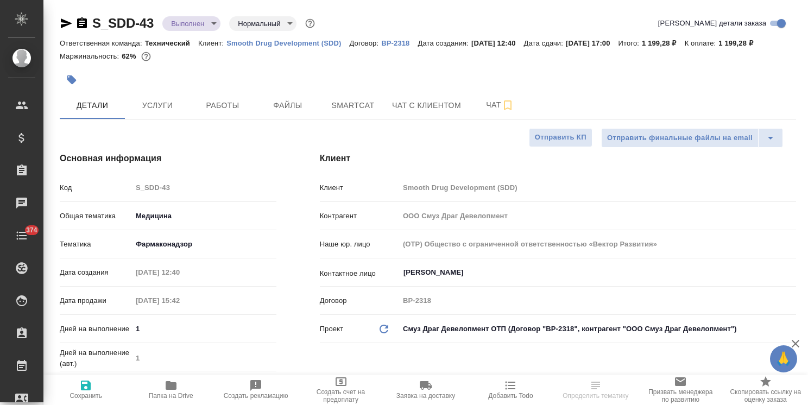
type textarea "x"
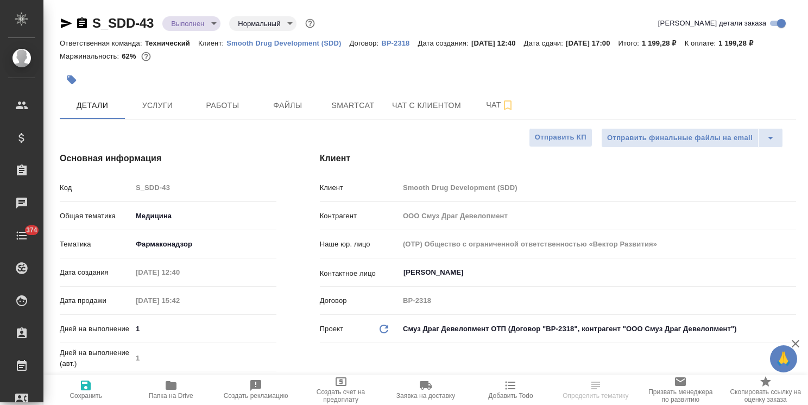
type textarea "x"
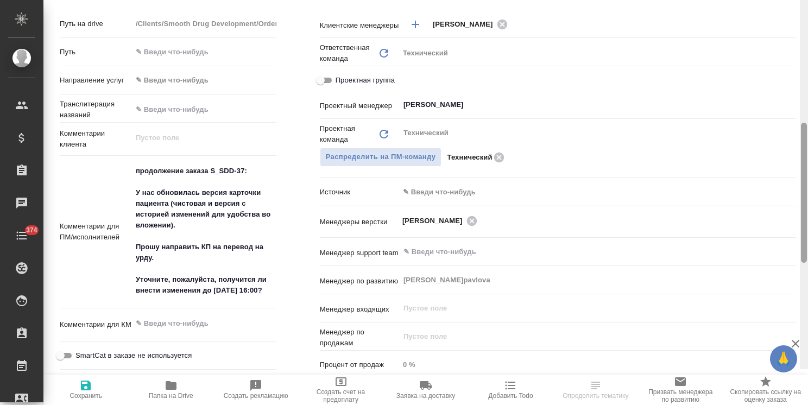
drag, startPoint x: 803, startPoint y: 116, endPoint x: 792, endPoint y: 269, distance: 154.0
click at [792, 269] on div "S_SDD-43 Выполнен completed Нормальный normal Кратко детали заказа Ответственна…" at bounding box center [425, 202] width 764 height 405
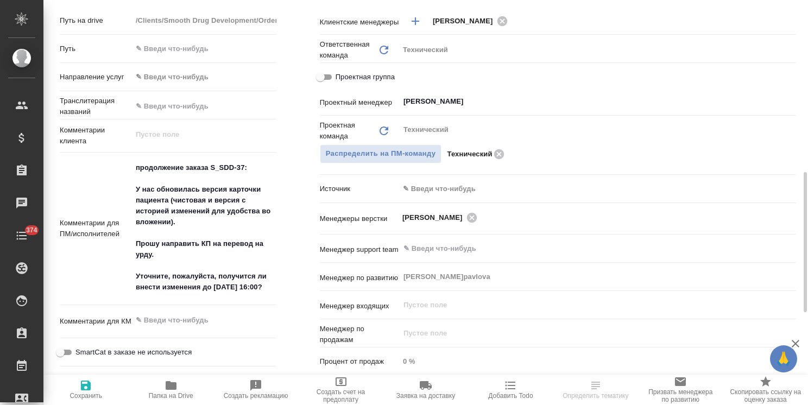
type textarea "x"
click at [187, 320] on textarea at bounding box center [204, 320] width 144 height 18
paste textarea "переставить заказ на другое ЮЛ с нашей стороны и стороны клиента (USA), не закр…"
type textarea "x"
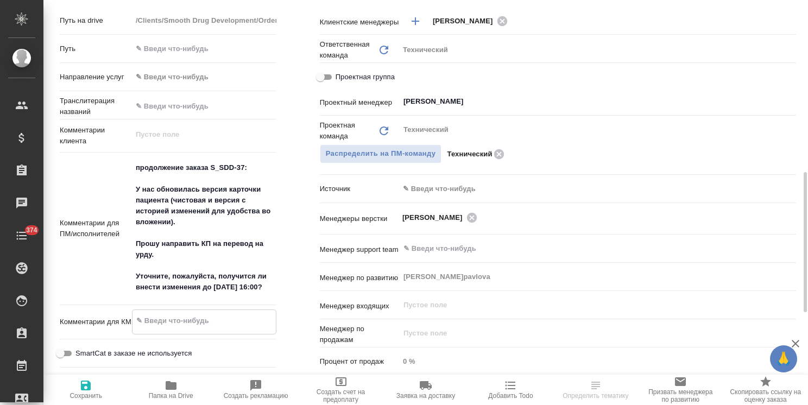
type textarea "переставить заказ на другое ЮЛ с нашей стороны и стороны клиента (USA), не закр…"
type textarea "x"
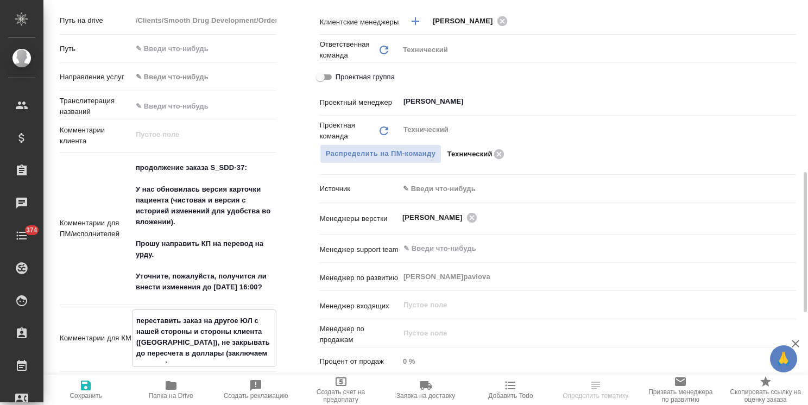
type textarea "переставить заказ на другое ЮЛ с нашей стороны и стороны клиента (USA), не закр…"
type textarea "x"
click at [91, 389] on icon "button" at bounding box center [86, 385] width 10 height 10
type textarea "x"
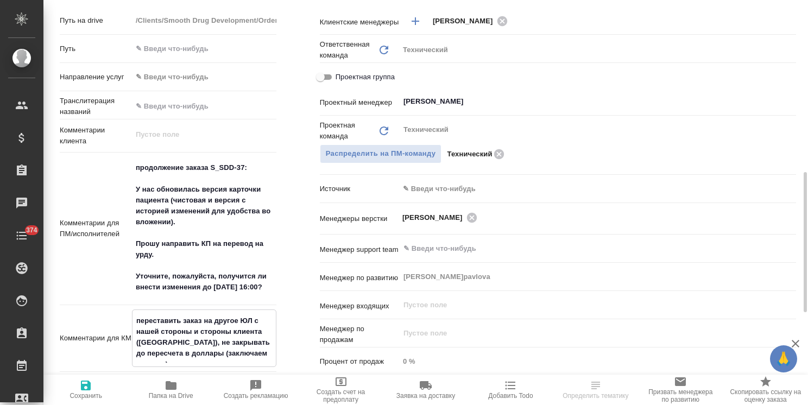
type textarea "x"
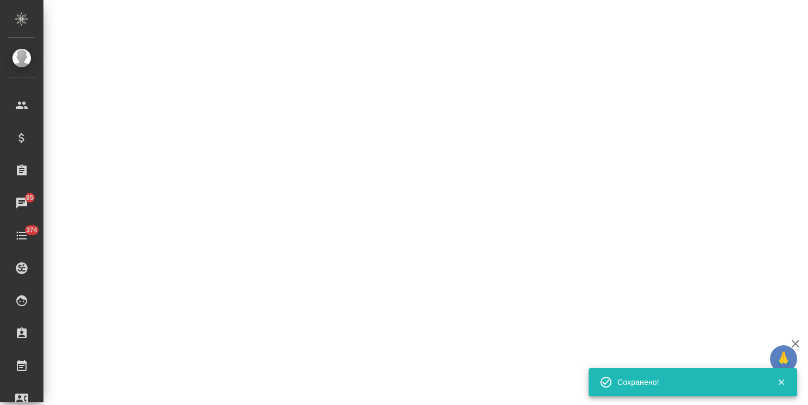
select select "RU"
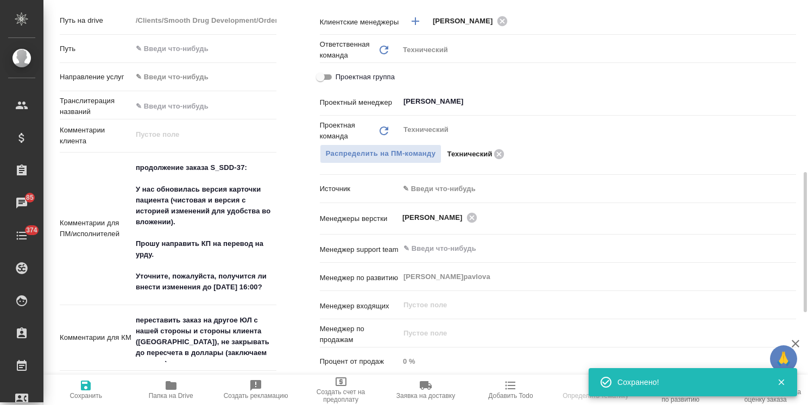
type textarea "x"
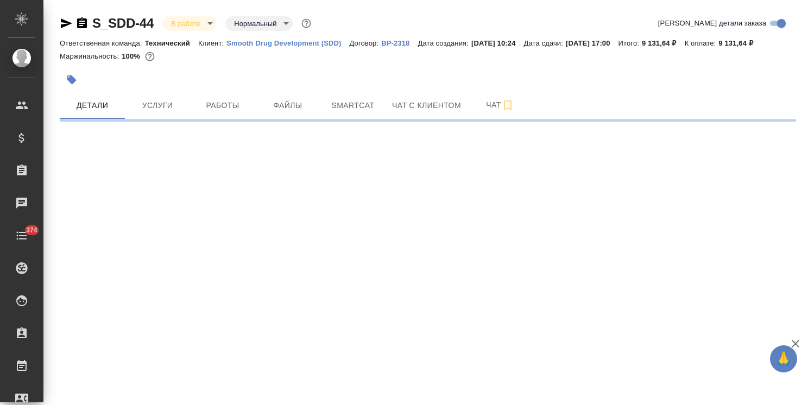
select select "RU"
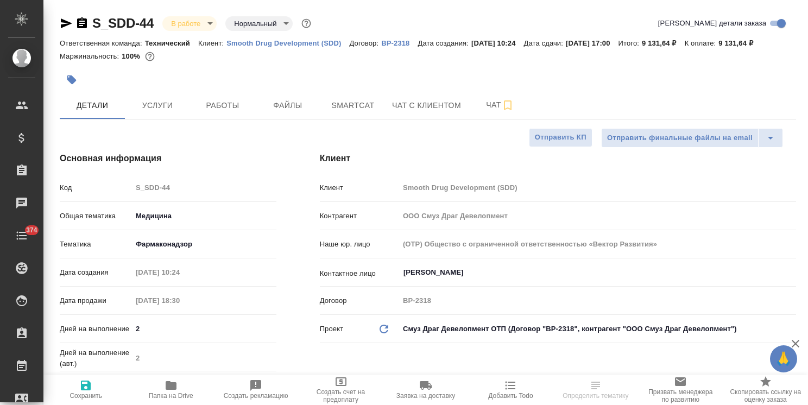
type textarea "x"
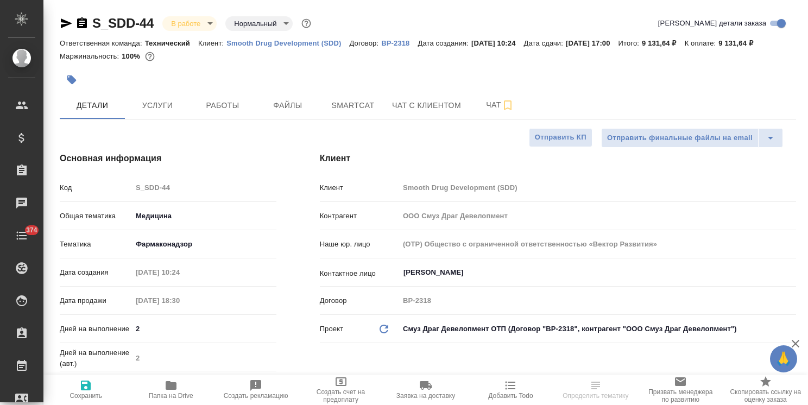
type textarea "x"
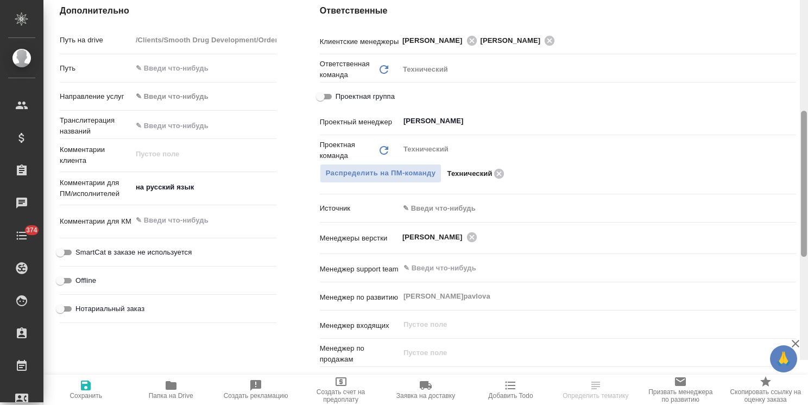
drag, startPoint x: 803, startPoint y: 136, endPoint x: 762, endPoint y: 307, distance: 176.5
click at [762, 303] on div "S_SDD-44 В работе inProgress Нормальный normal Кратко детали заказа Ответственн…" at bounding box center [425, 202] width 764 height 405
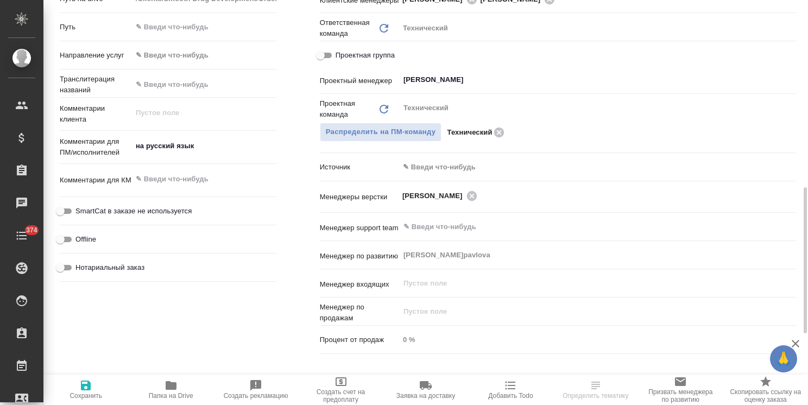
type textarea "x"
click at [203, 180] on textarea at bounding box center [203, 179] width 143 height 18
paste textarea "переставить заказ на другое ЮЛ с нашей стороны и стороны клиента (USA), не закр…"
type textarea "x"
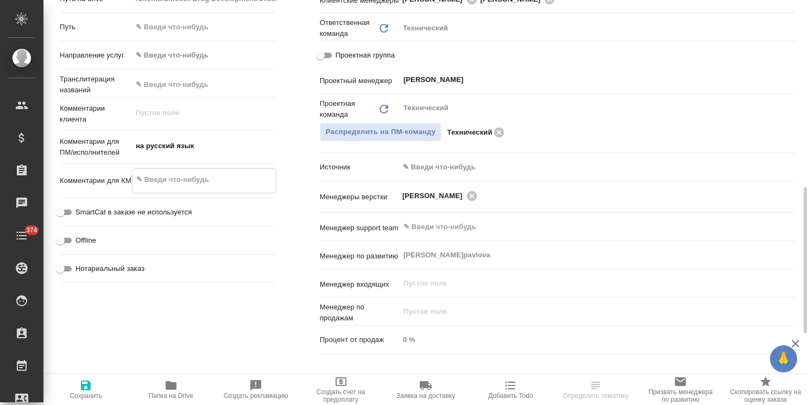
type textarea "переставить заказ на другое ЮЛ с нашей стороны и стороны клиента (USA), не закр…"
type textarea "x"
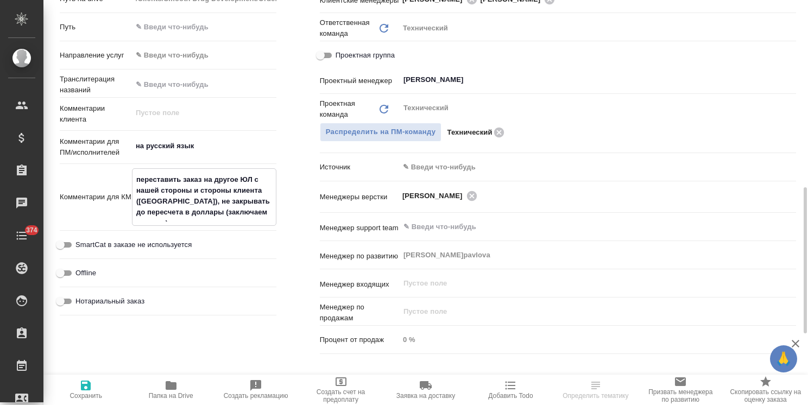
type textarea "переставить заказ на другое ЮЛ с нашей стороны и стороны клиента (USA), не закр…"
type textarea "x"
click at [102, 389] on span "Сохранить" at bounding box center [86, 389] width 72 height 21
type textarea "x"
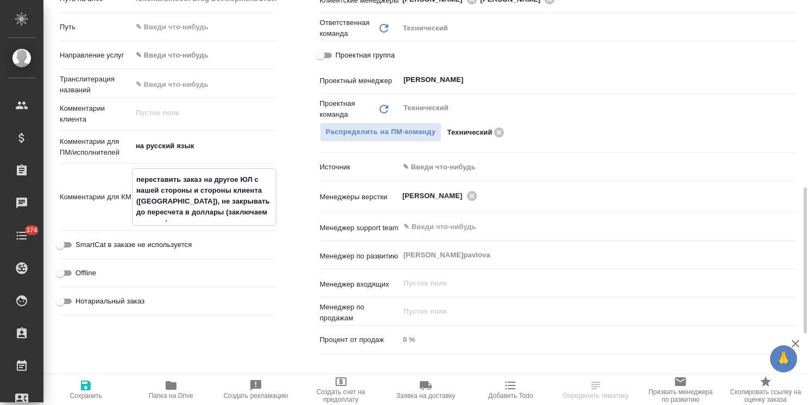
type textarea "x"
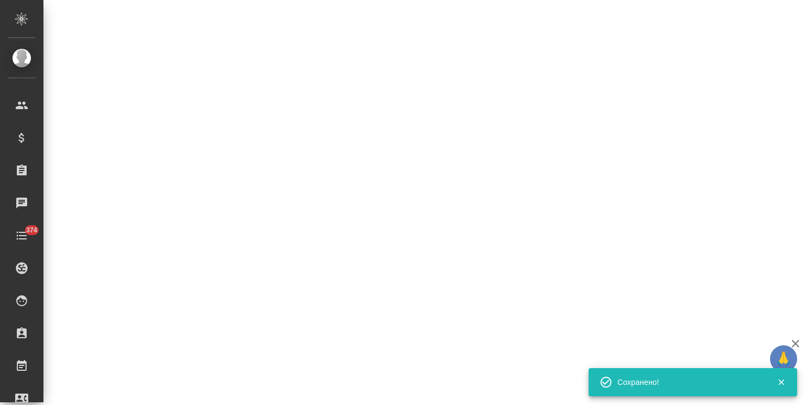
select select "RU"
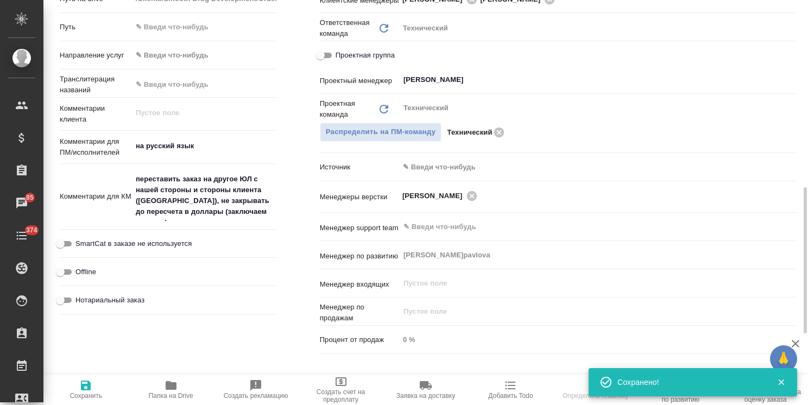
type textarea "x"
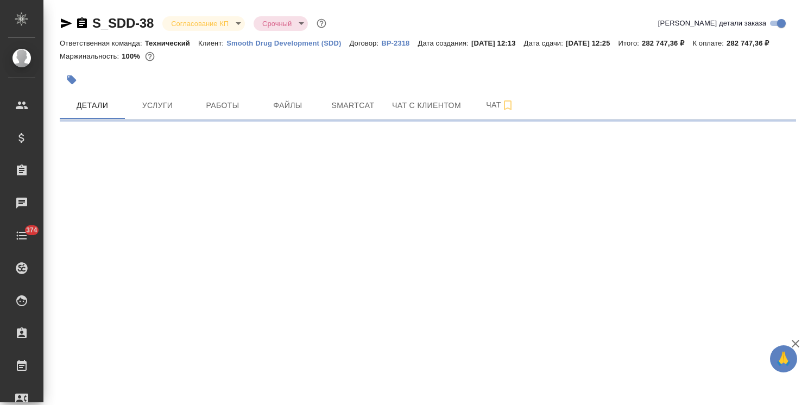
select select "RU"
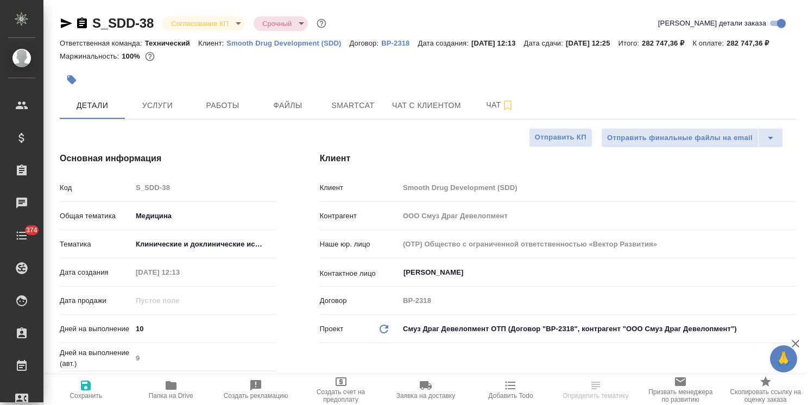
type textarea "x"
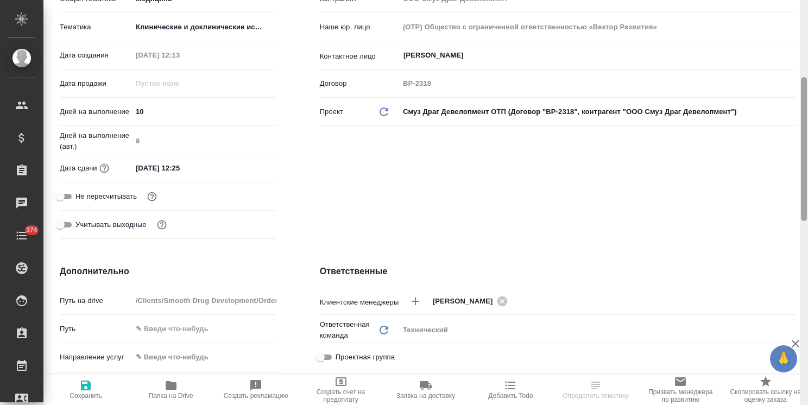
type textarea "x"
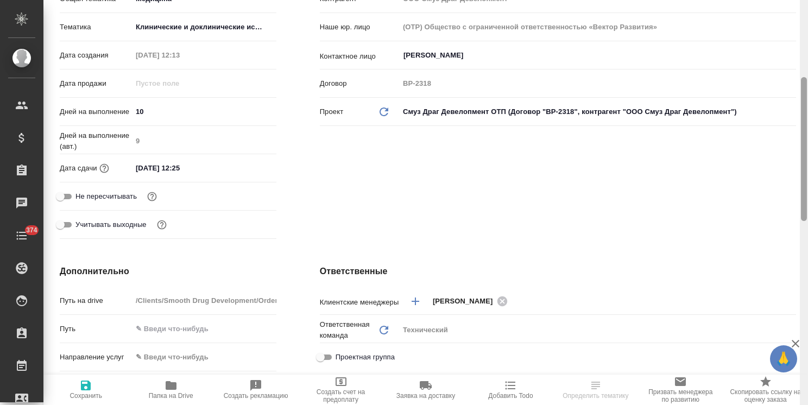
type textarea "x"
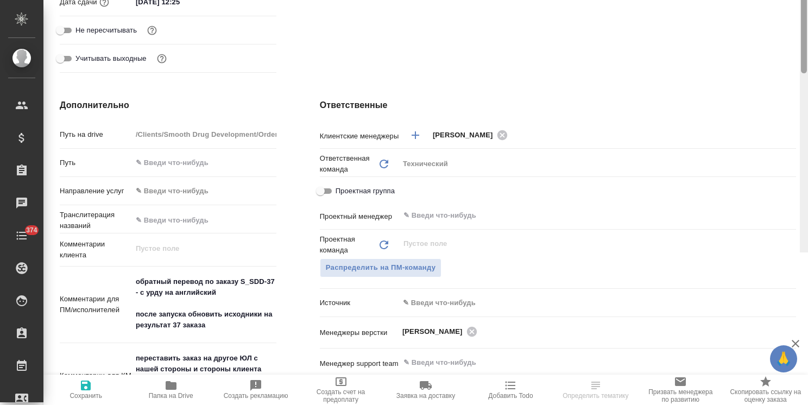
drag, startPoint x: 803, startPoint y: 151, endPoint x: 768, endPoint y: 220, distance: 77.2
click at [782, 218] on div "S_SDD-38 Согласование КП kpNegotiation Срочный urgent Кратко детали заказа Отве…" at bounding box center [425, 202] width 764 height 405
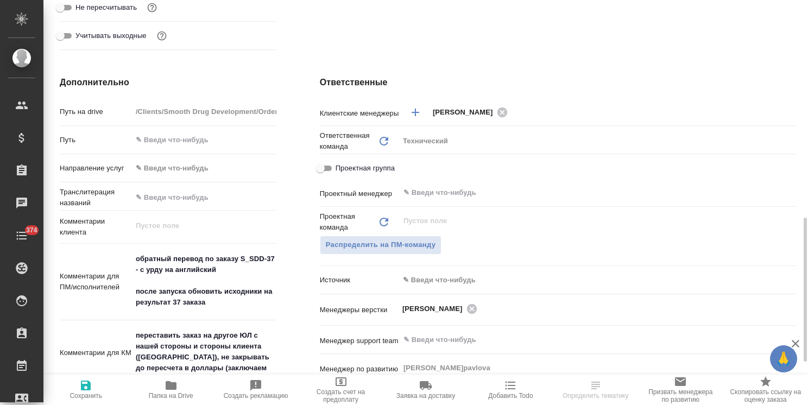
scroll to position [515, 0]
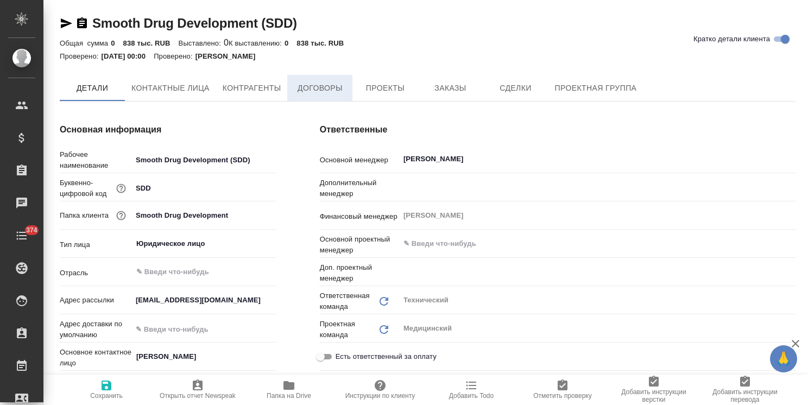
click at [319, 86] on span "Договоры" at bounding box center [320, 88] width 52 height 14
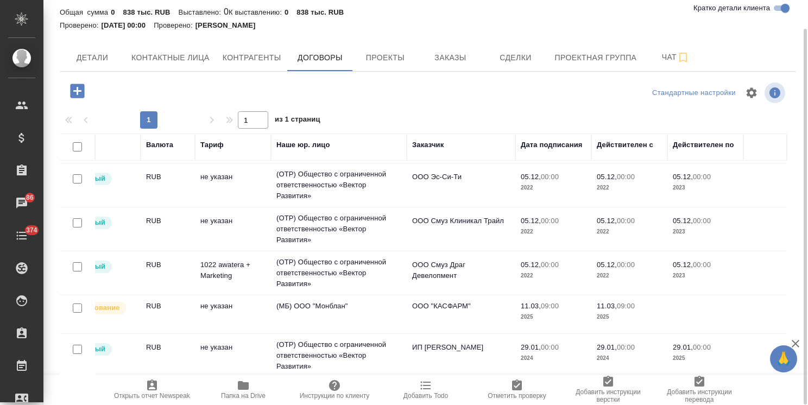
scroll to position [120, 0]
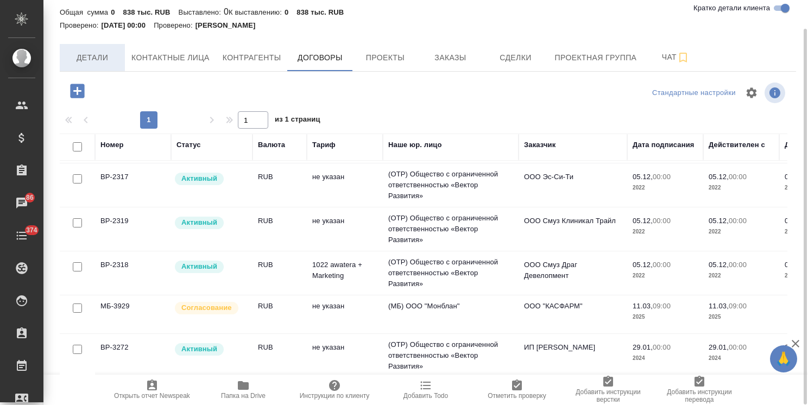
click at [97, 65] on button "Детали" at bounding box center [92, 57] width 65 height 27
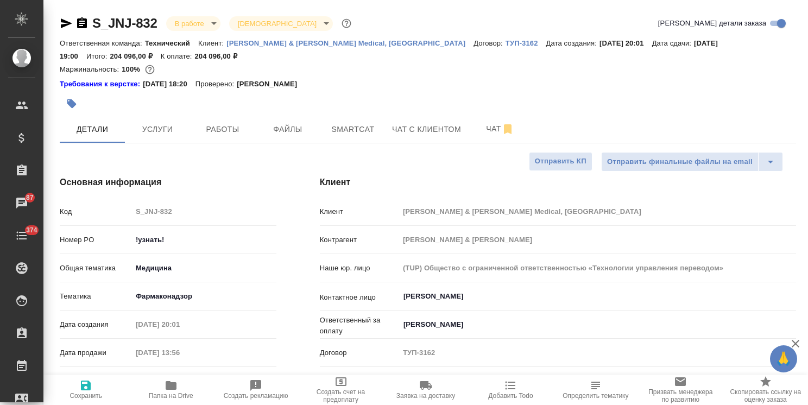
select select "RU"
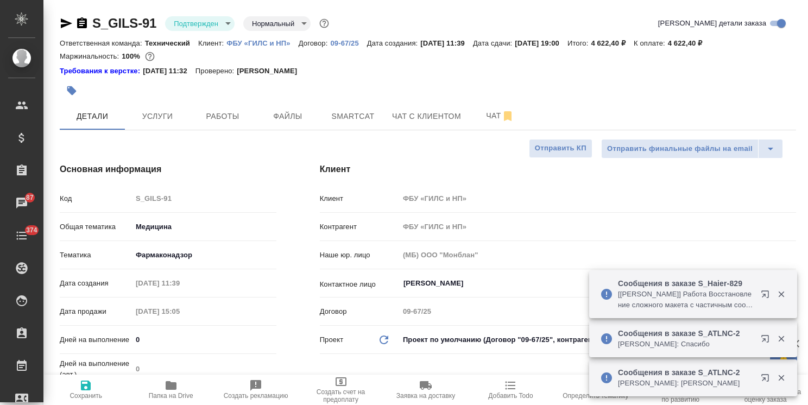
select select "RU"
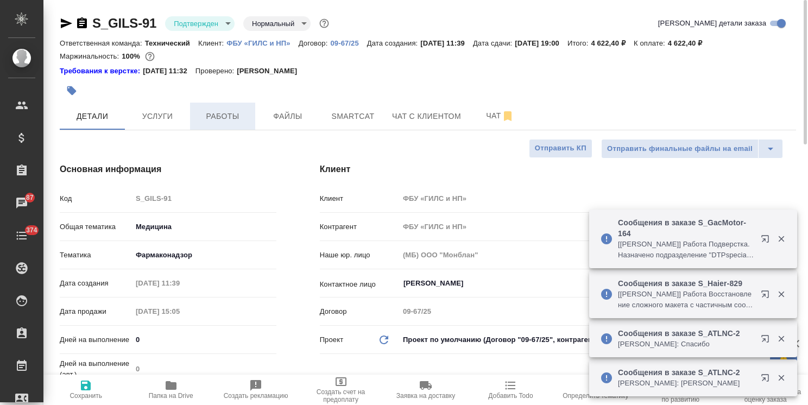
click at [220, 128] on button "Работы" at bounding box center [222, 116] width 65 height 27
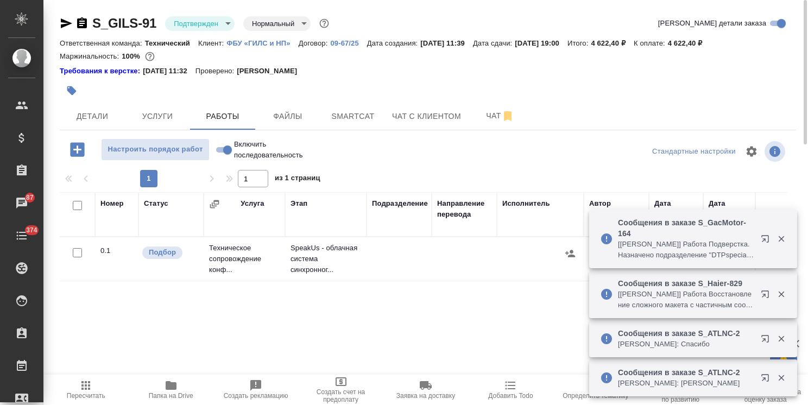
click at [79, 253] on input "checkbox" at bounding box center [77, 252] width 9 height 9
checkbox input "true"
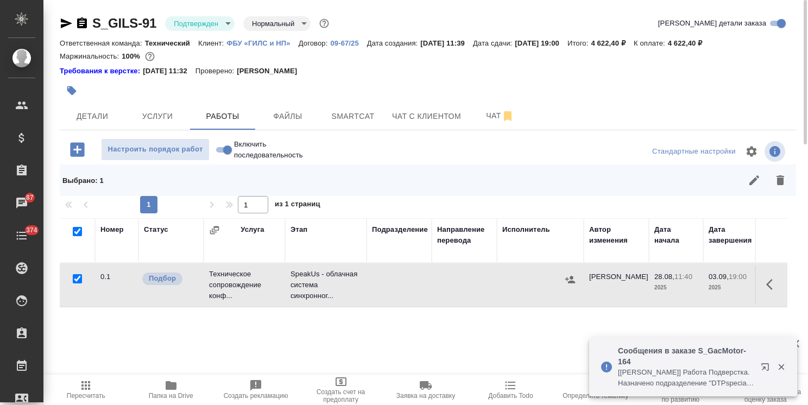
click at [779, 183] on icon "button" at bounding box center [780, 180] width 8 height 10
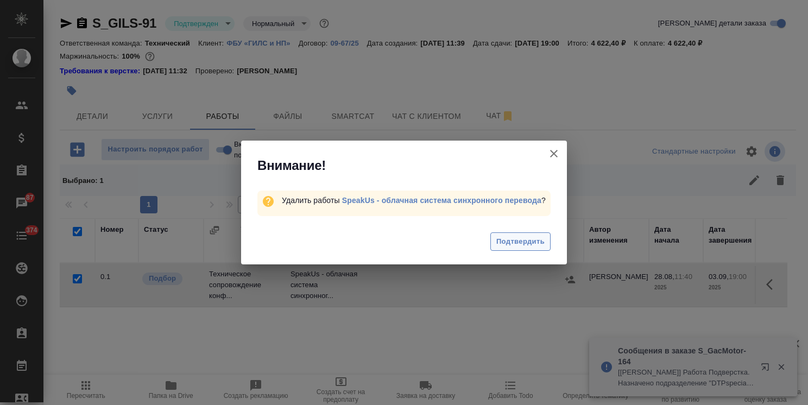
click at [517, 245] on span "Подтвердить" at bounding box center [520, 242] width 48 height 12
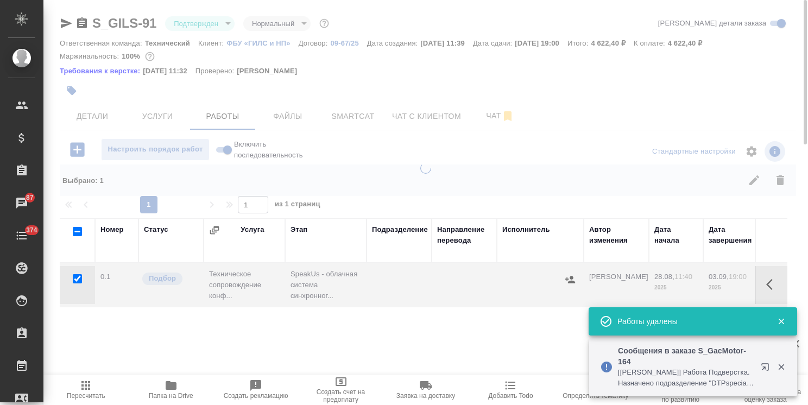
checkbox input "false"
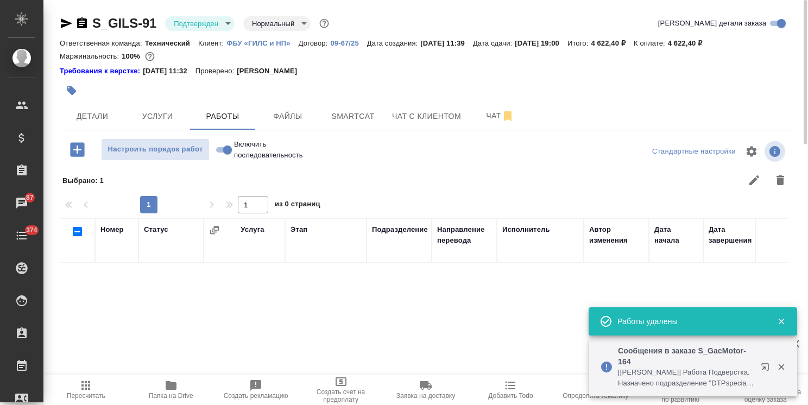
click at [217, 18] on body "🙏 .cls-1 fill:#fff; AWATERA [PERSON_NAME] Спецификации Заказы 87 Чаты 374 Todo …" at bounding box center [404, 202] width 808 height 405
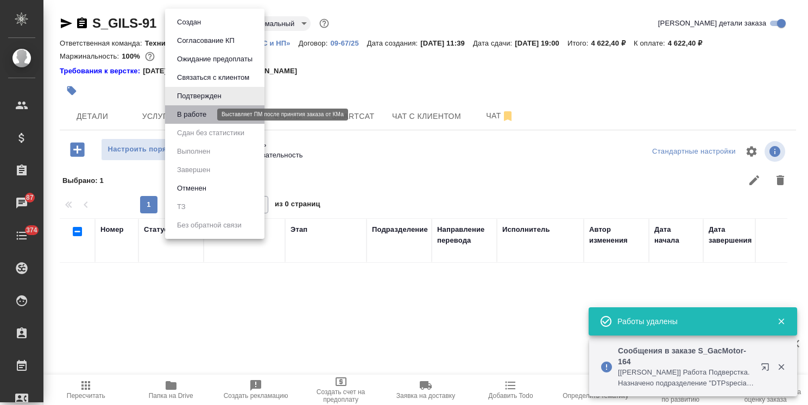
click at [204, 115] on button "В работе" at bounding box center [192, 115] width 36 height 12
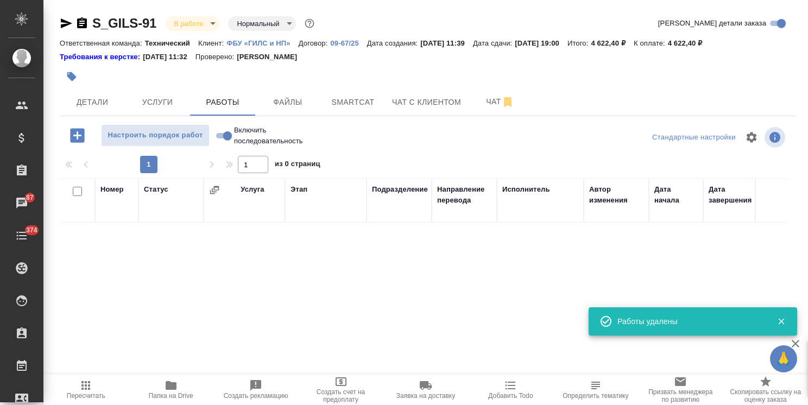
click at [191, 29] on body "🙏 .cls-1 fill:#fff; AWATERA [PERSON_NAME] Спецификации Заказы 87 Чаты 374 Todo …" at bounding box center [404, 202] width 808 height 405
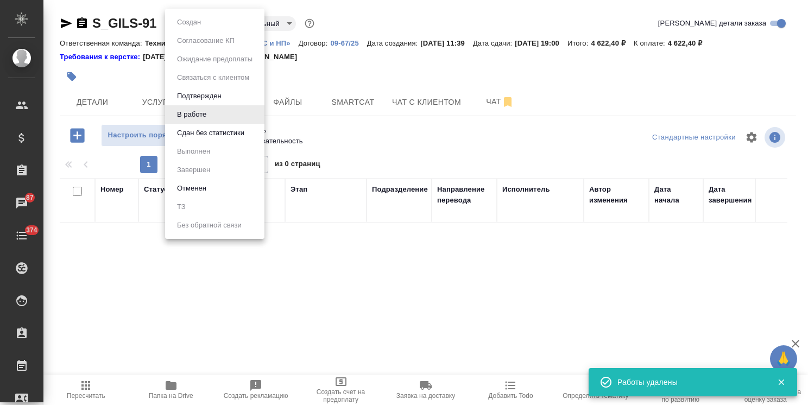
click at [204, 132] on button "Сдан без статистики" at bounding box center [211, 133] width 74 height 12
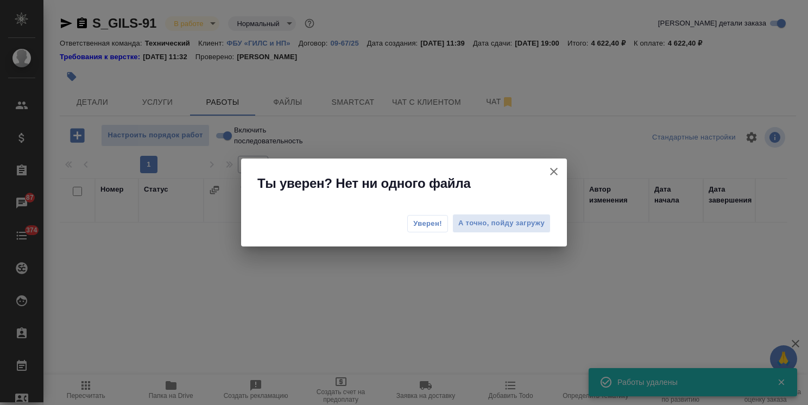
click at [431, 217] on button "Уверен!" at bounding box center [427, 223] width 41 height 17
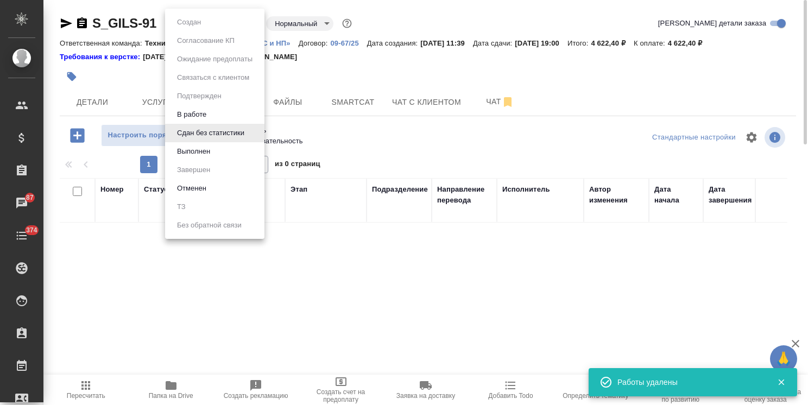
click at [199, 26] on body "🙏 .cls-1 fill:#fff; AWATERA Usmanova Olga Клиенты Спецификации Заказы 87 Чаты 3…" at bounding box center [404, 202] width 808 height 405
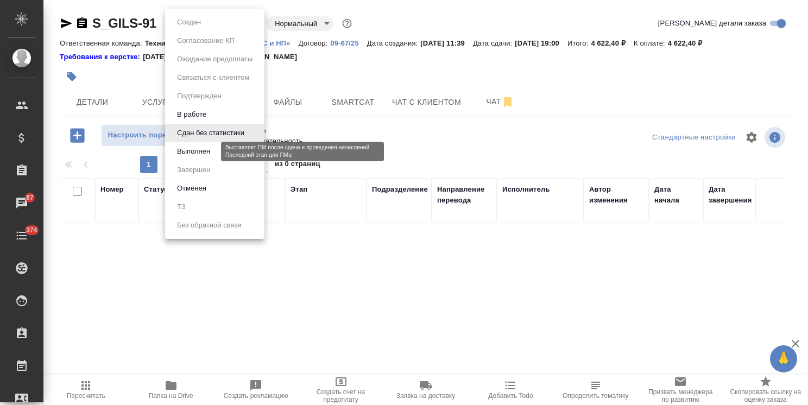
click at [200, 150] on button "Выполнен" at bounding box center [194, 151] width 40 height 12
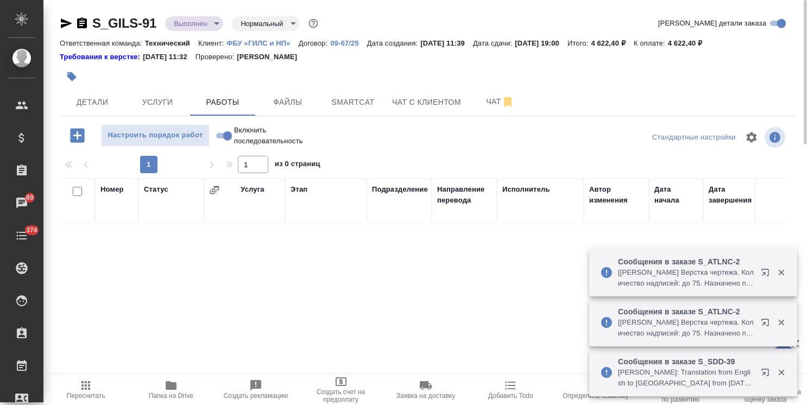
click at [252, 40] on p "ФБУ «ГИЛС и НП»" at bounding box center [262, 43] width 72 height 8
click at [84, 99] on span "Детали" at bounding box center [92, 103] width 52 height 14
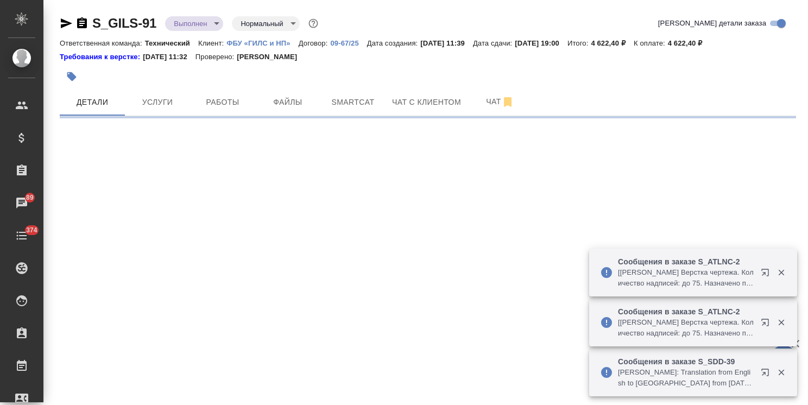
select select "RU"
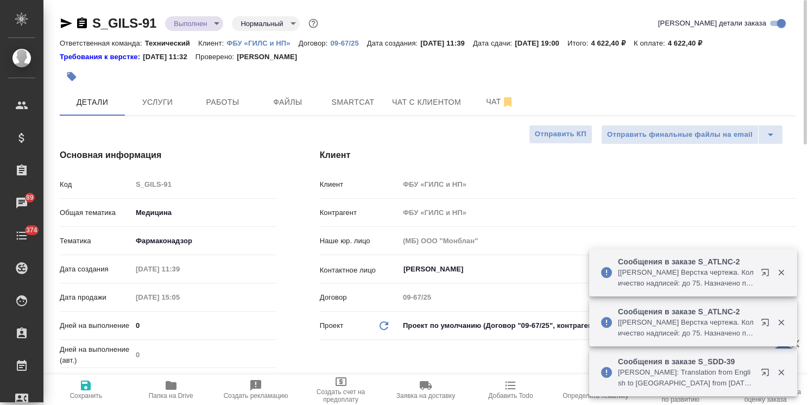
type textarea "x"
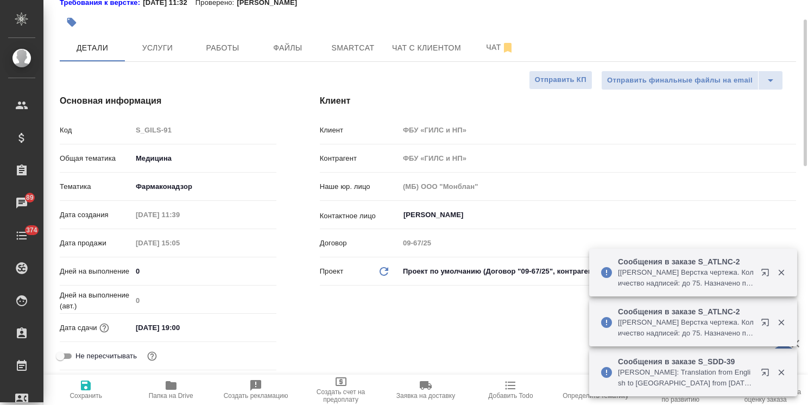
scroll to position [109, 0]
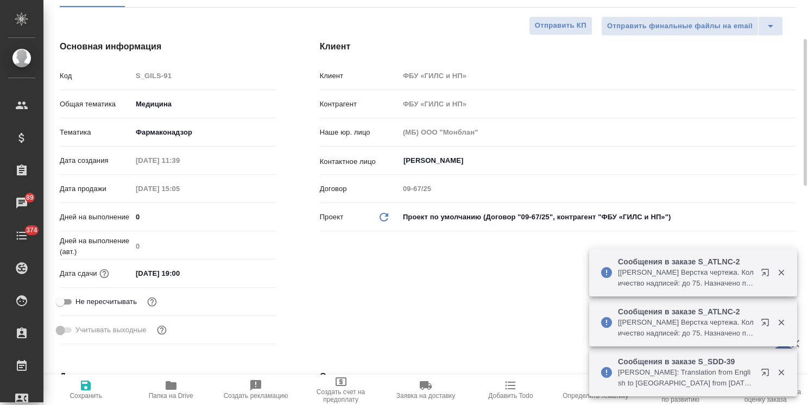
drag, startPoint x: 211, startPoint y: 271, endPoint x: 43, endPoint y: 271, distance: 167.7
click at [43, 271] on div "Основная информация Код S_GILS-91 Общая тематика Медицина med Тематика Фармакон…" at bounding box center [168, 194] width 260 height 352
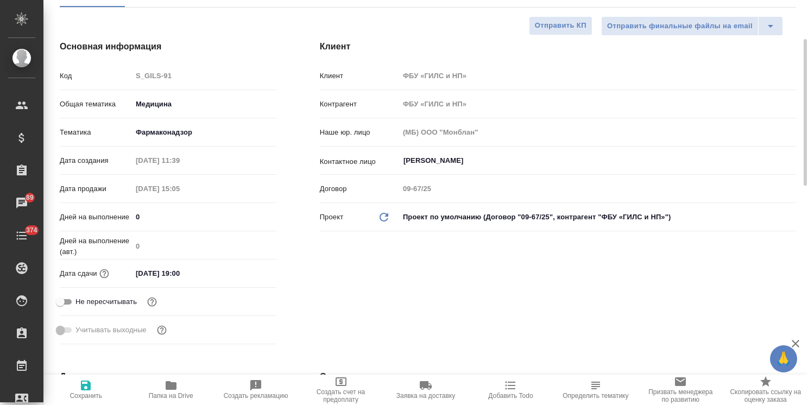
type textarea "x"
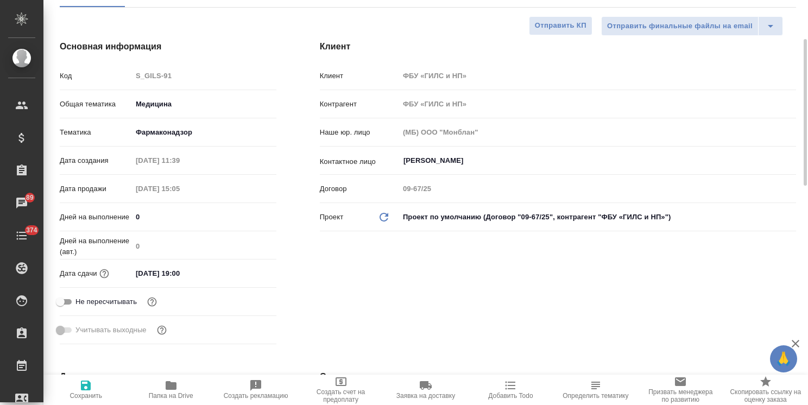
type textarea "x"
drag, startPoint x: 474, startPoint y: 155, endPoint x: 350, endPoint y: 160, distance: 124.9
click at [351, 160] on div "Контактное лицо Гришина Юлия ​" at bounding box center [558, 160] width 476 height 19
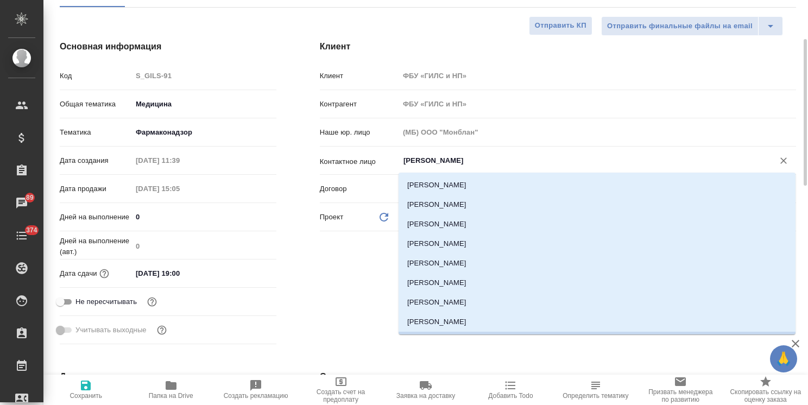
scroll to position [16, 0]
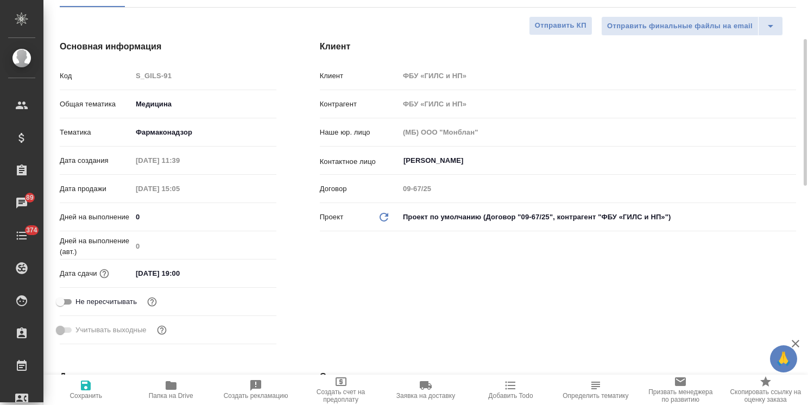
type textarea "x"
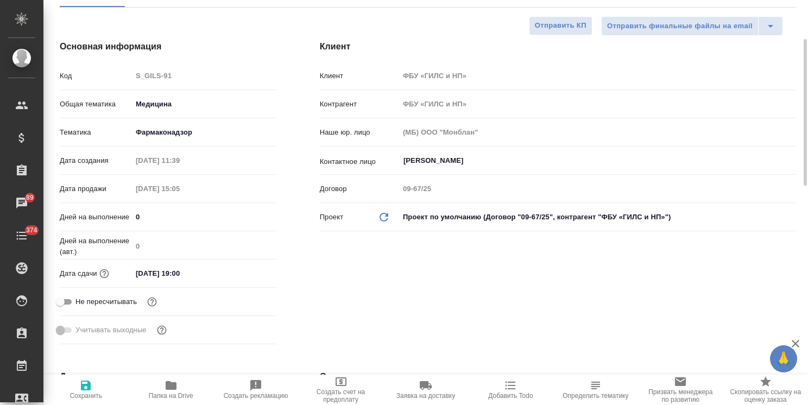
type textarea "x"
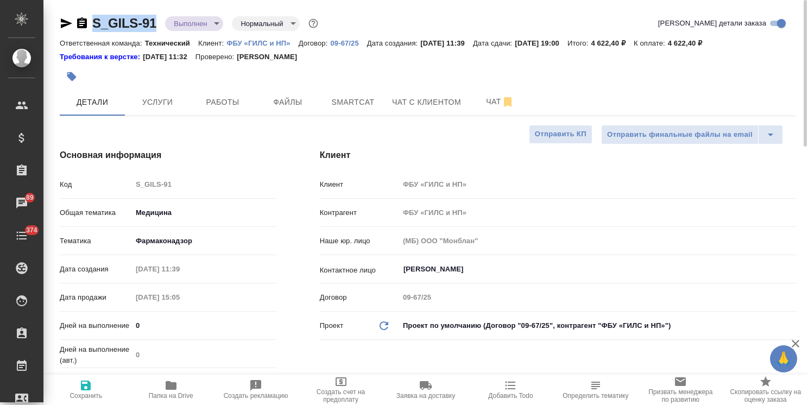
drag, startPoint x: 158, startPoint y: 14, endPoint x: 83, endPoint y: 14, distance: 75.4
copy link "S_GILS-91"
type textarea "x"
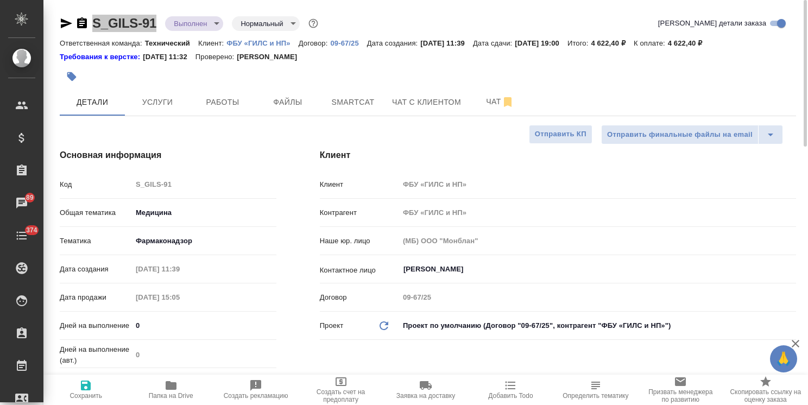
type textarea "x"
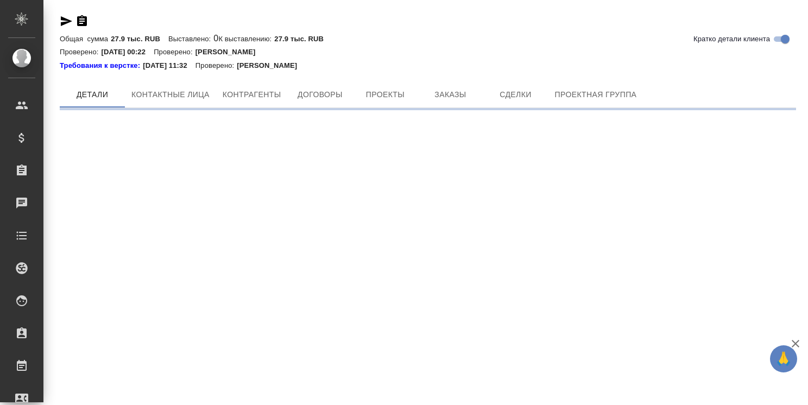
click at [220, 22] on div "Кратко детали клиента" at bounding box center [428, 21] width 736 height 13
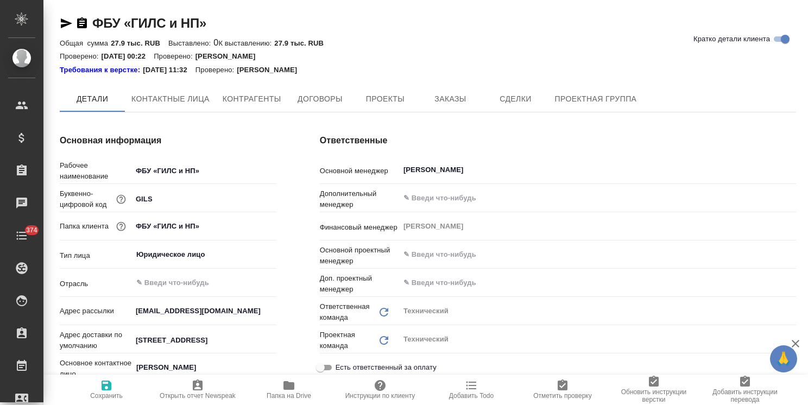
type textarea "x"
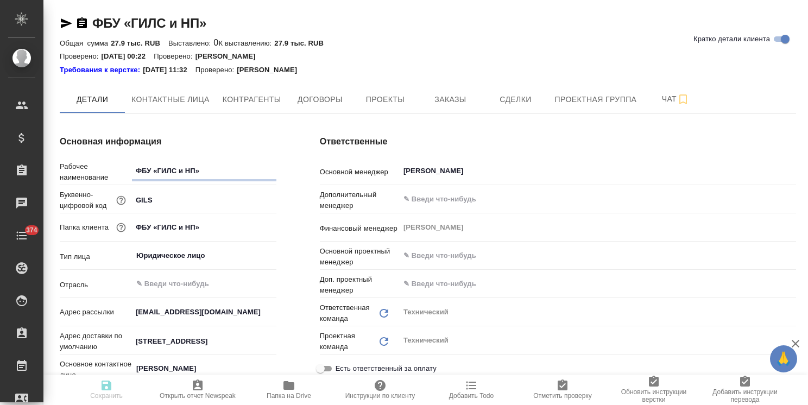
type textarea "x"
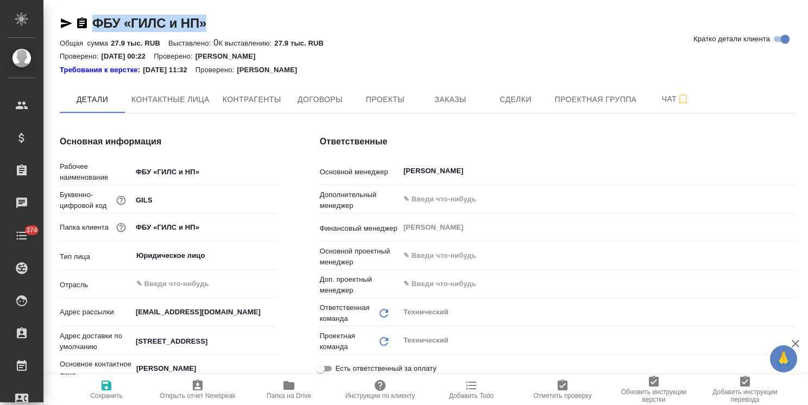
type textarea "x"
drag, startPoint x: 219, startPoint y: 22, endPoint x: 86, endPoint y: 24, distance: 132.4
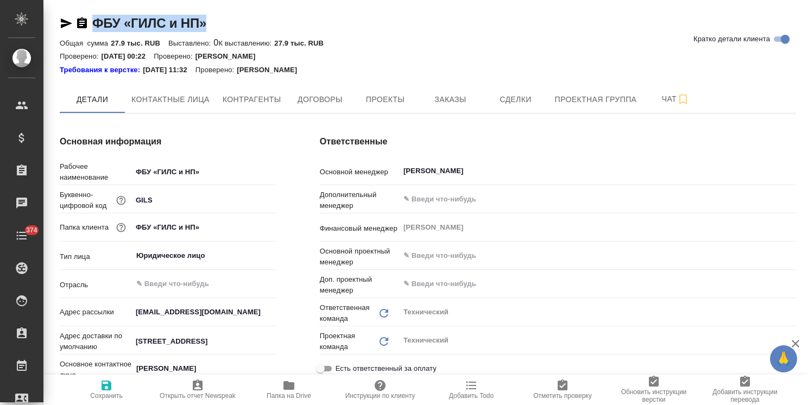
click at [86, 24] on div "ФБУ «ГИЛС и НП» [PERSON_NAME] детали клиента" at bounding box center [428, 23] width 736 height 17
copy link "ФБУ «ГИЛС и НП»"
type textarea "x"
click at [456, 99] on span "Заказы" at bounding box center [450, 100] width 52 height 14
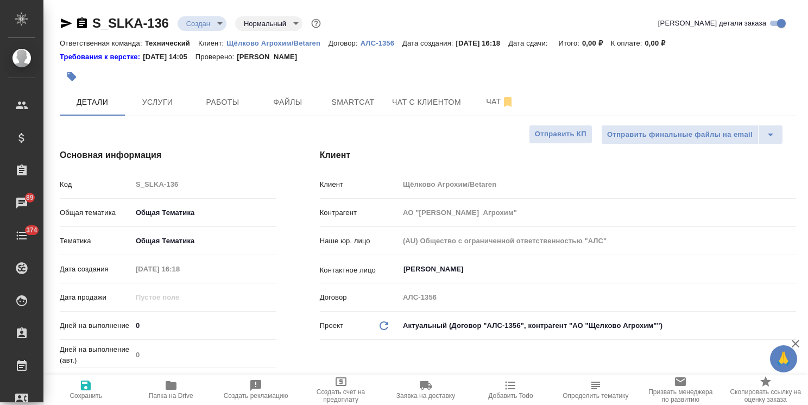
select select "RU"
